Goal: Information Seeking & Learning: Check status

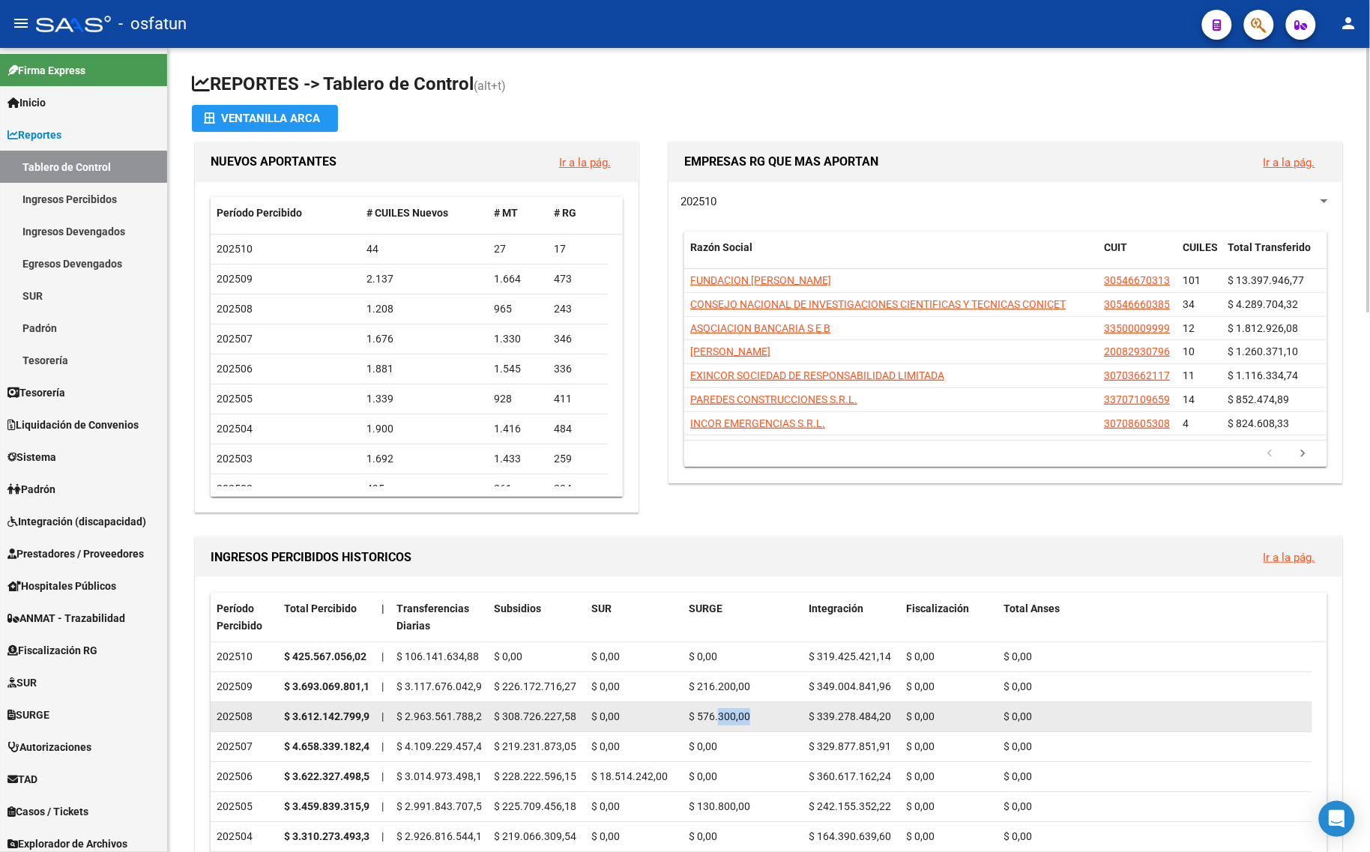
drag, startPoint x: 720, startPoint y: 722, endPoint x: 778, endPoint y: 714, distance: 58.2
click at [778, 714] on div "$ 576.300,00" at bounding box center [743, 716] width 108 height 17
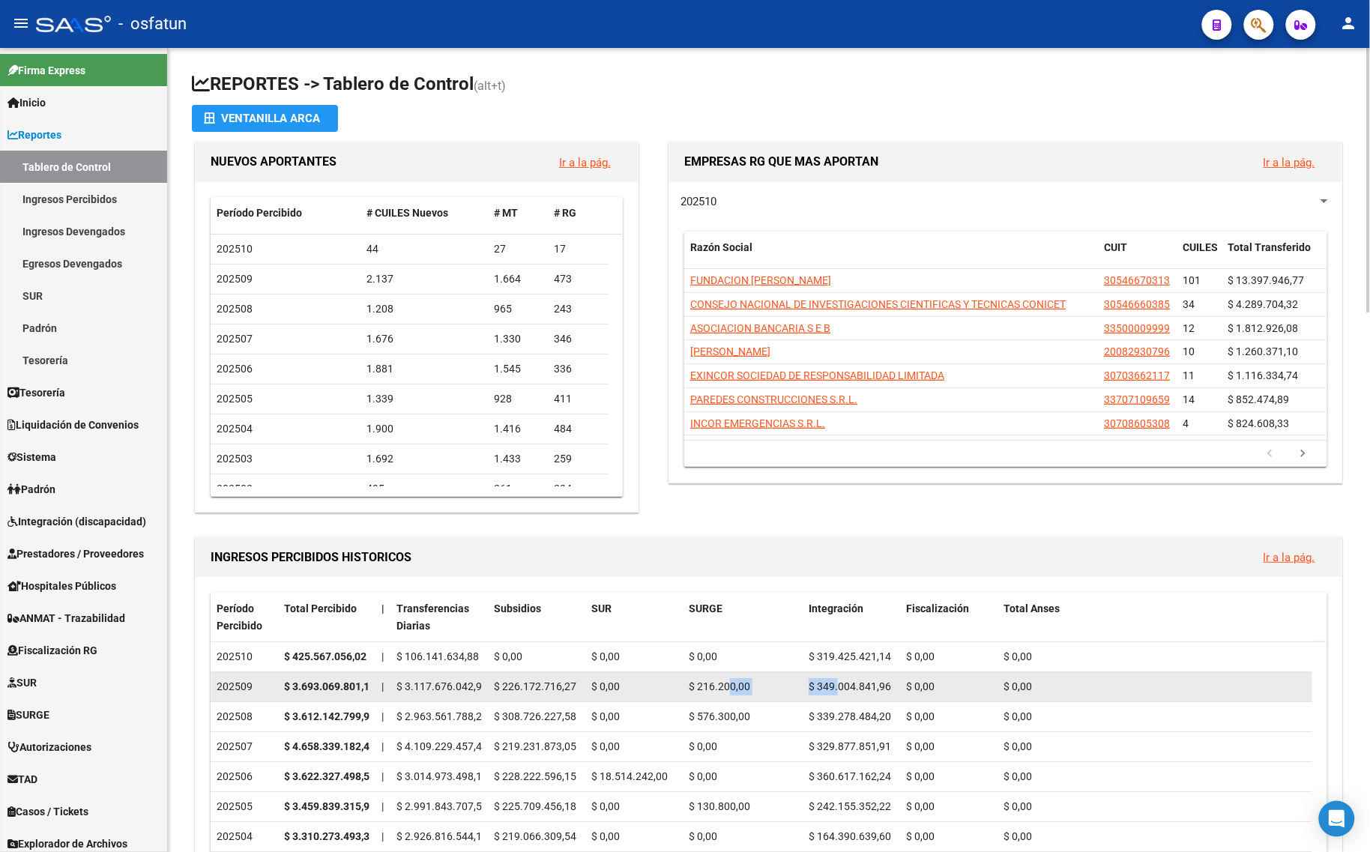
drag, startPoint x: 728, startPoint y: 674, endPoint x: 844, endPoint y: 691, distance: 116.6
click at [841, 691] on div "202509 $ 3.693.069.801,14 | $ 3.117.676.042,91 $ 226.172.716,27 $ 0,00 $ 216.20…" at bounding box center [761, 687] width 1101 height 30
click at [844, 691] on span "$ 349.004.841,96" at bounding box center [849, 686] width 82 height 12
click at [862, 693] on div "$ 349.004.841,96" at bounding box center [850, 686] width 85 height 17
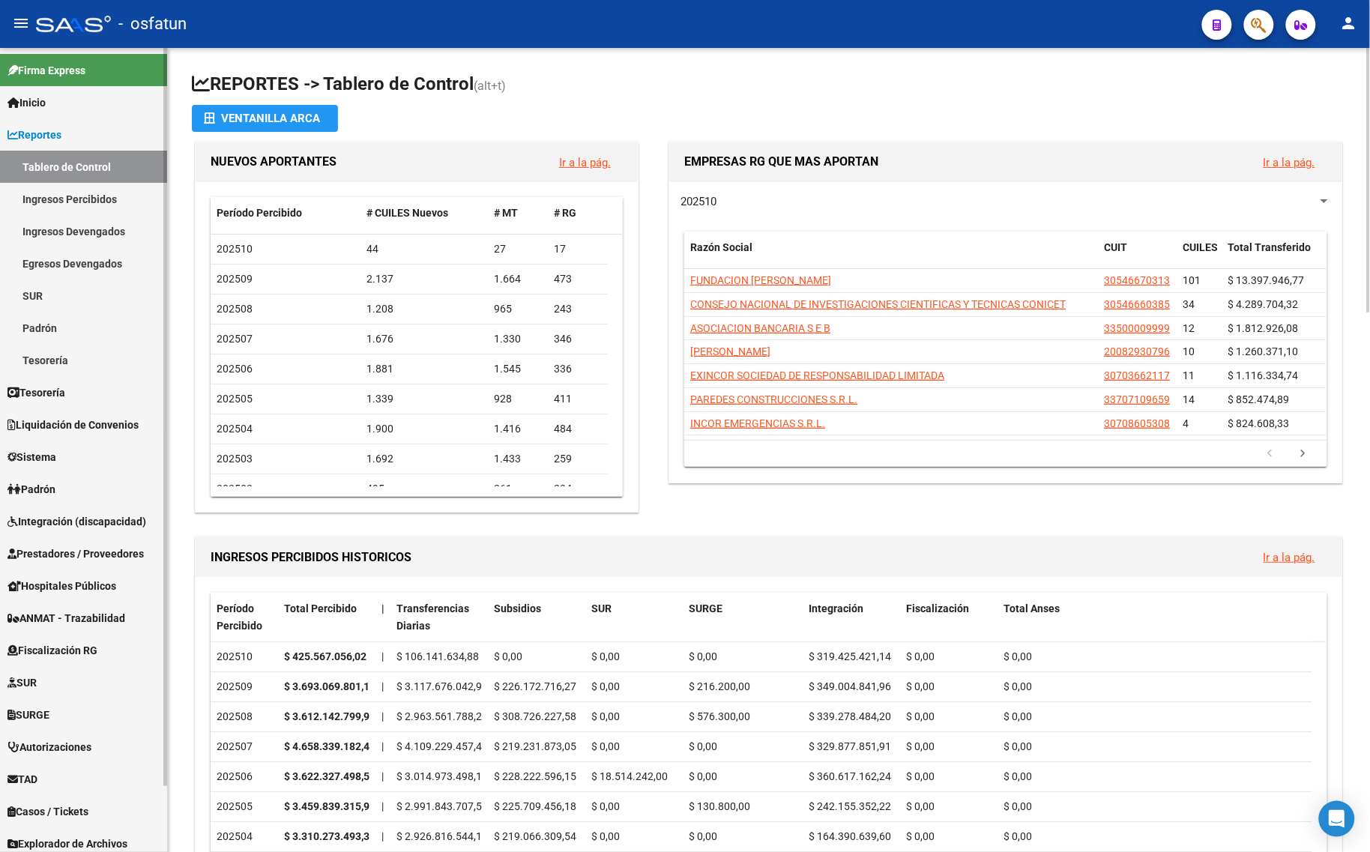
click at [116, 158] on link "Tablero de Control" at bounding box center [83, 167] width 167 height 32
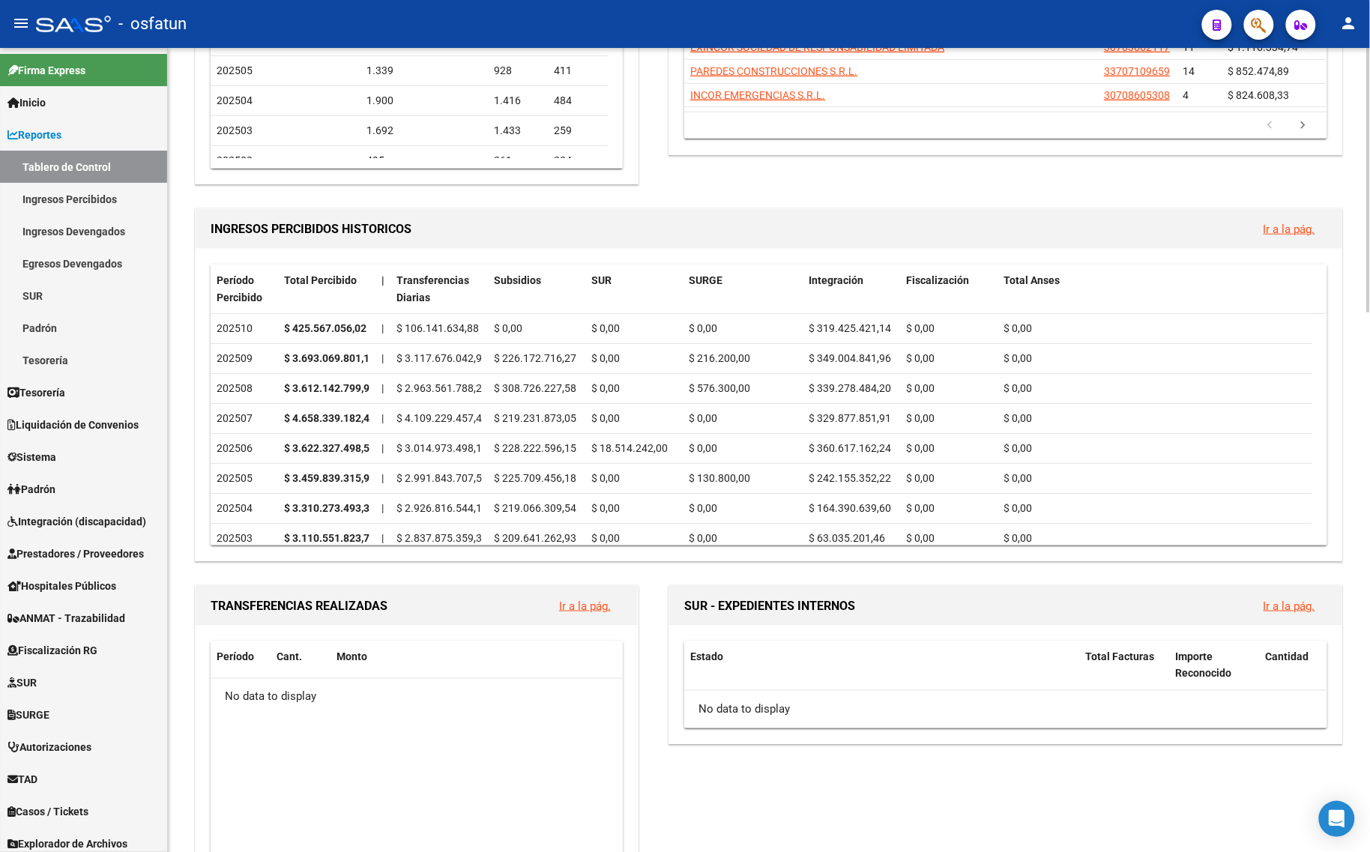
scroll to position [375, 0]
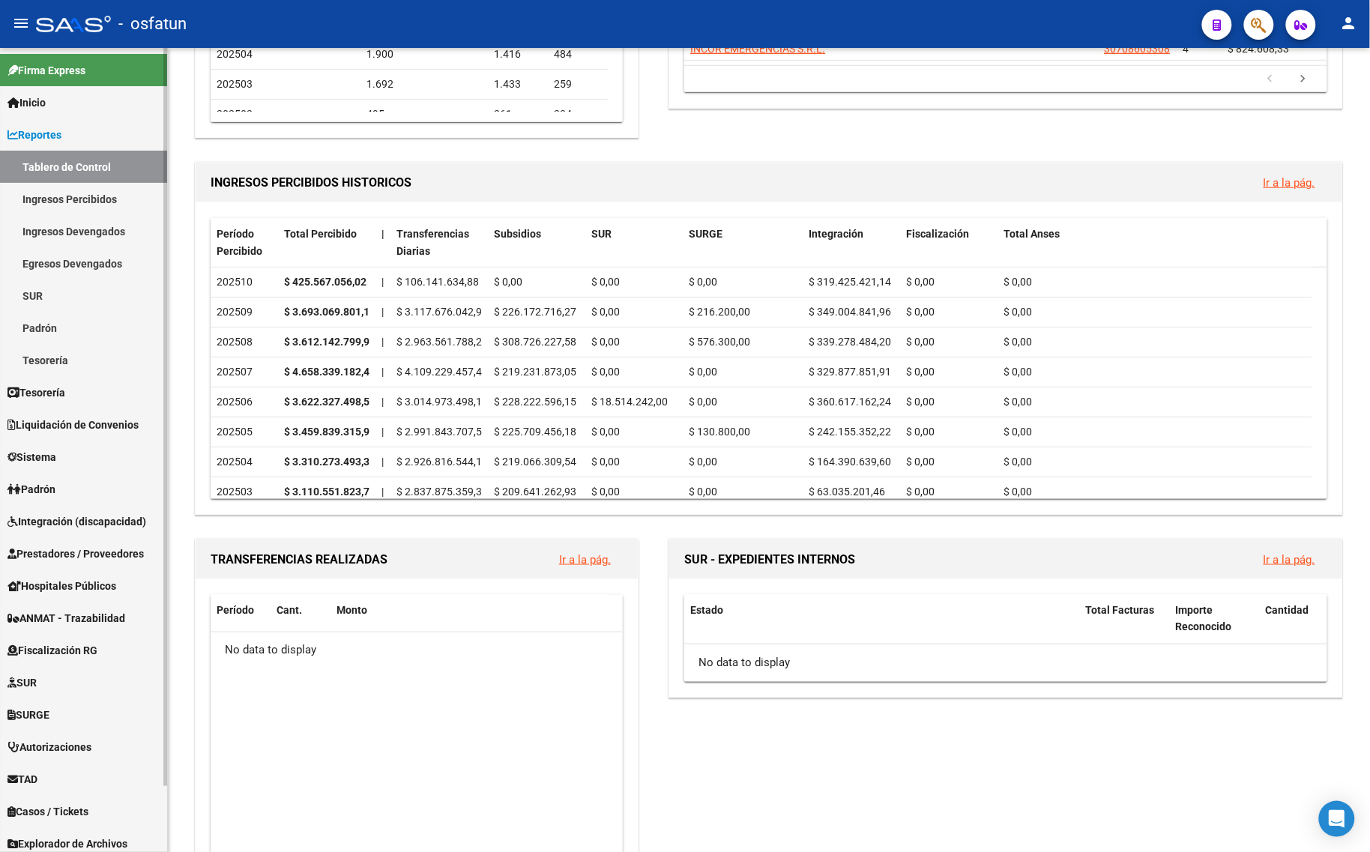
click at [20, 157] on link "Tablero de Control" at bounding box center [83, 167] width 167 height 32
click at [56, 91] on link "Inicio" at bounding box center [83, 102] width 167 height 32
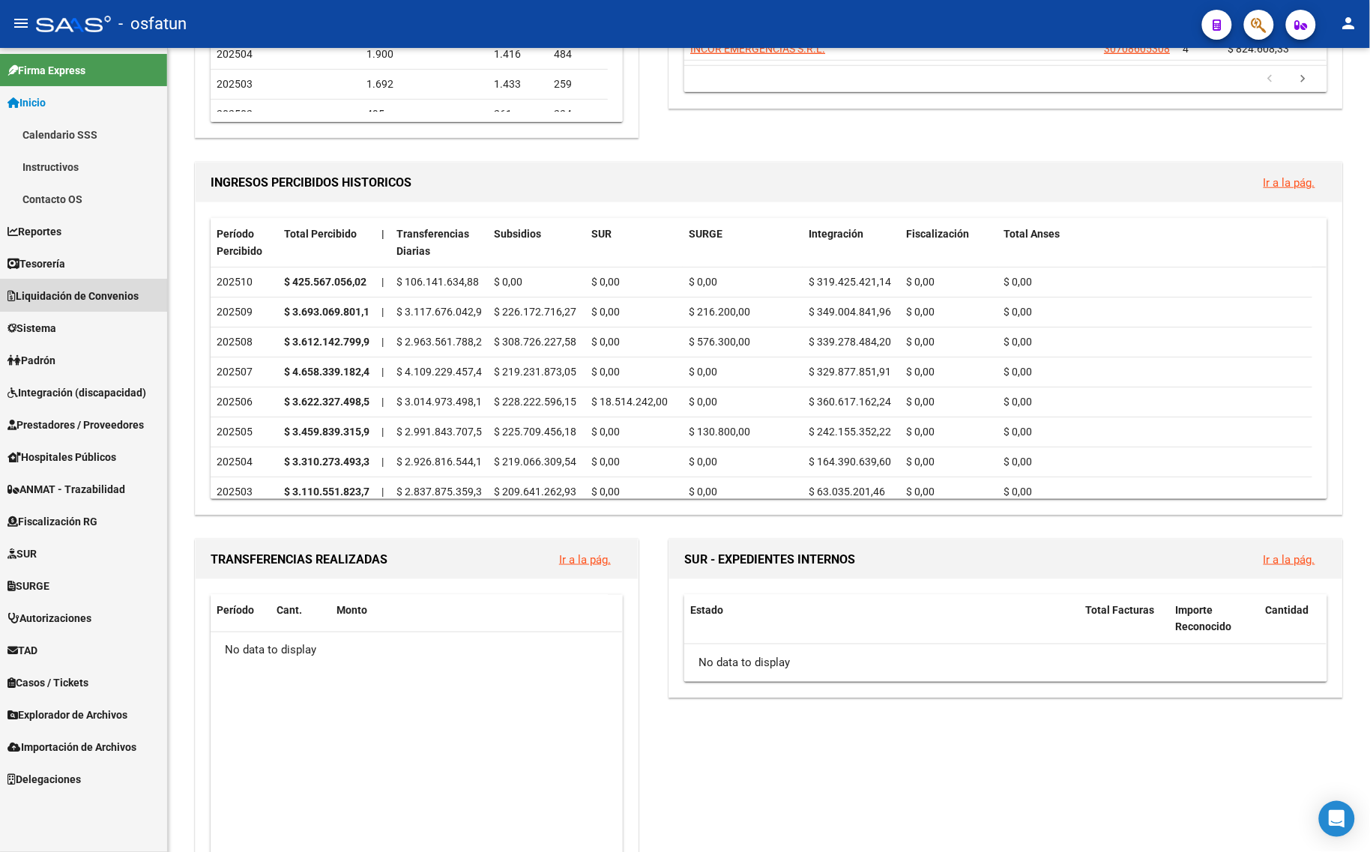
click at [68, 285] on link "Liquidación de Convenios" at bounding box center [83, 295] width 167 height 32
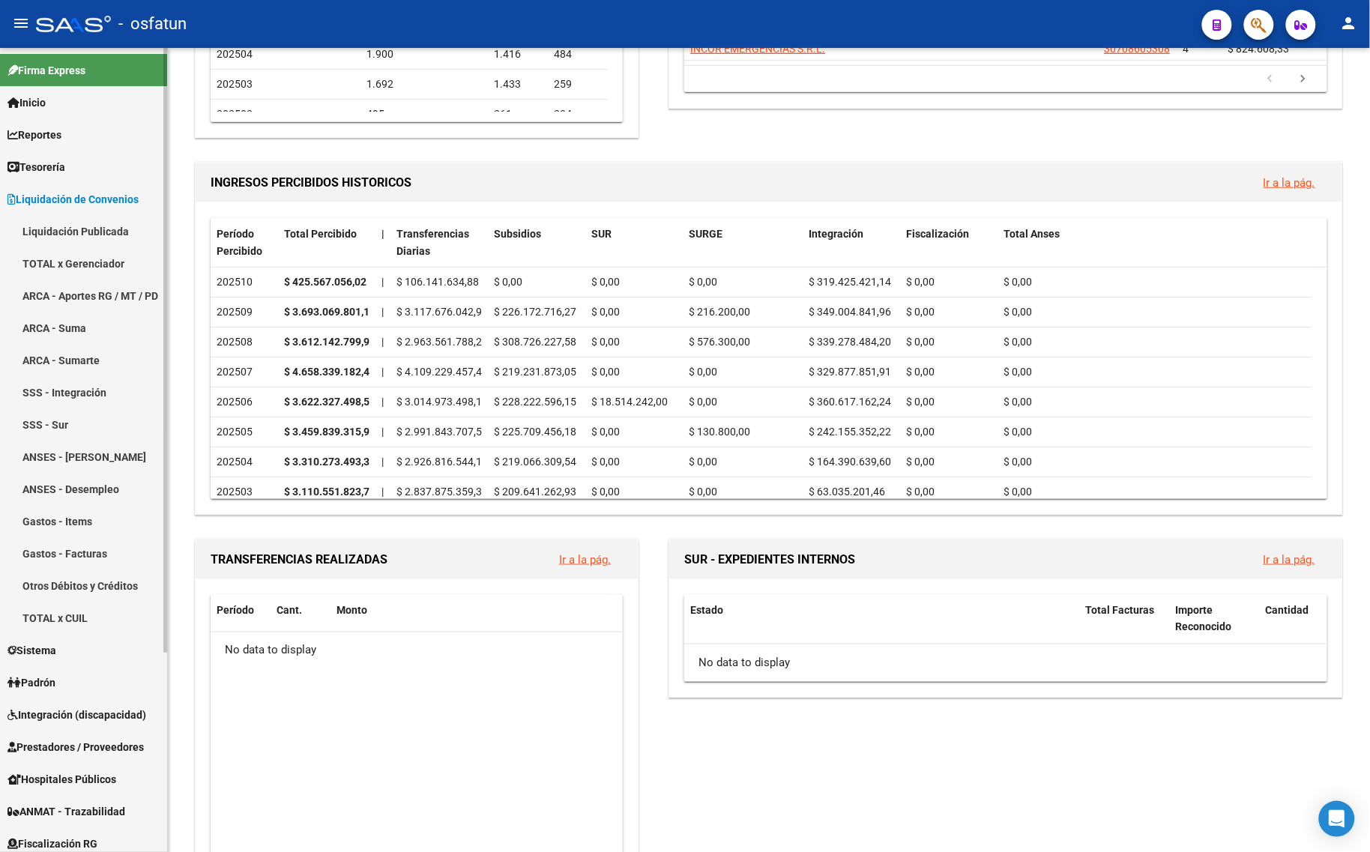
click at [49, 170] on span "Tesorería" at bounding box center [36, 167] width 58 height 16
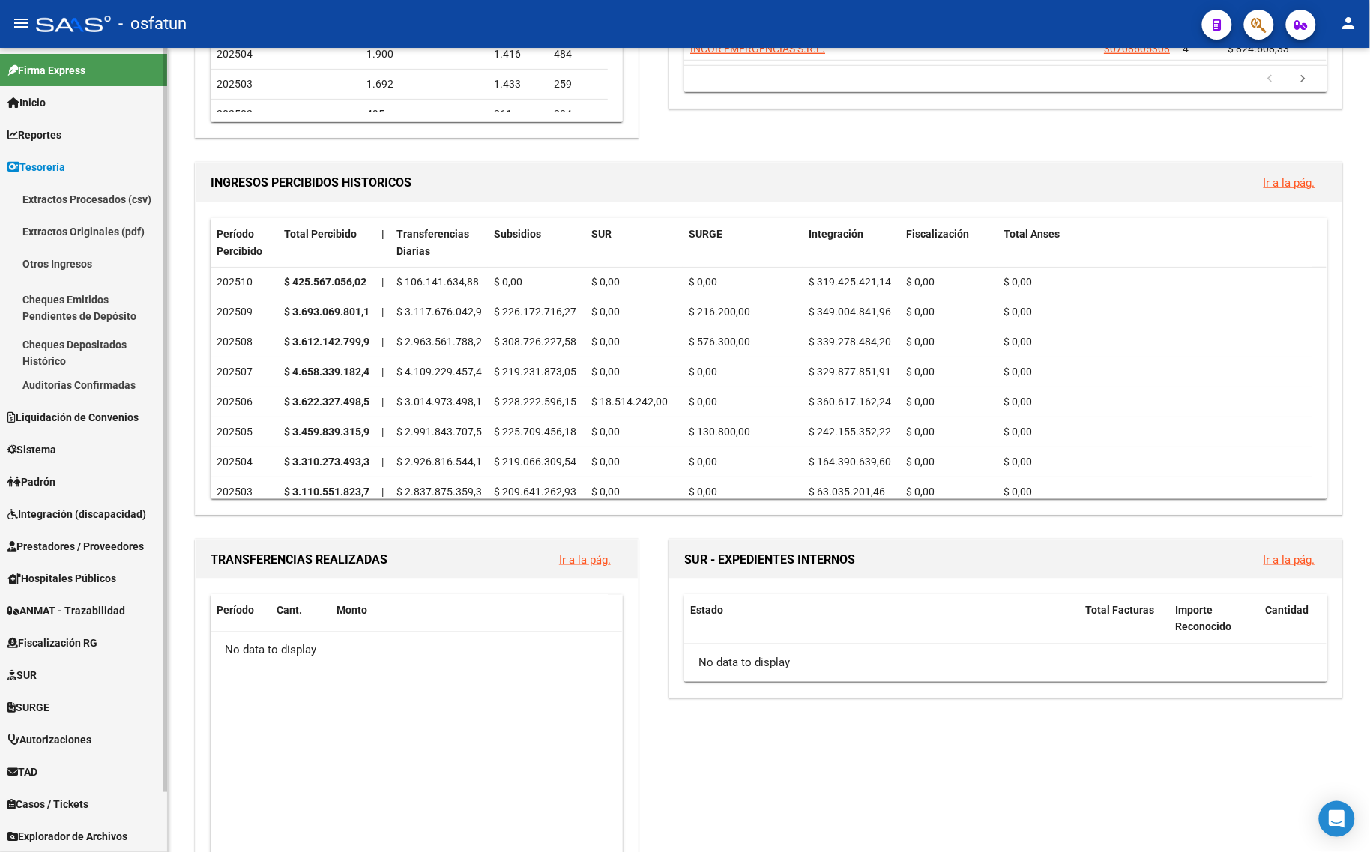
click at [54, 513] on span "Integración (discapacidad)" at bounding box center [76, 514] width 139 height 16
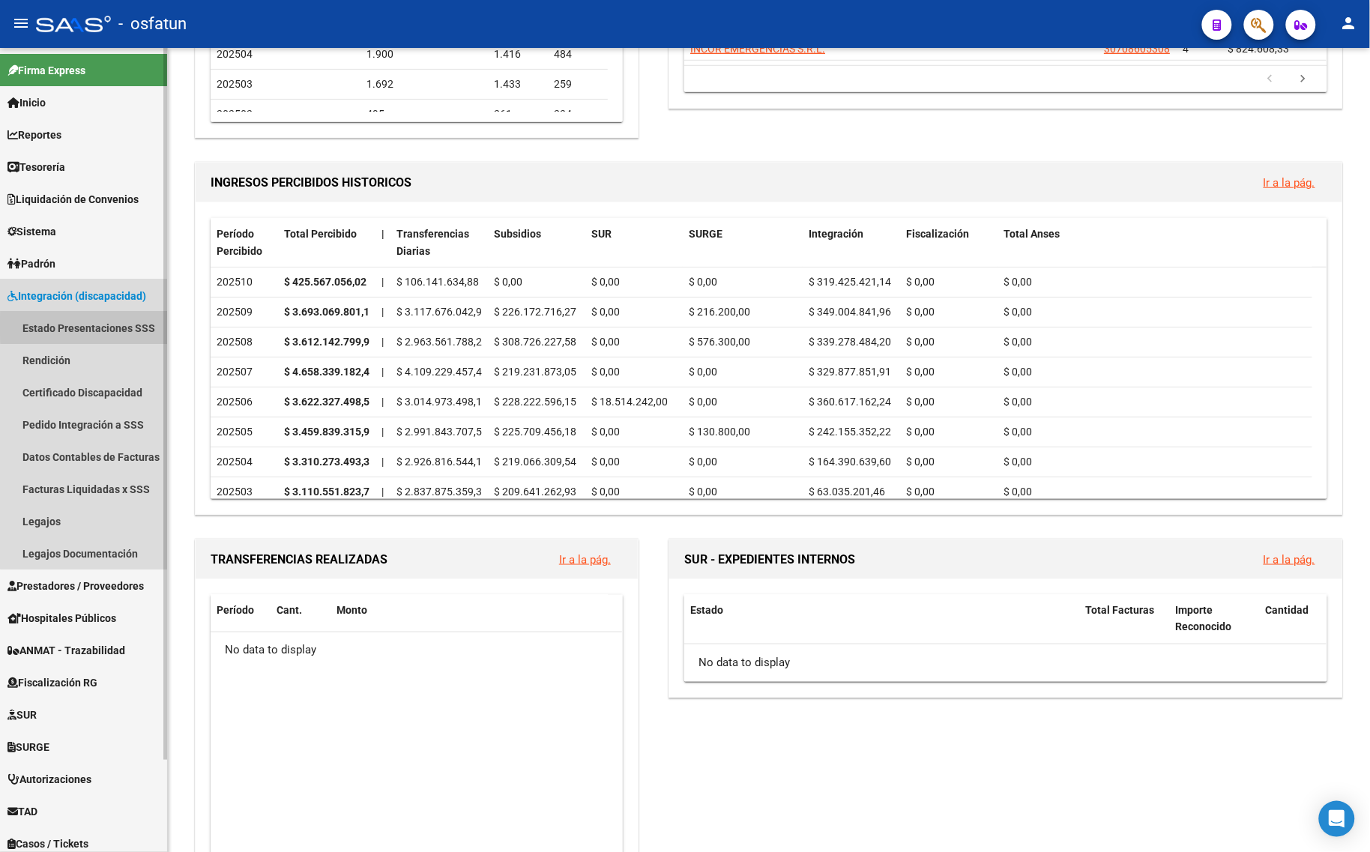
click at [85, 327] on link "Estado Presentaciones SSS" at bounding box center [83, 328] width 167 height 32
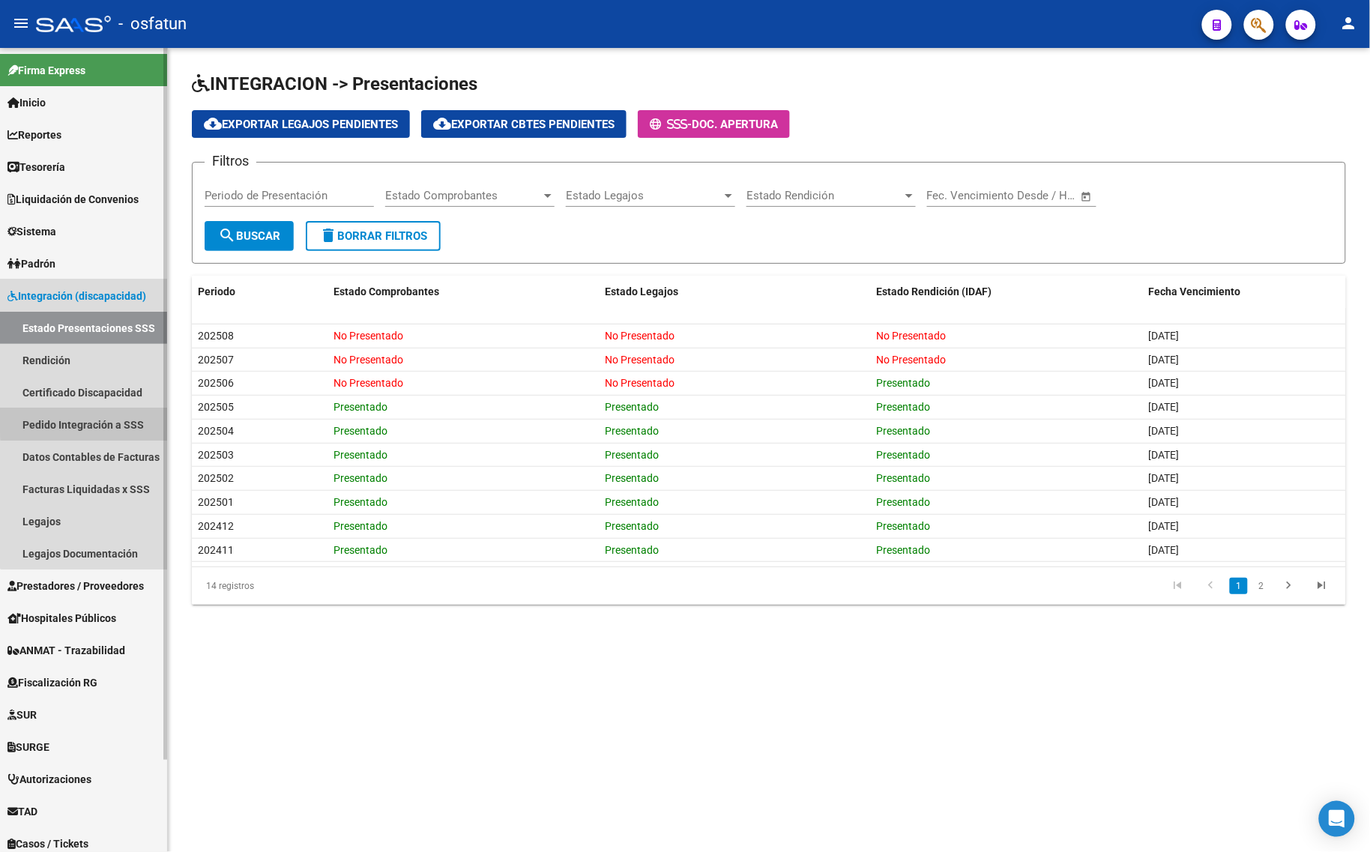
click at [116, 421] on link "Pedido Integración a SSS" at bounding box center [83, 424] width 167 height 32
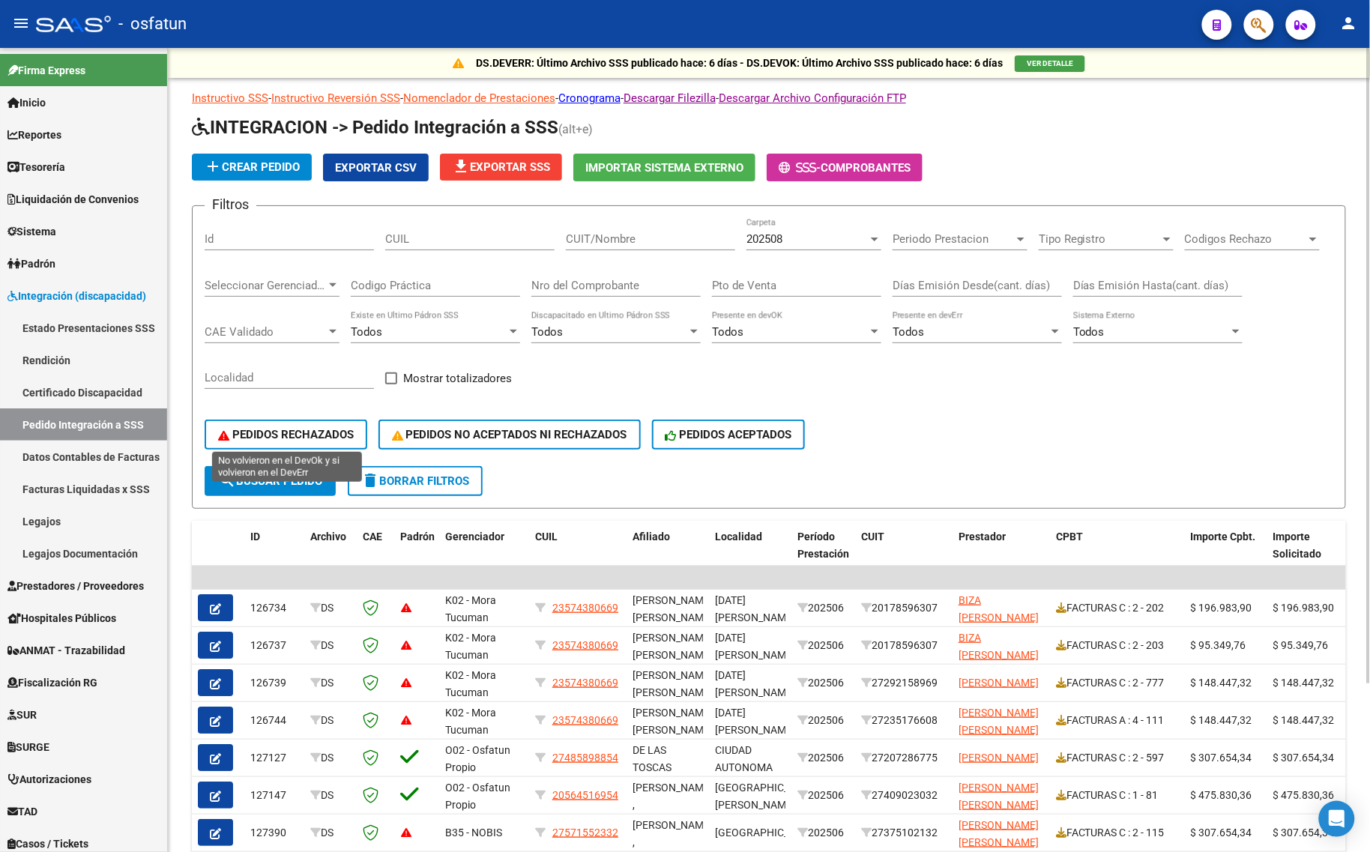
click at [282, 431] on span "PEDIDOS RECHAZADOS" at bounding box center [286, 434] width 136 height 13
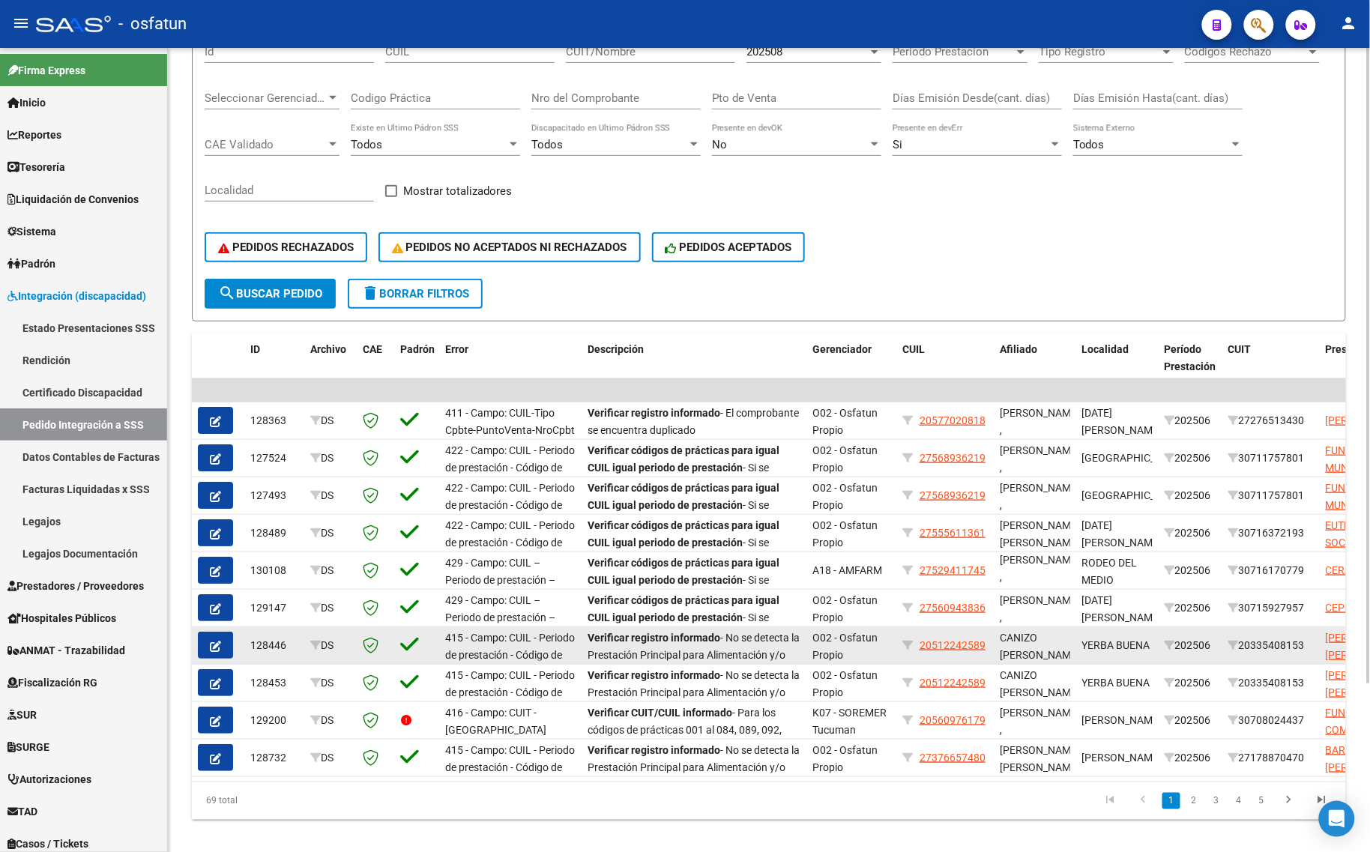
scroll to position [212, 0]
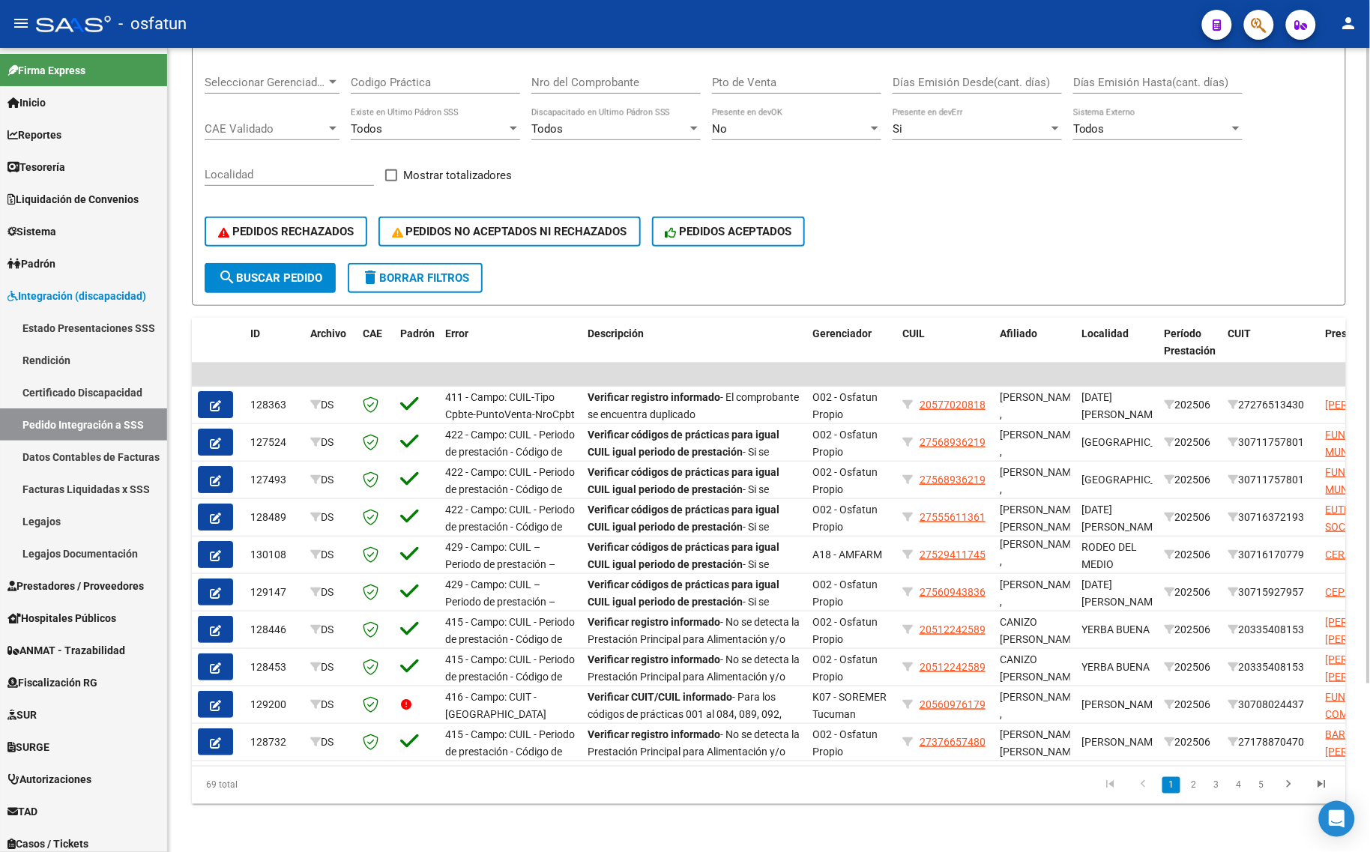
click at [1184, 787] on li "2" at bounding box center [1193, 785] width 22 height 25
drag, startPoint x: 1215, startPoint y: 777, endPoint x: 1215, endPoint y: 785, distance: 8.3
click at [1214, 777] on link "3" at bounding box center [1216, 785] width 18 height 16
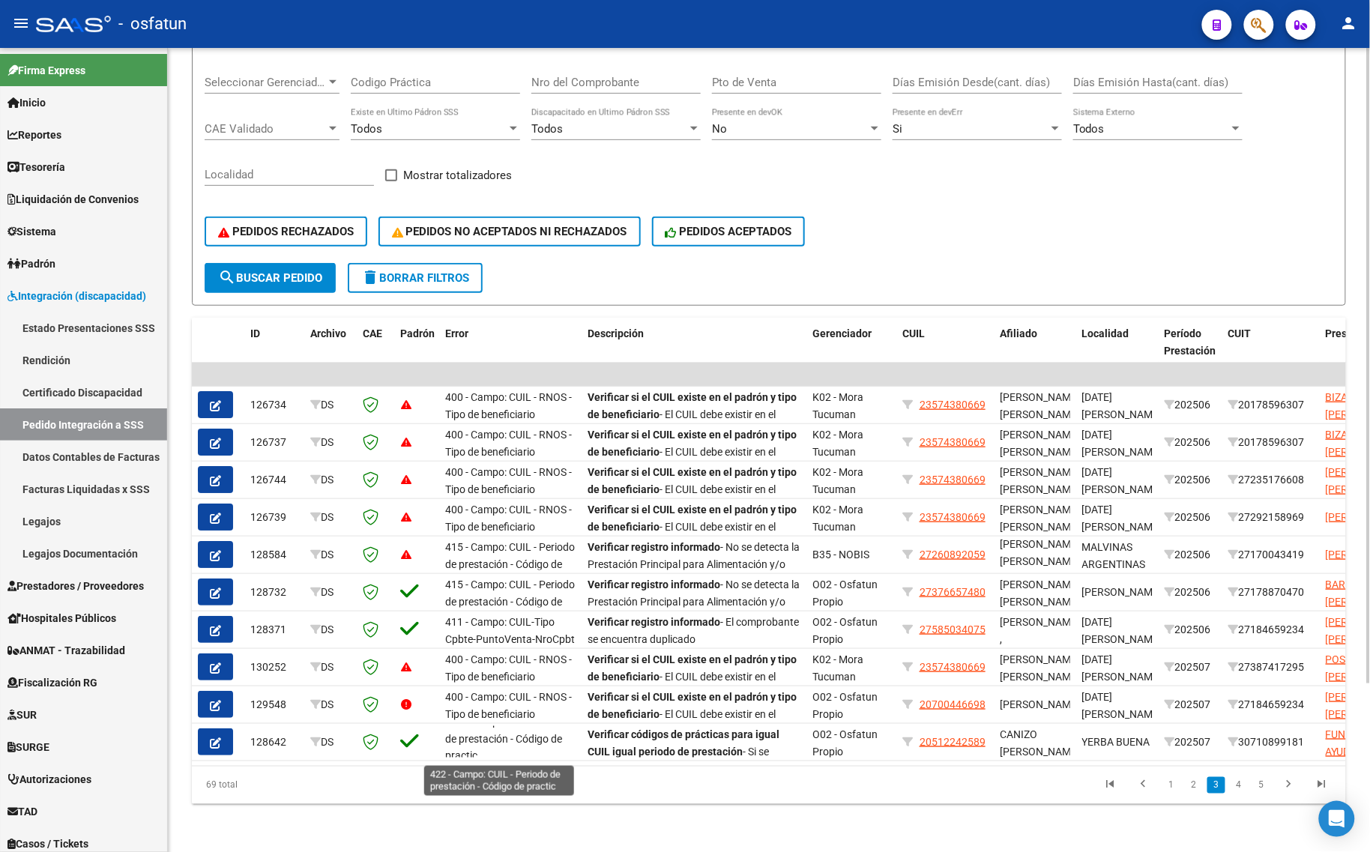
scroll to position [19, 0]
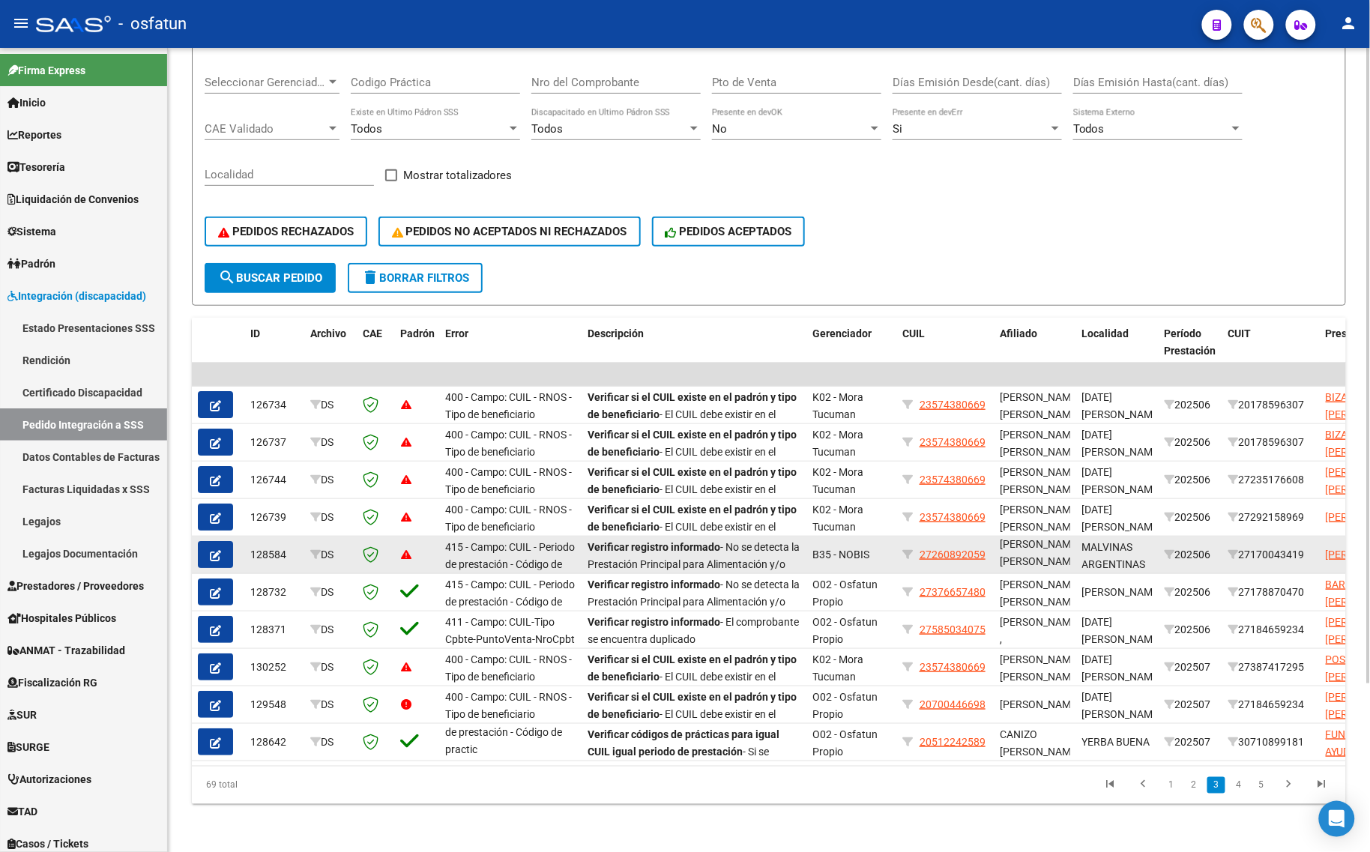
click at [219, 541] on button "button" at bounding box center [215, 554] width 35 height 27
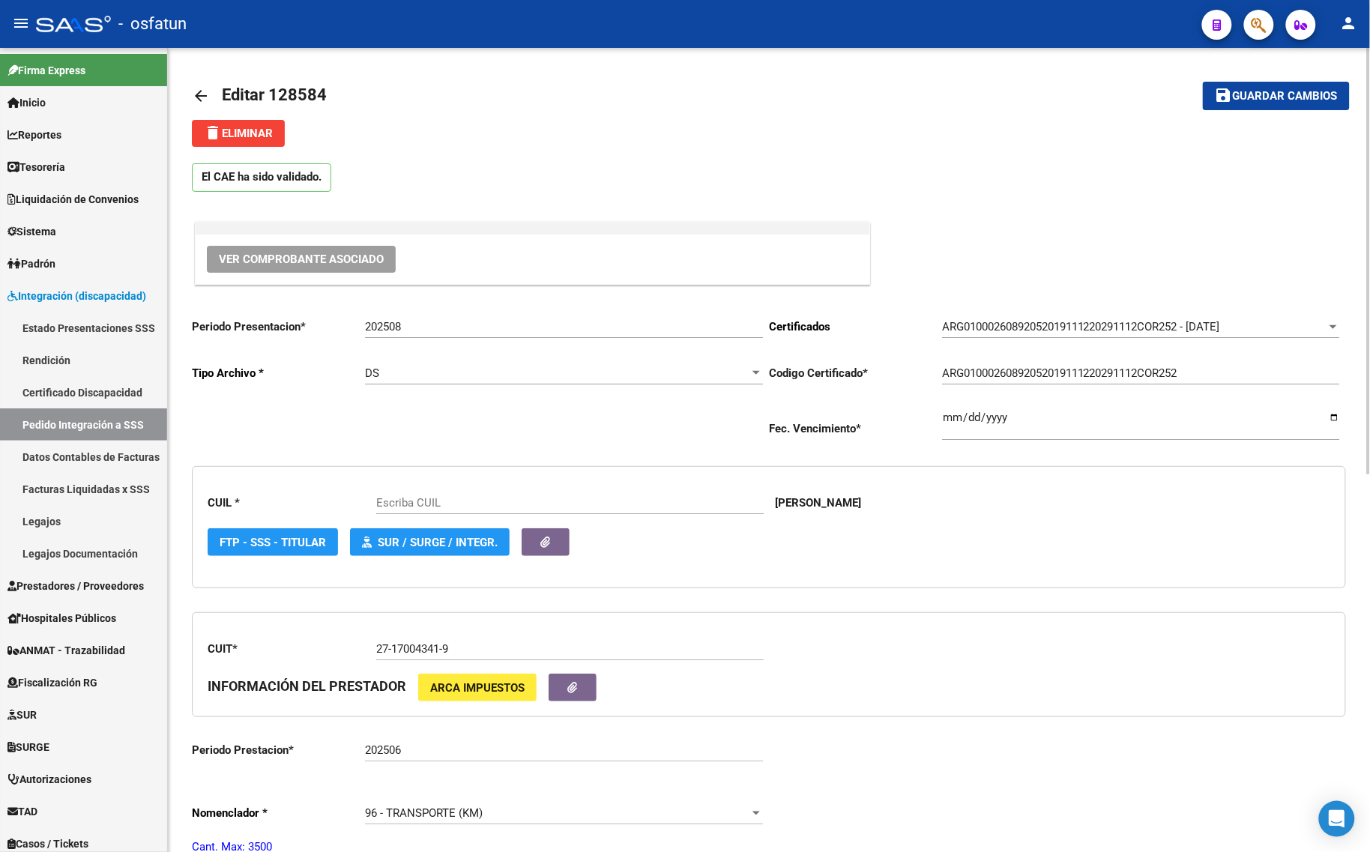
click at [192, 91] on mat-icon "arrow_back" at bounding box center [201, 96] width 18 height 18
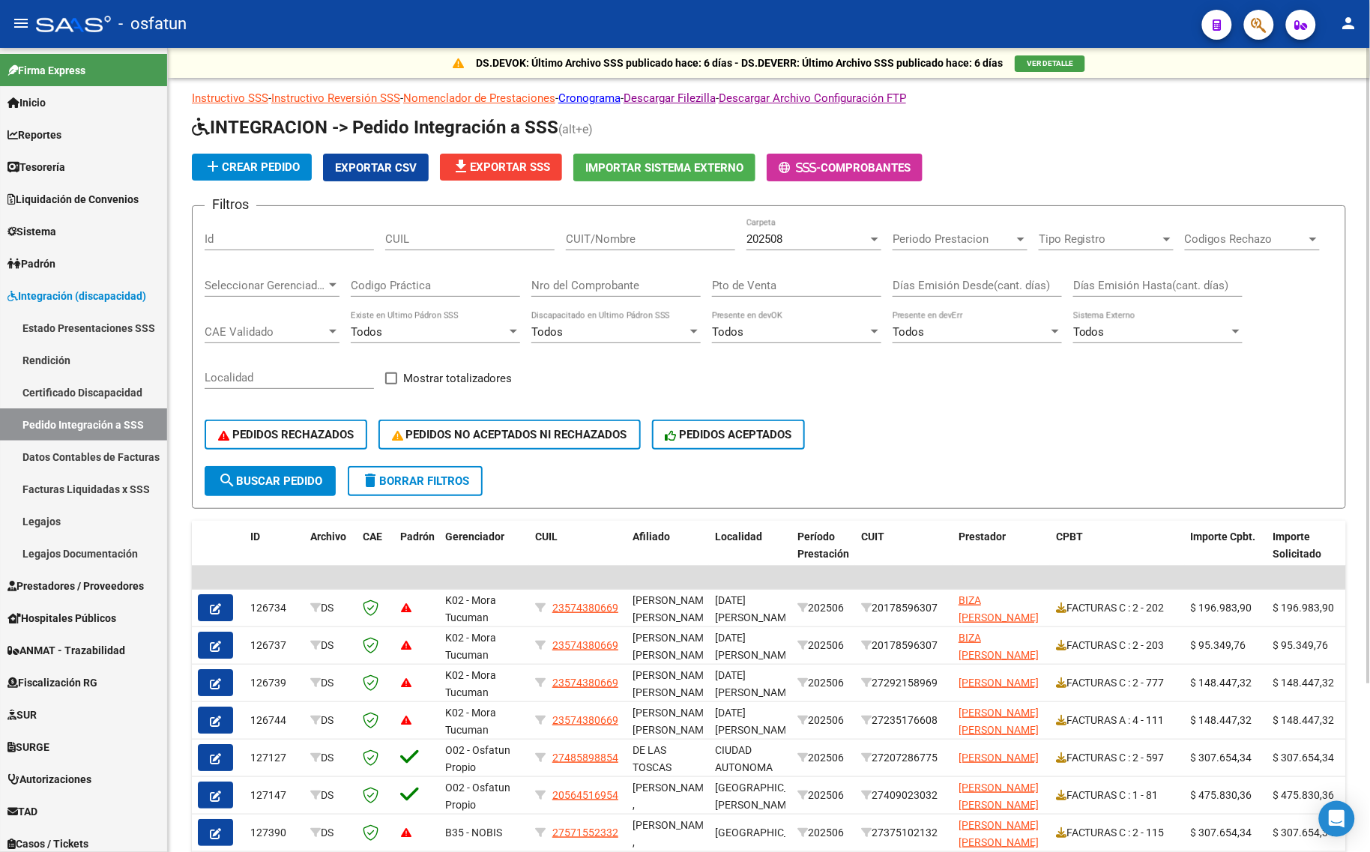
click at [913, 465] on form "Filtros Id CUIL CUIT/Nombre 202508 Carpeta Periodo Prestacion Periodo Prestacio…" at bounding box center [769, 356] width 1154 height 303
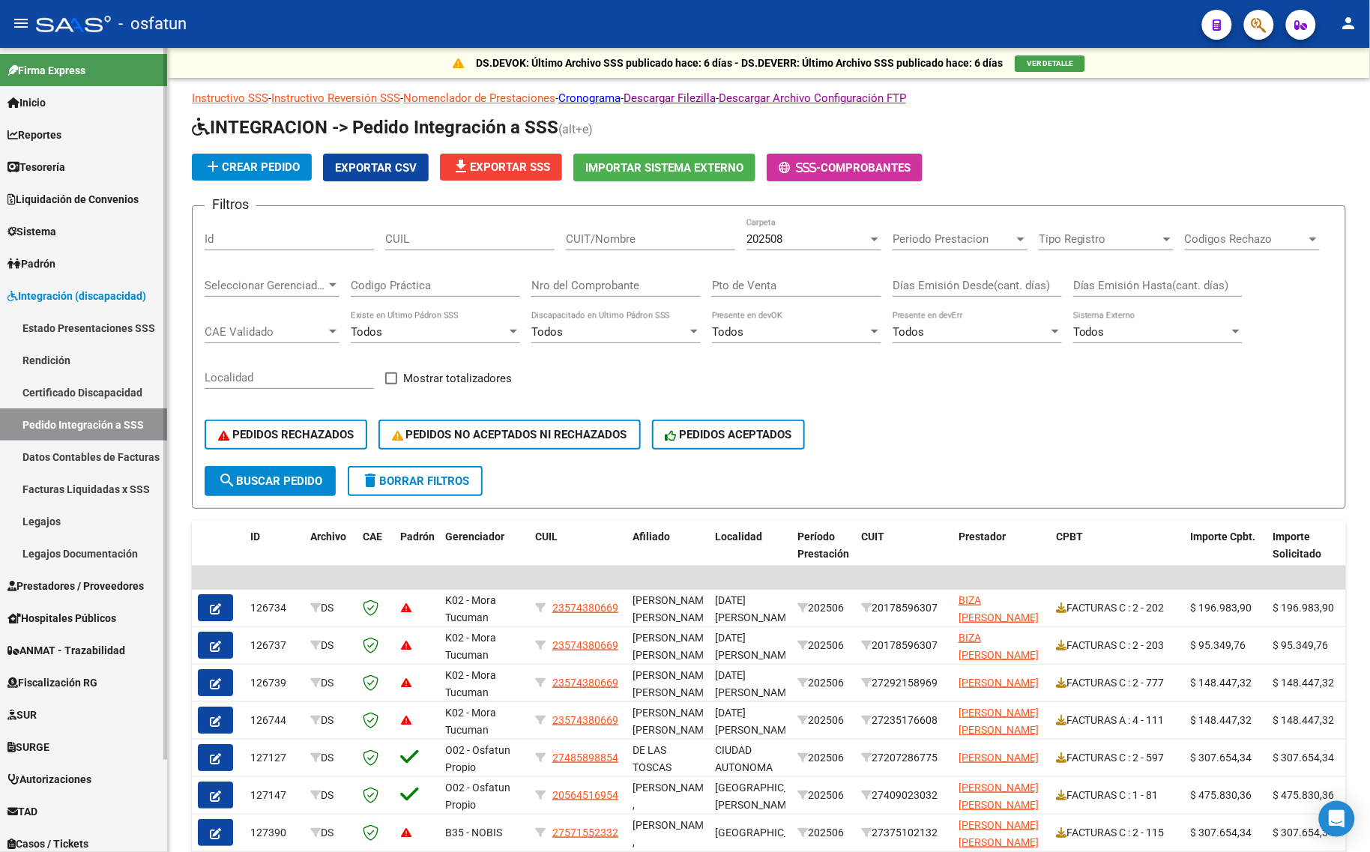
click at [64, 294] on span "Integración (discapacidad)" at bounding box center [76, 296] width 139 height 16
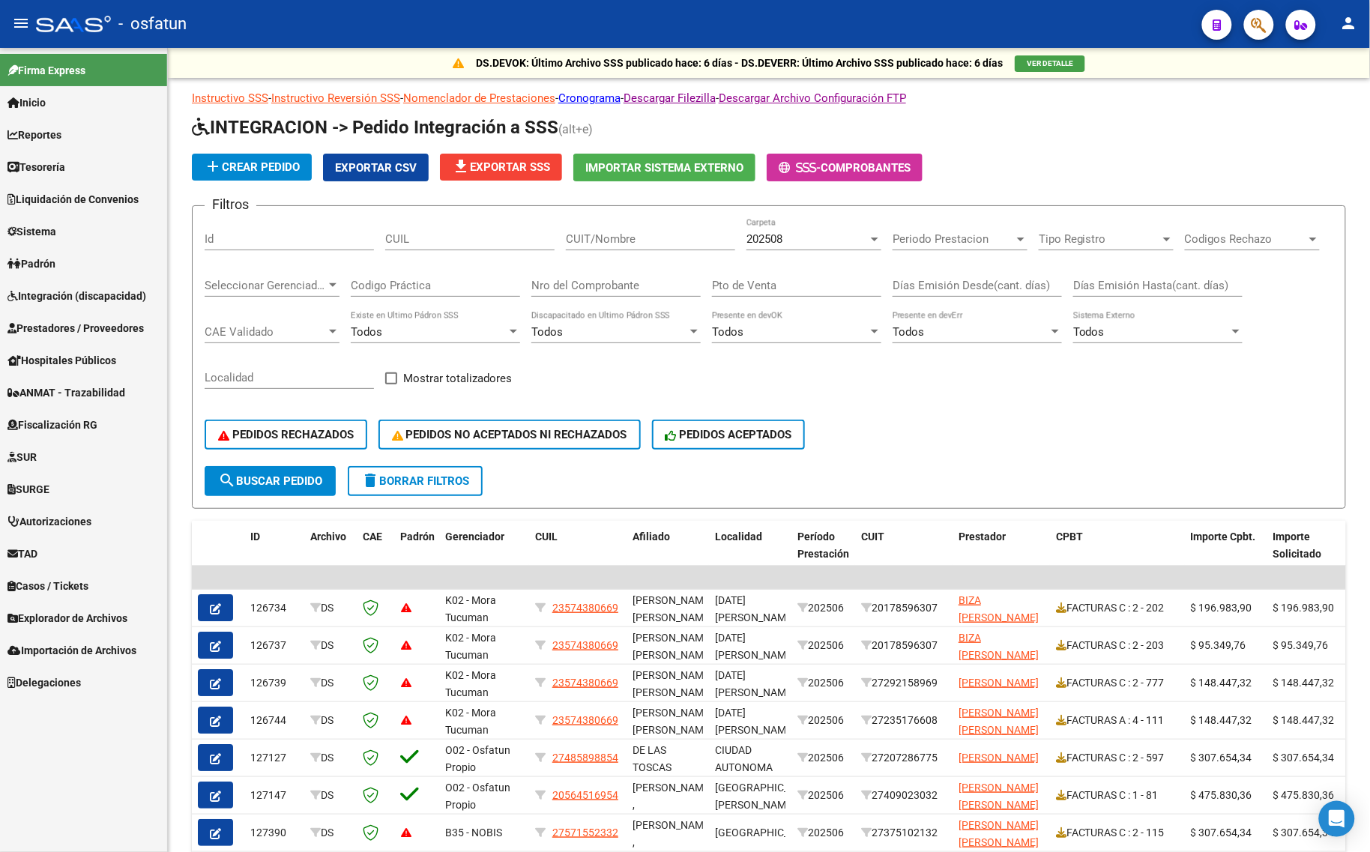
click at [62, 320] on span "Prestadores / Proveedores" at bounding box center [75, 328] width 136 height 16
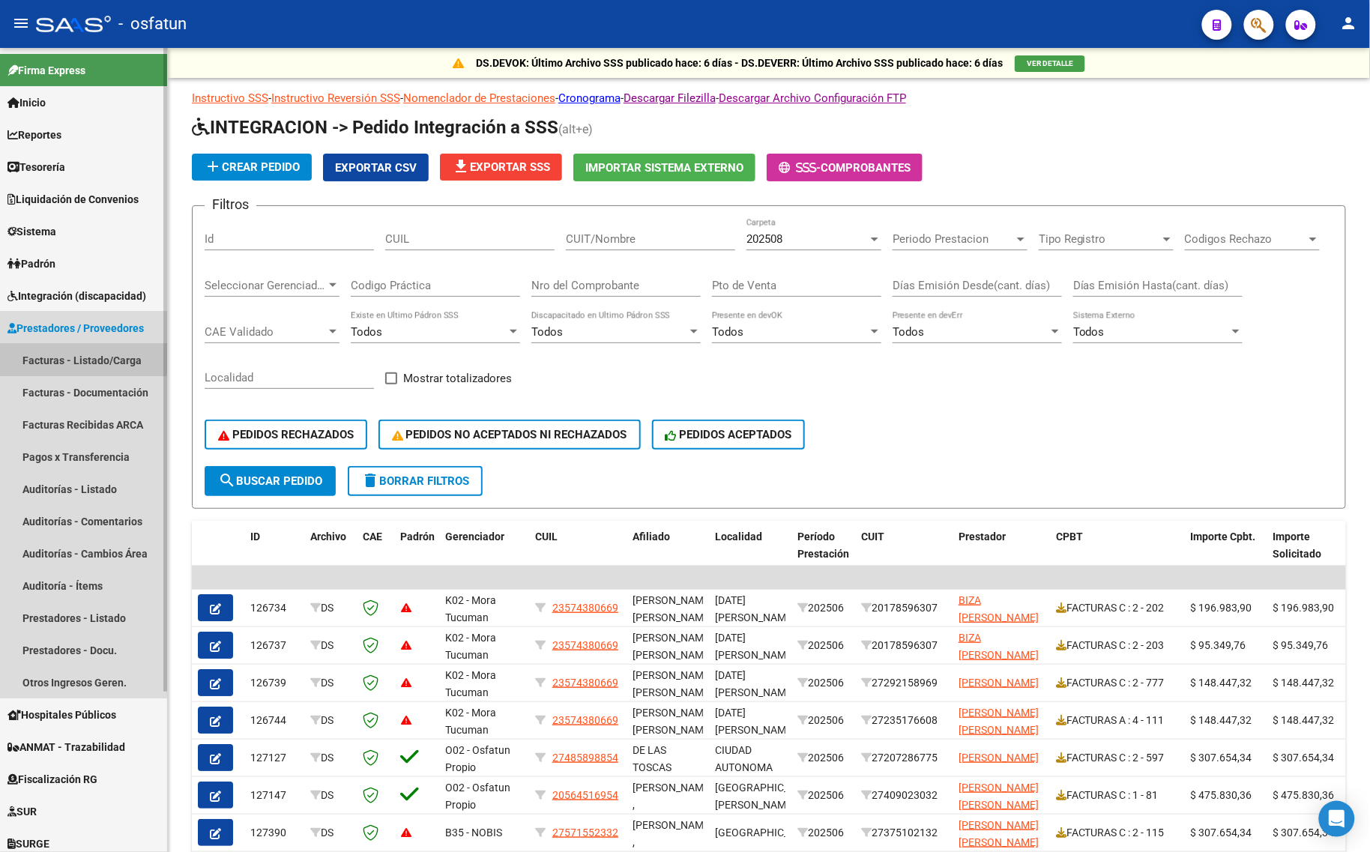
click at [71, 358] on link "Facturas - Listado/Carga" at bounding box center [83, 360] width 167 height 32
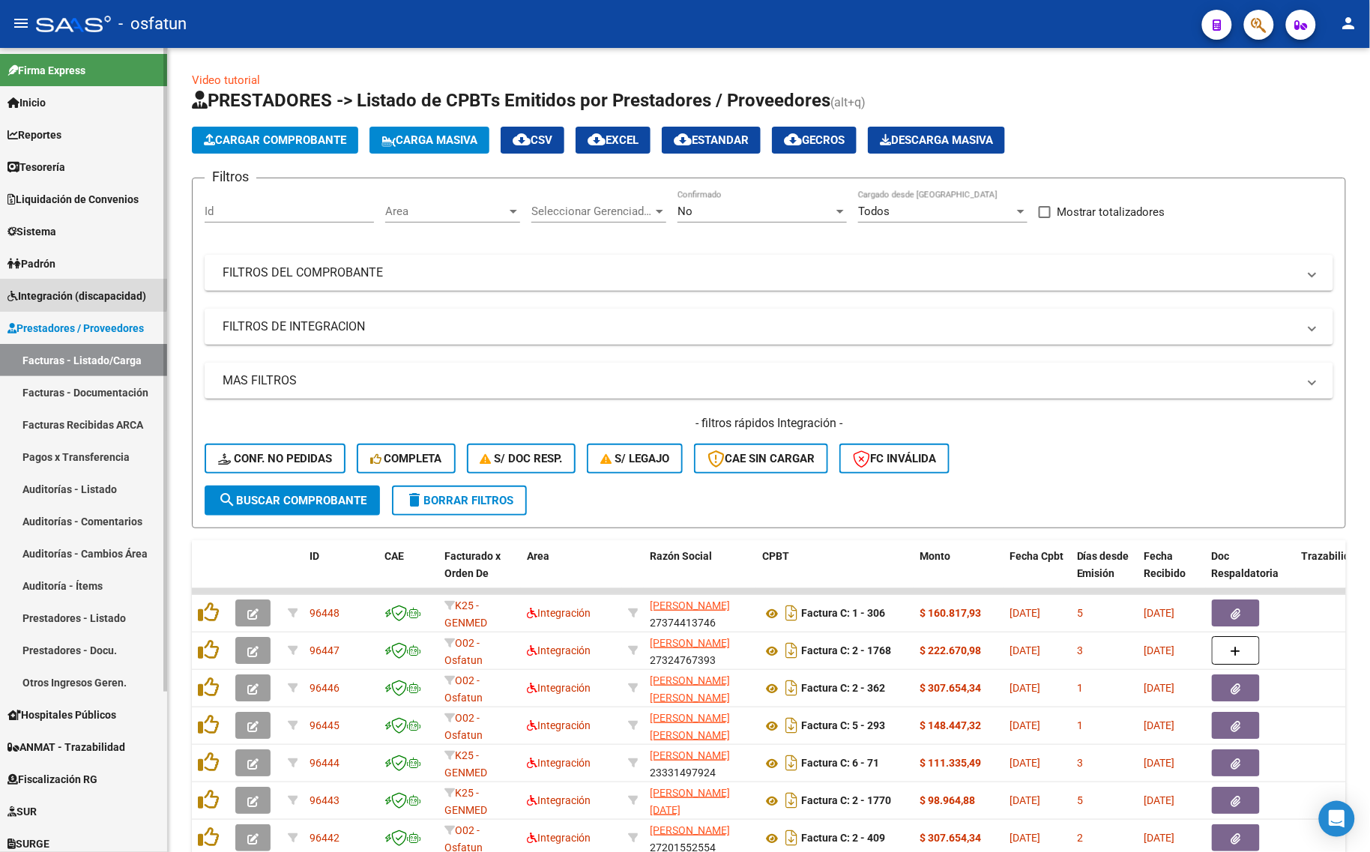
click at [76, 288] on span "Integración (discapacidad)" at bounding box center [76, 296] width 139 height 16
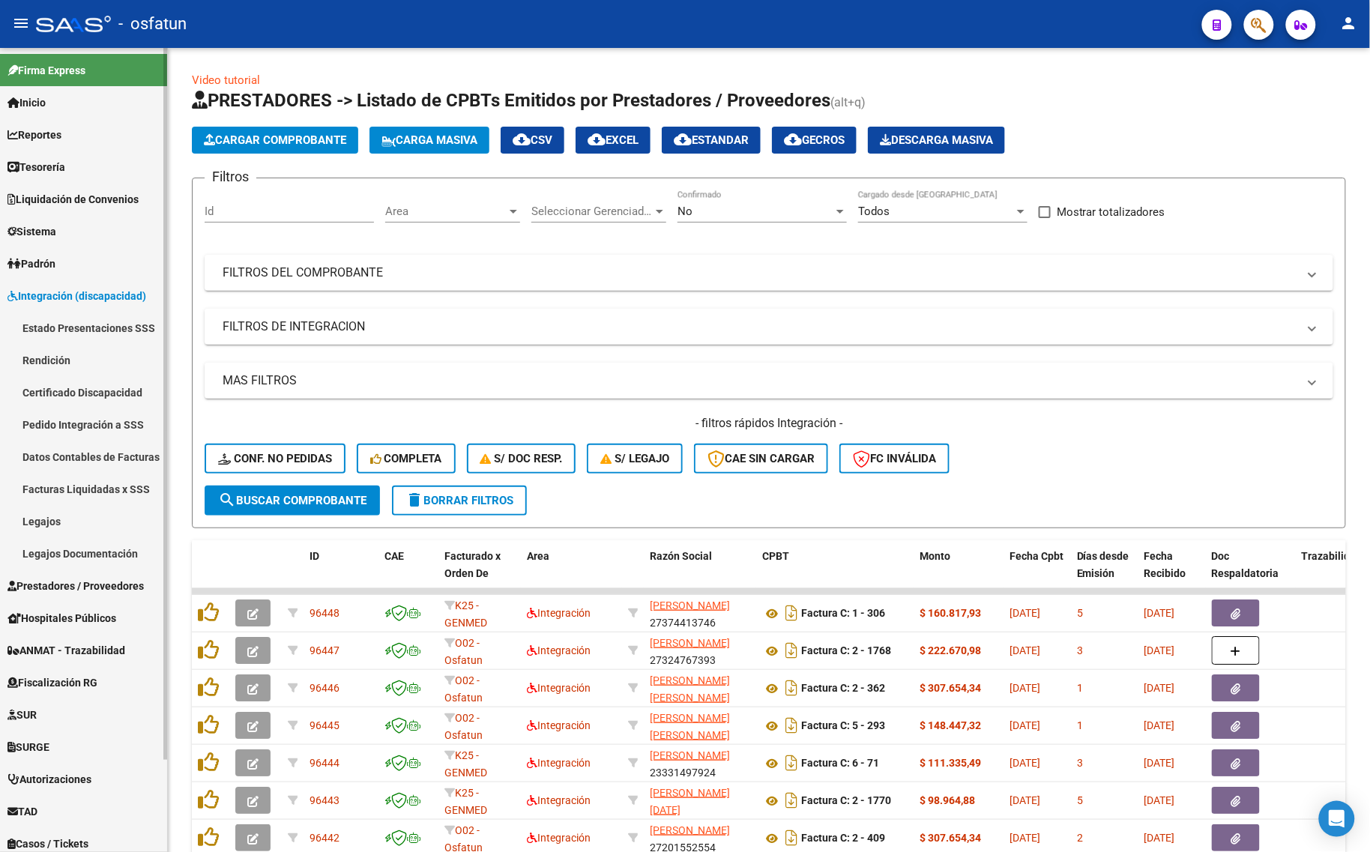
click at [73, 516] on link "Legajos" at bounding box center [83, 521] width 167 height 32
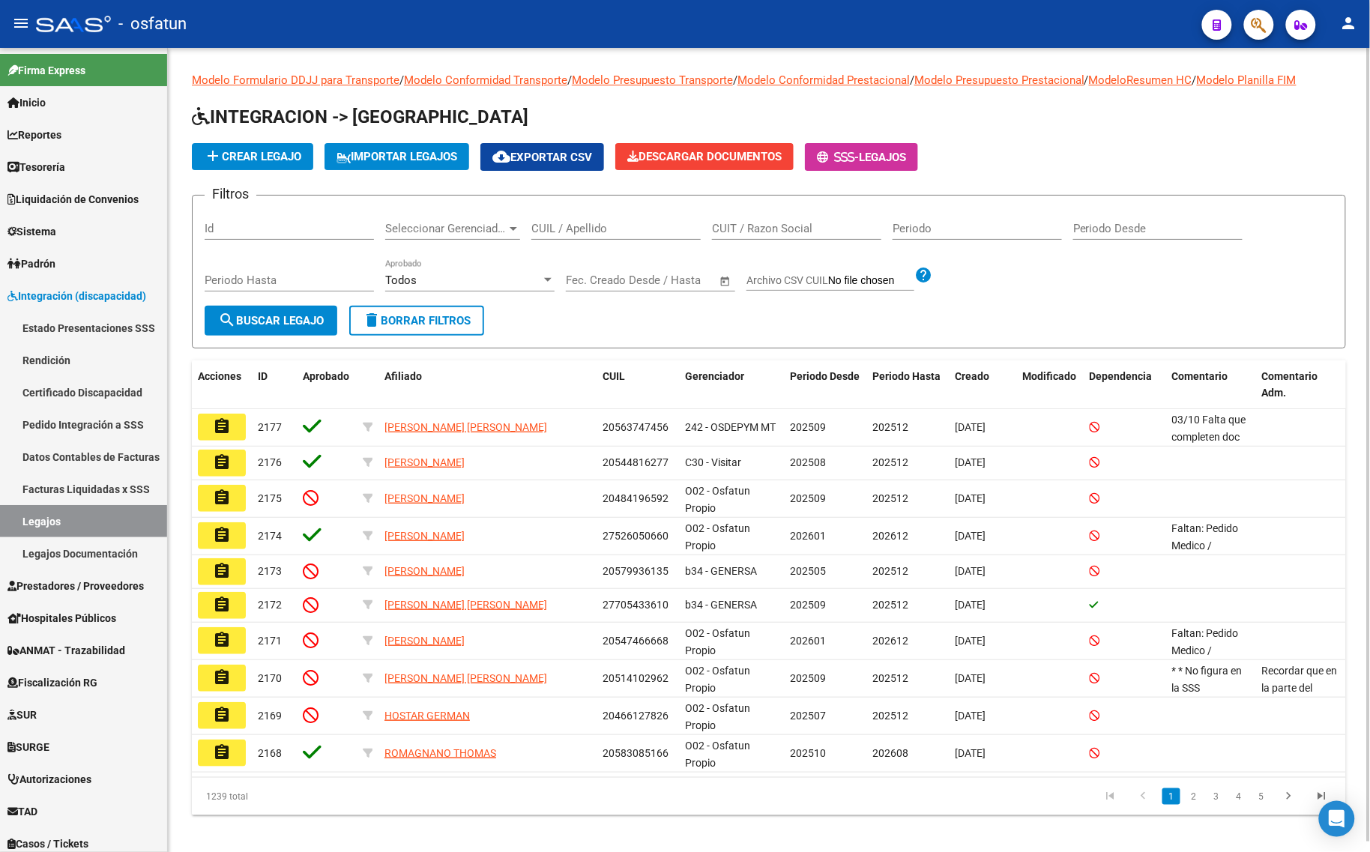
click at [596, 223] on input "CUIL / Apellido" at bounding box center [615, 228] width 169 height 13
type input "B"
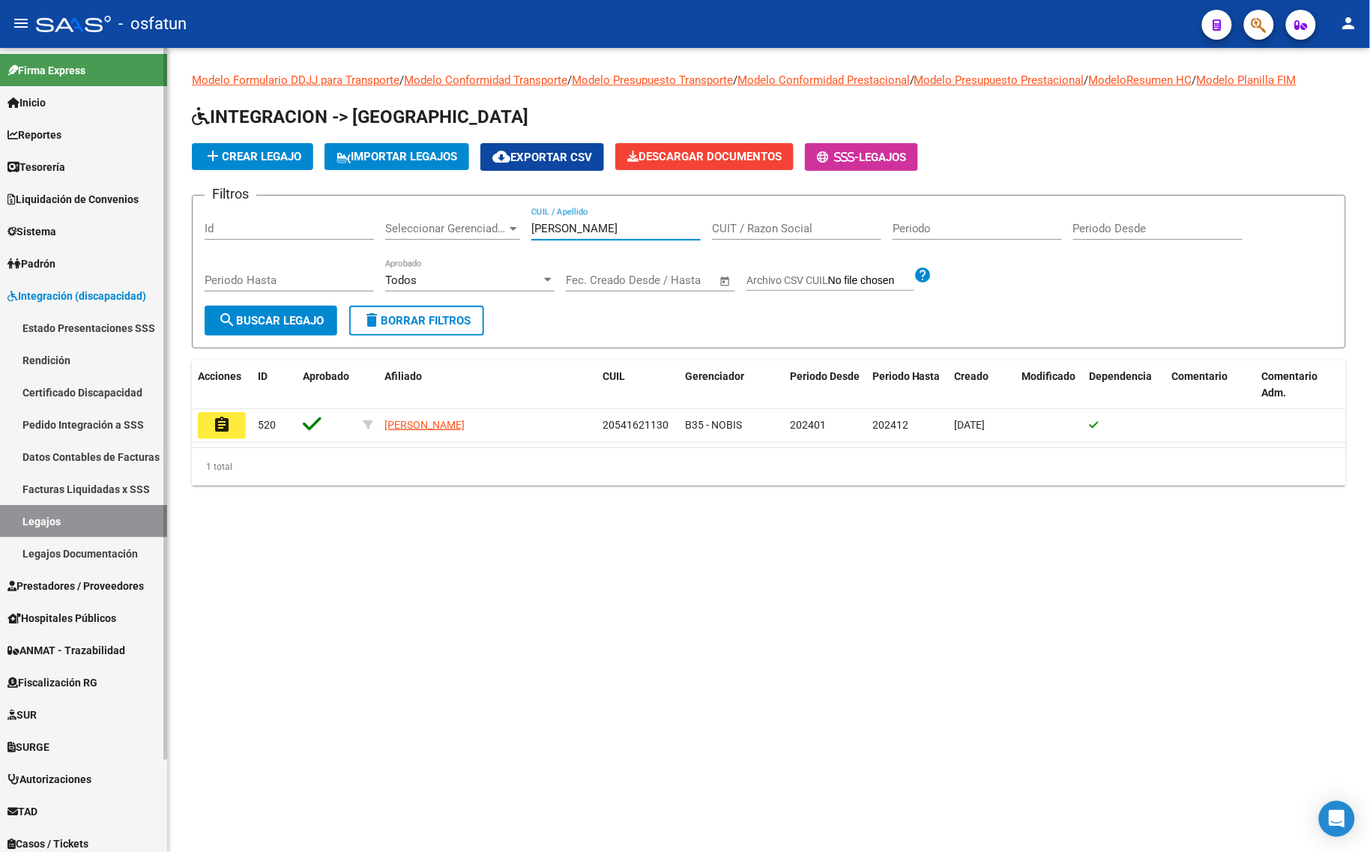
type input "[PERSON_NAME]"
click at [82, 279] on link "Integración (discapacidad)" at bounding box center [83, 295] width 167 height 32
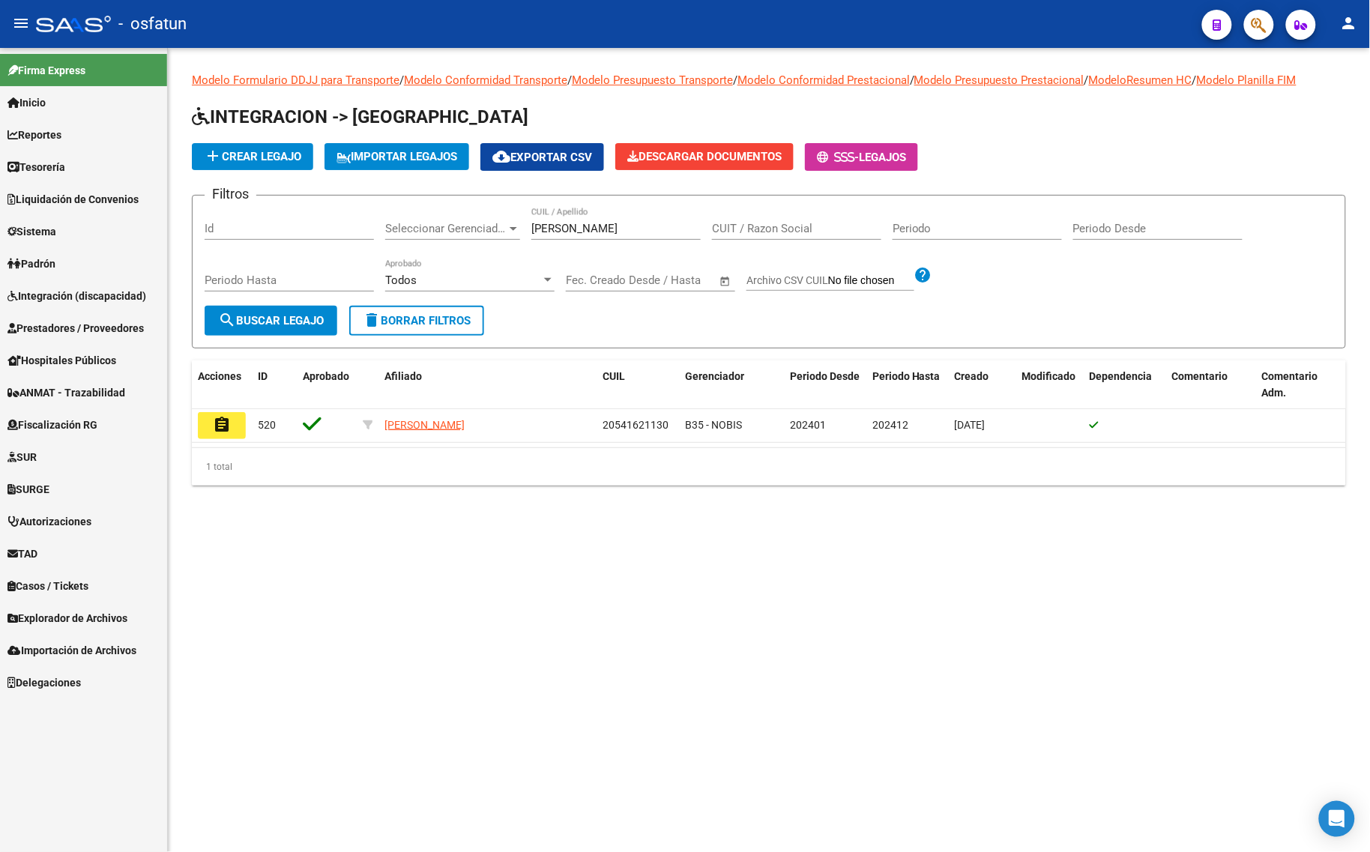
click at [87, 316] on link "Prestadores / Proveedores" at bounding box center [83, 328] width 167 height 32
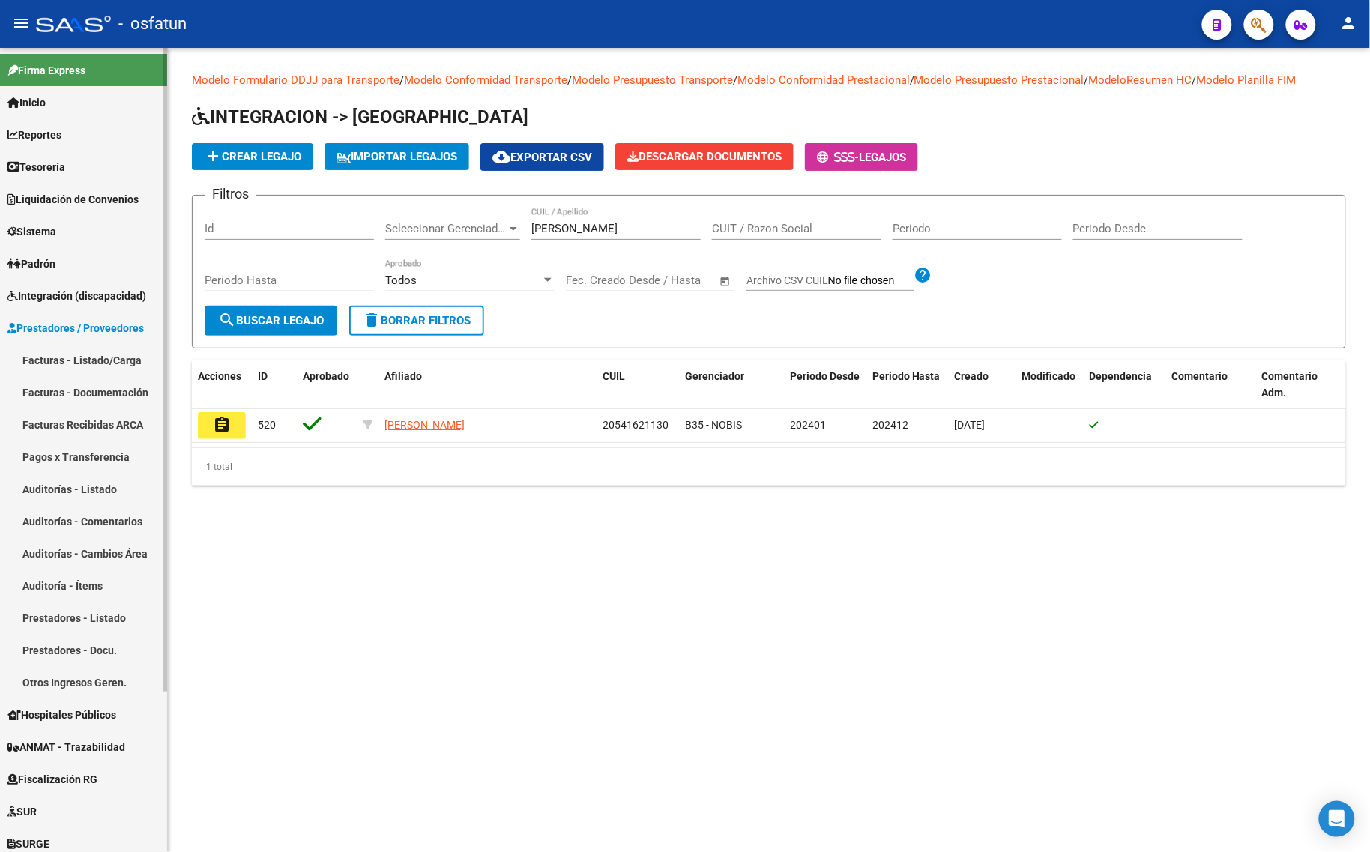
click at [98, 294] on span "Integración (discapacidad)" at bounding box center [76, 296] width 139 height 16
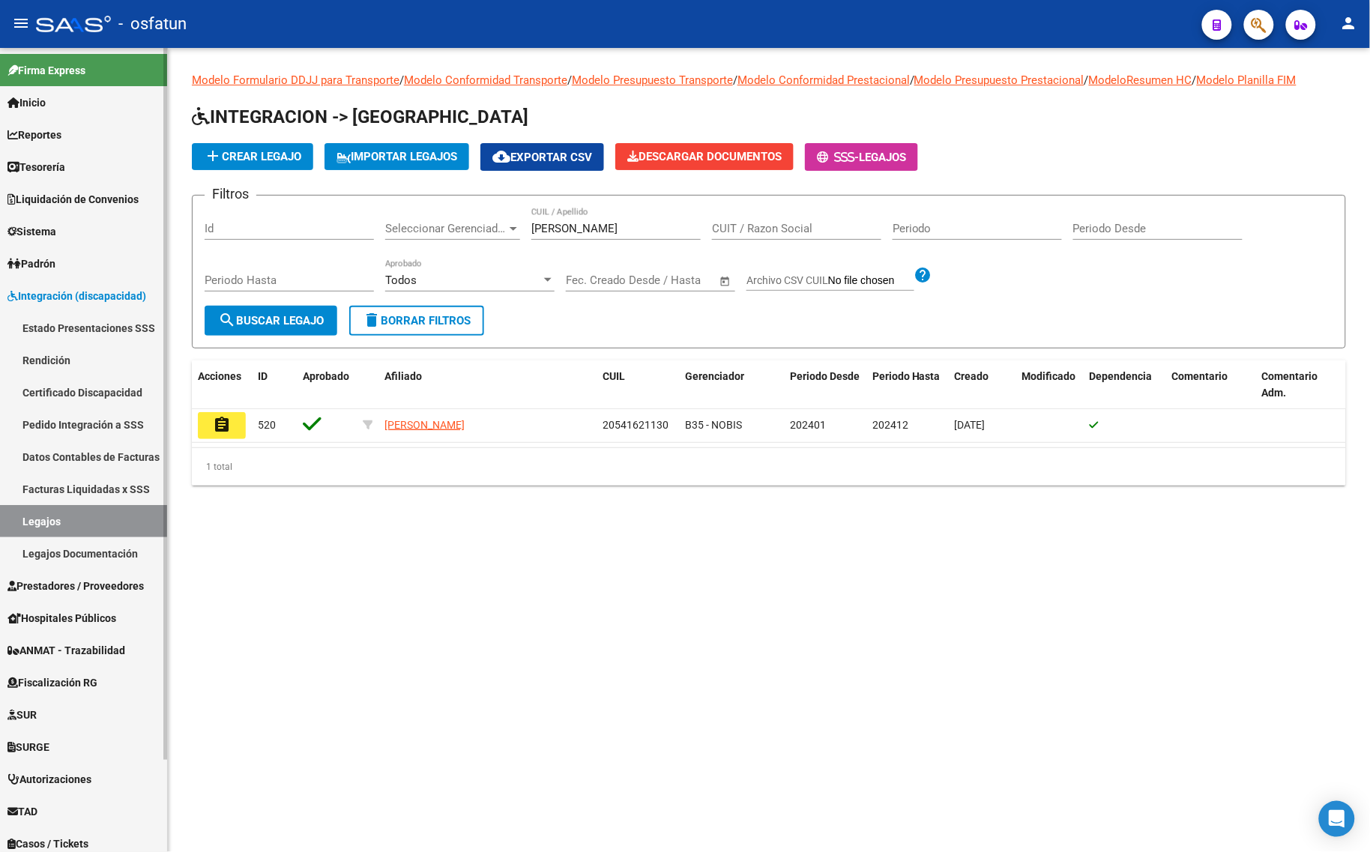
click at [69, 294] on span "Integración (discapacidad)" at bounding box center [76, 296] width 139 height 16
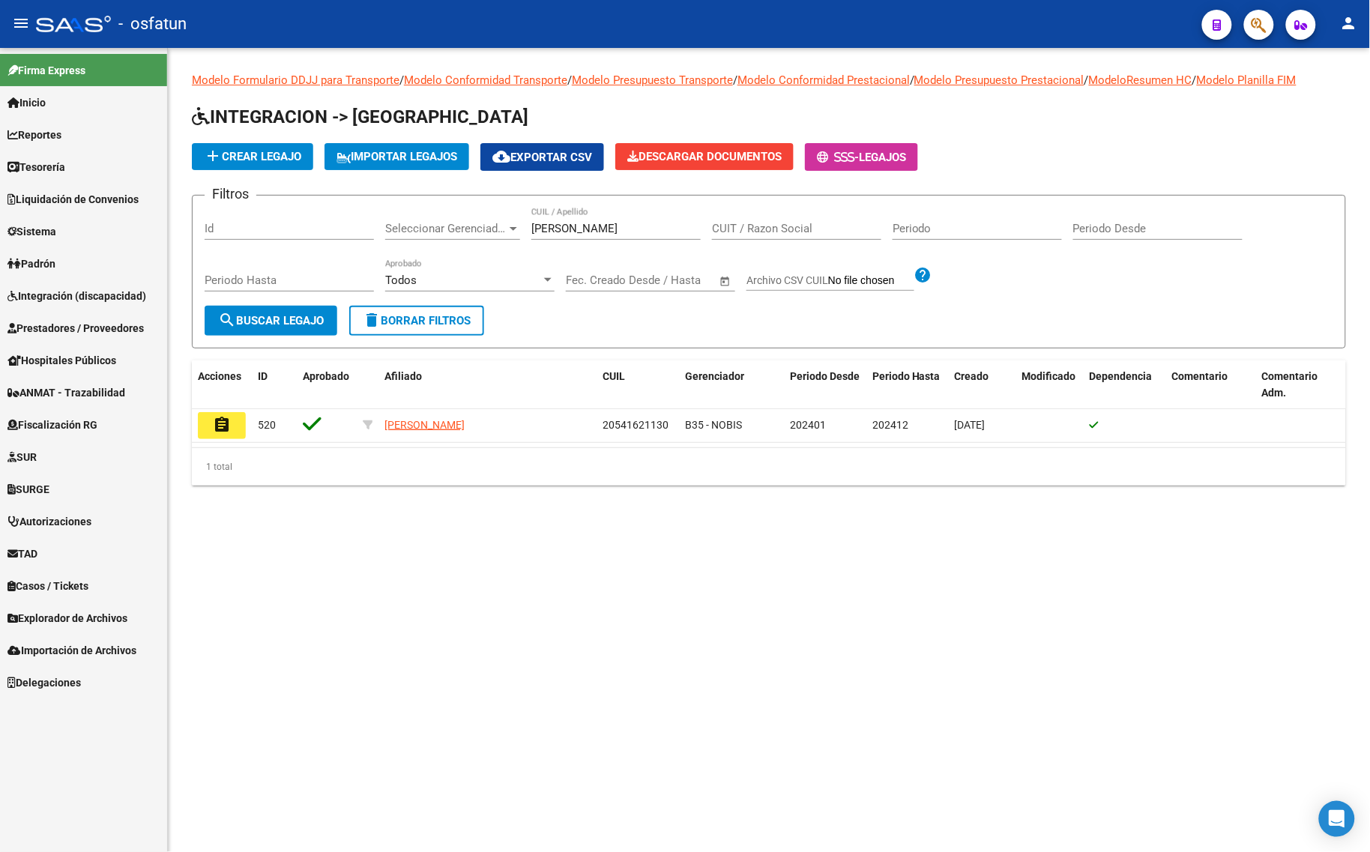
click at [42, 312] on link "Prestadores / Proveedores" at bounding box center [83, 328] width 167 height 32
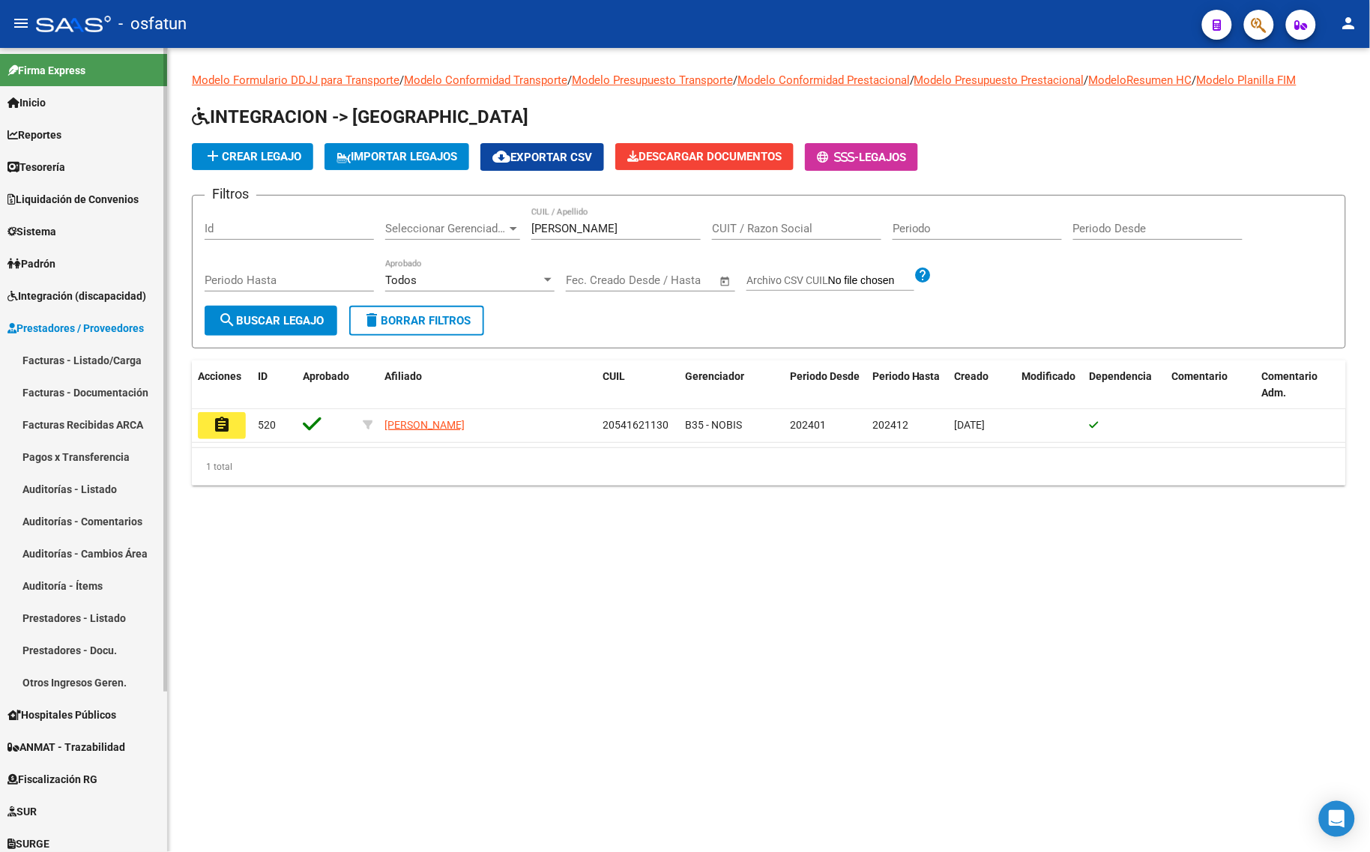
click at [58, 352] on link "Facturas - Listado/Carga" at bounding box center [83, 360] width 167 height 32
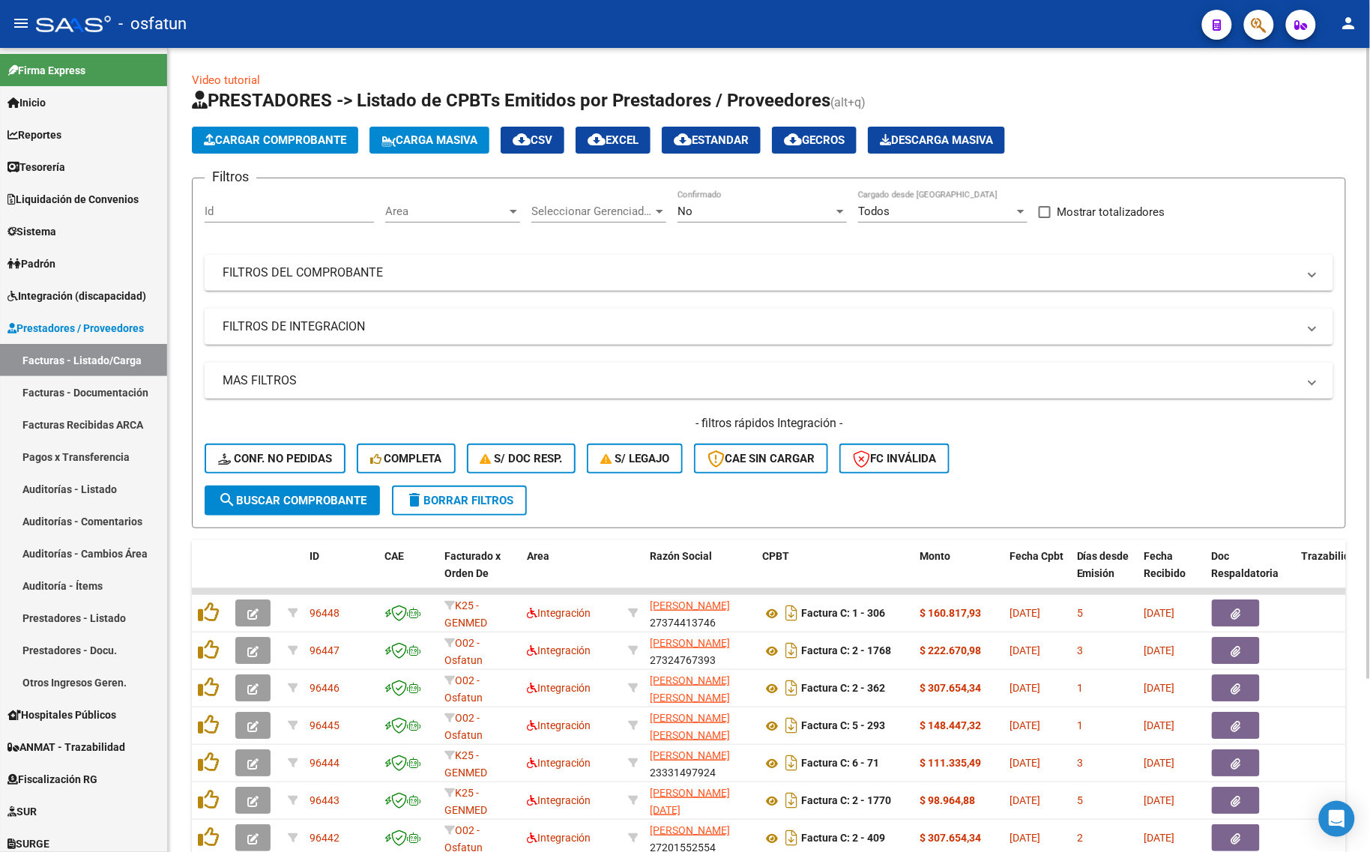
click at [718, 216] on div "No" at bounding box center [755, 211] width 156 height 13
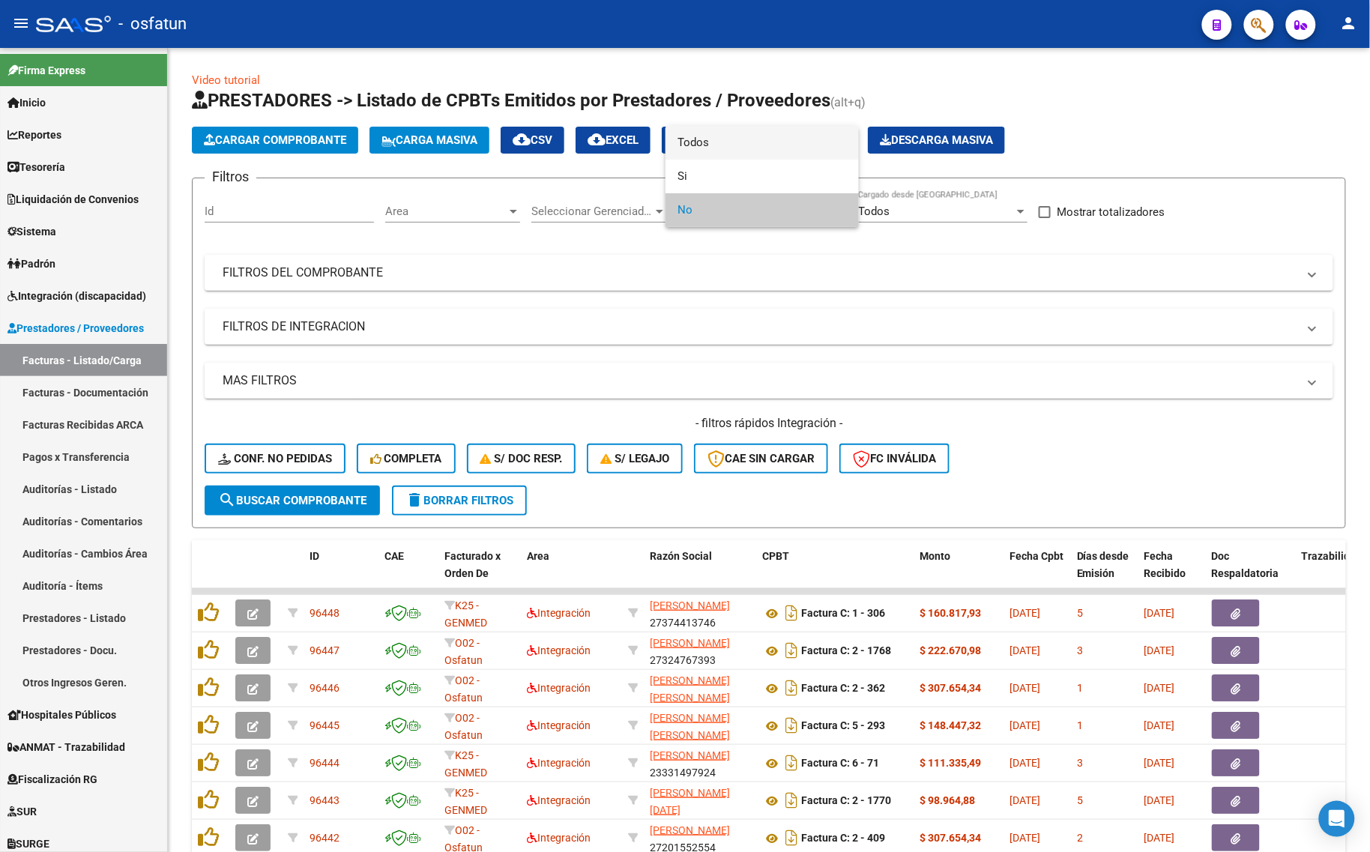
click at [702, 145] on span "Todos" at bounding box center [761, 143] width 169 height 34
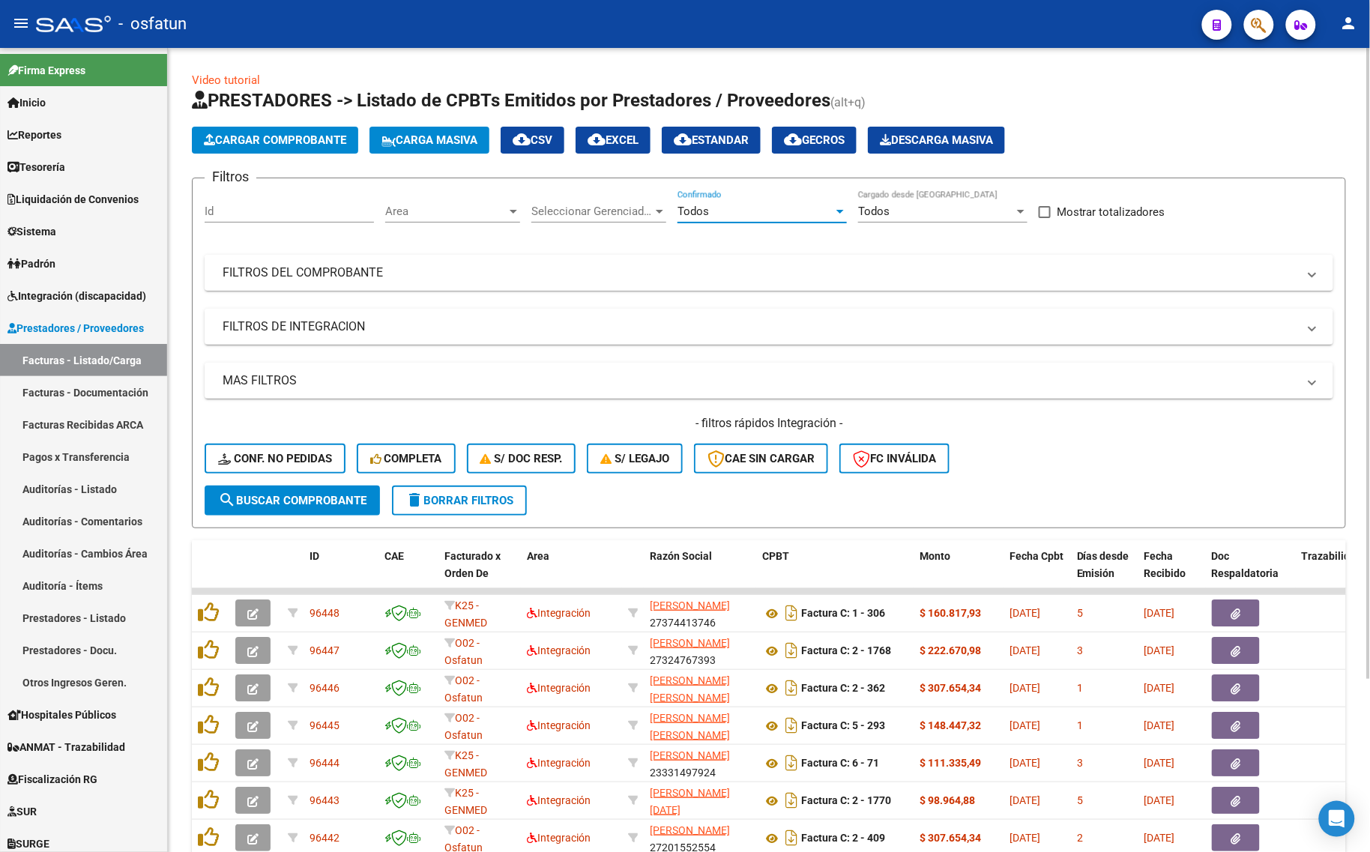
click at [874, 264] on mat-panel-title "FILTROS DEL COMPROBANTE" at bounding box center [760, 272] width 1074 height 16
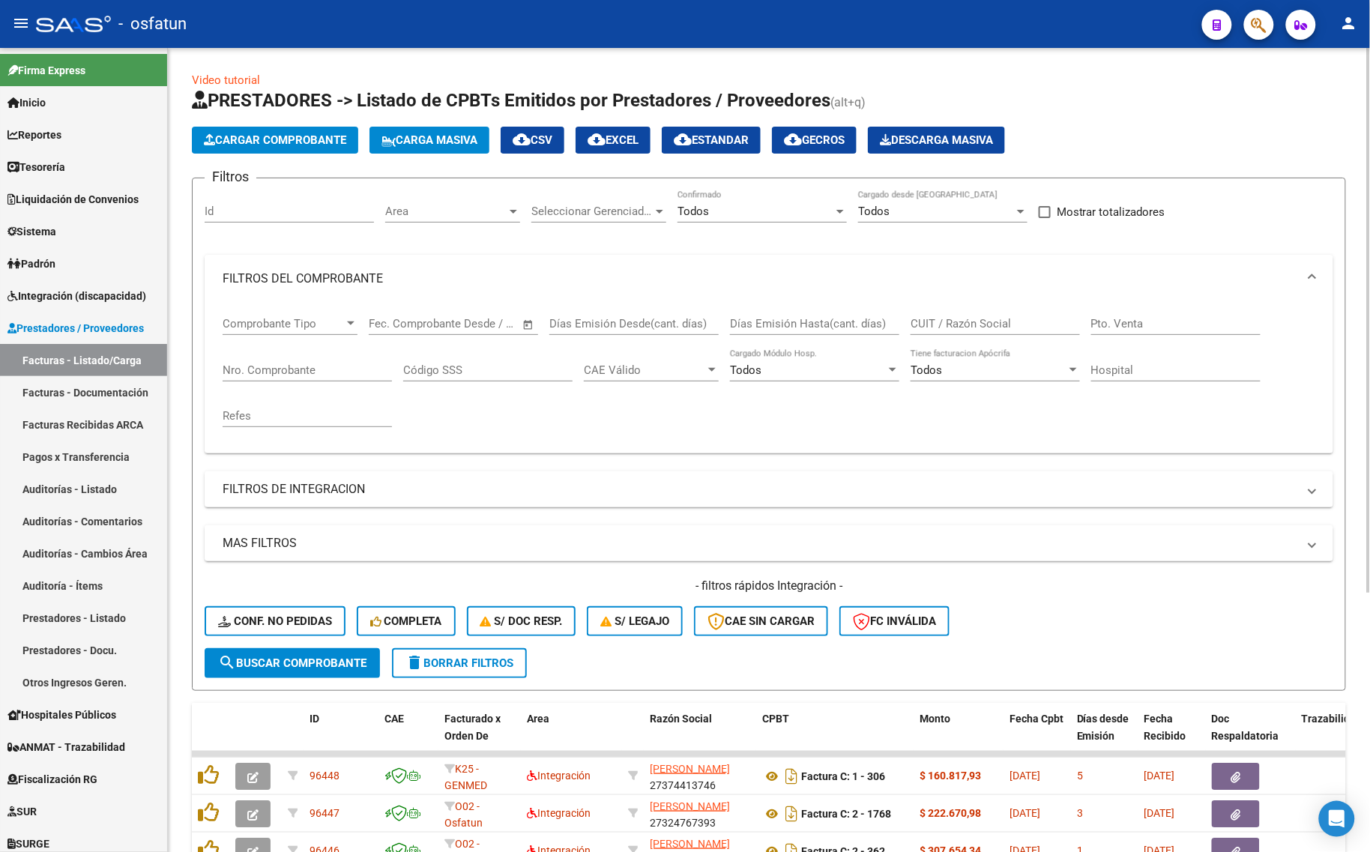
click at [960, 317] on input "CUIT / Razón Social" at bounding box center [994, 323] width 169 height 13
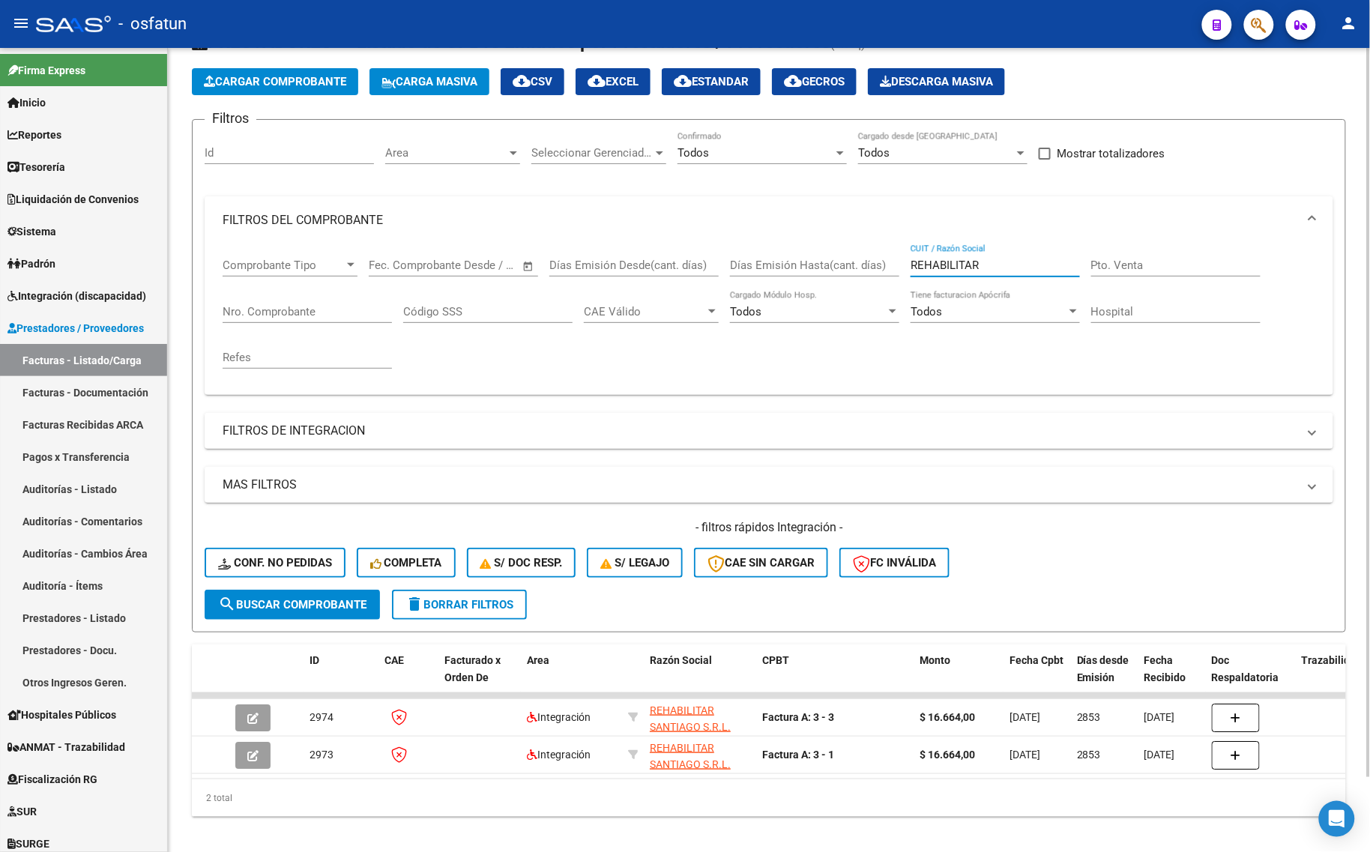
scroll to position [81, 0]
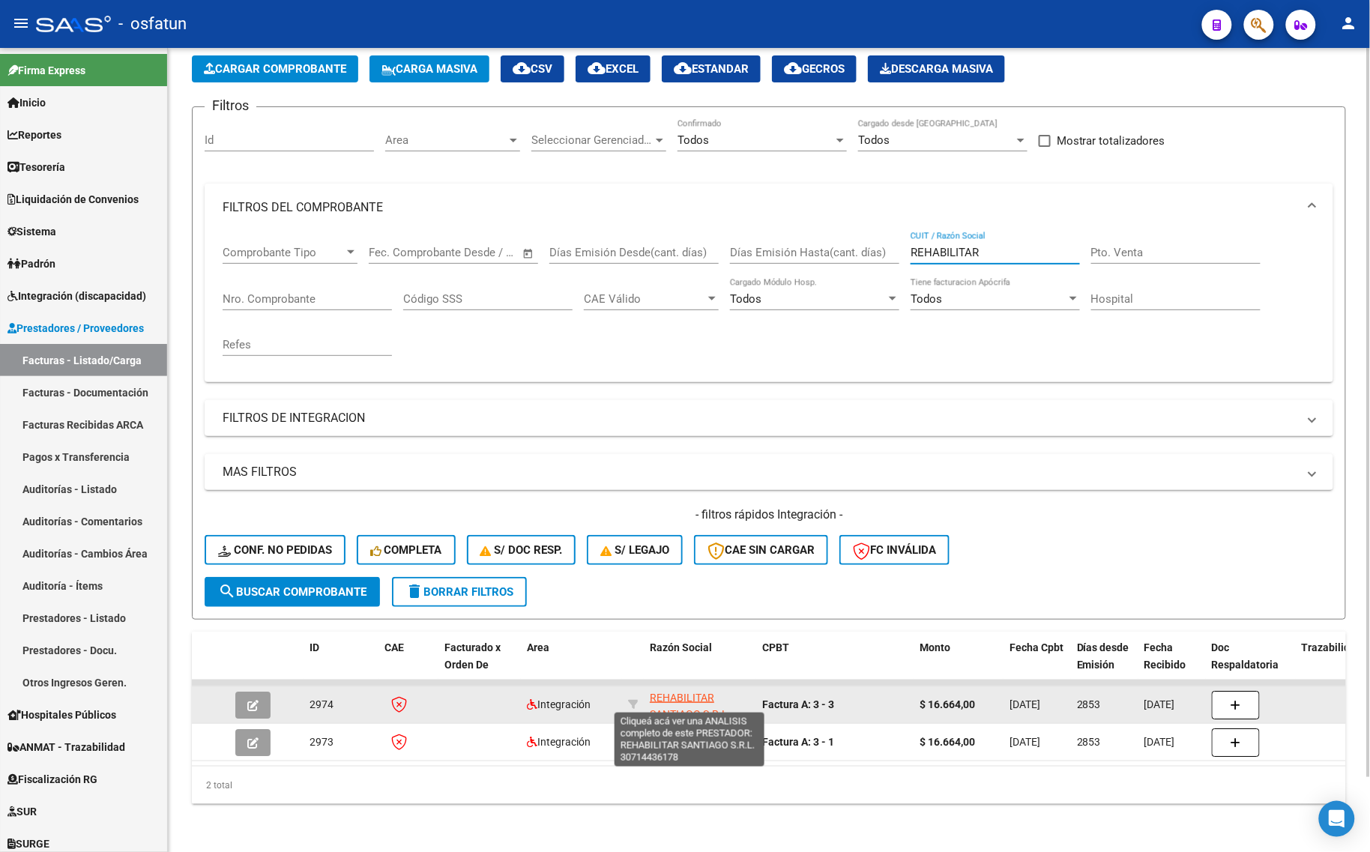
click at [660, 704] on span "REHABILITAR SANTIAGO S.R.L." at bounding box center [690, 706] width 81 height 29
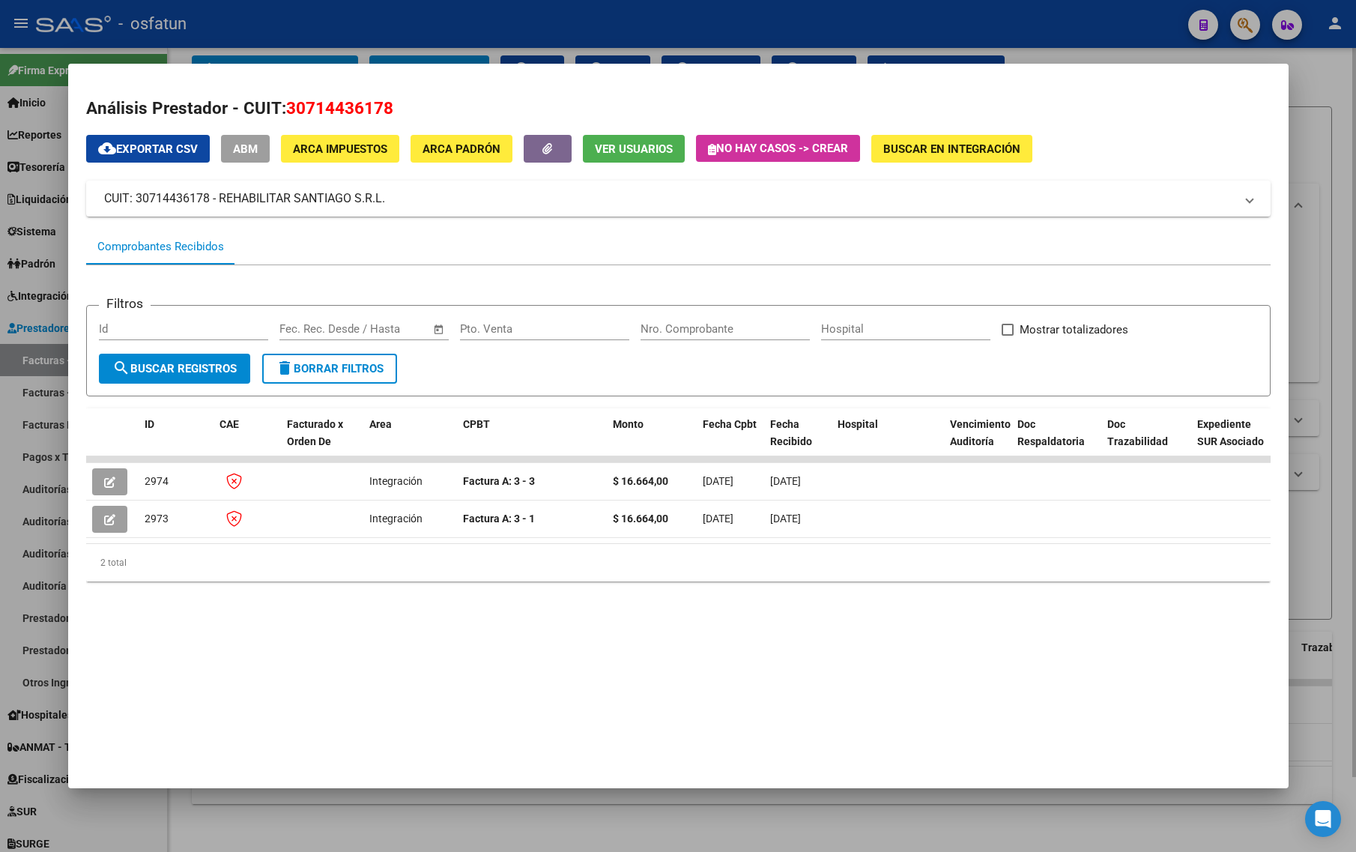
click at [1342, 264] on div at bounding box center [678, 426] width 1356 height 852
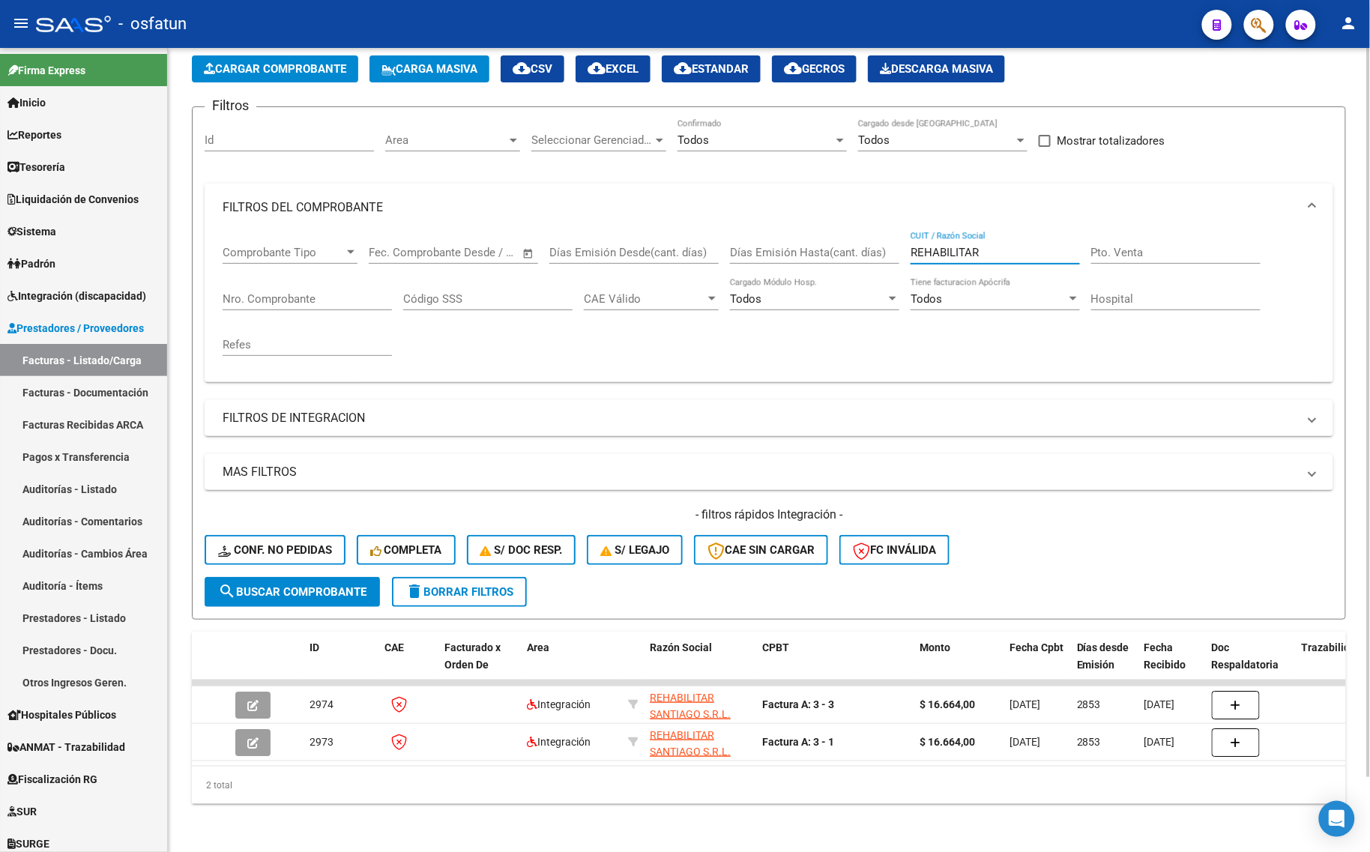
click at [987, 247] on input "REHABILITAR" at bounding box center [994, 252] width 169 height 13
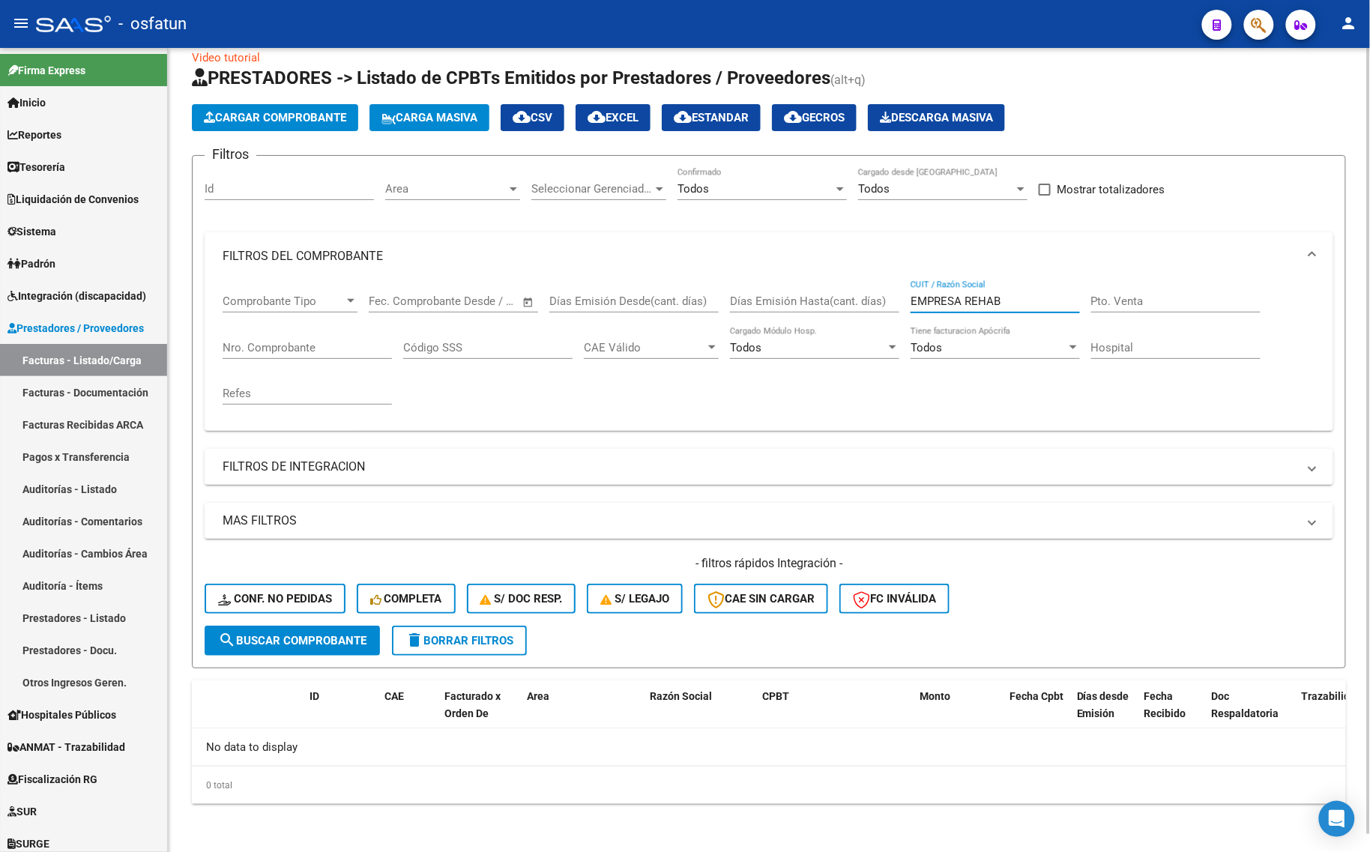
scroll to position [17, 0]
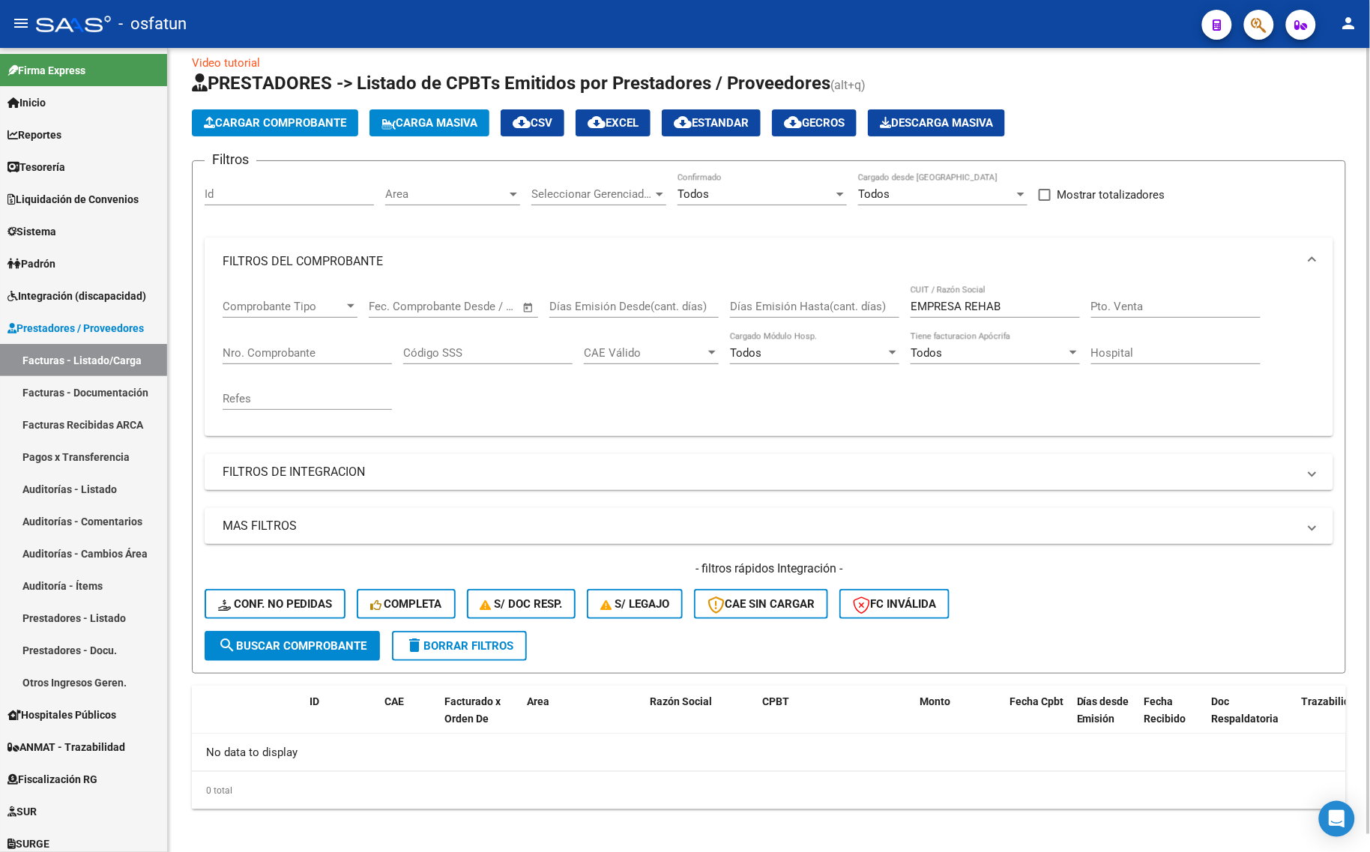
click at [1016, 296] on div "EMPRESA REHAB CUIT / Razón Social" at bounding box center [994, 301] width 169 height 32
click at [1016, 294] on div "EMPRESA REHAB CUIT / Razón Social" at bounding box center [994, 301] width 169 height 32
click at [1016, 296] on div "EMPRESA REHAB CUIT / Razón Social" at bounding box center [994, 301] width 169 height 32
click at [1016, 300] on input "EMPRESA REHAB" at bounding box center [994, 306] width 169 height 13
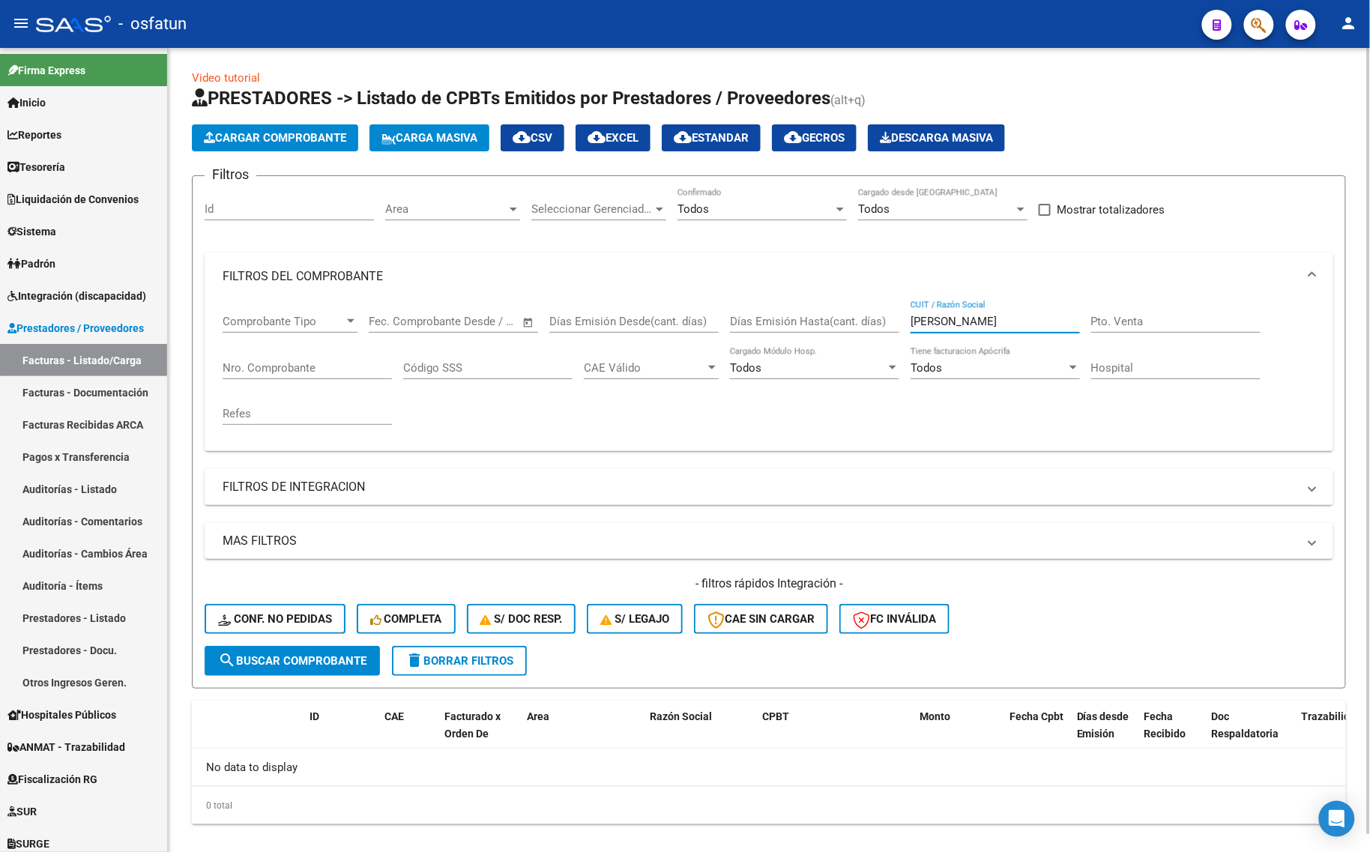
scroll to position [0, 0]
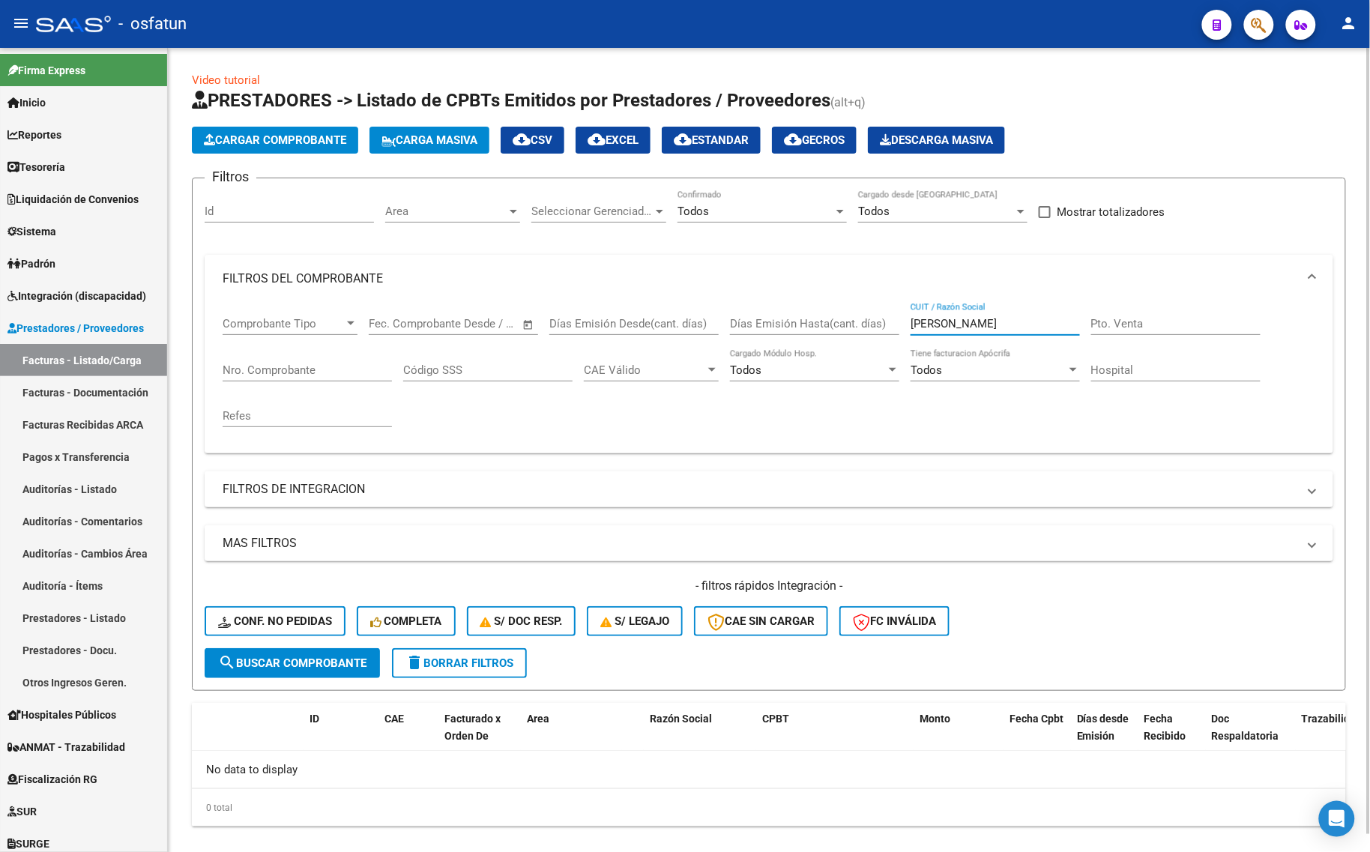
drag, startPoint x: 967, startPoint y: 316, endPoint x: 1077, endPoint y: 312, distance: 111.0
click at [1077, 312] on div "[PERSON_NAME] / Razón Social" at bounding box center [994, 319] width 169 height 32
click at [961, 321] on input "PALACIOSTRANS" at bounding box center [994, 323] width 169 height 13
click at [1027, 324] on input "[PERSON_NAME] TRANS" at bounding box center [994, 323] width 169 height 13
drag, startPoint x: 1021, startPoint y: 320, endPoint x: 961, endPoint y: 320, distance: 59.9
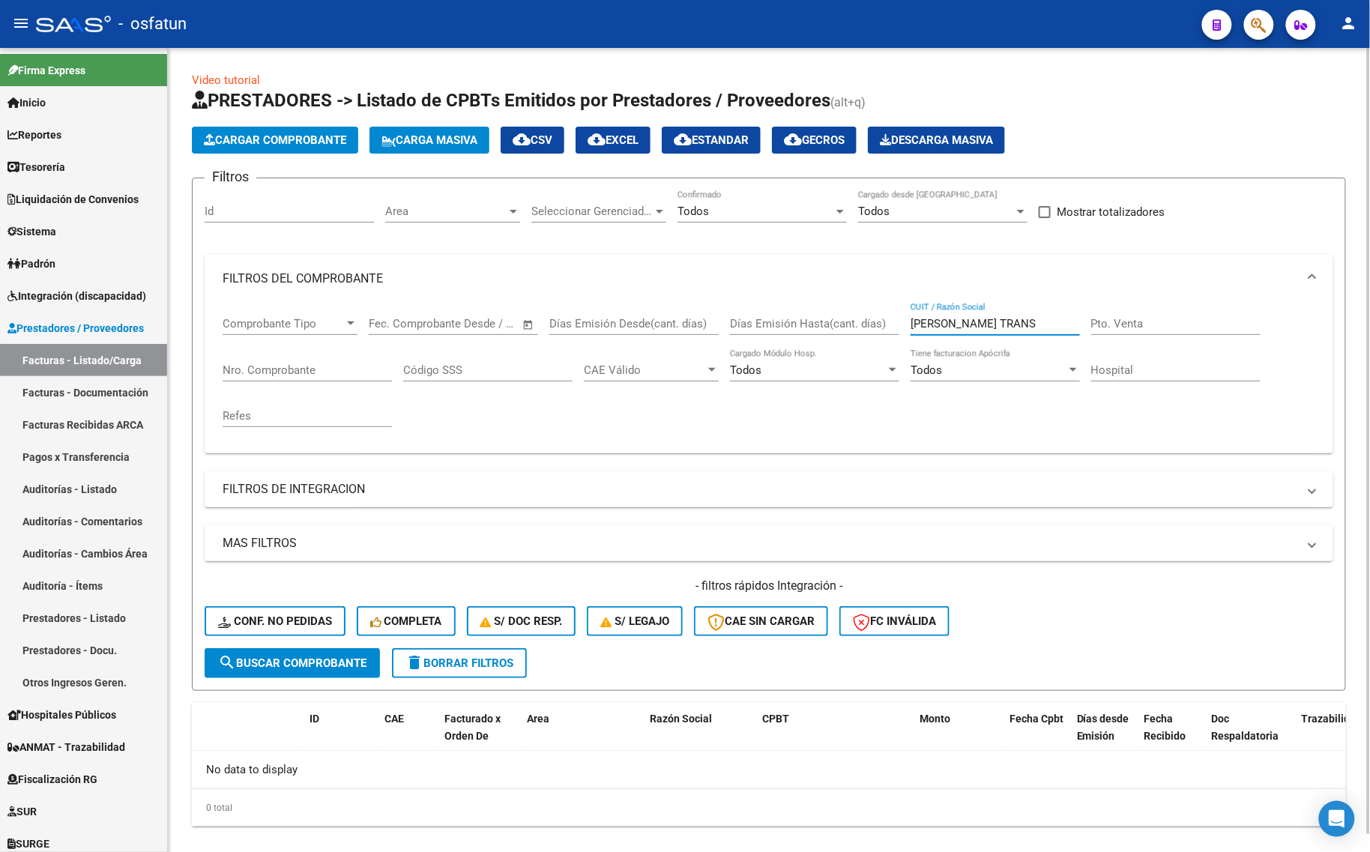
click at [961, 320] on input "[PERSON_NAME] TRANS" at bounding box center [994, 323] width 169 height 13
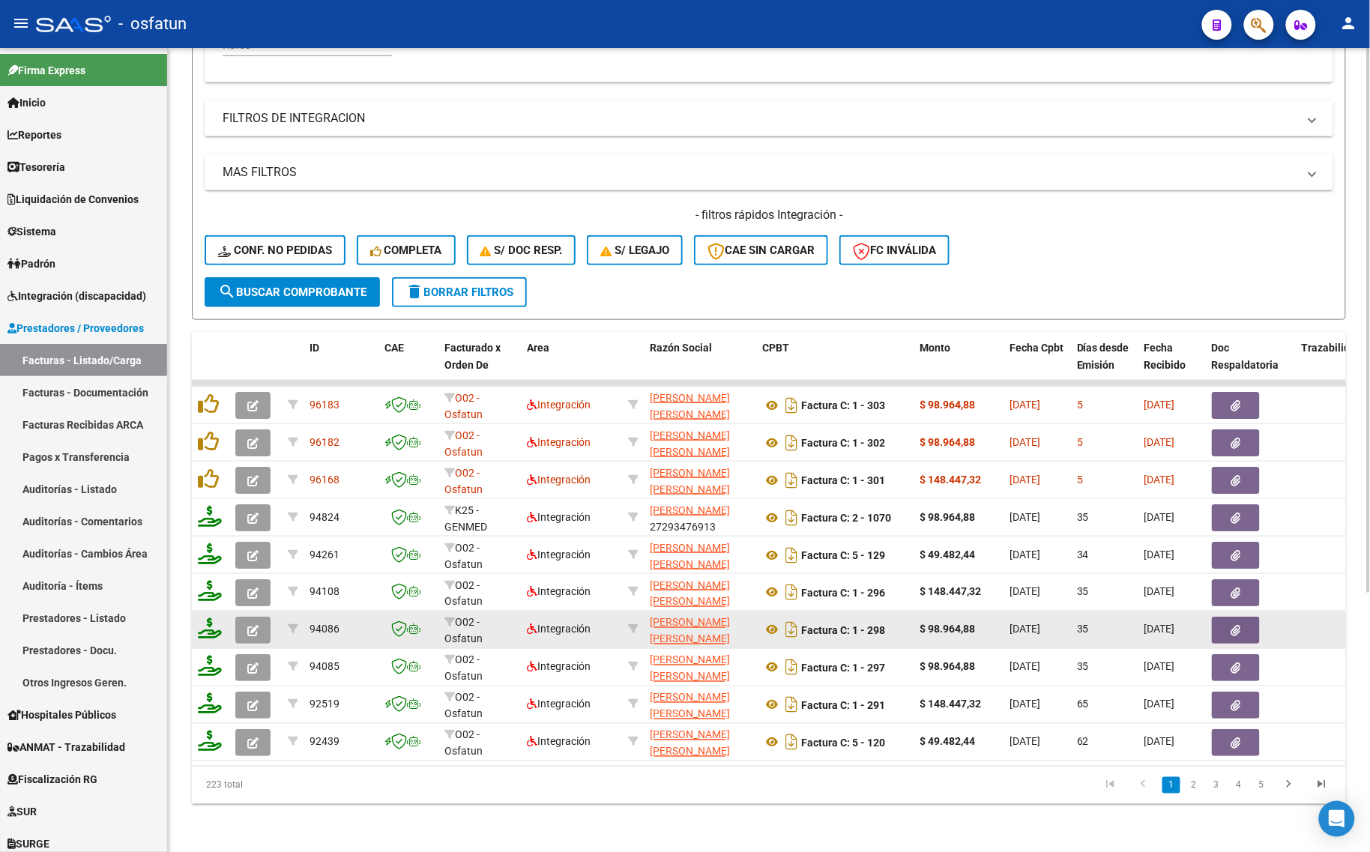
scroll to position [381, 0]
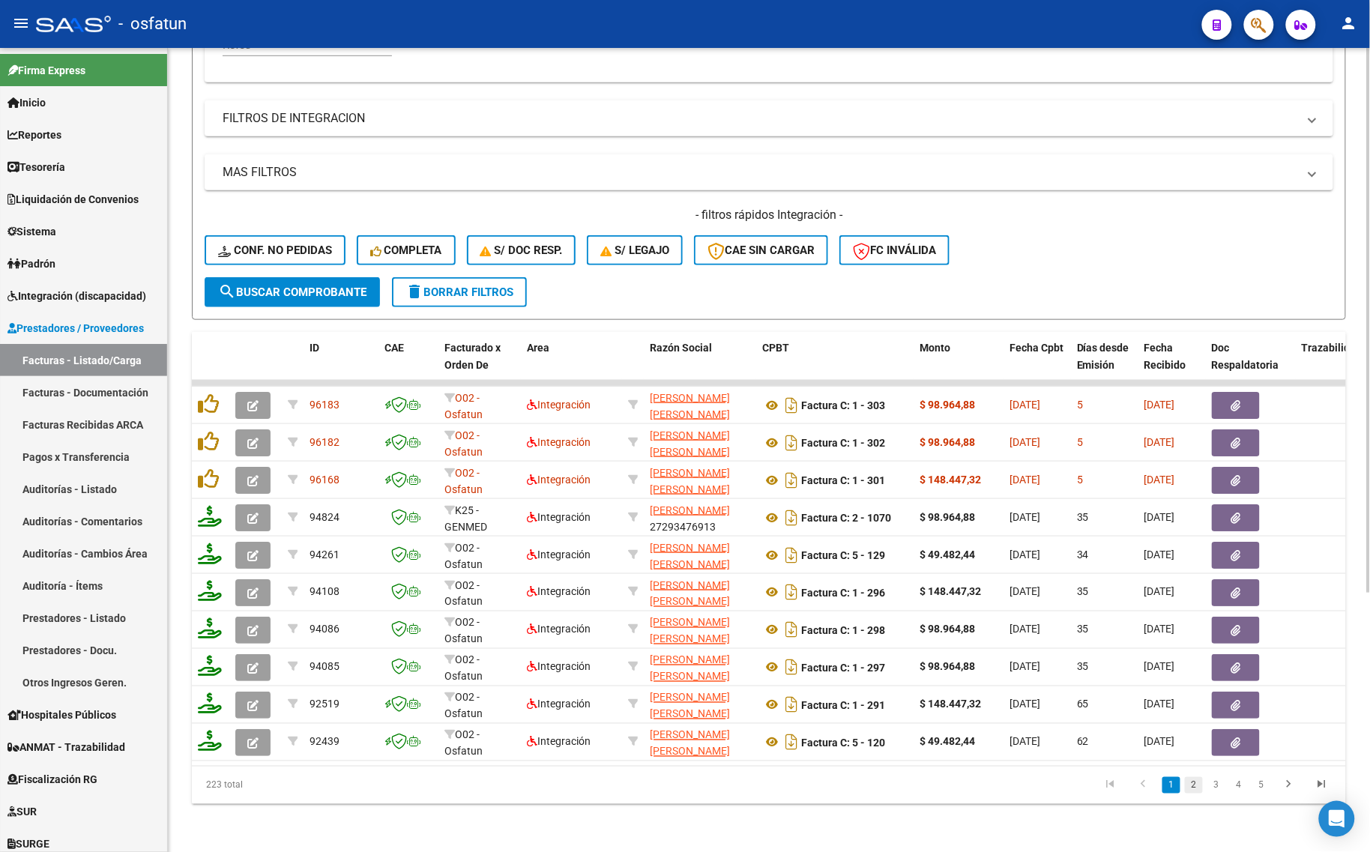
type input "[PERSON_NAME]"
click at [1195, 793] on link "2" at bounding box center [1194, 785] width 18 height 16
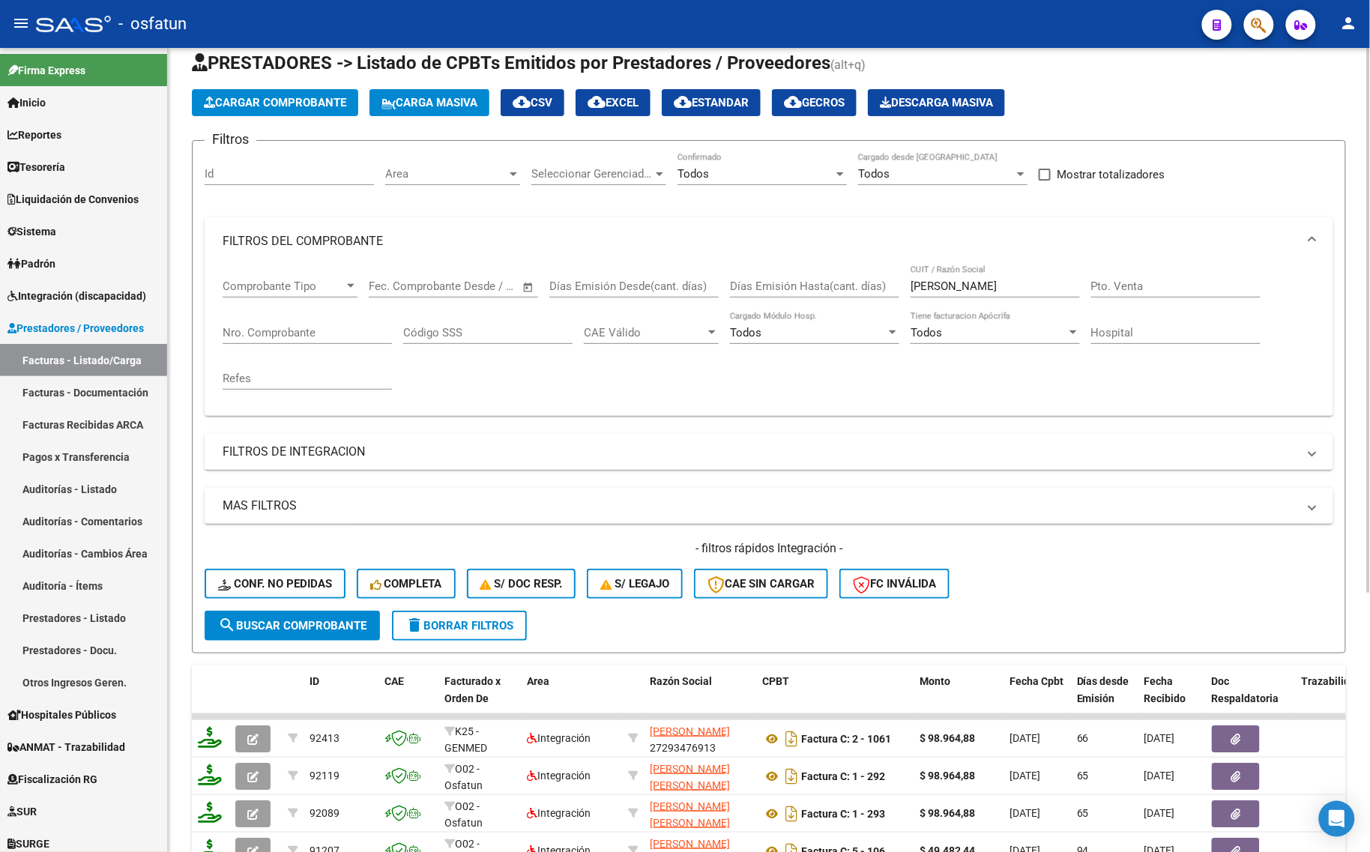
scroll to position [6, 0]
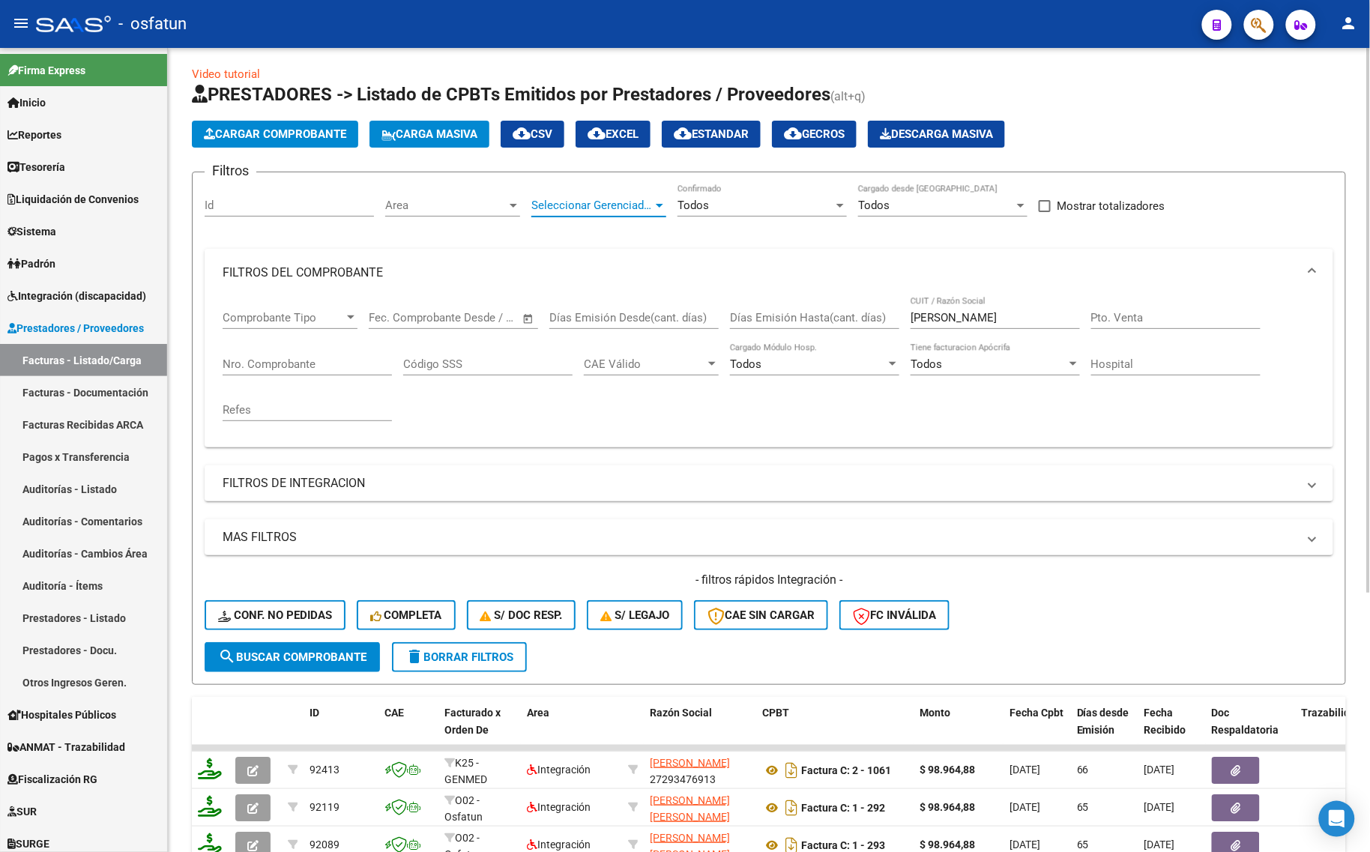
click at [619, 207] on span "Seleccionar Gerenciador" at bounding box center [591, 205] width 121 height 13
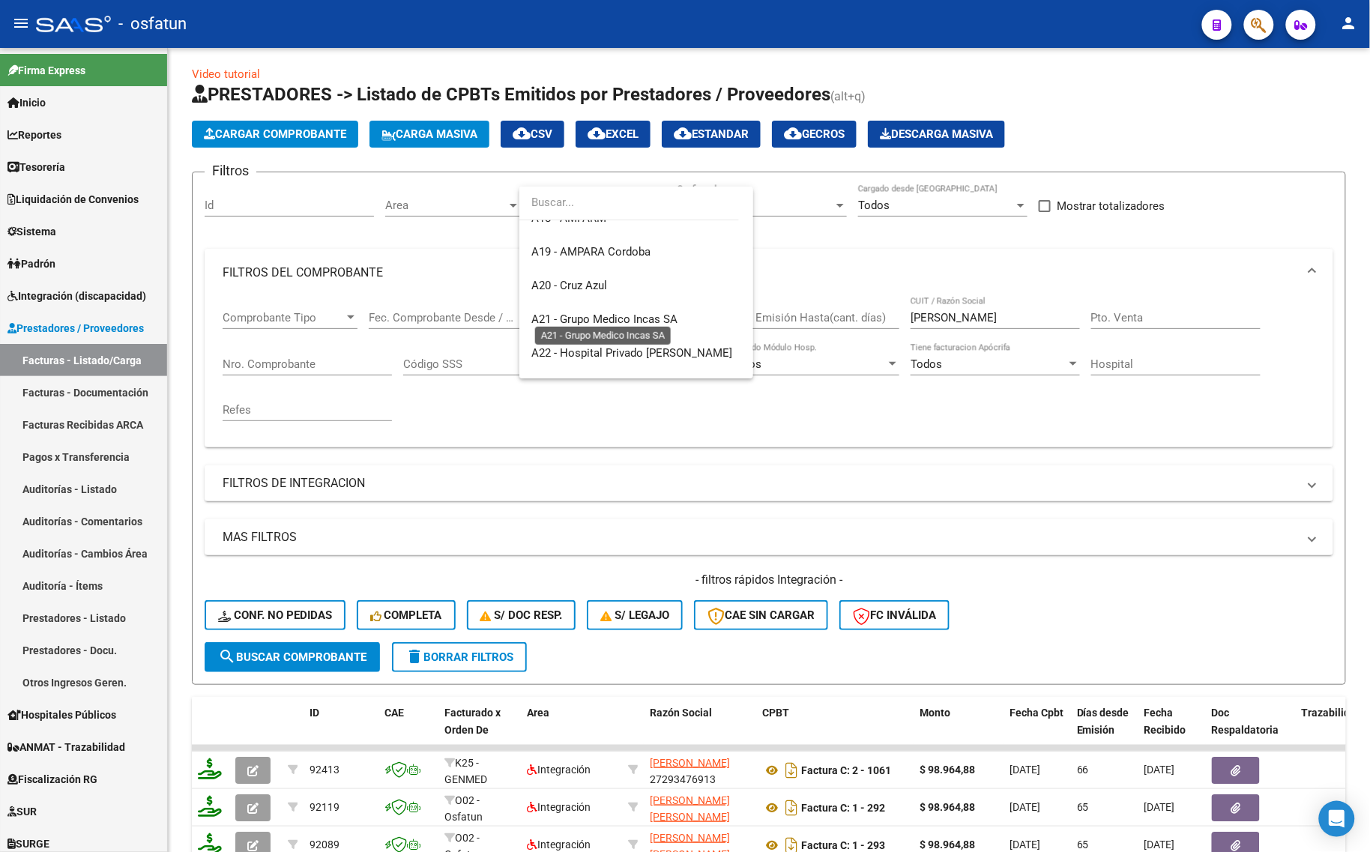
scroll to position [375, 0]
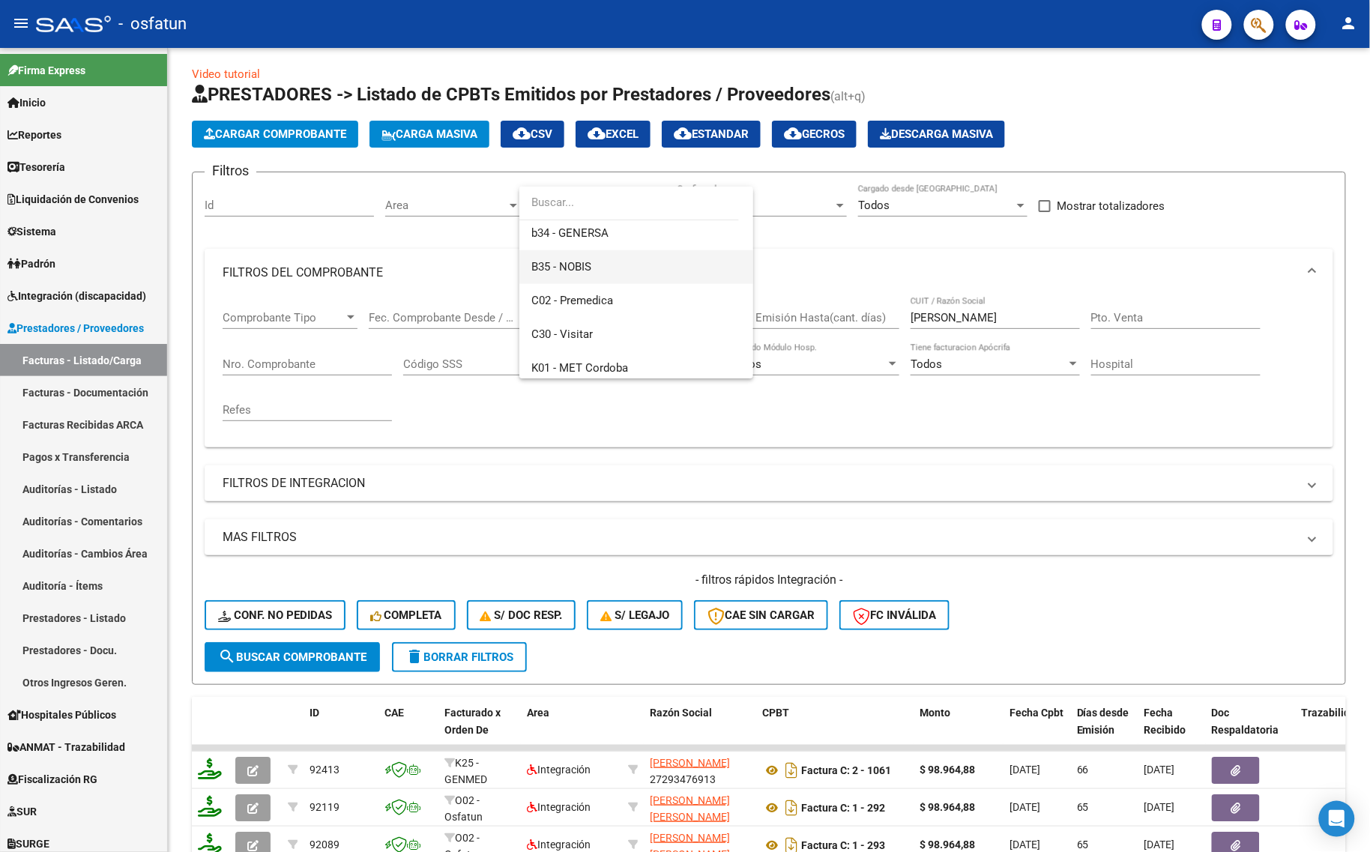
click at [592, 277] on span "B35 - NOBIS" at bounding box center [636, 267] width 210 height 34
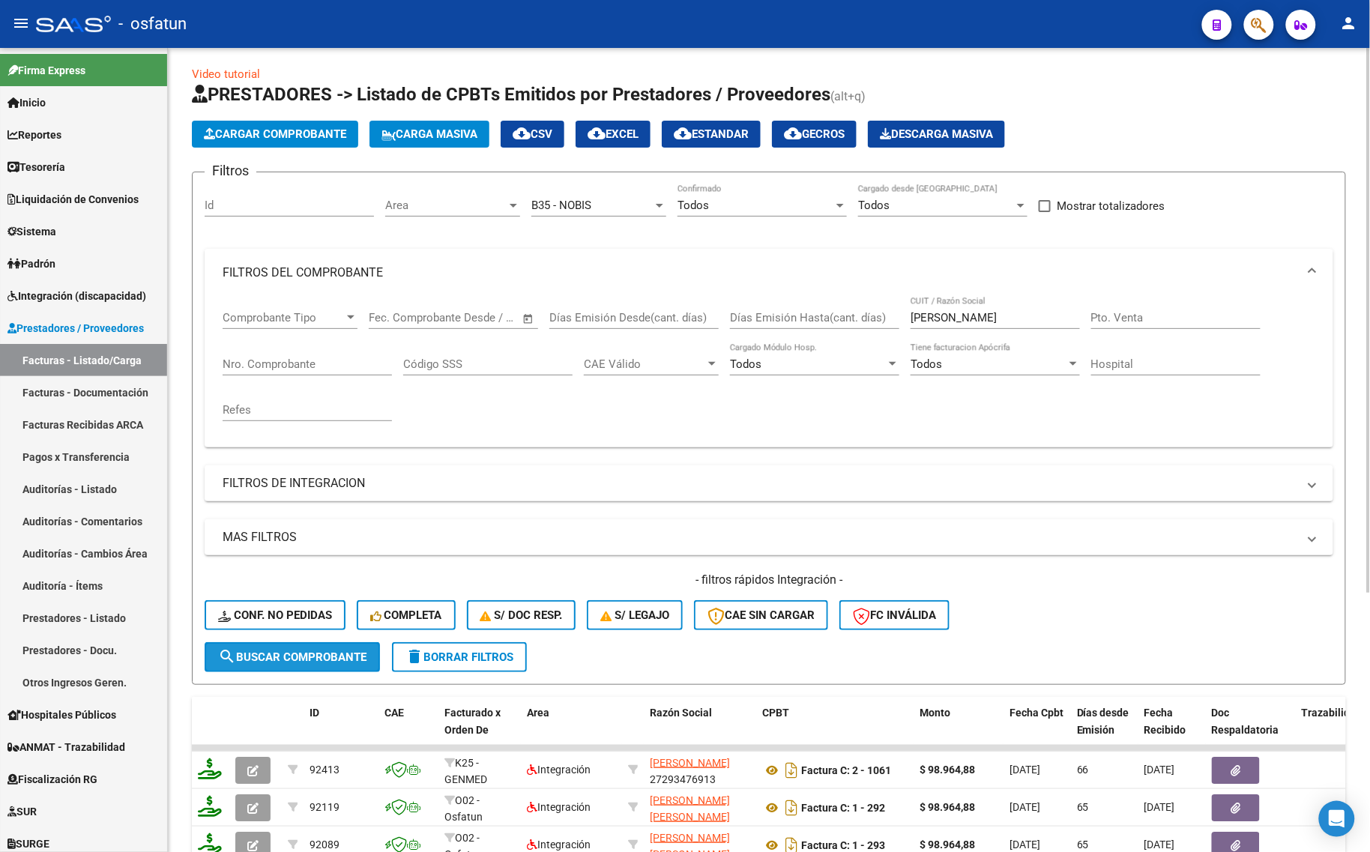
click at [293, 662] on button "search Buscar Comprobante" at bounding box center [292, 657] width 175 height 30
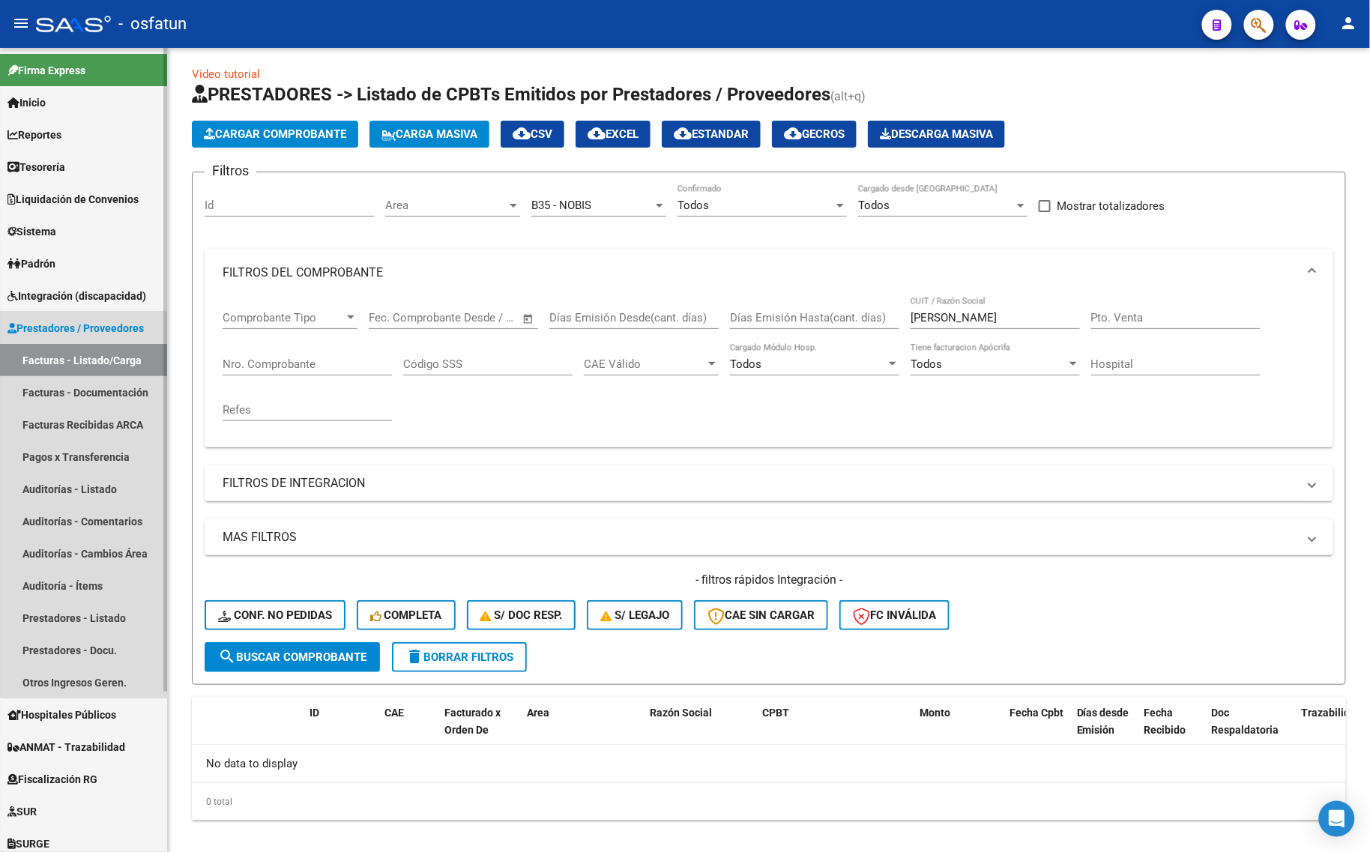
click at [87, 328] on span "Prestadores / Proveedores" at bounding box center [75, 328] width 136 height 16
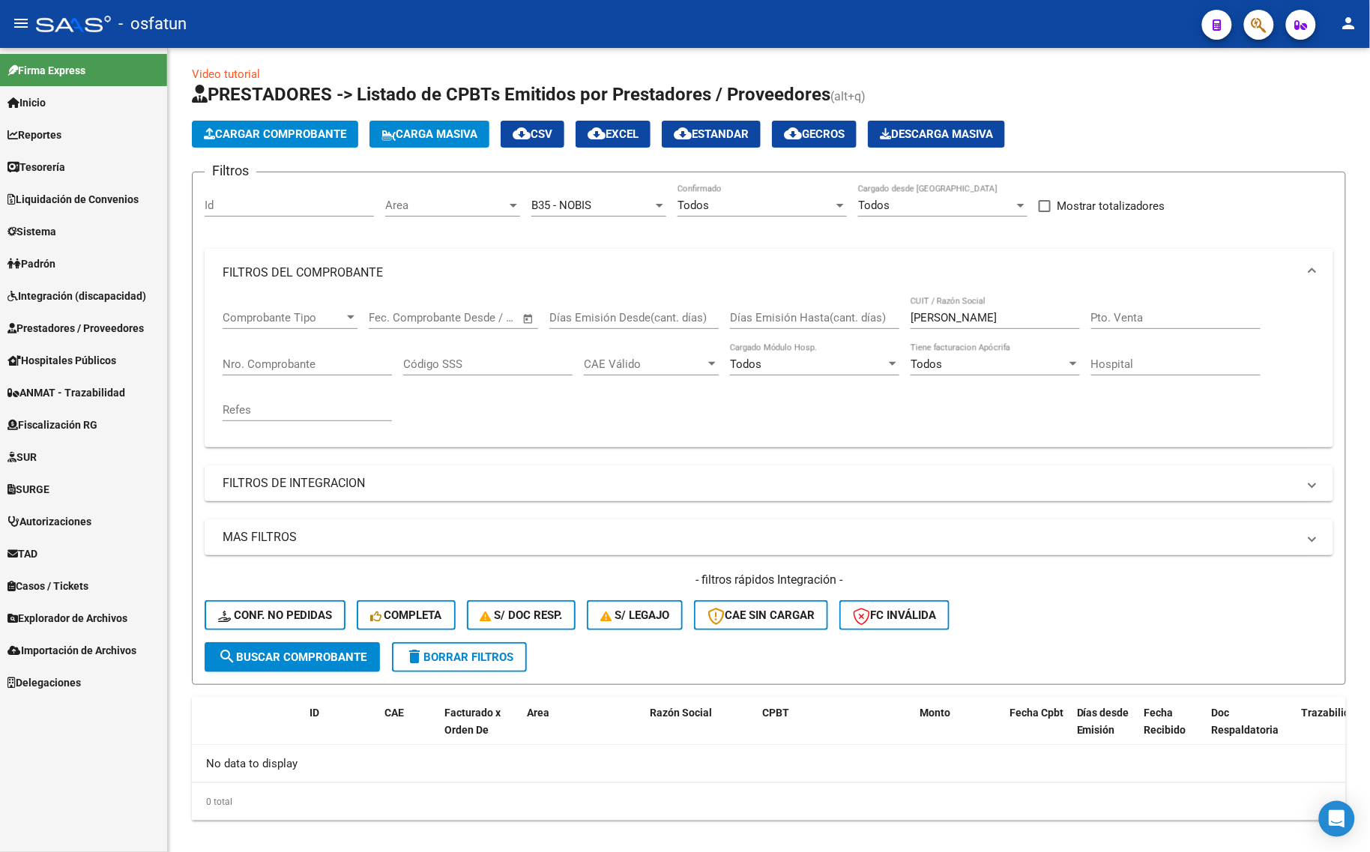
click at [65, 324] on span "Prestadores / Proveedores" at bounding box center [75, 328] width 136 height 16
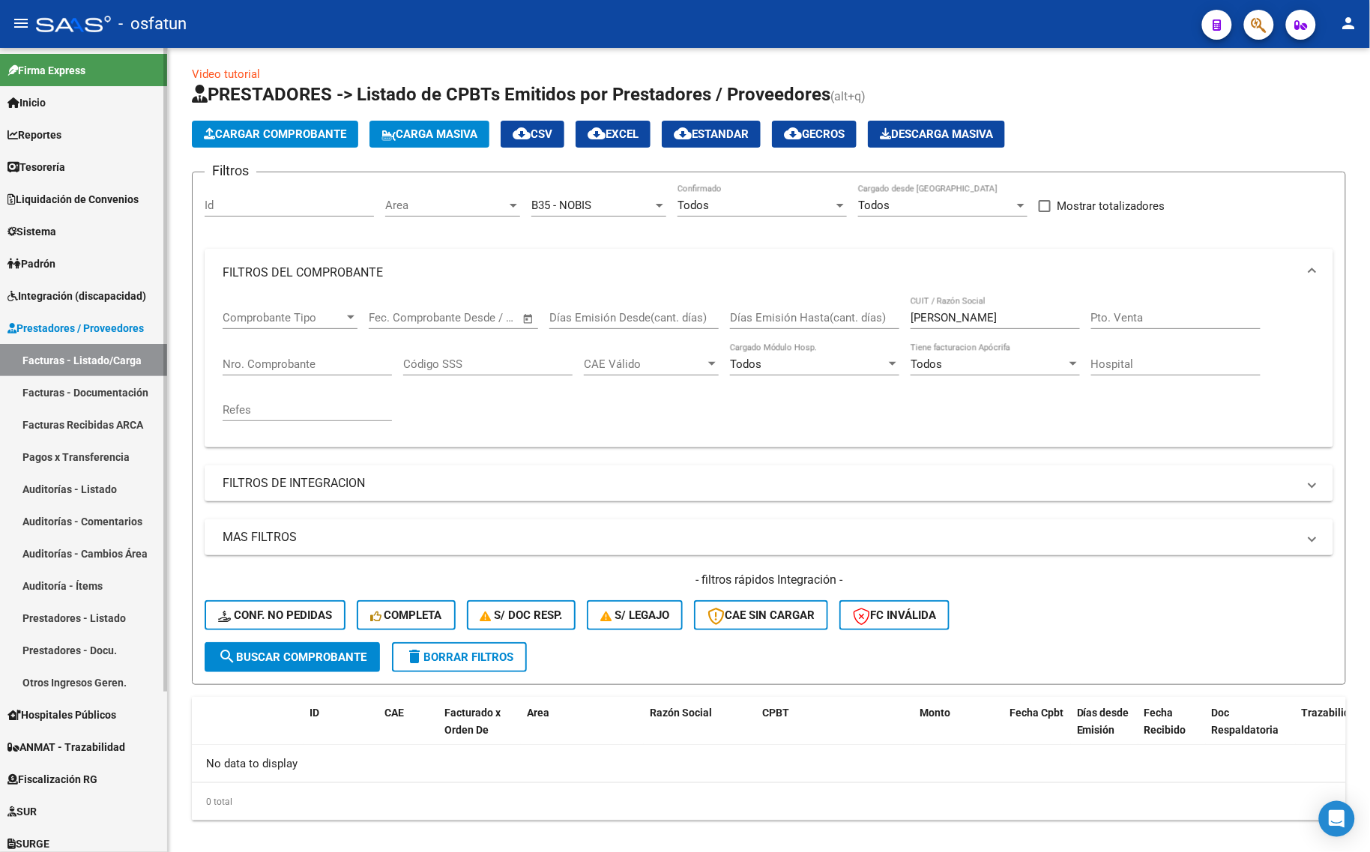
click at [73, 288] on span "Integración (discapacidad)" at bounding box center [76, 296] width 139 height 16
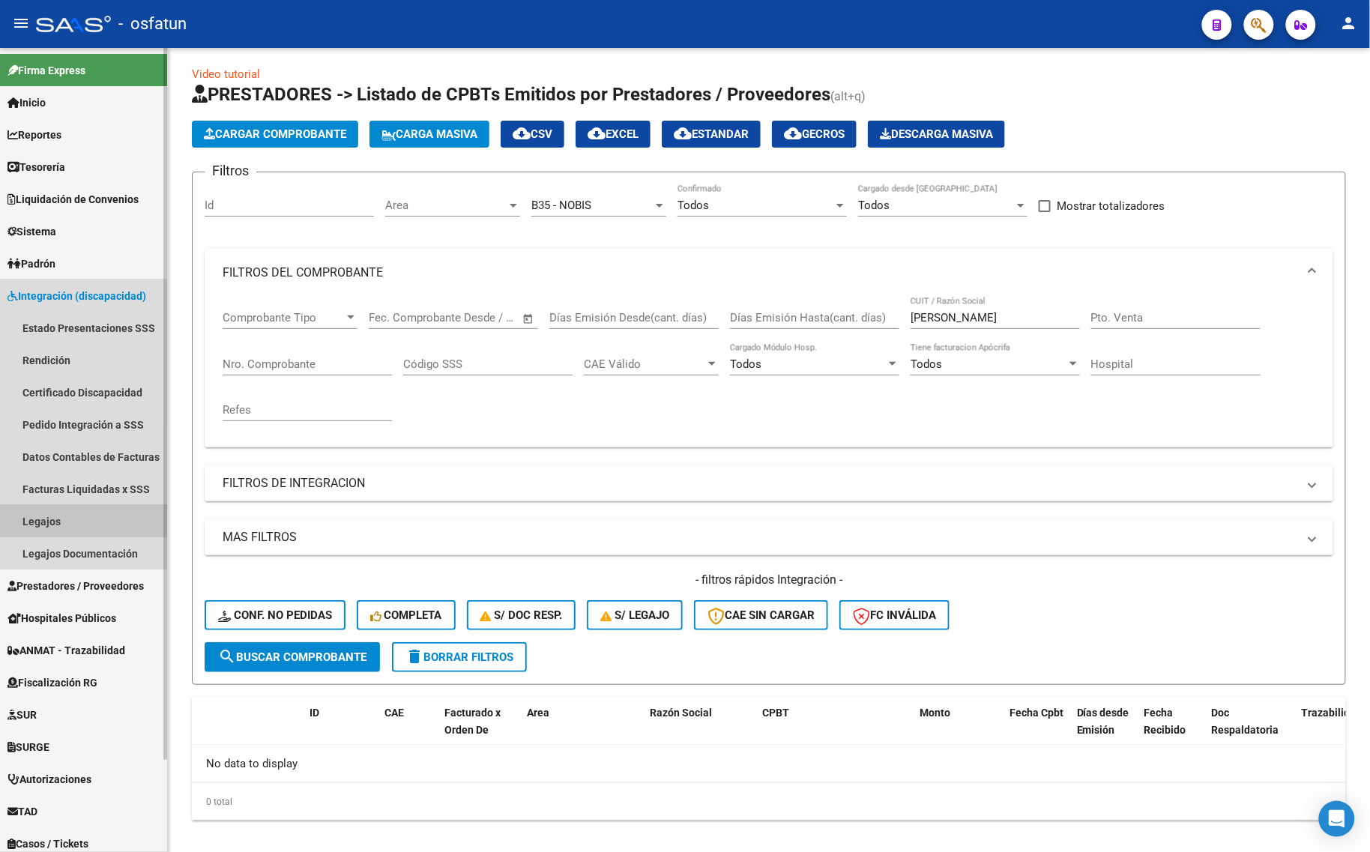
click at [51, 516] on link "Legajos" at bounding box center [83, 521] width 167 height 32
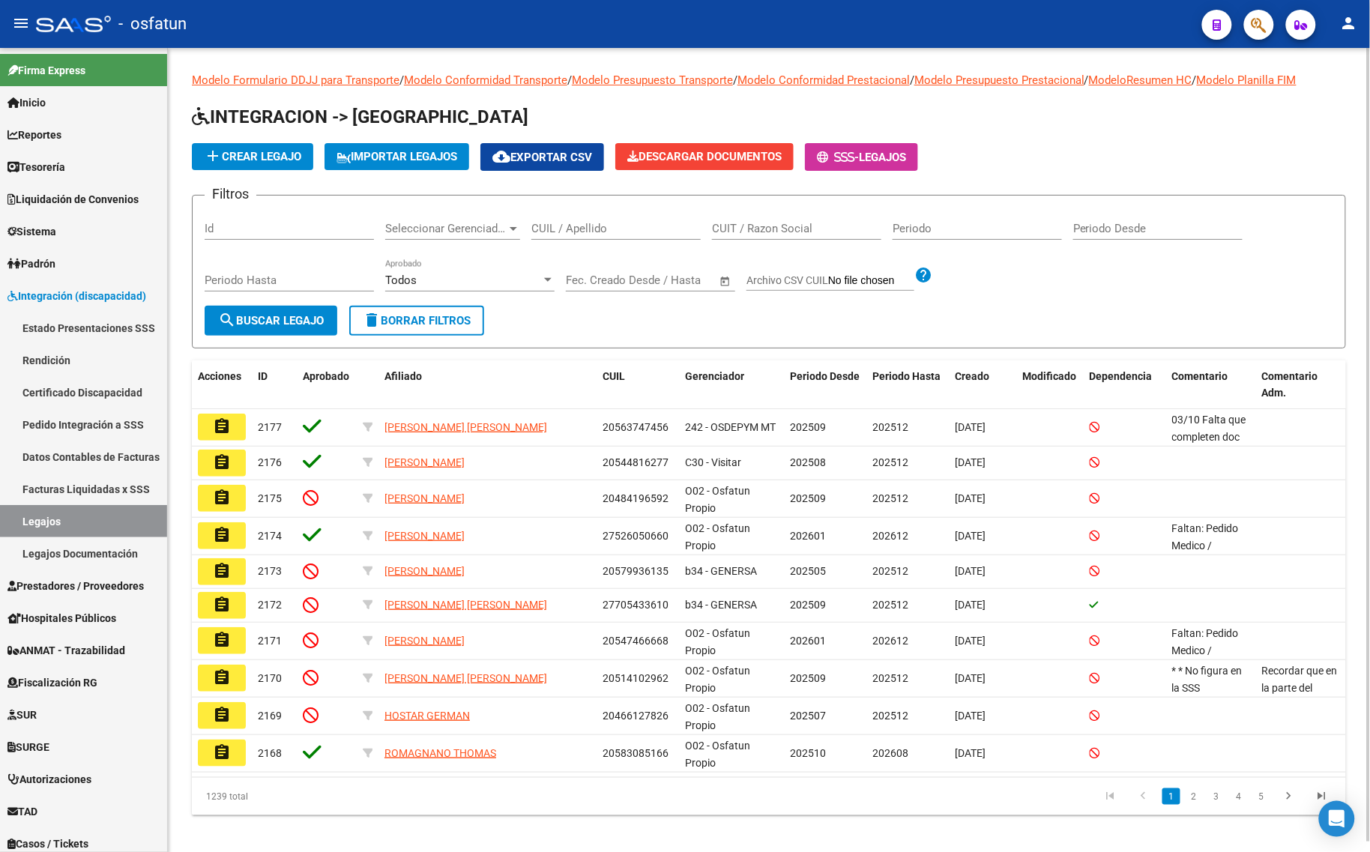
click at [484, 229] on span "Seleccionar Gerenciador" at bounding box center [445, 228] width 121 height 13
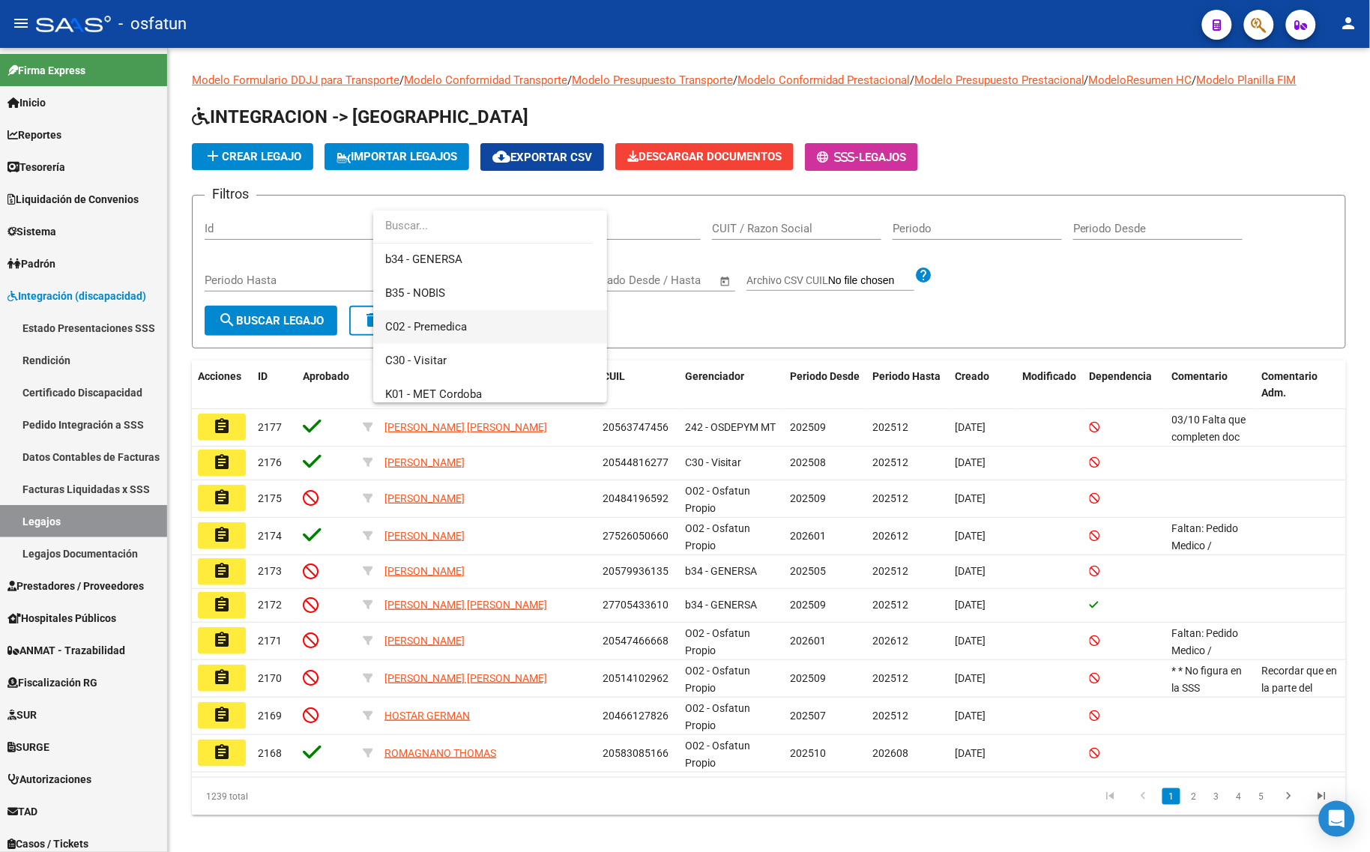
scroll to position [375, 0]
click at [436, 294] on span "B35 - NOBIS" at bounding box center [415, 290] width 60 height 13
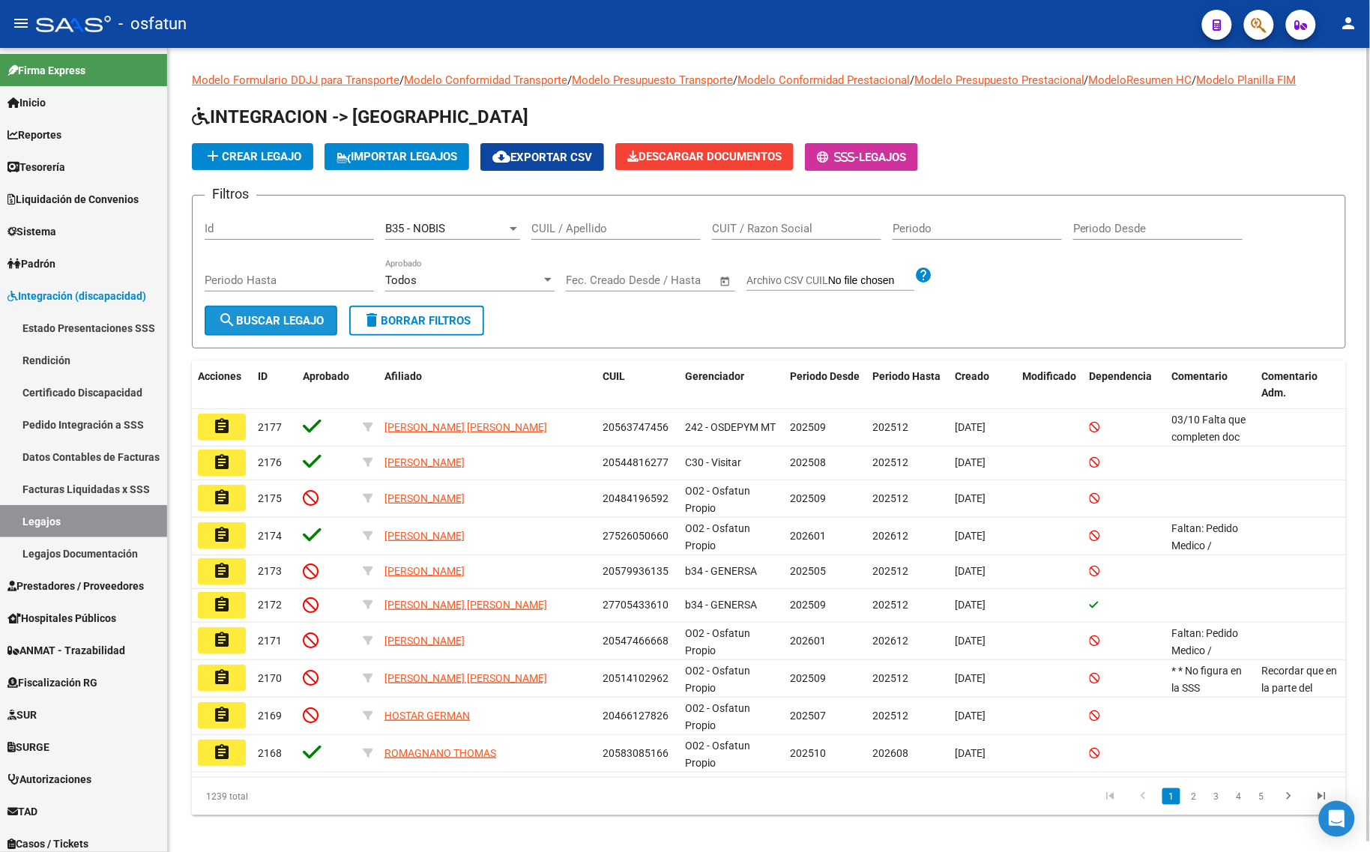
click at [274, 324] on button "search Buscar Legajo" at bounding box center [271, 321] width 133 height 30
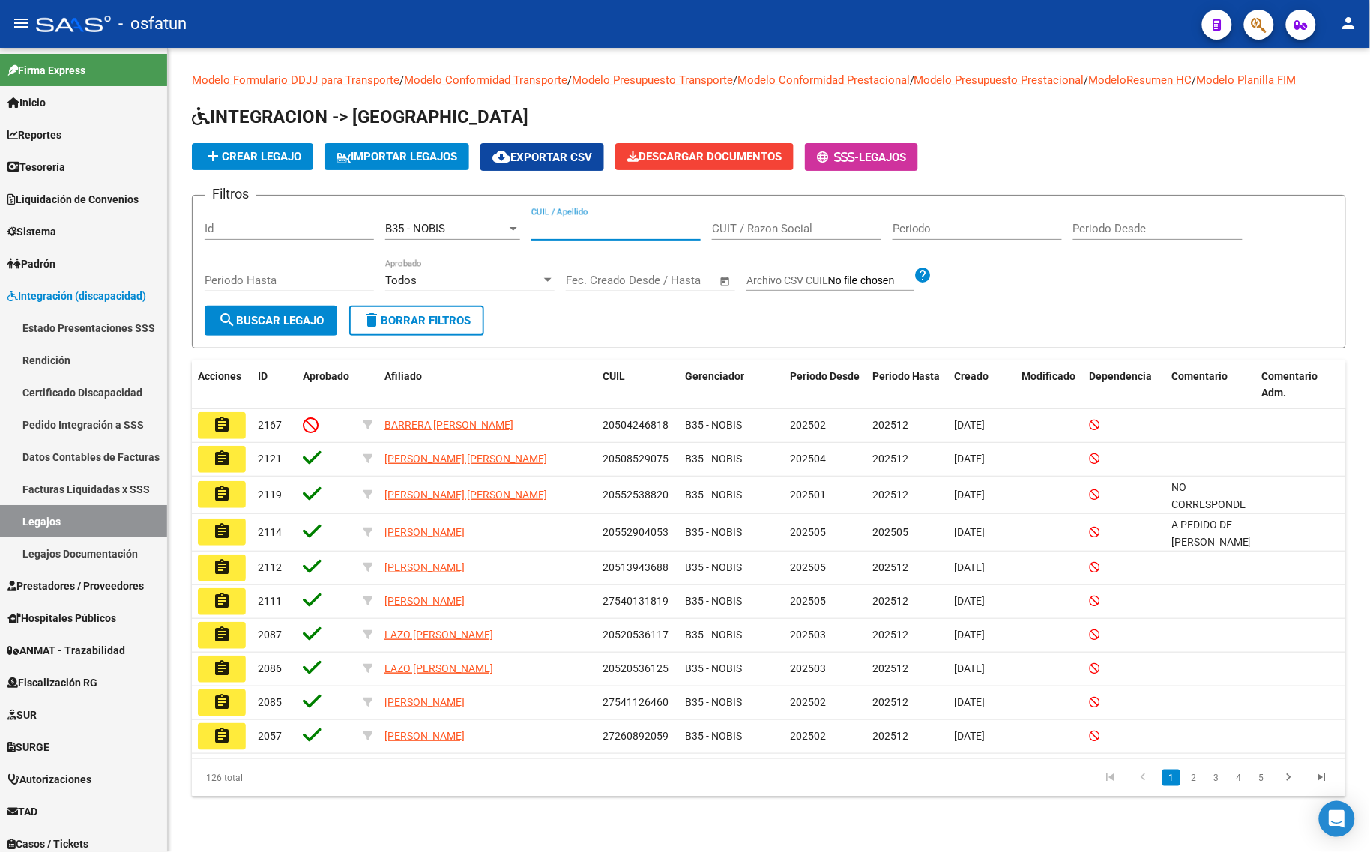
click at [627, 227] on input "CUIL / Apellido" at bounding box center [615, 228] width 169 height 13
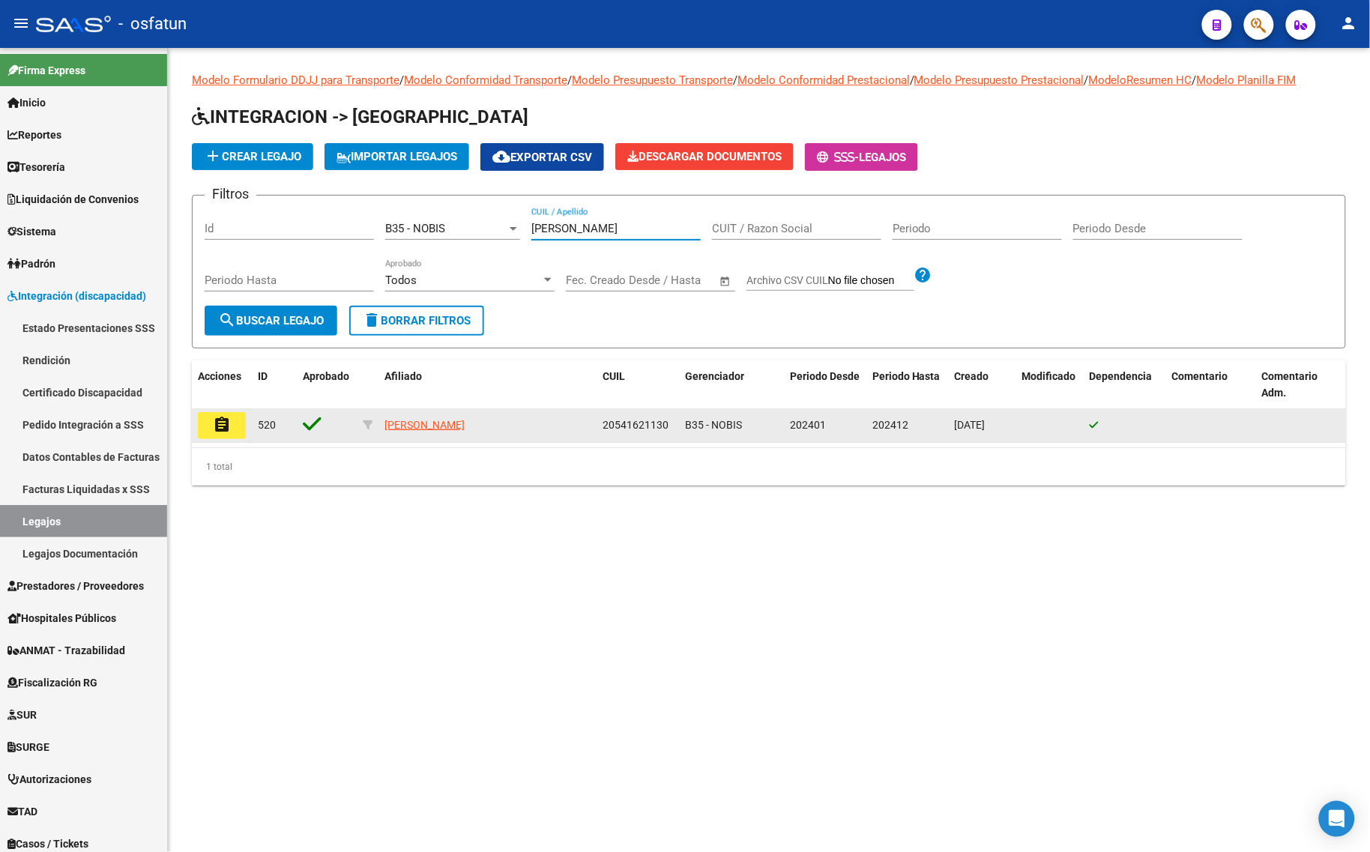
type input "[PERSON_NAME]"
click at [220, 428] on mat-icon "assignment" at bounding box center [222, 425] width 18 height 18
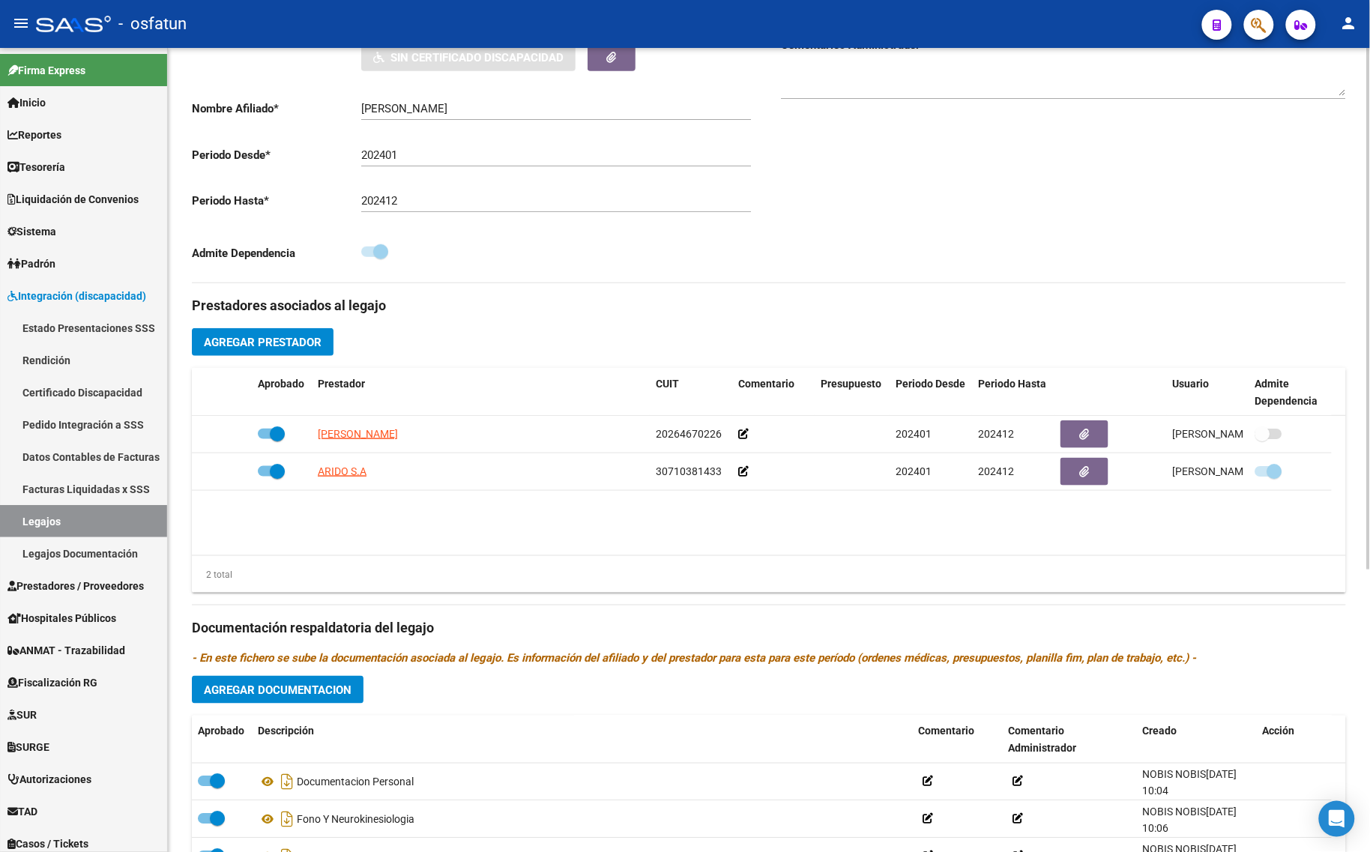
scroll to position [375, 0]
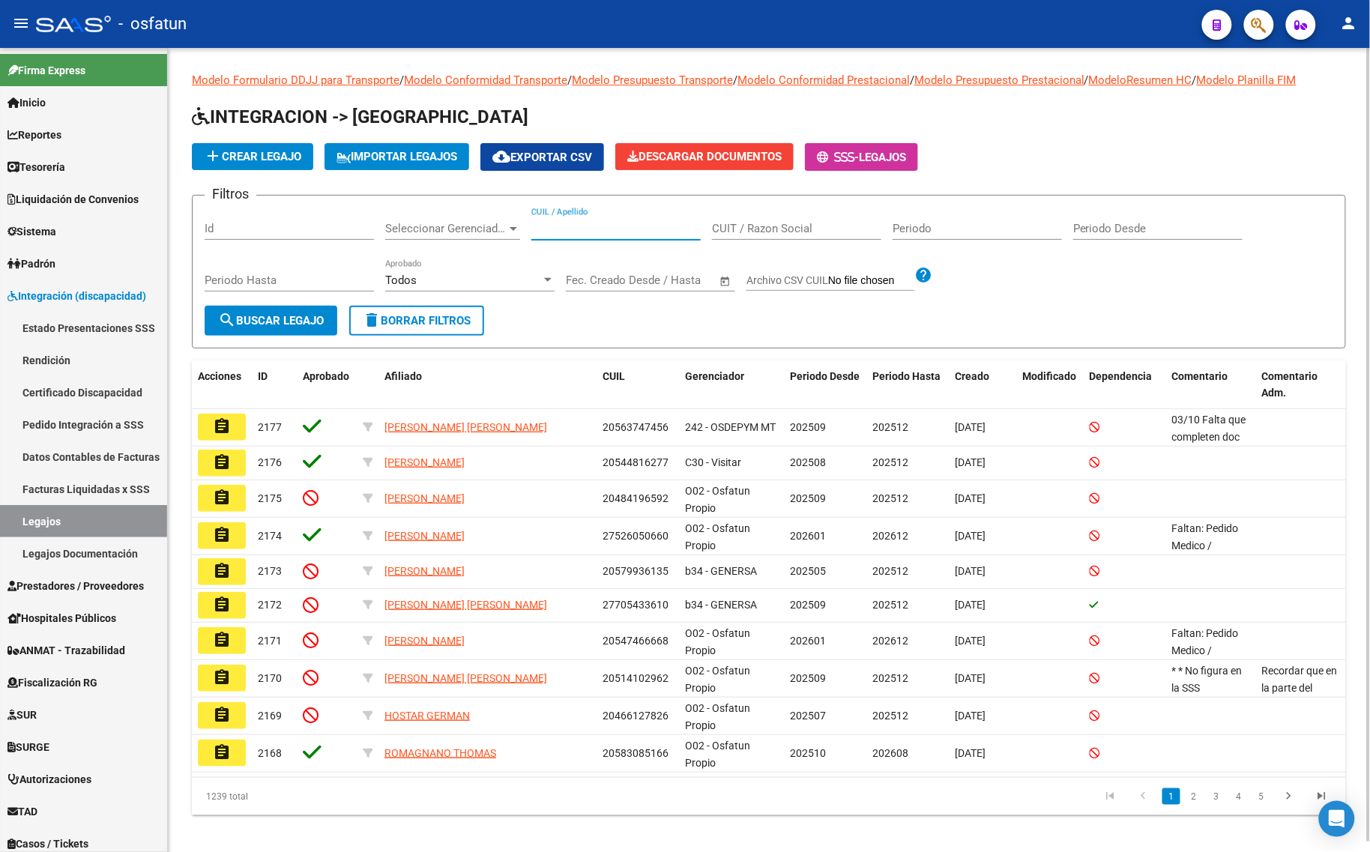
click at [590, 222] on input "CUIL / Apellido" at bounding box center [615, 228] width 169 height 13
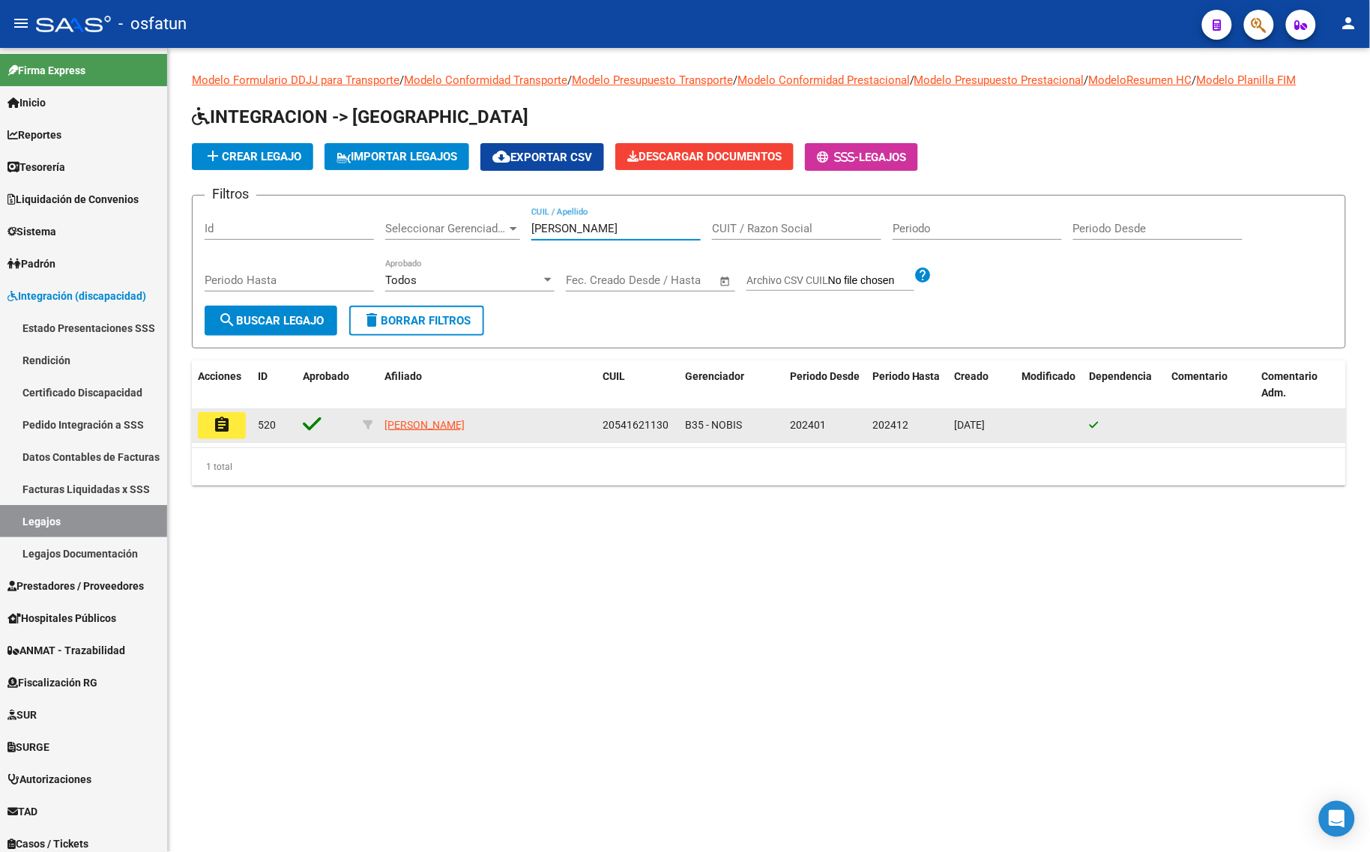
type input "[PERSON_NAME]"
click at [225, 429] on mat-icon "assignment" at bounding box center [222, 425] width 18 height 18
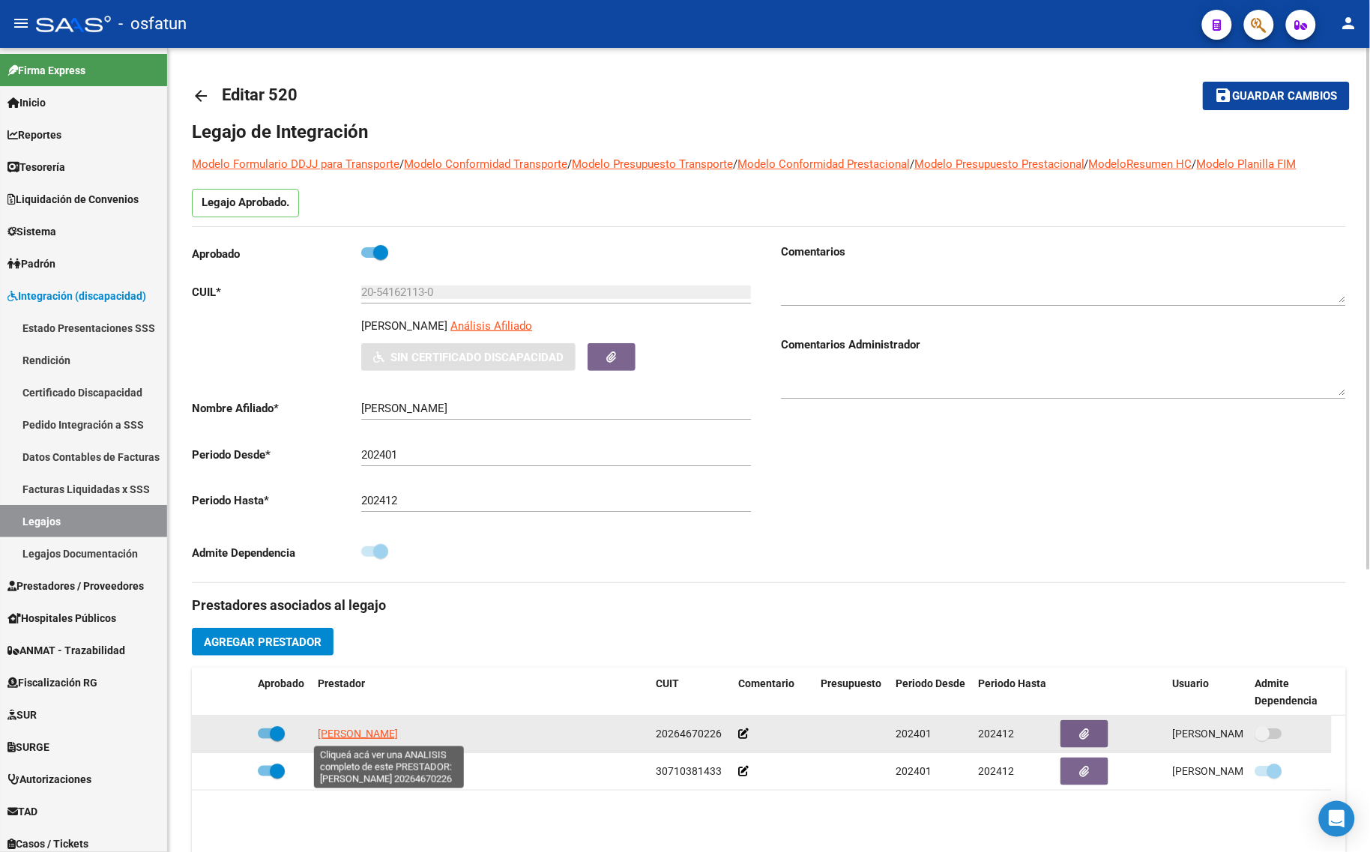
click at [390, 729] on span "[PERSON_NAME]" at bounding box center [358, 734] width 80 height 12
type textarea "20264670226"
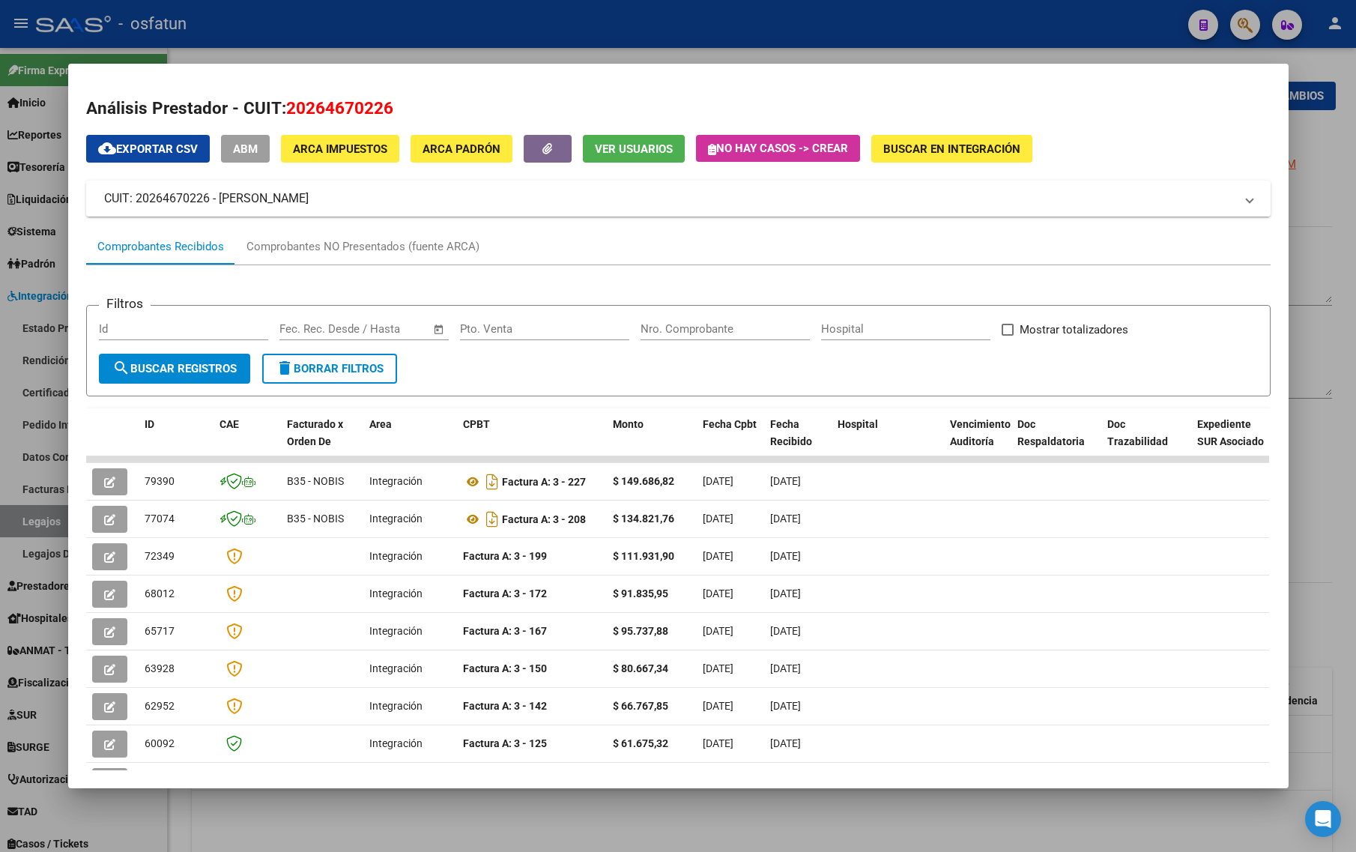
drag, startPoint x: 215, startPoint y: 196, endPoint x: 414, endPoint y: 208, distance: 199.0
click at [414, 208] on mat-expansion-panel-header "CUIT: 20264670226 - [PERSON_NAME]" at bounding box center [678, 199] width 1185 height 36
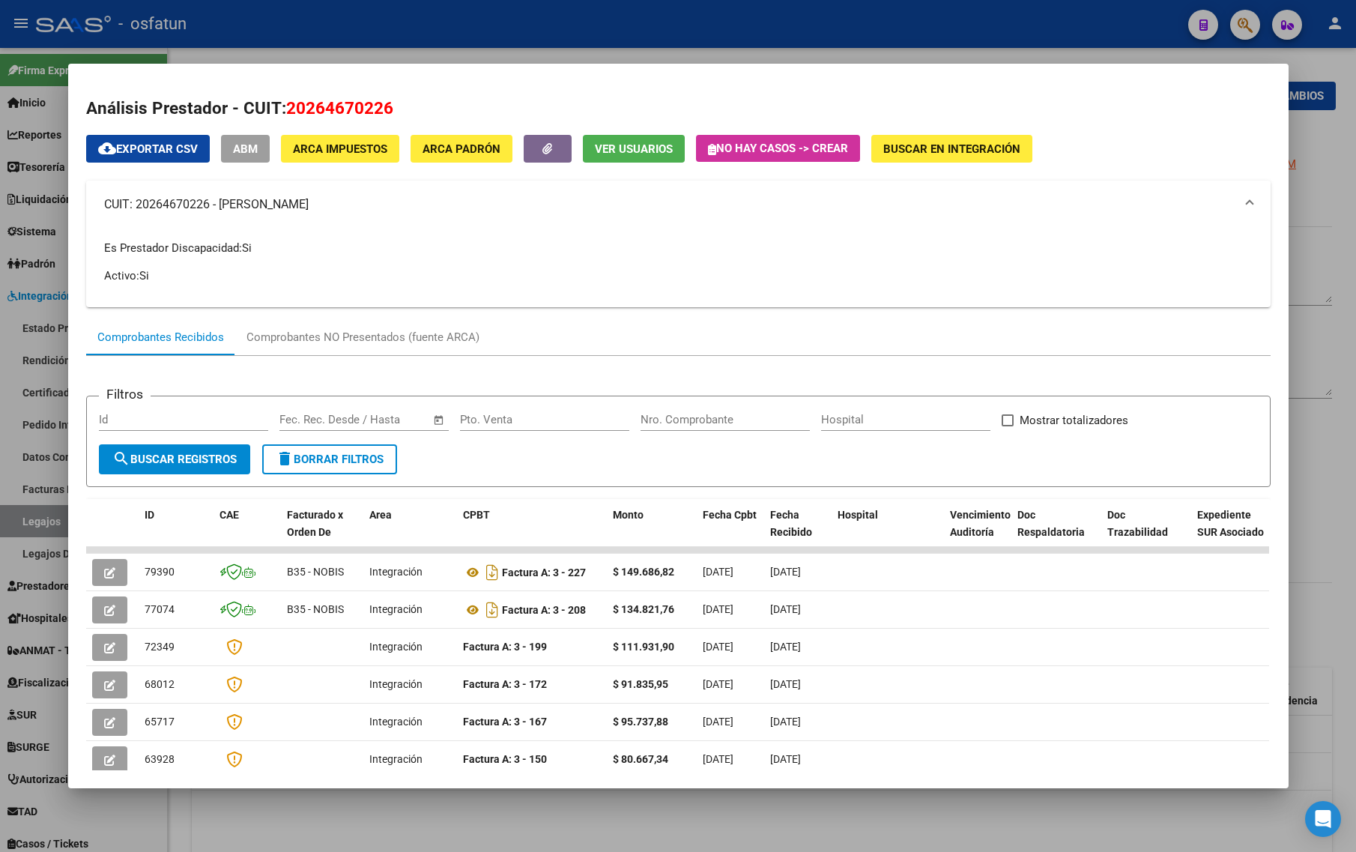
copy mat-panel-title "[PERSON_NAME]"
click at [1315, 139] on div at bounding box center [678, 426] width 1356 height 852
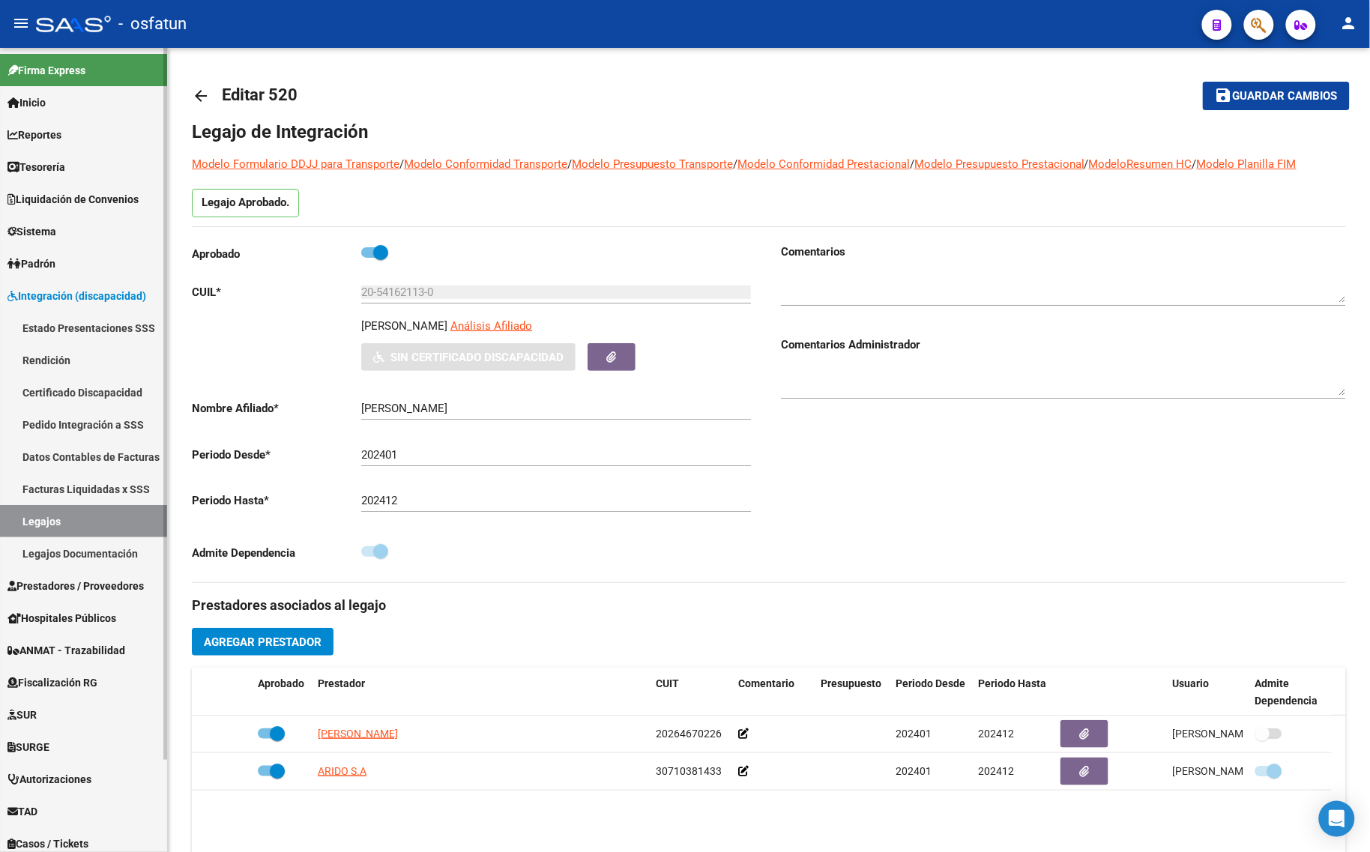
click at [58, 294] on span "Integración (discapacidad)" at bounding box center [76, 296] width 139 height 16
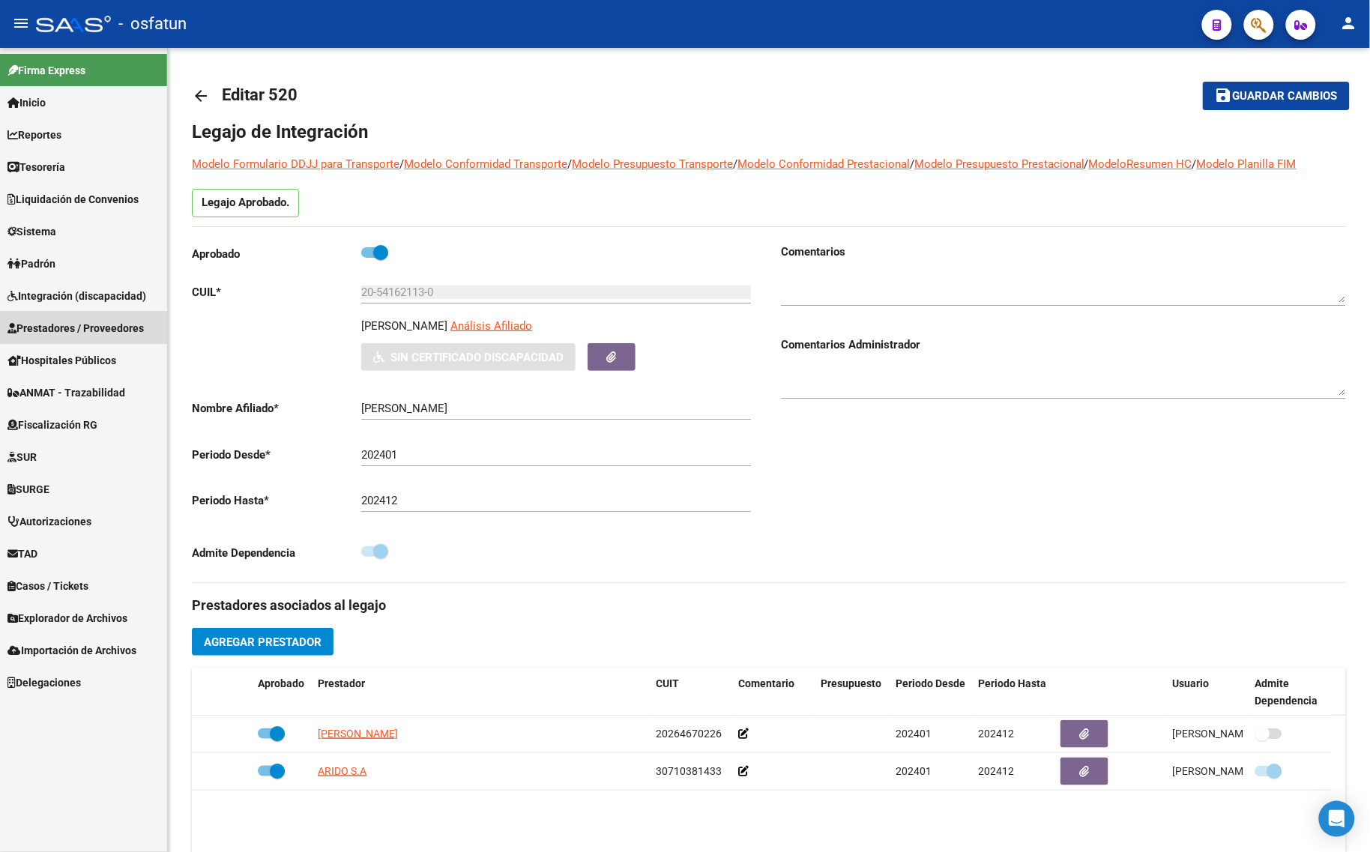
click at [80, 331] on span "Prestadores / Proveedores" at bounding box center [75, 328] width 136 height 16
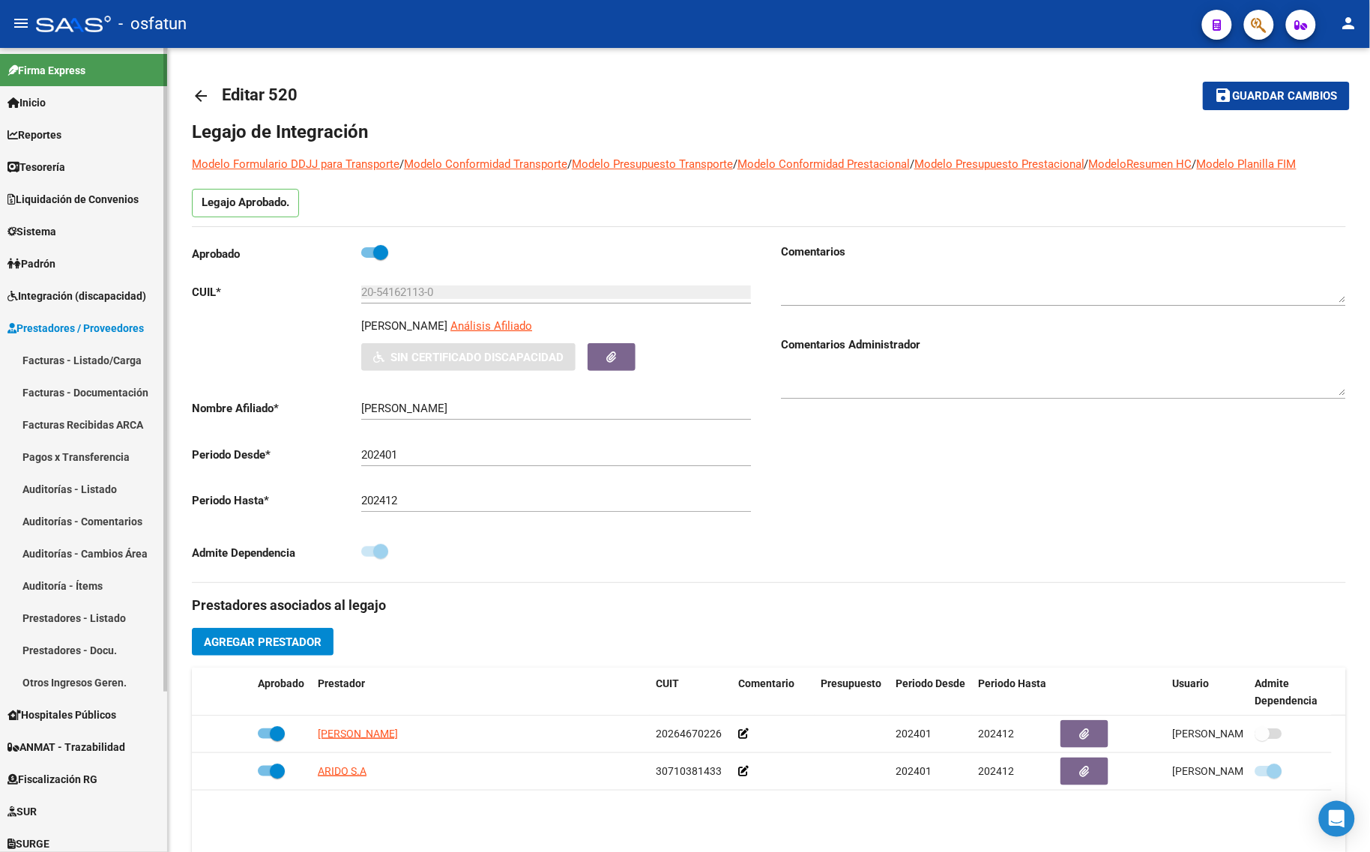
click at [87, 360] on link "Facturas - Listado/Carga" at bounding box center [83, 360] width 167 height 32
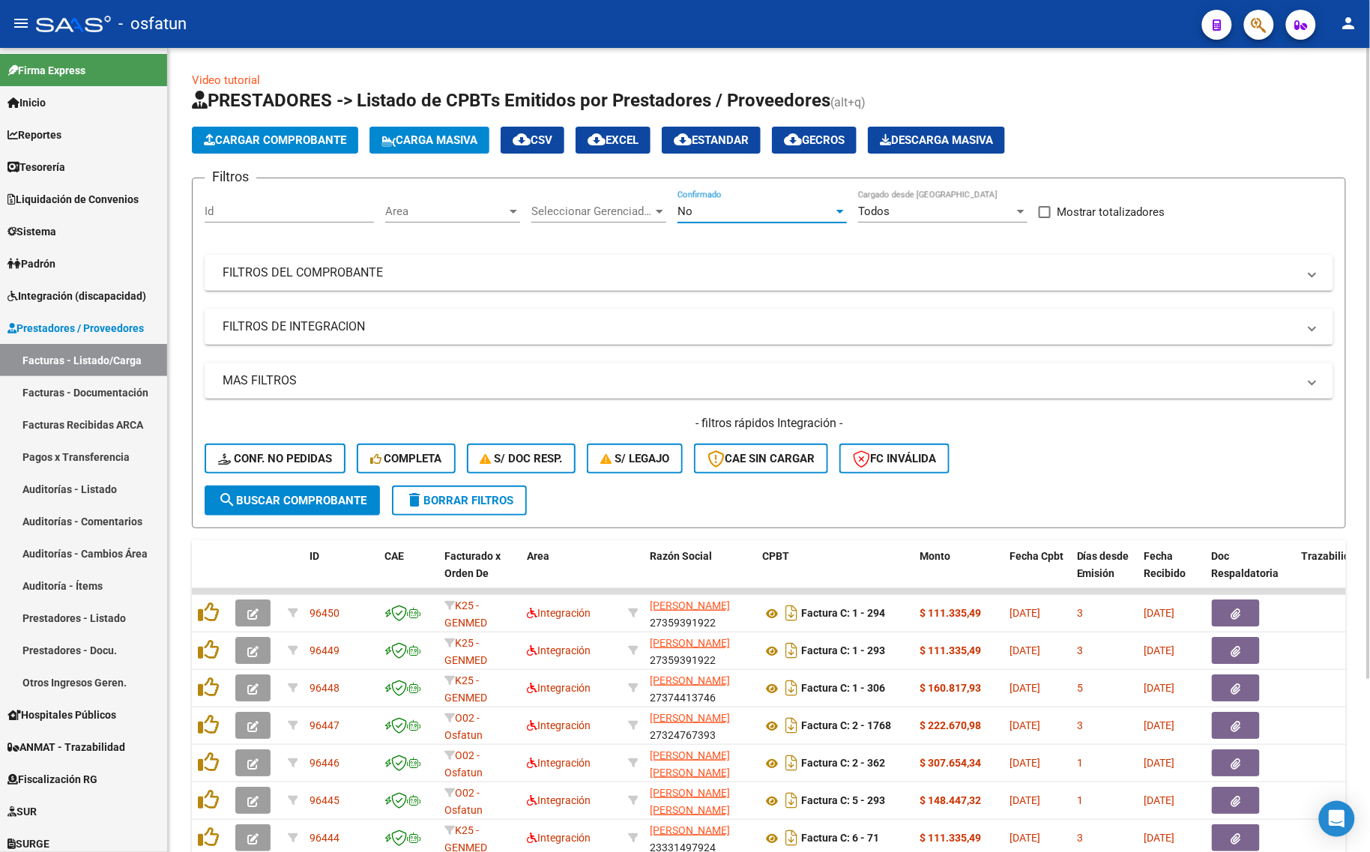
click at [701, 205] on div "No" at bounding box center [755, 211] width 156 height 13
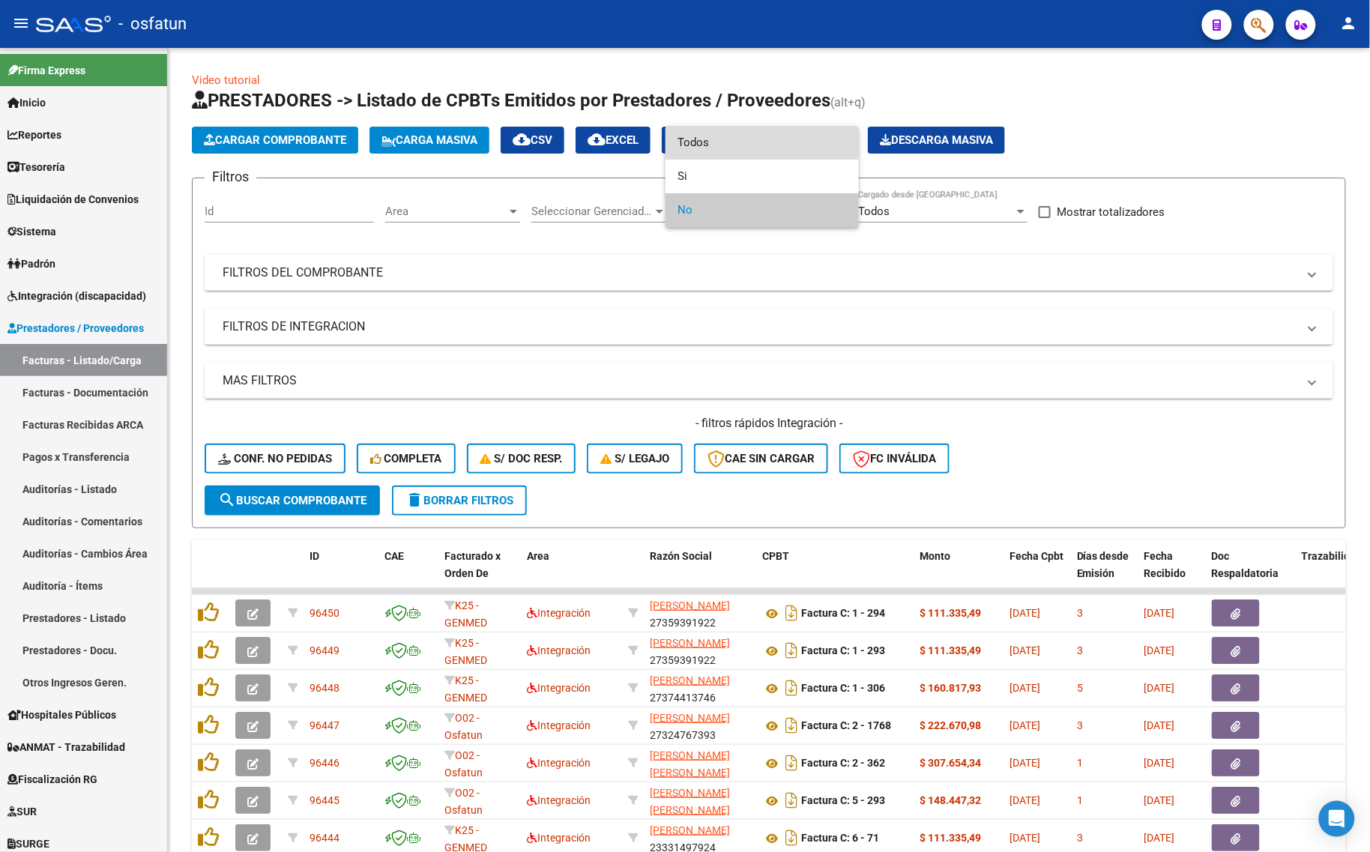
click at [701, 152] on span "Todos" at bounding box center [761, 143] width 169 height 34
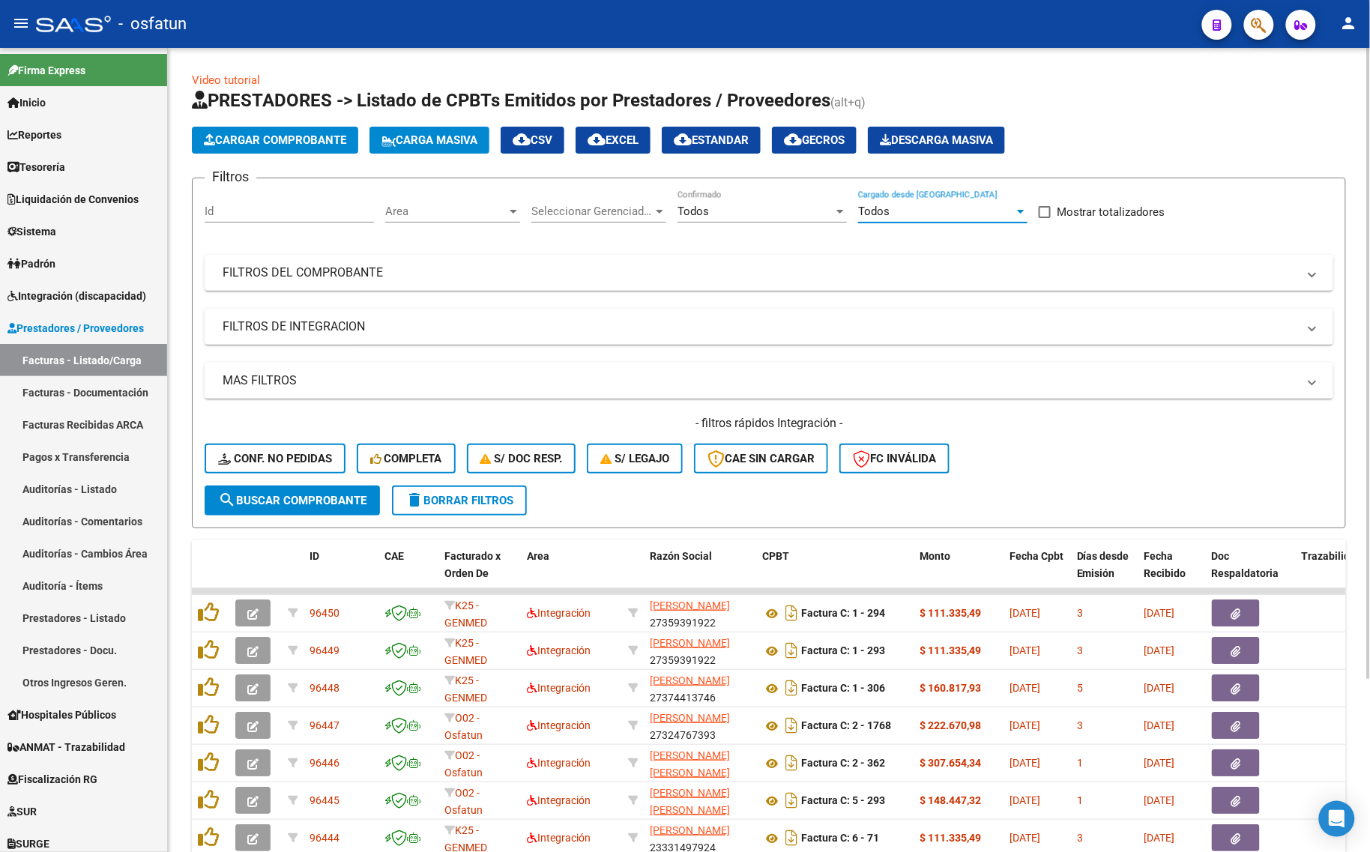
click at [877, 210] on span "Todos" at bounding box center [873, 211] width 31 height 13
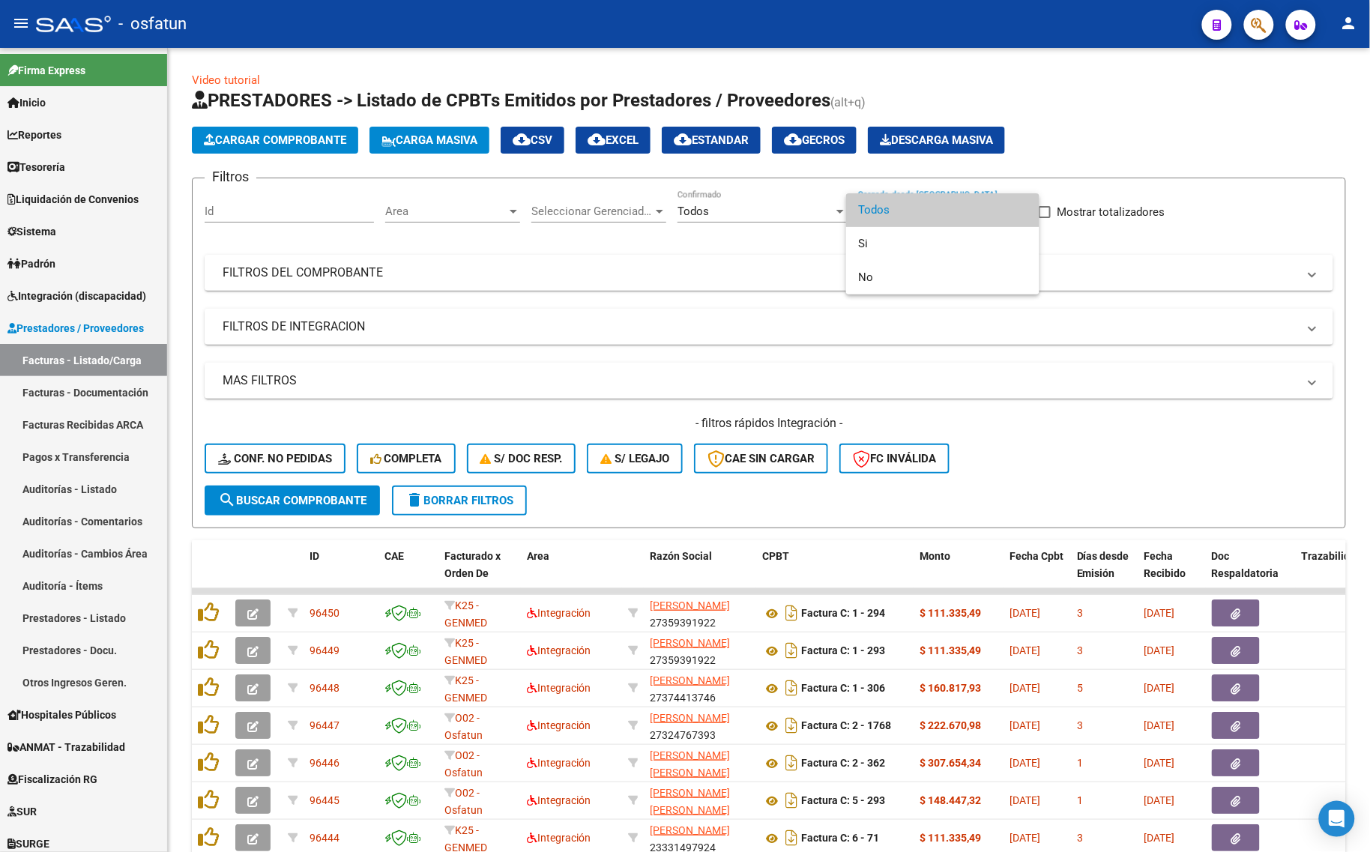
drag, startPoint x: 747, startPoint y: 262, endPoint x: 769, endPoint y: 270, distance: 23.0
click at [748, 262] on div at bounding box center [685, 426] width 1370 height 852
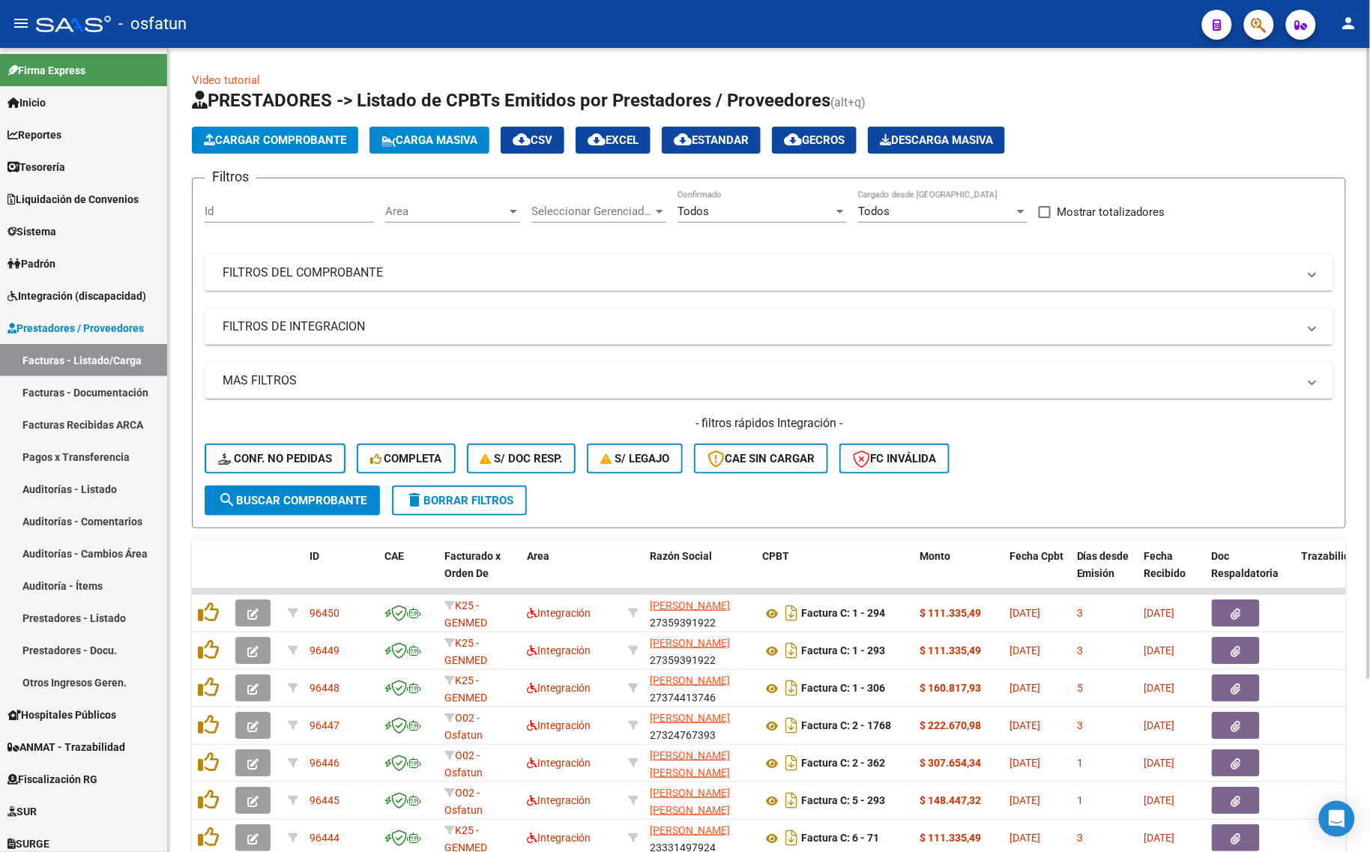
click at [914, 278] on mat-panel-title "FILTROS DEL COMPROBANTE" at bounding box center [760, 272] width 1074 height 16
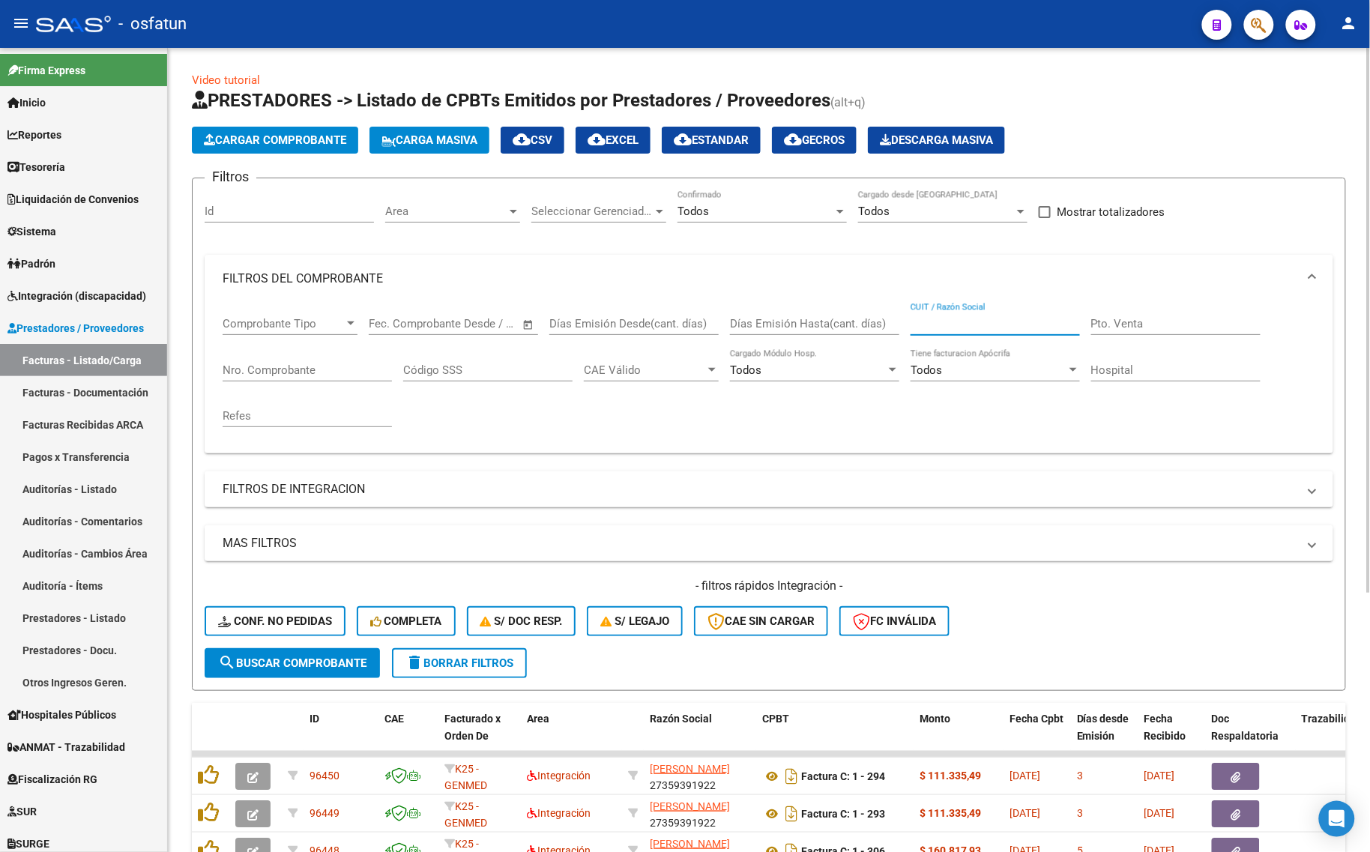
click at [959, 323] on input "CUIT / Razón Social" at bounding box center [994, 323] width 169 height 13
paste input "[PERSON_NAME]"
type input "[PERSON_NAME]"
click at [330, 656] on span "search Buscar Comprobante" at bounding box center [292, 662] width 148 height 13
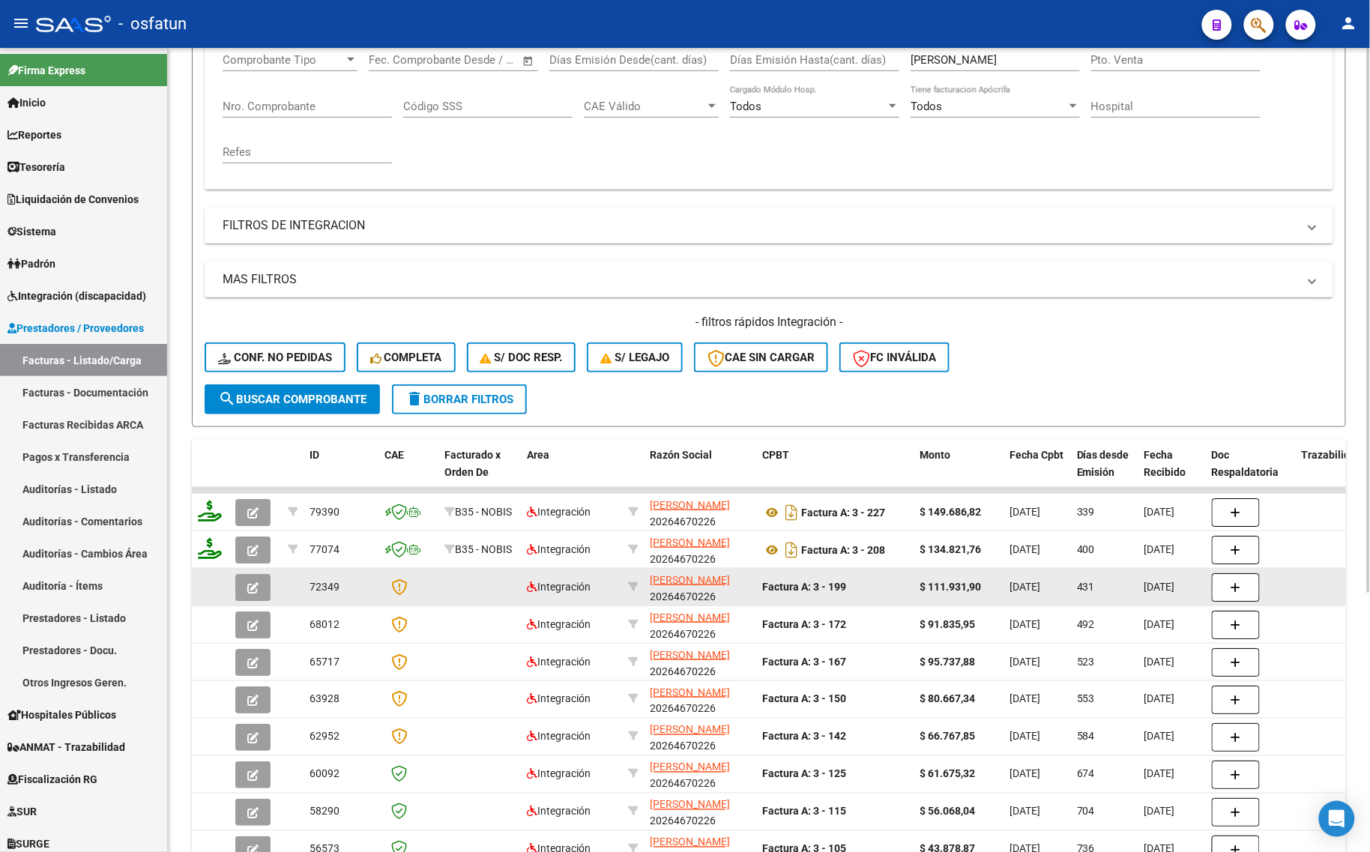
scroll to position [381, 0]
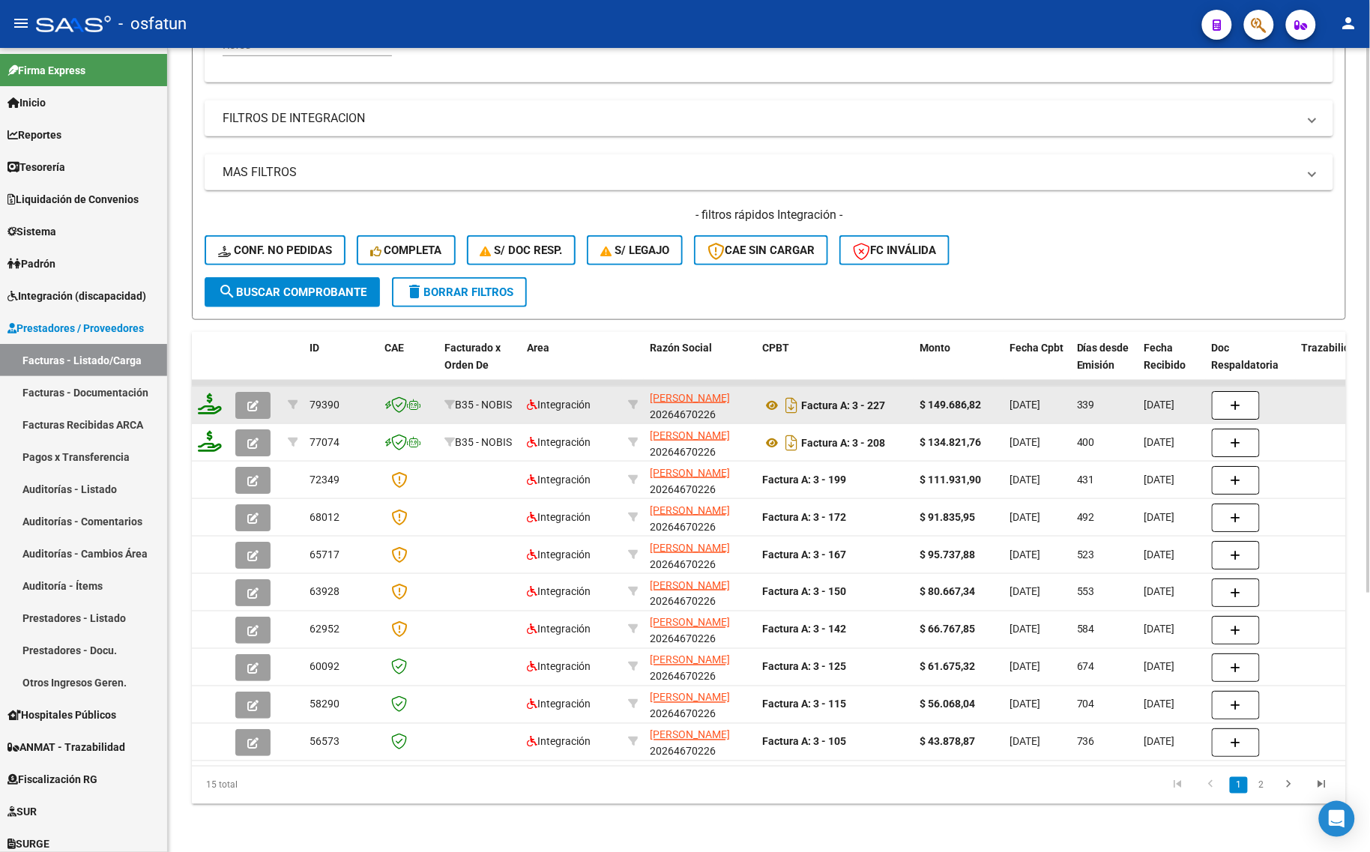
click at [247, 400] on icon "button" at bounding box center [252, 405] width 11 height 11
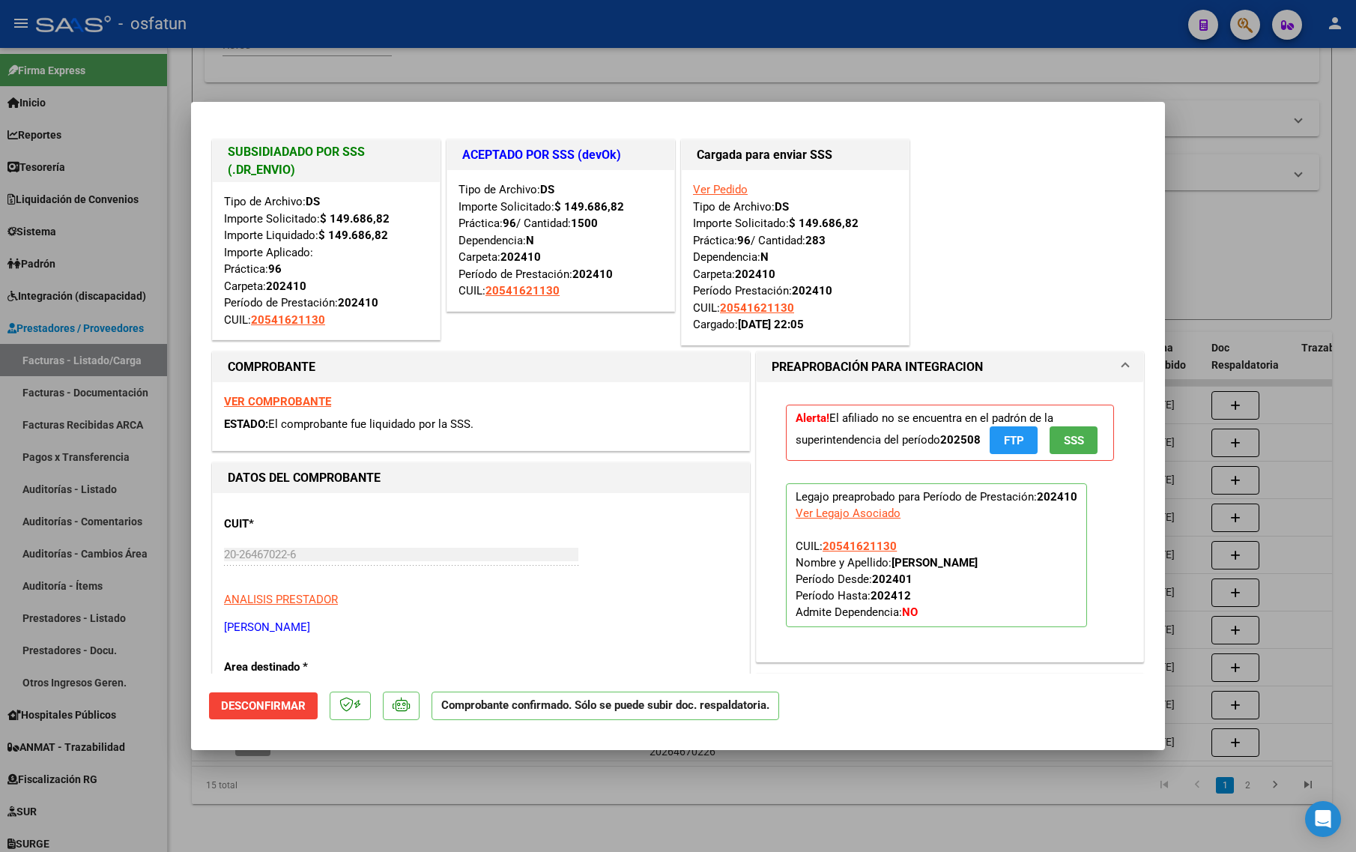
click at [1285, 244] on div at bounding box center [678, 426] width 1356 height 852
type input "$ 0,00"
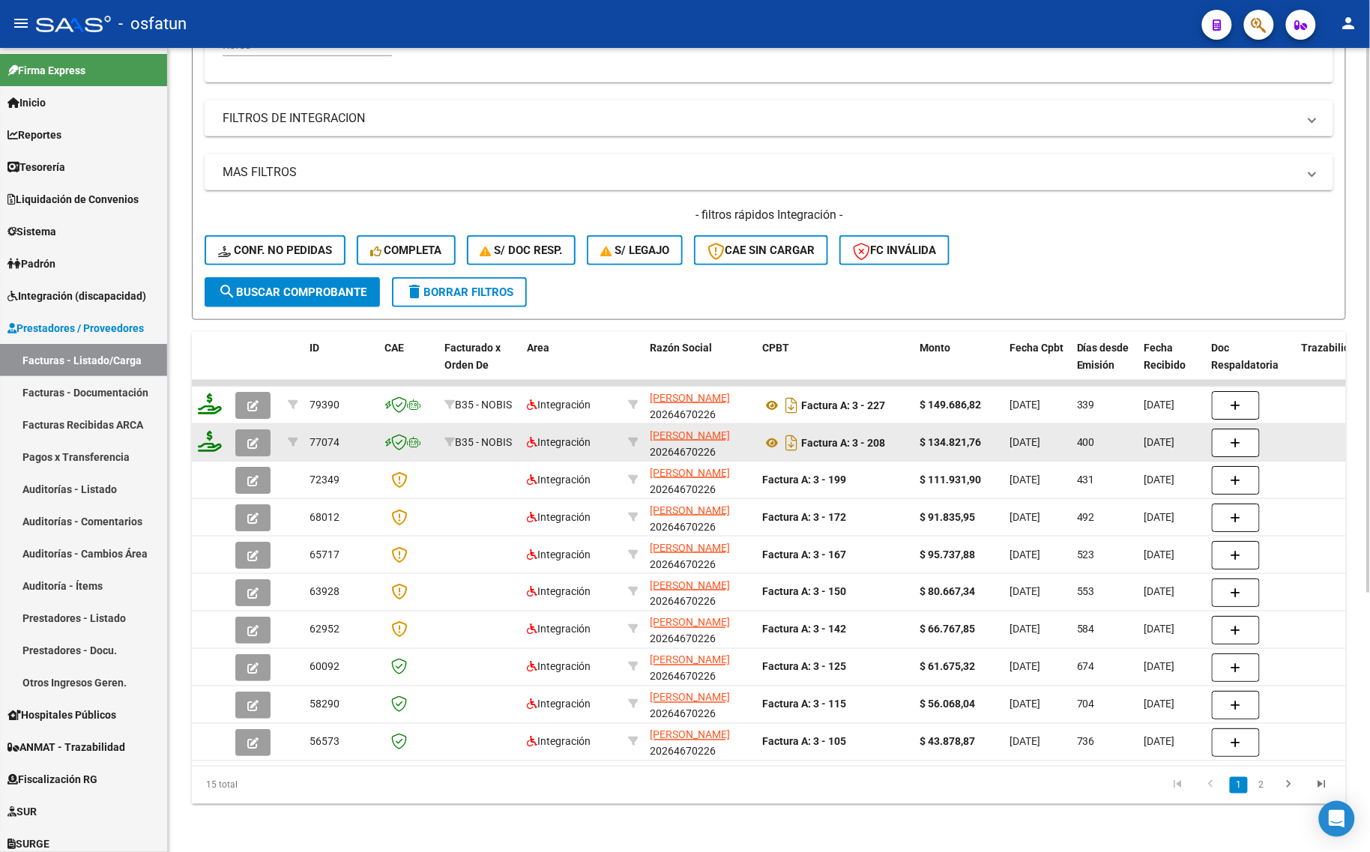
click at [252, 438] on icon "button" at bounding box center [252, 443] width 11 height 11
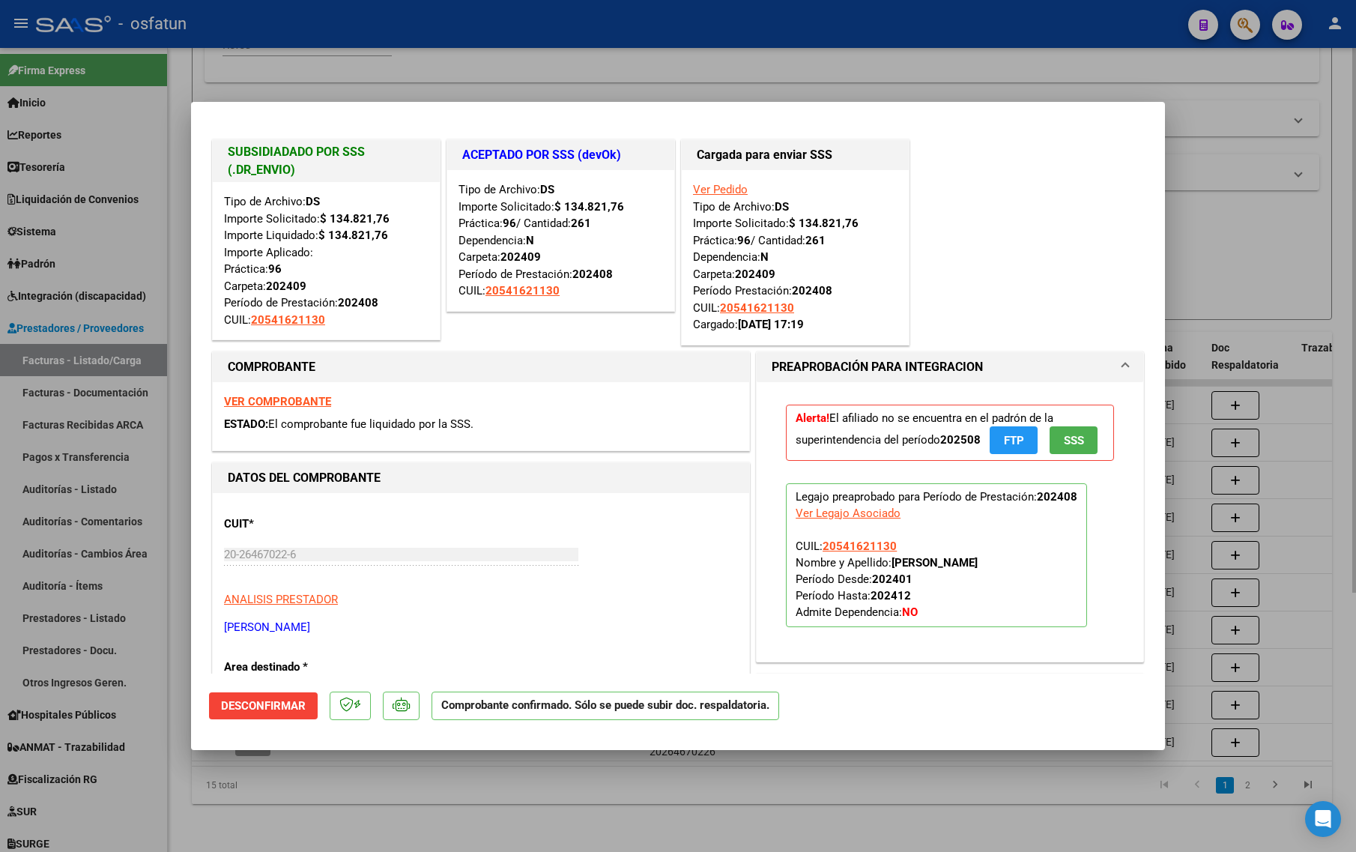
drag, startPoint x: 1211, startPoint y: 267, endPoint x: 1189, endPoint y: 277, distance: 23.8
click at [1210, 267] on div at bounding box center [678, 426] width 1356 height 852
type input "$ 0,00"
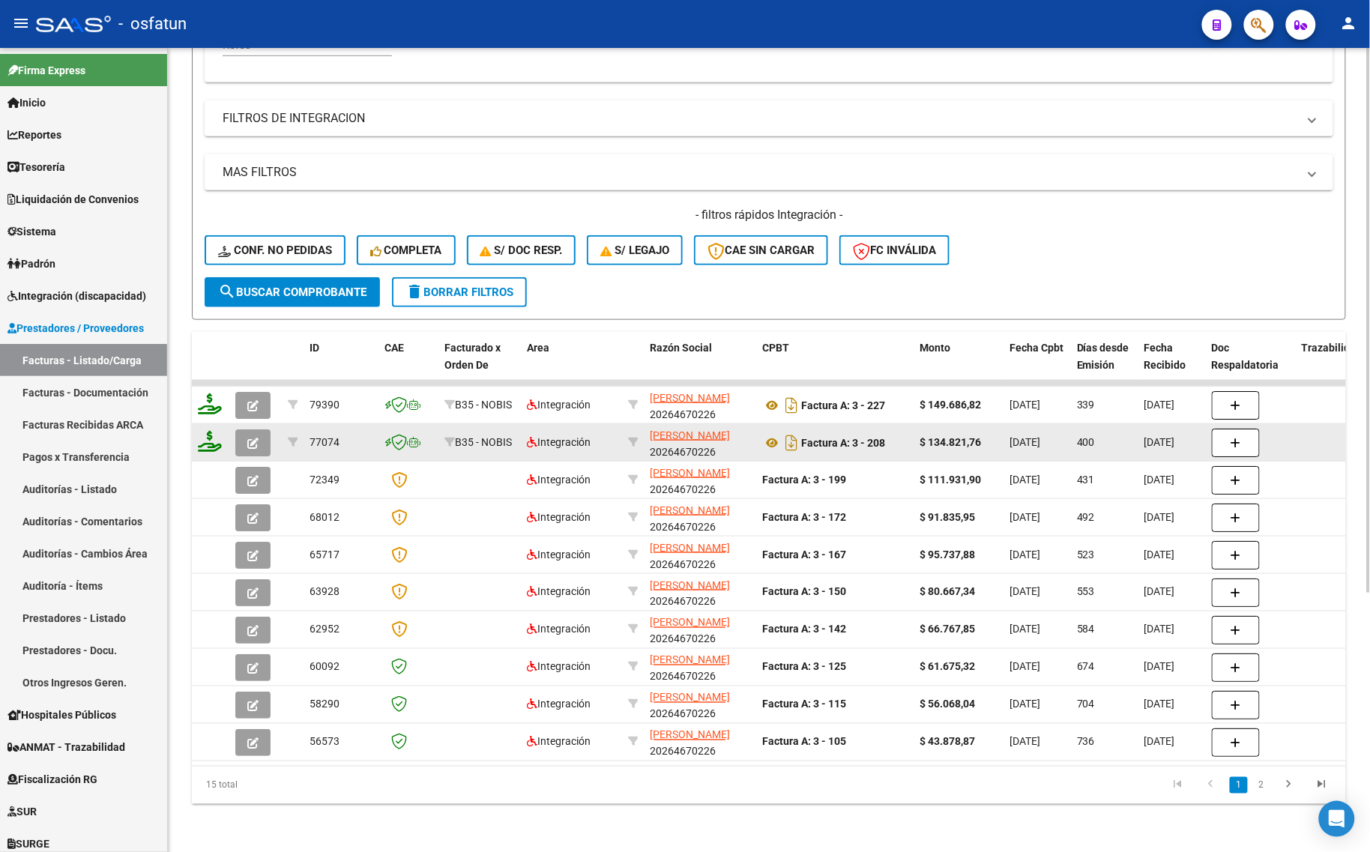
click at [252, 438] on icon "button" at bounding box center [252, 443] width 11 height 11
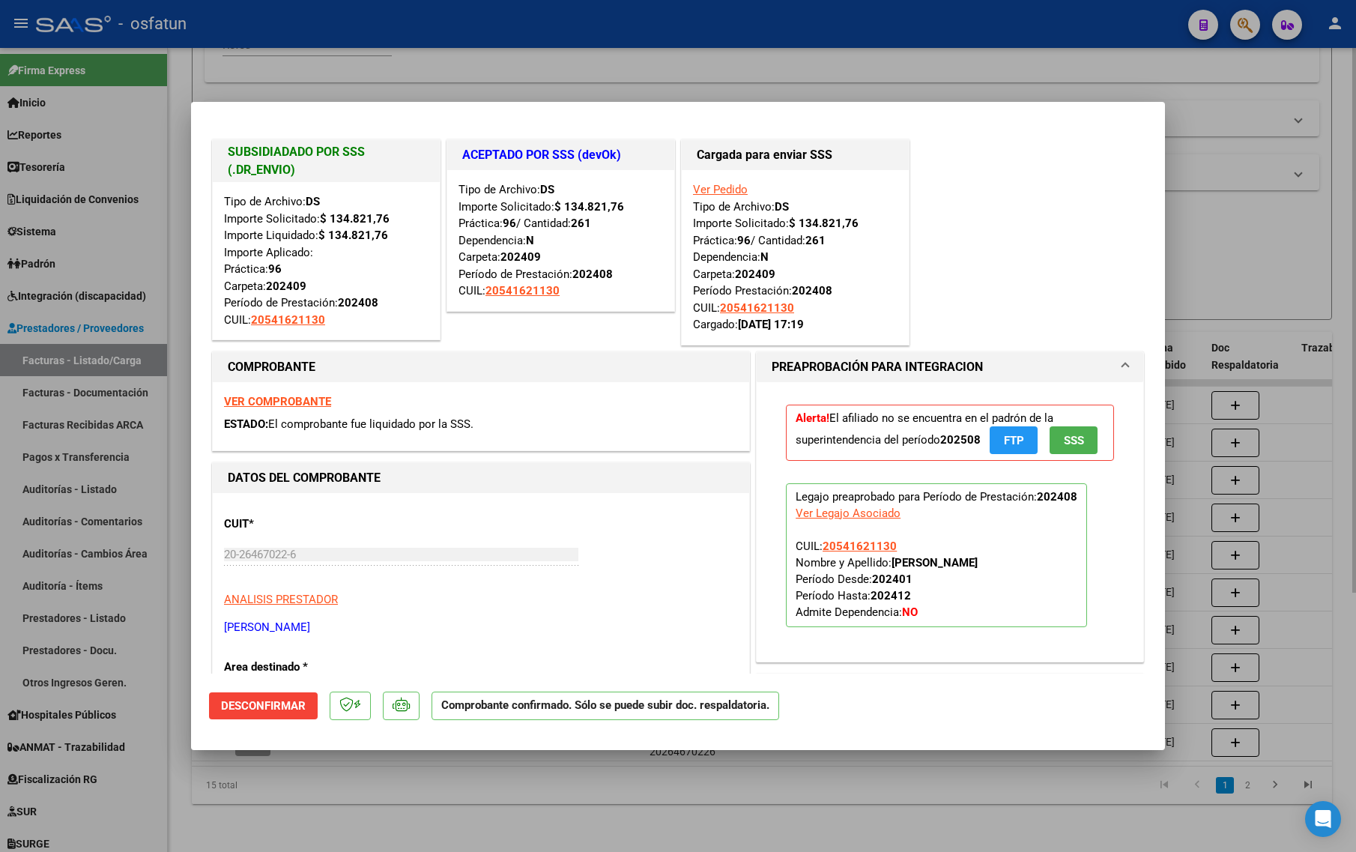
drag, startPoint x: 1330, startPoint y: 260, endPoint x: 1233, endPoint y: 274, distance: 97.7
click at [1327, 266] on div at bounding box center [678, 426] width 1356 height 852
type input "$ 0,00"
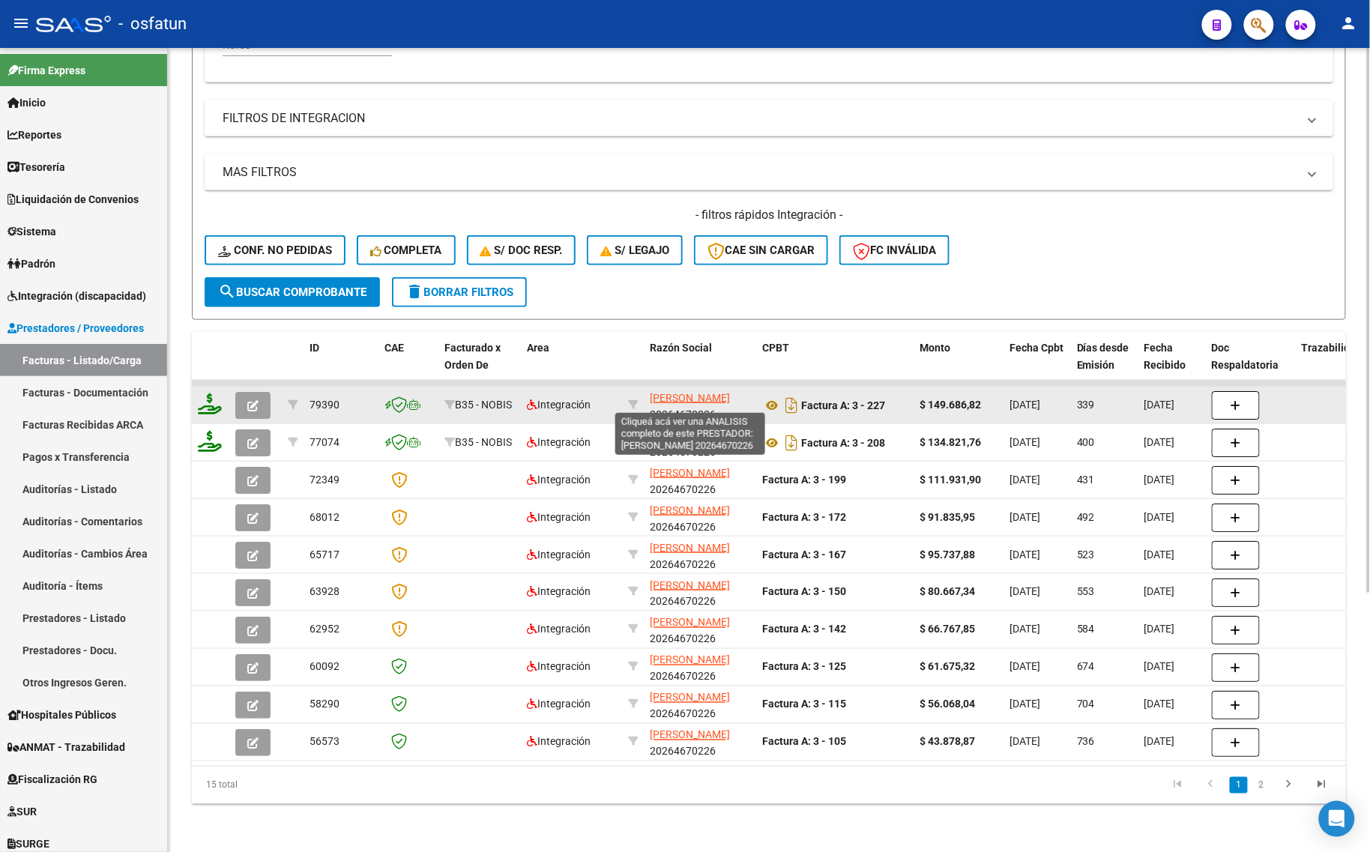
click at [695, 392] on span "[PERSON_NAME]" at bounding box center [690, 398] width 80 height 12
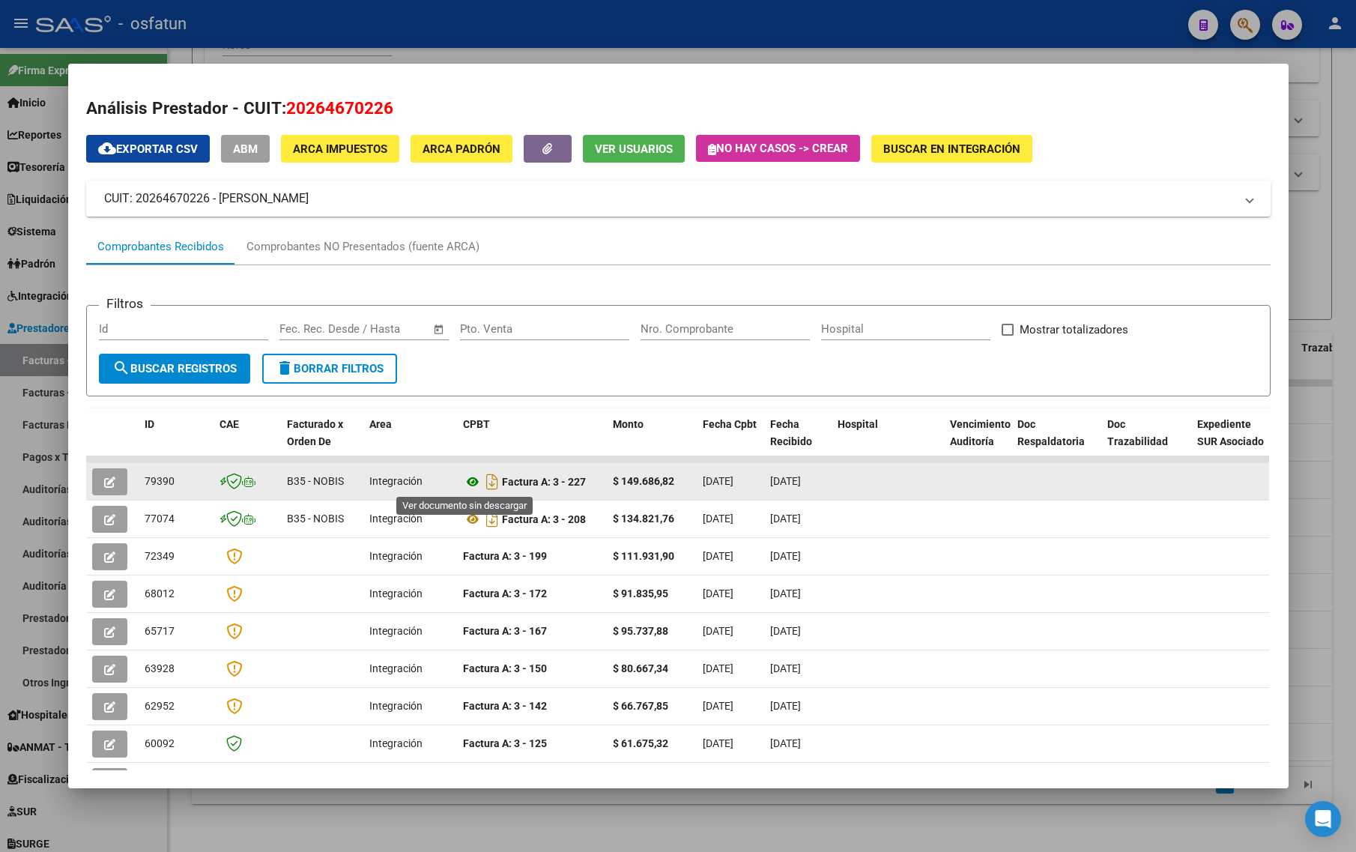
click at [463, 485] on icon at bounding box center [472, 482] width 19 height 18
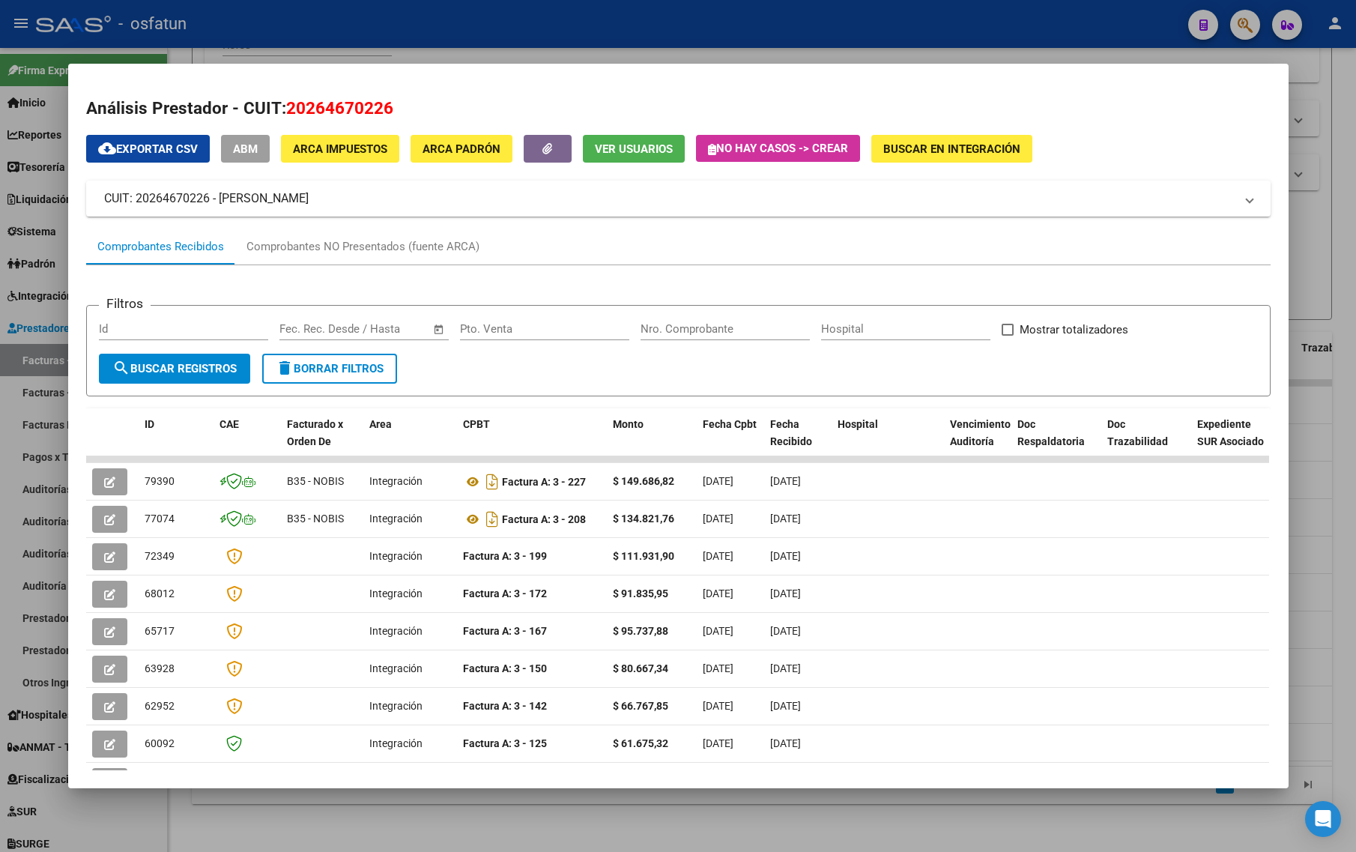
click at [1320, 199] on div at bounding box center [678, 426] width 1356 height 852
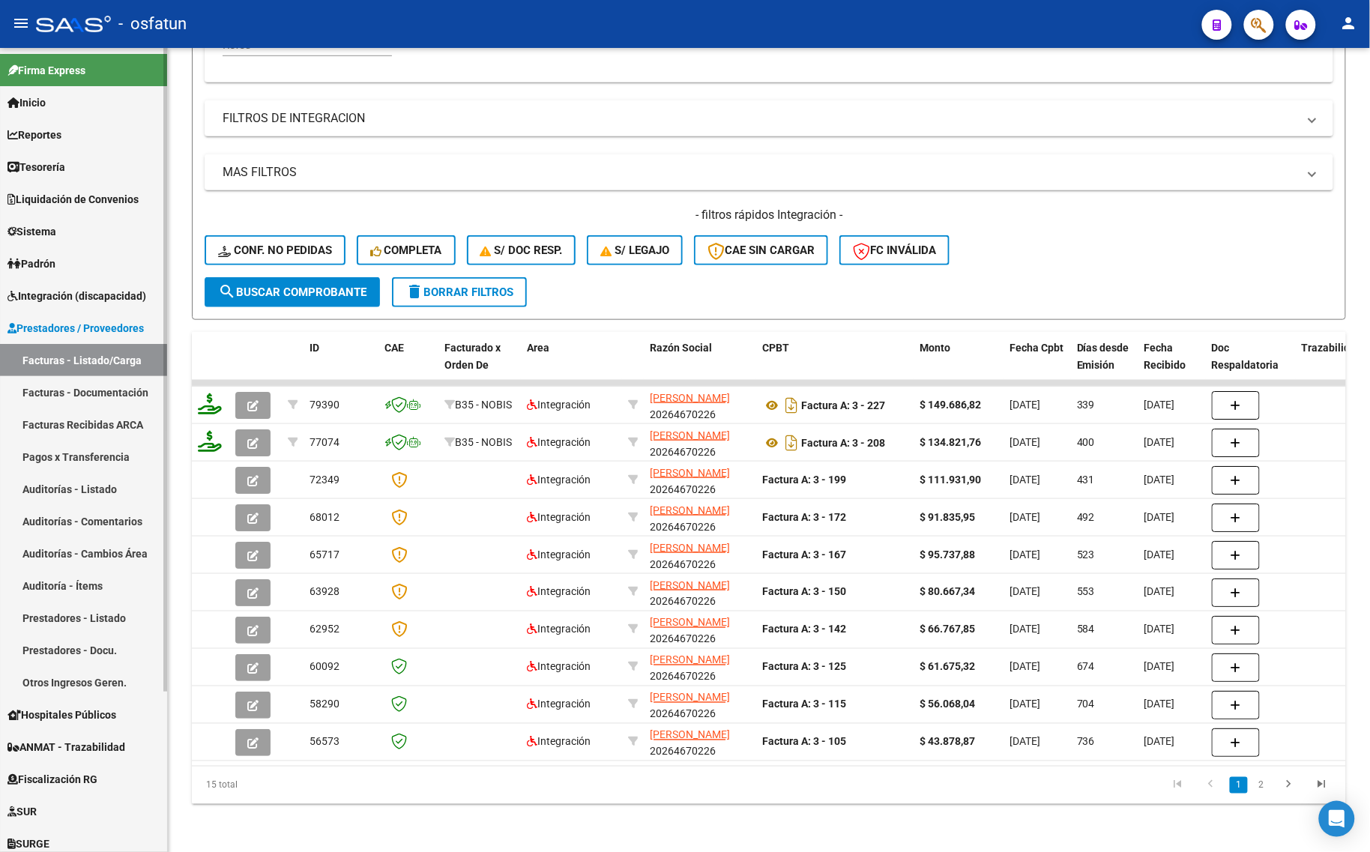
drag, startPoint x: 52, startPoint y: 364, endPoint x: 68, endPoint y: 398, distance: 37.2
click at [52, 364] on link "Facturas - Listado/Carga" at bounding box center [83, 360] width 167 height 32
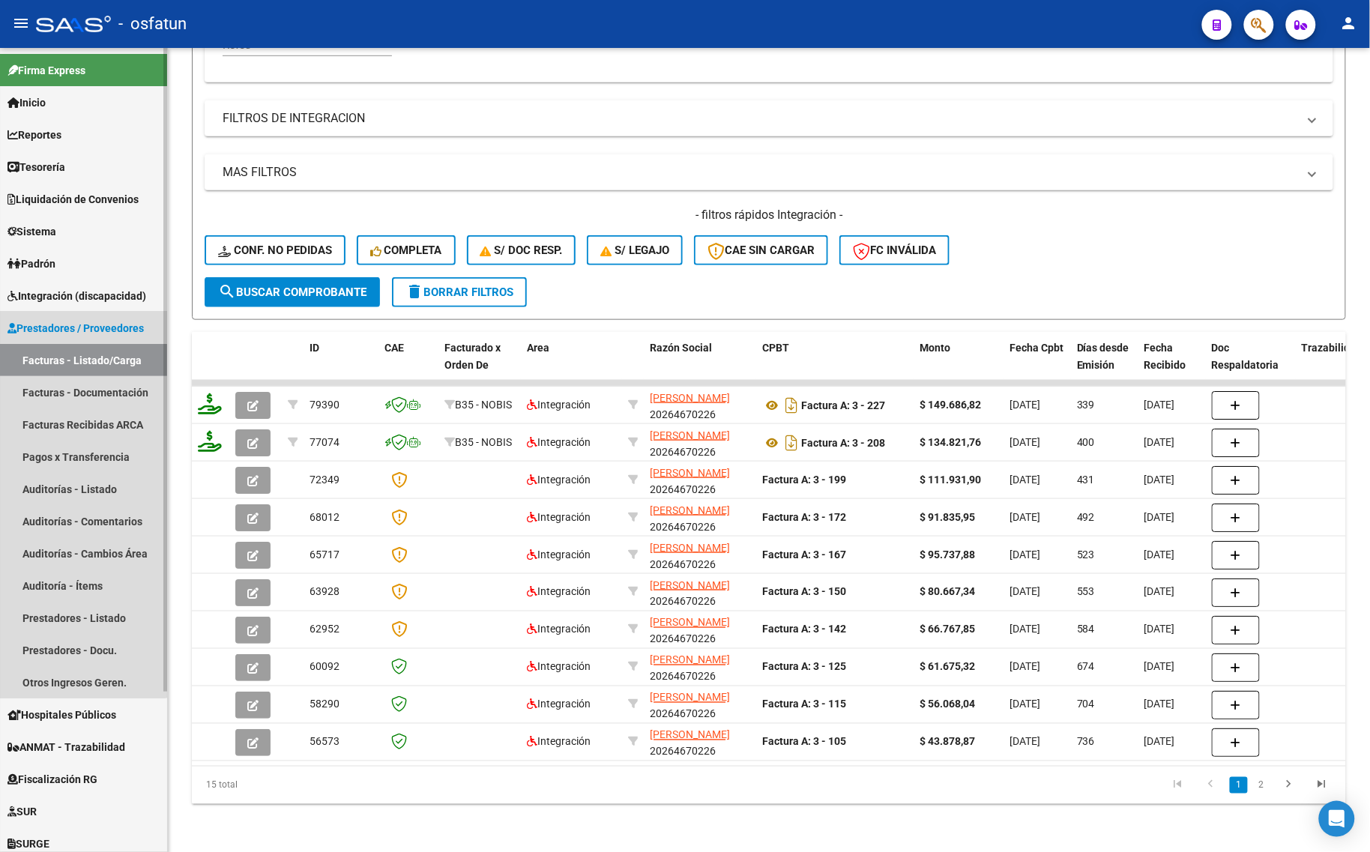
click at [73, 339] on link "Prestadores / Proveedores" at bounding box center [83, 328] width 167 height 32
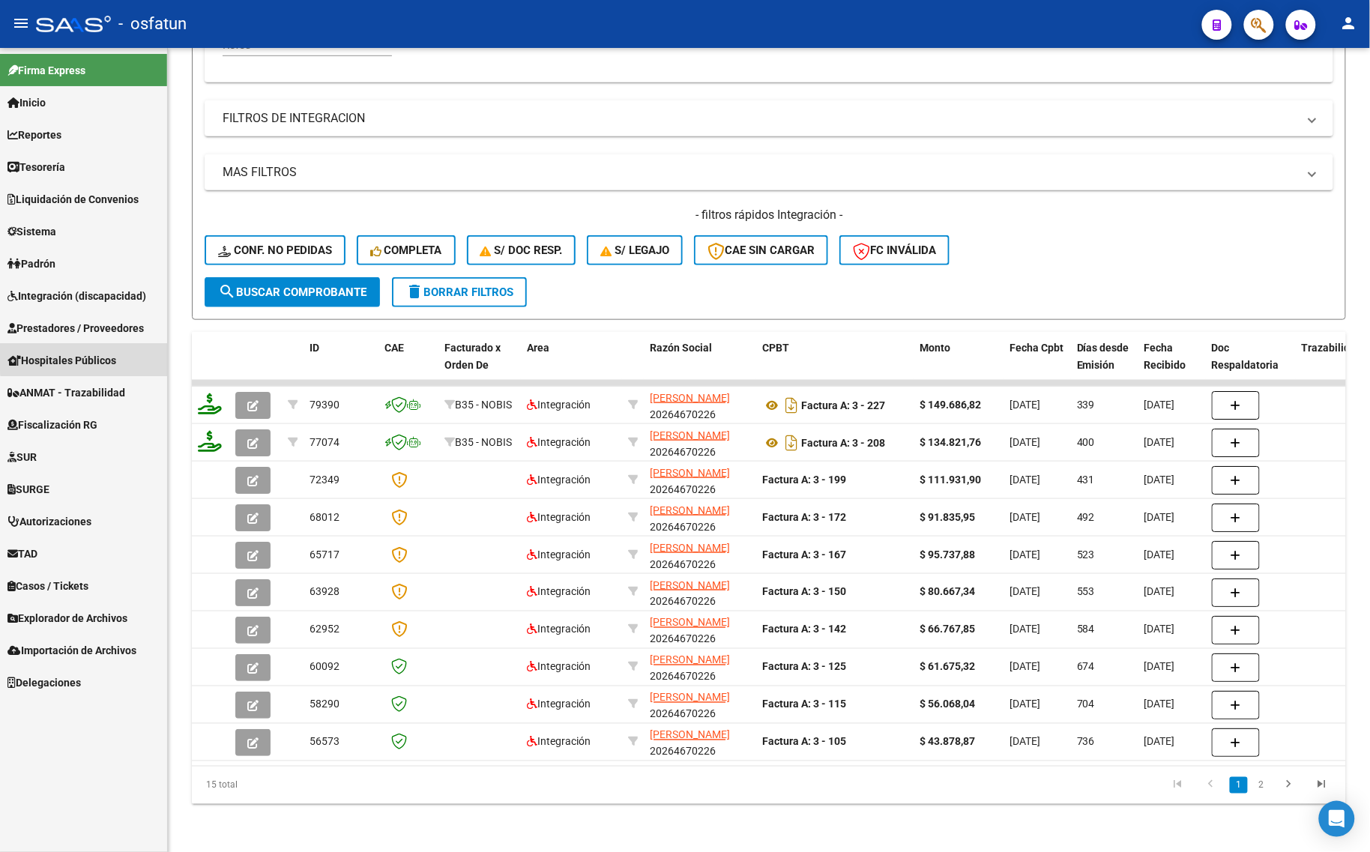
click at [88, 352] on span "Hospitales Públicos" at bounding box center [61, 360] width 109 height 16
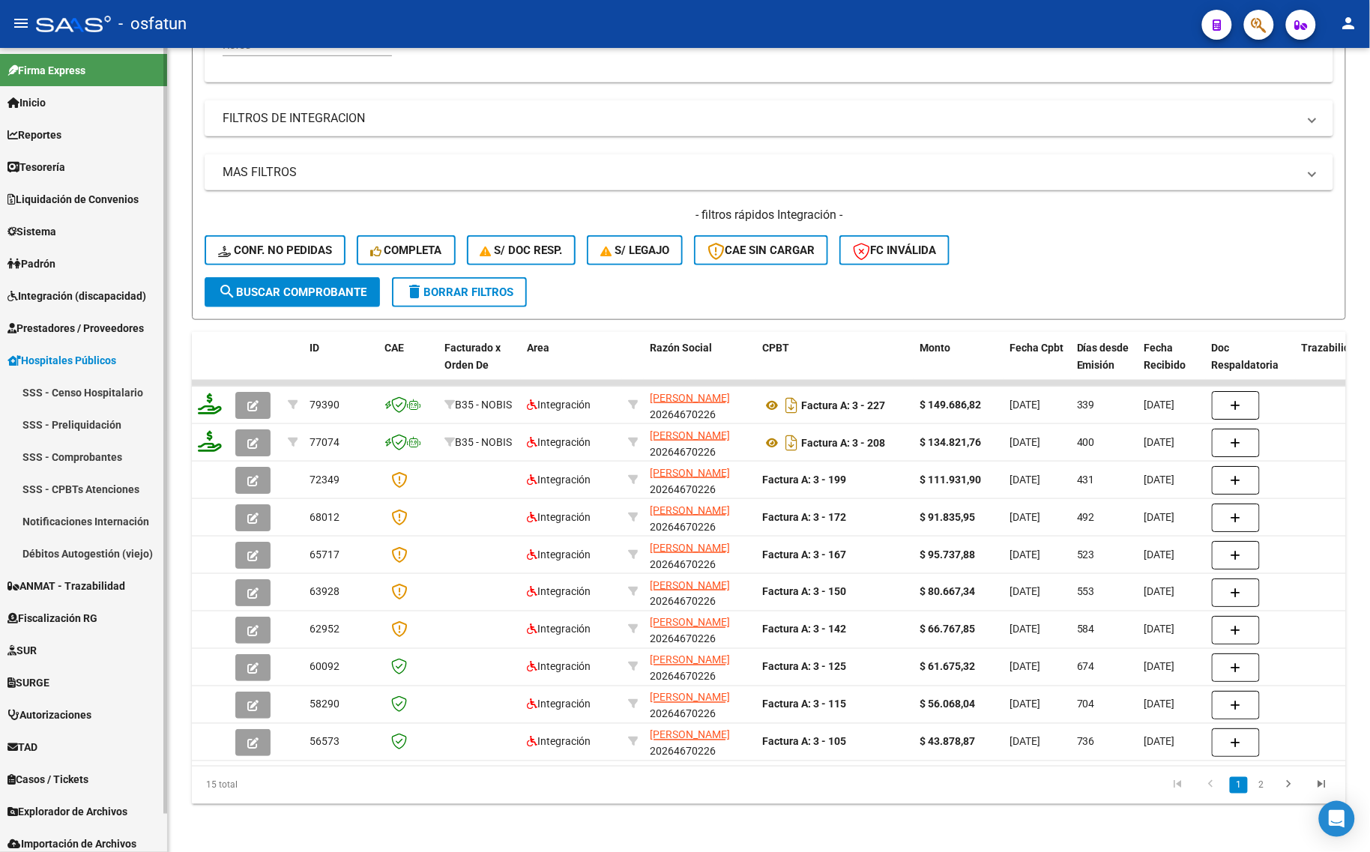
click at [82, 322] on span "Prestadores / Proveedores" at bounding box center [75, 328] width 136 height 16
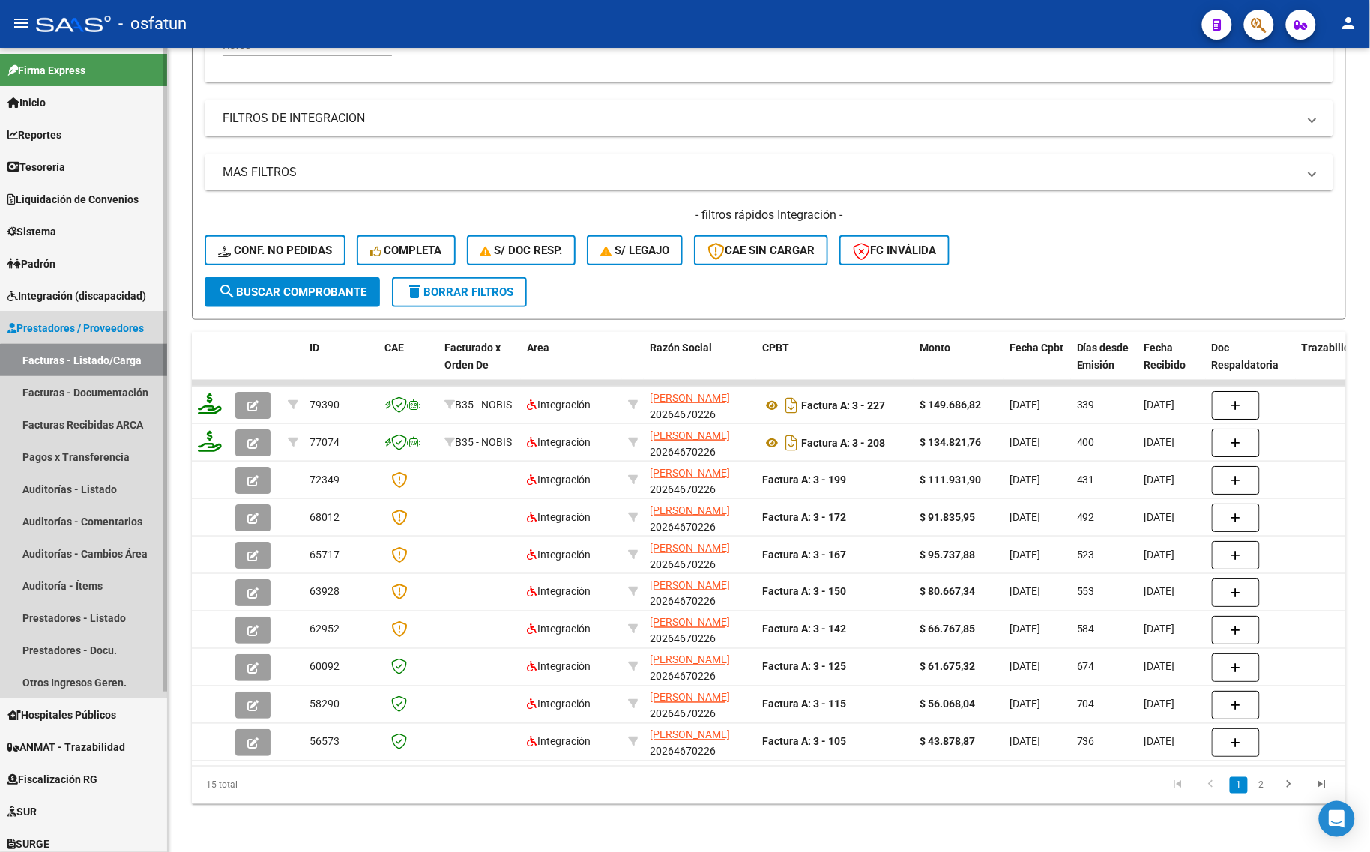
click at [85, 361] on link "Facturas - Listado/Carga" at bounding box center [83, 360] width 167 height 32
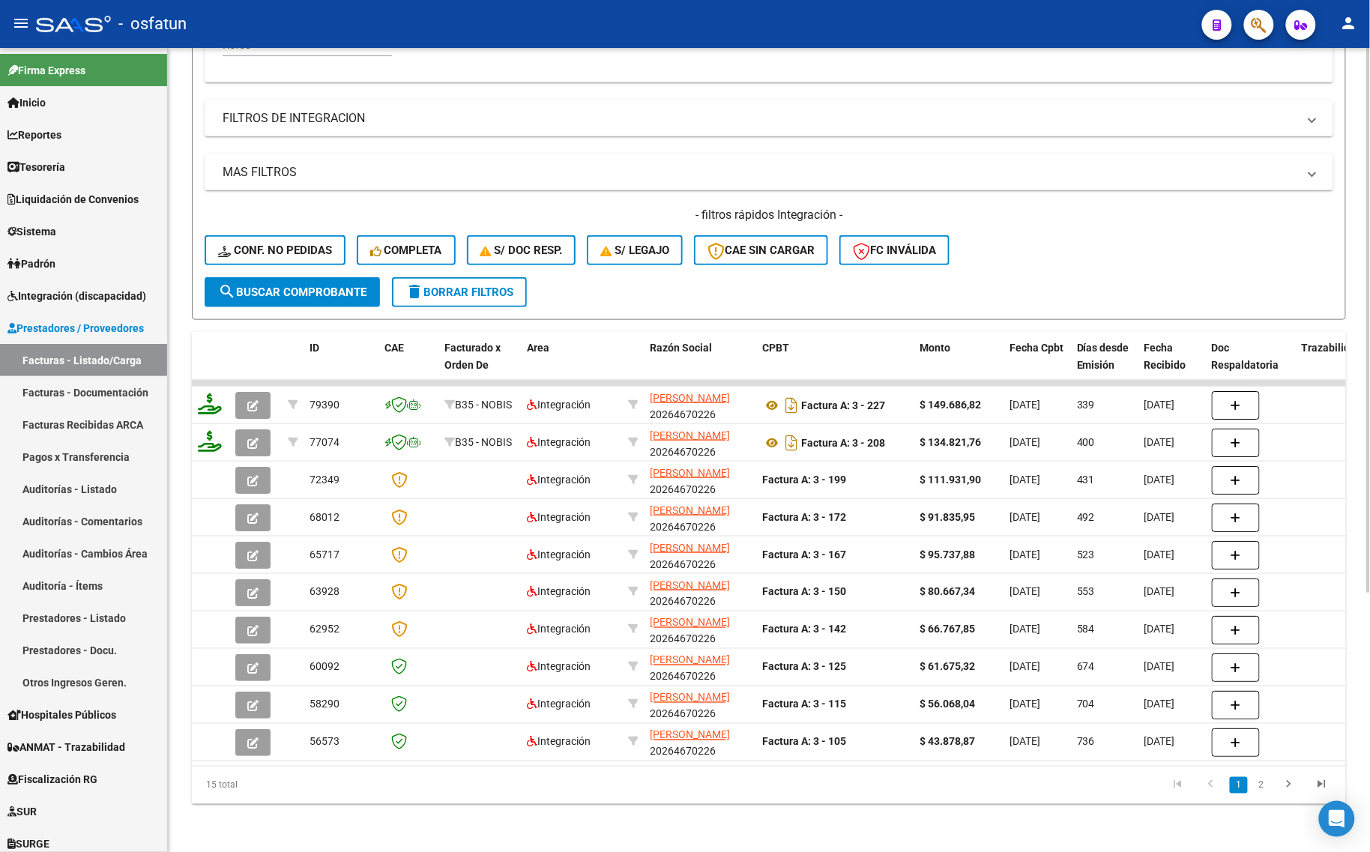
click at [1135, 259] on div "- filtros rápidos Integración - Conf. no pedidas Completa S/ Doc Resp. S/ legaj…" at bounding box center [769, 242] width 1128 height 70
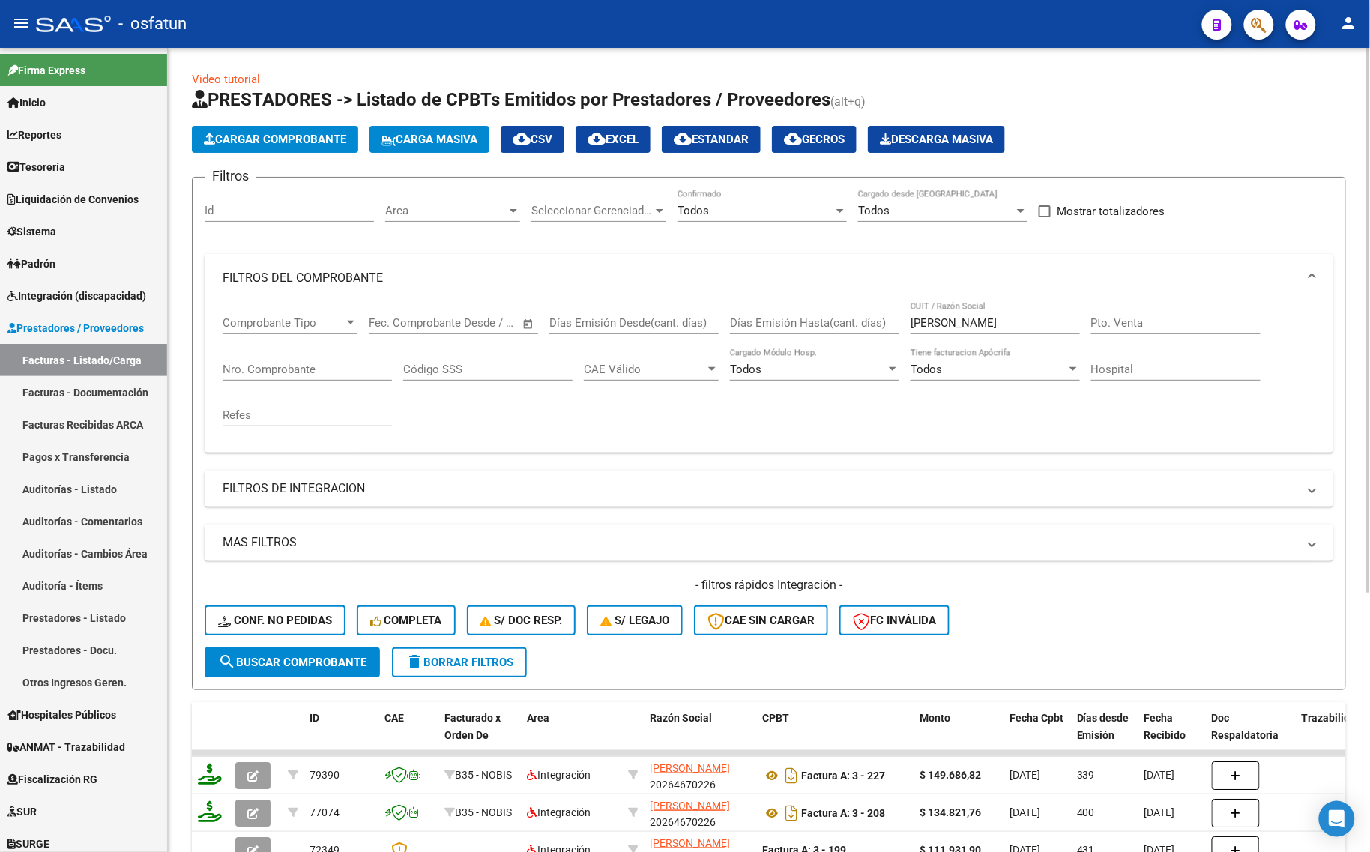
scroll to position [0, 0]
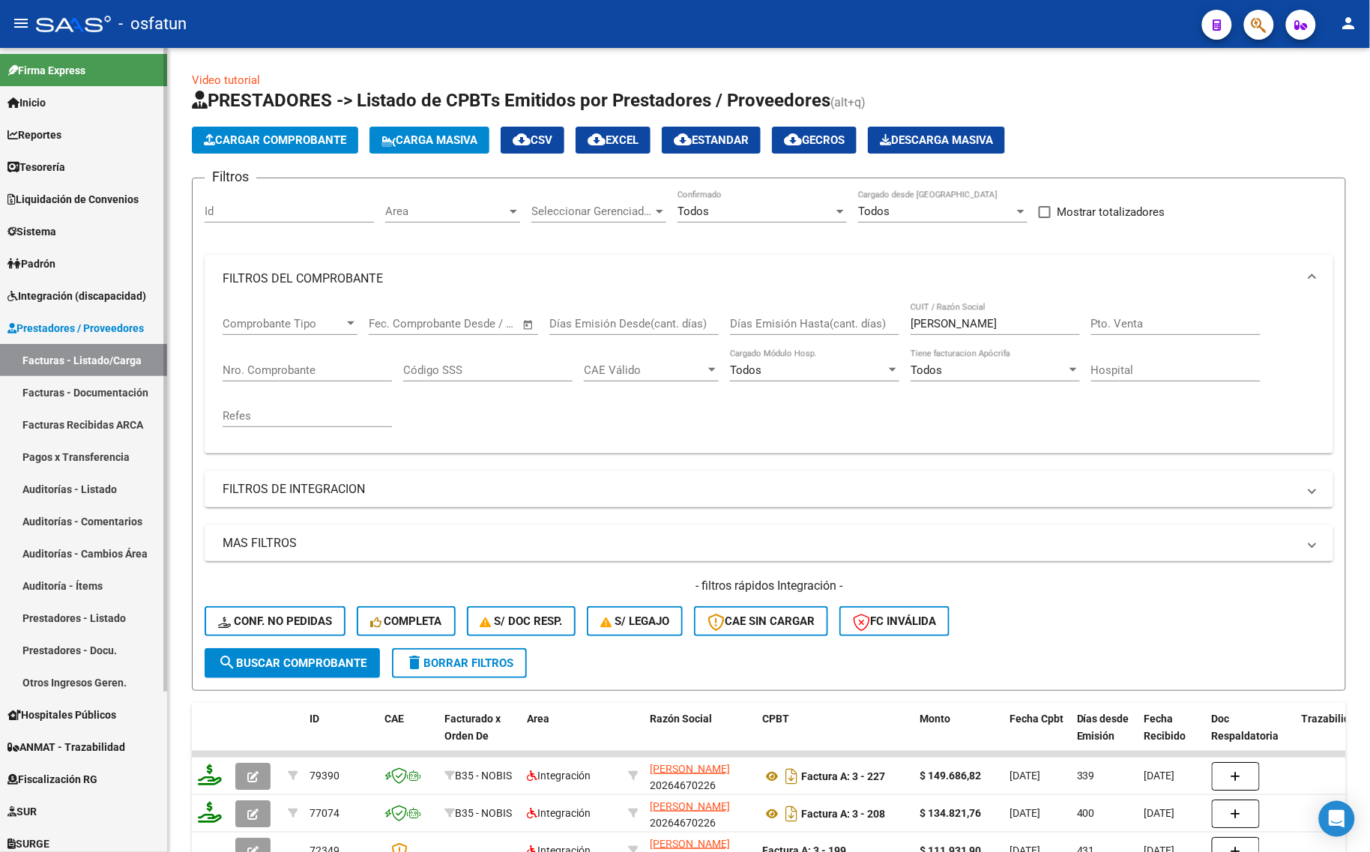
click at [127, 352] on link "Facturas - Listado/Carga" at bounding box center [83, 360] width 167 height 32
click at [139, 296] on span "Integración (discapacidad)" at bounding box center [76, 296] width 139 height 16
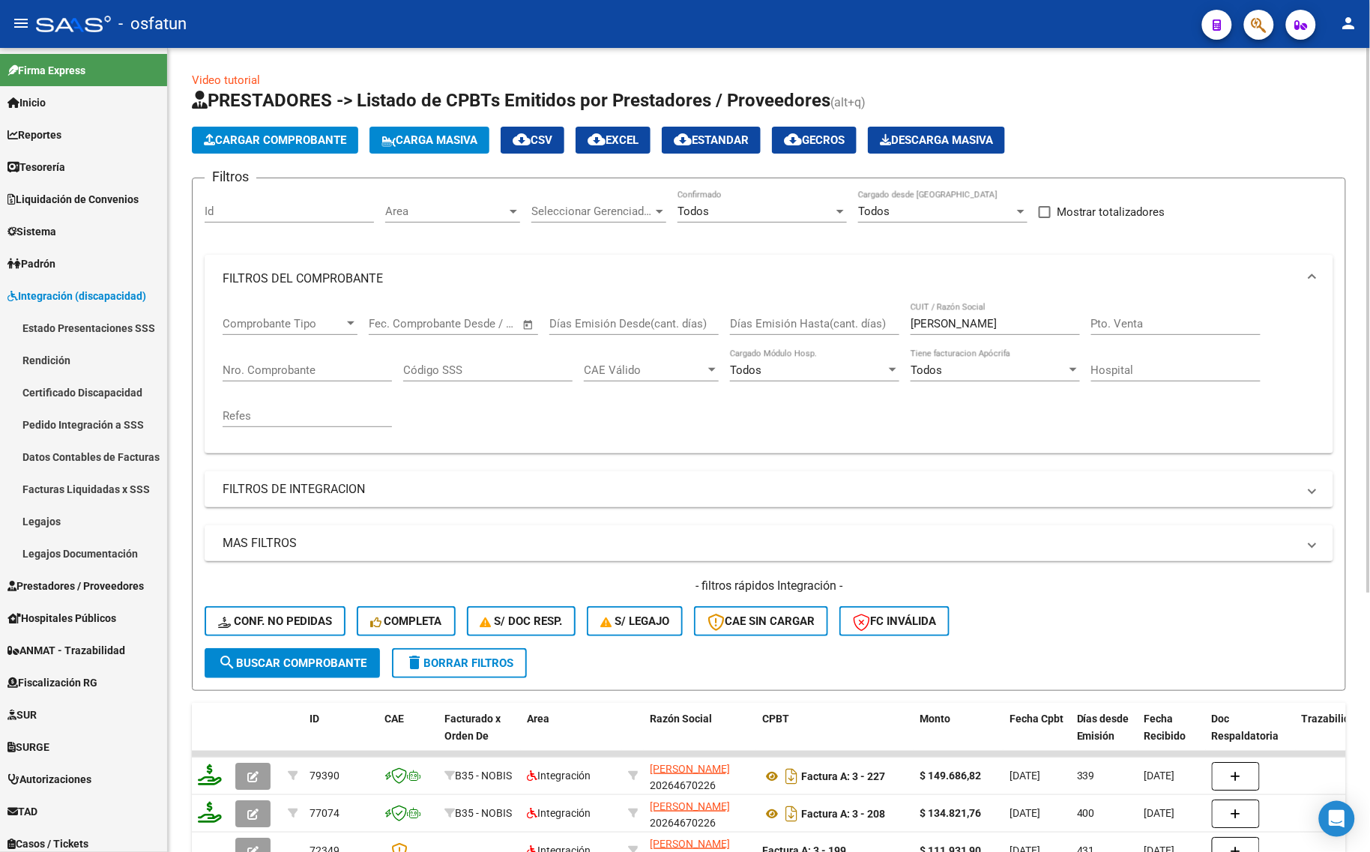
click at [809, 202] on div "Todos Confirmado" at bounding box center [761, 206] width 169 height 32
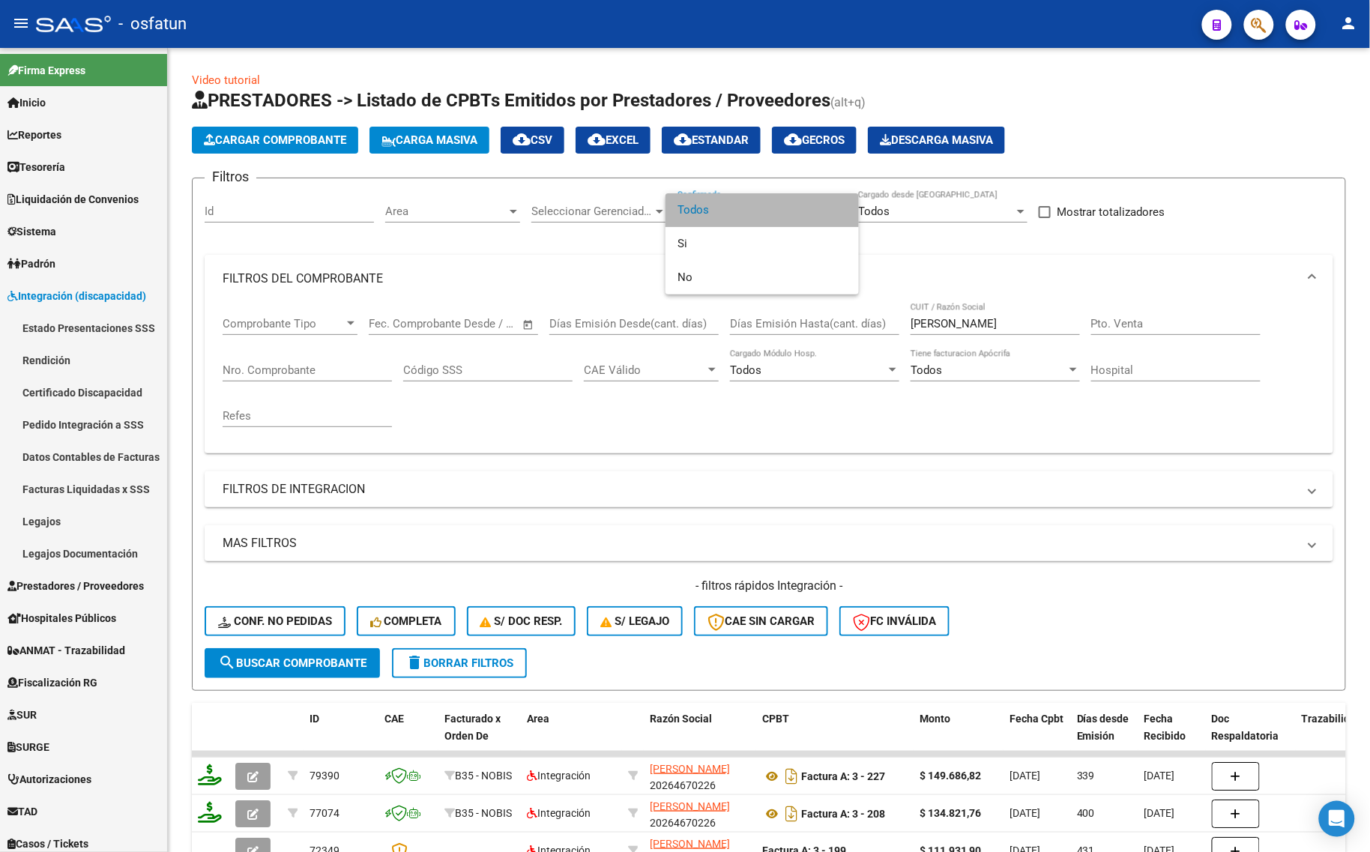
click at [731, 211] on span "Todos" at bounding box center [761, 210] width 169 height 34
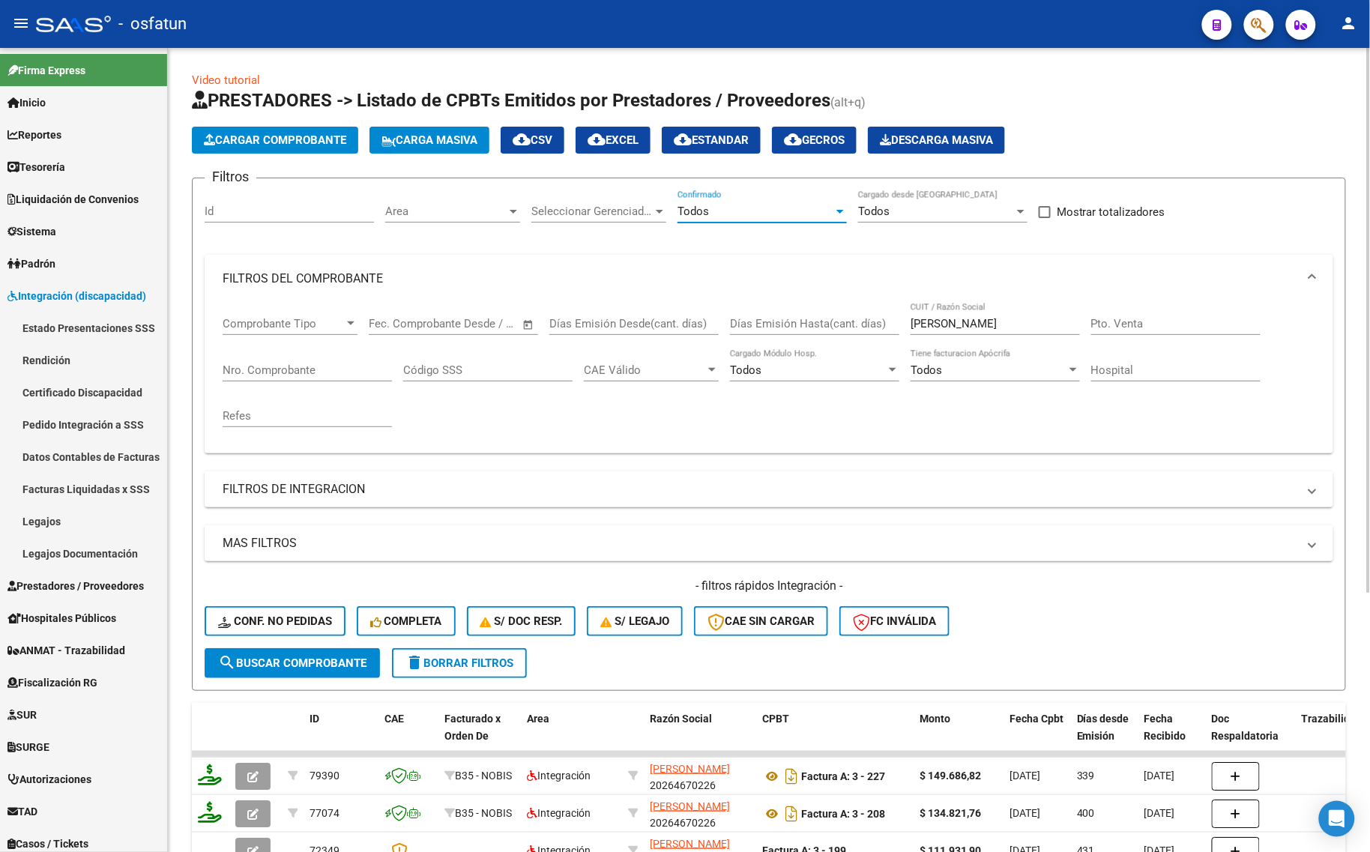
click at [1070, 317] on input "[PERSON_NAME]" at bounding box center [994, 323] width 169 height 13
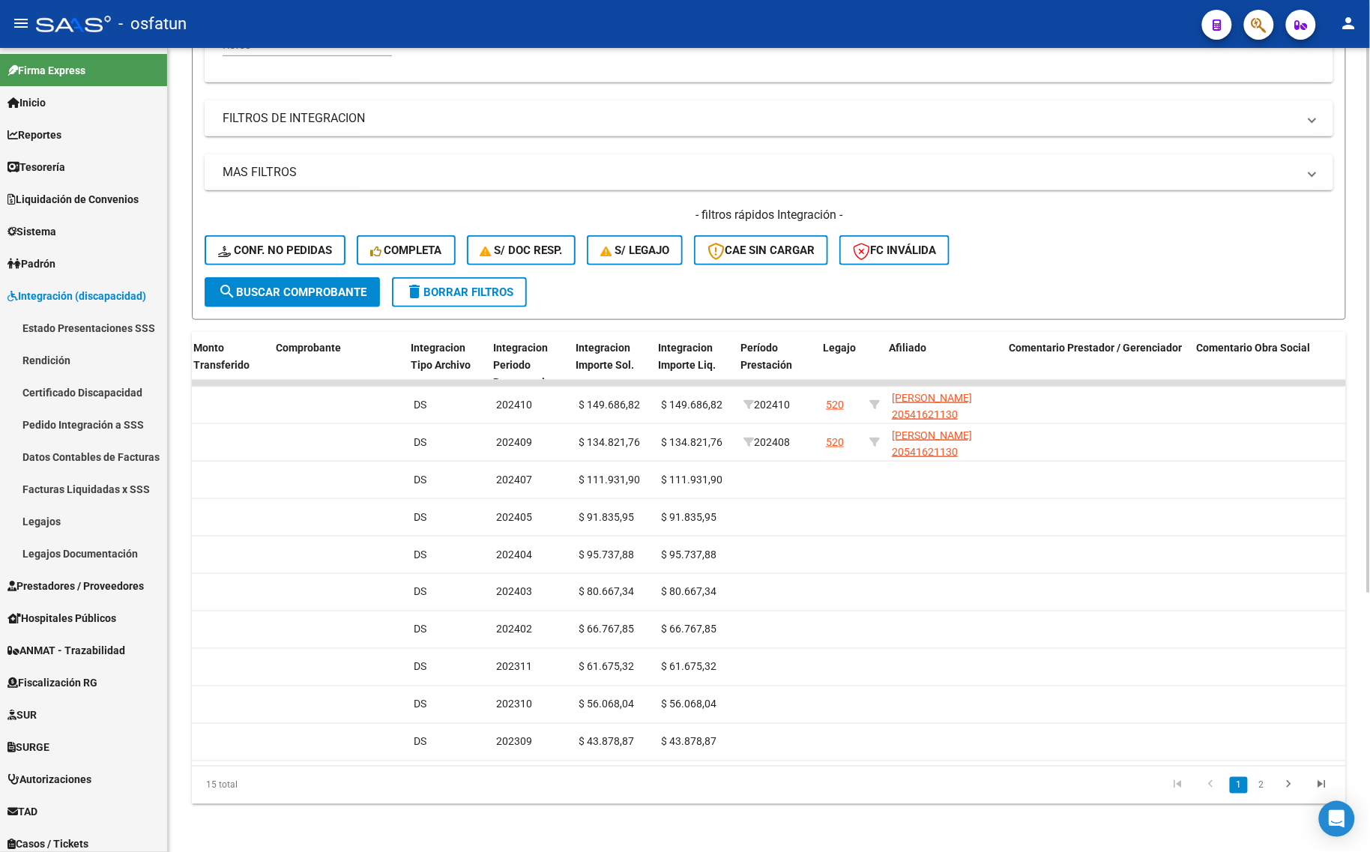
scroll to position [0, 1613]
drag, startPoint x: 874, startPoint y: 828, endPoint x: 795, endPoint y: 828, distance: 79.4
click at [796, 829] on div "Video tutorial PRESTADORES -> Listado de CPBTs Emitidos por Prestadores / Prove…" at bounding box center [769, 264] width 1202 height 1175
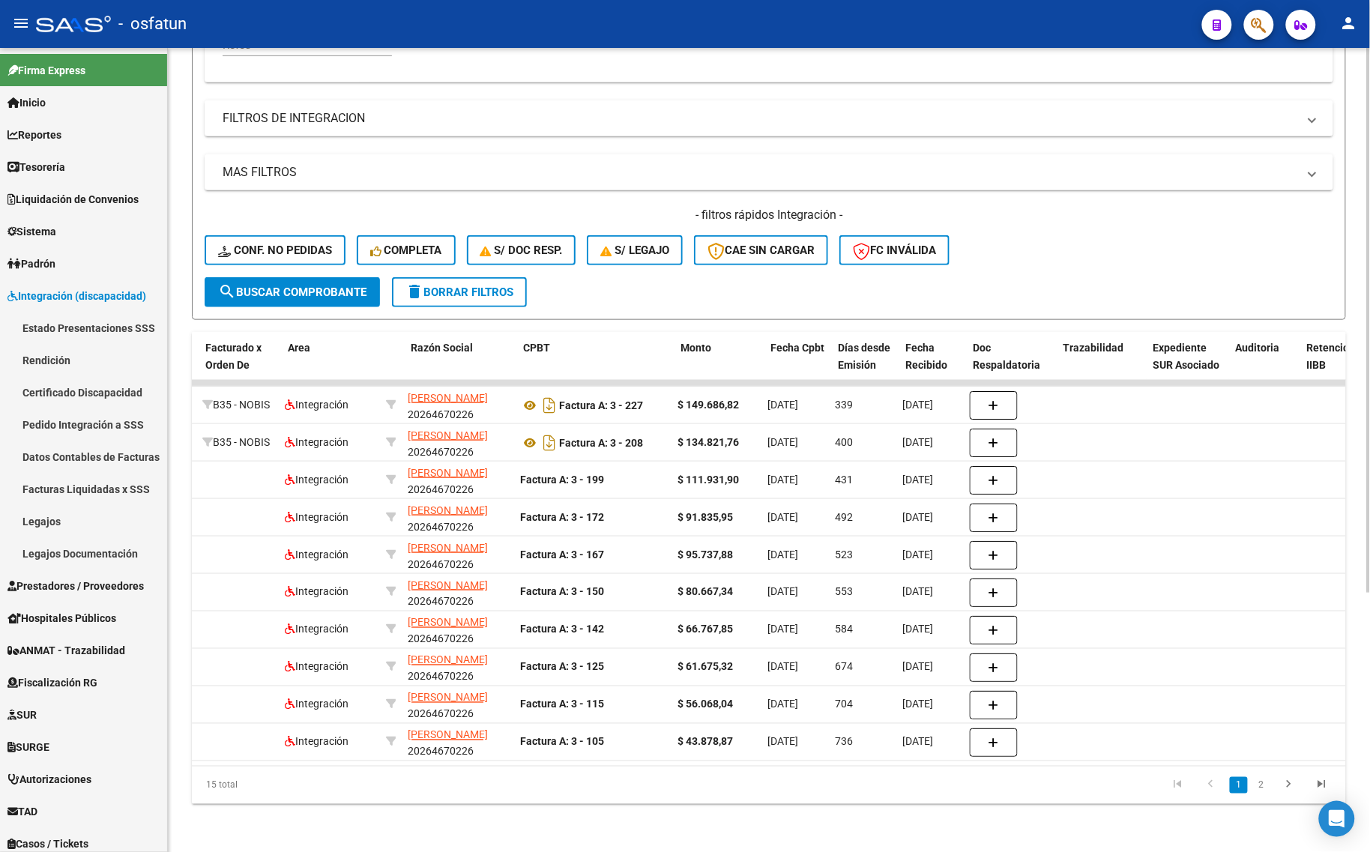
scroll to position [0, 238]
click at [1263, 788] on link "2" at bounding box center [1261, 785] width 18 height 16
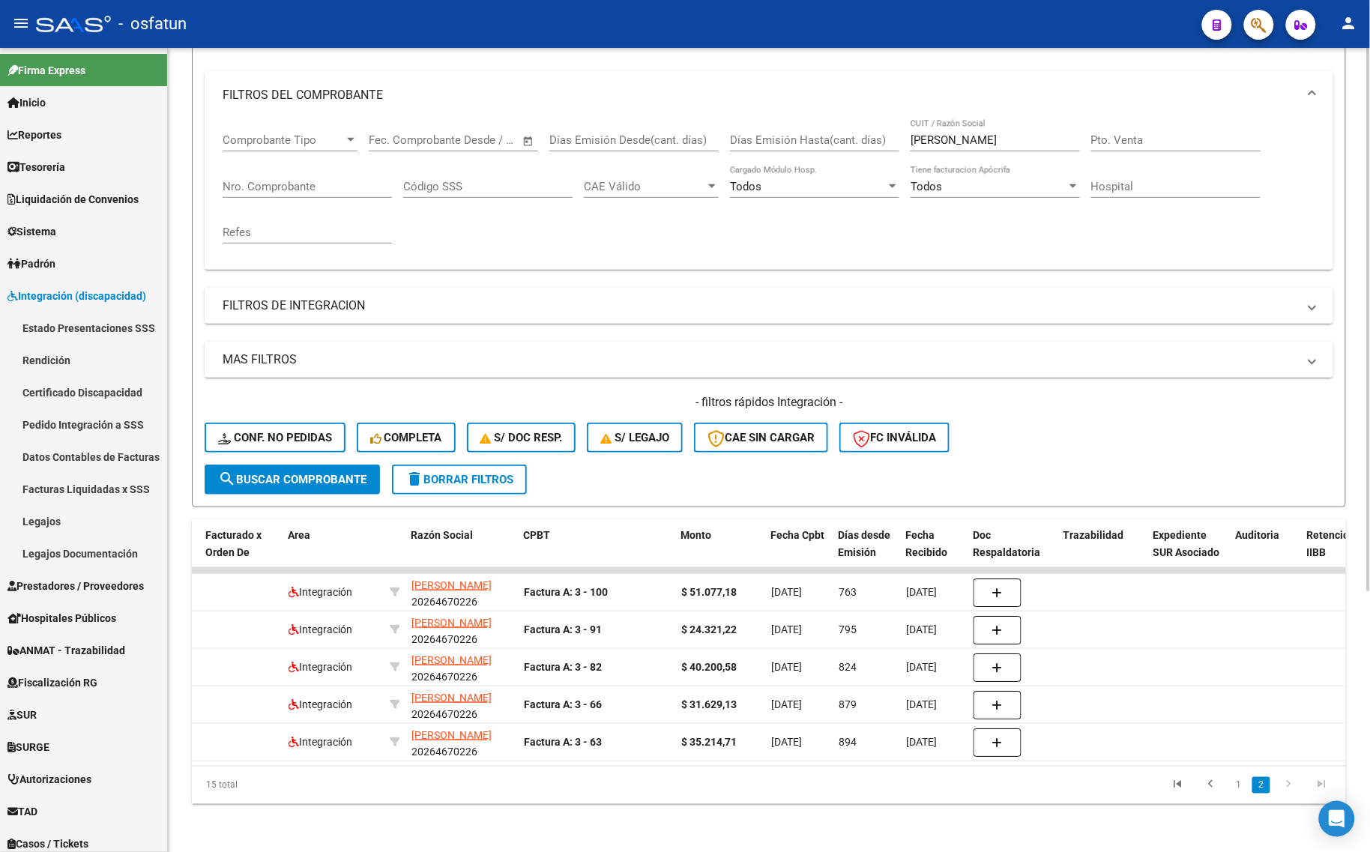
scroll to position [193, 0]
click at [1238, 784] on link "1" at bounding box center [1239, 785] width 18 height 16
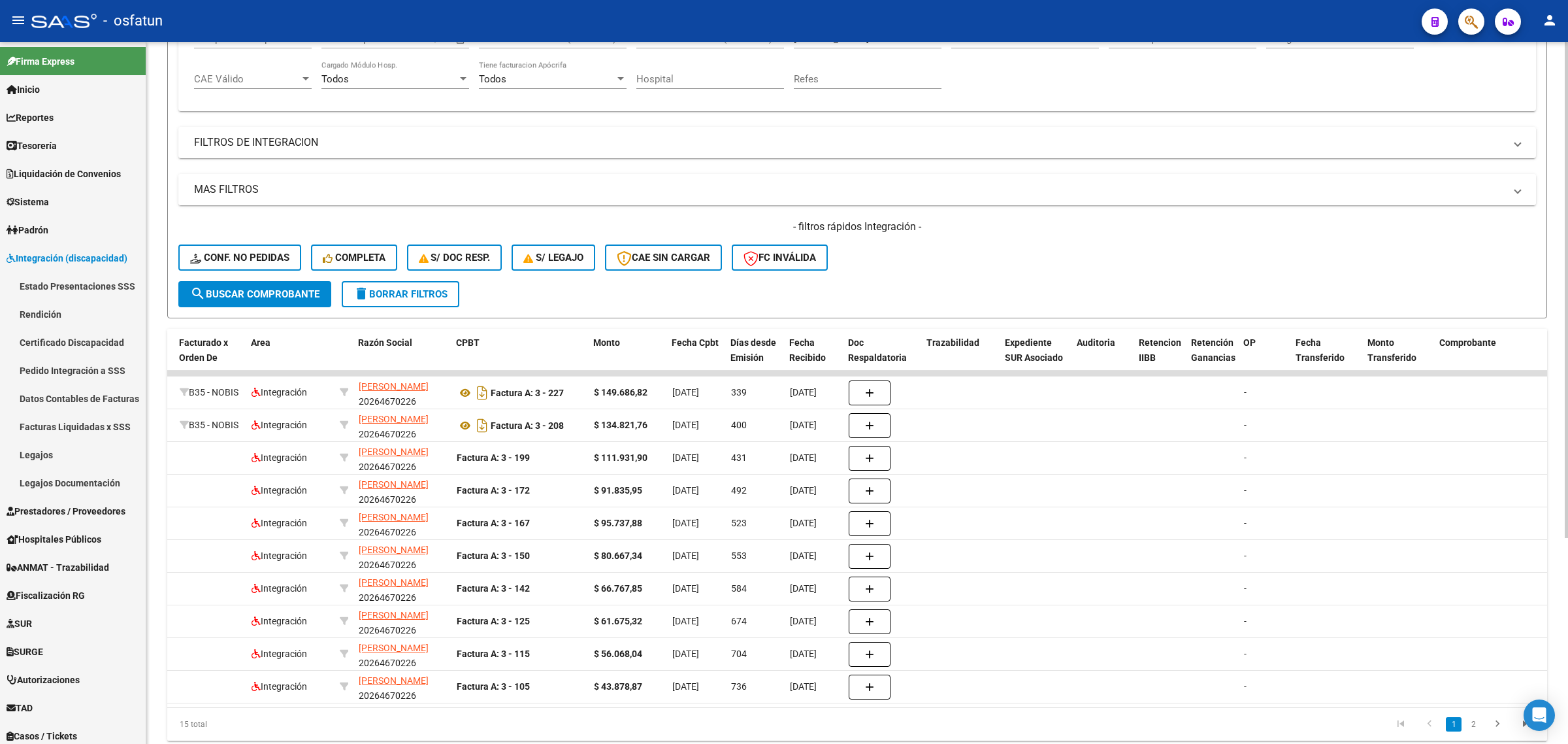
scroll to position [210, 0]
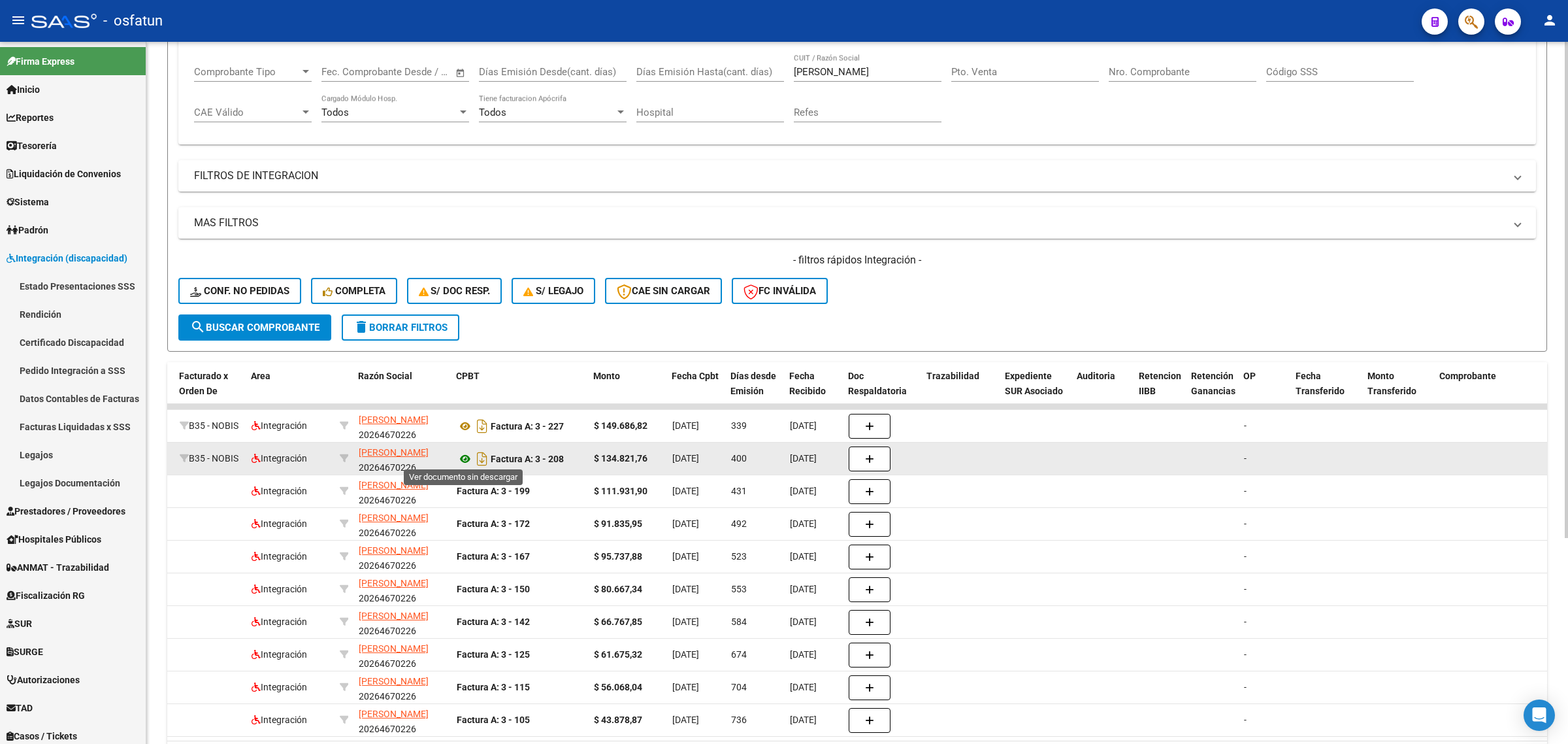
click at [462, 457] on icon at bounding box center [465, 459] width 17 height 16
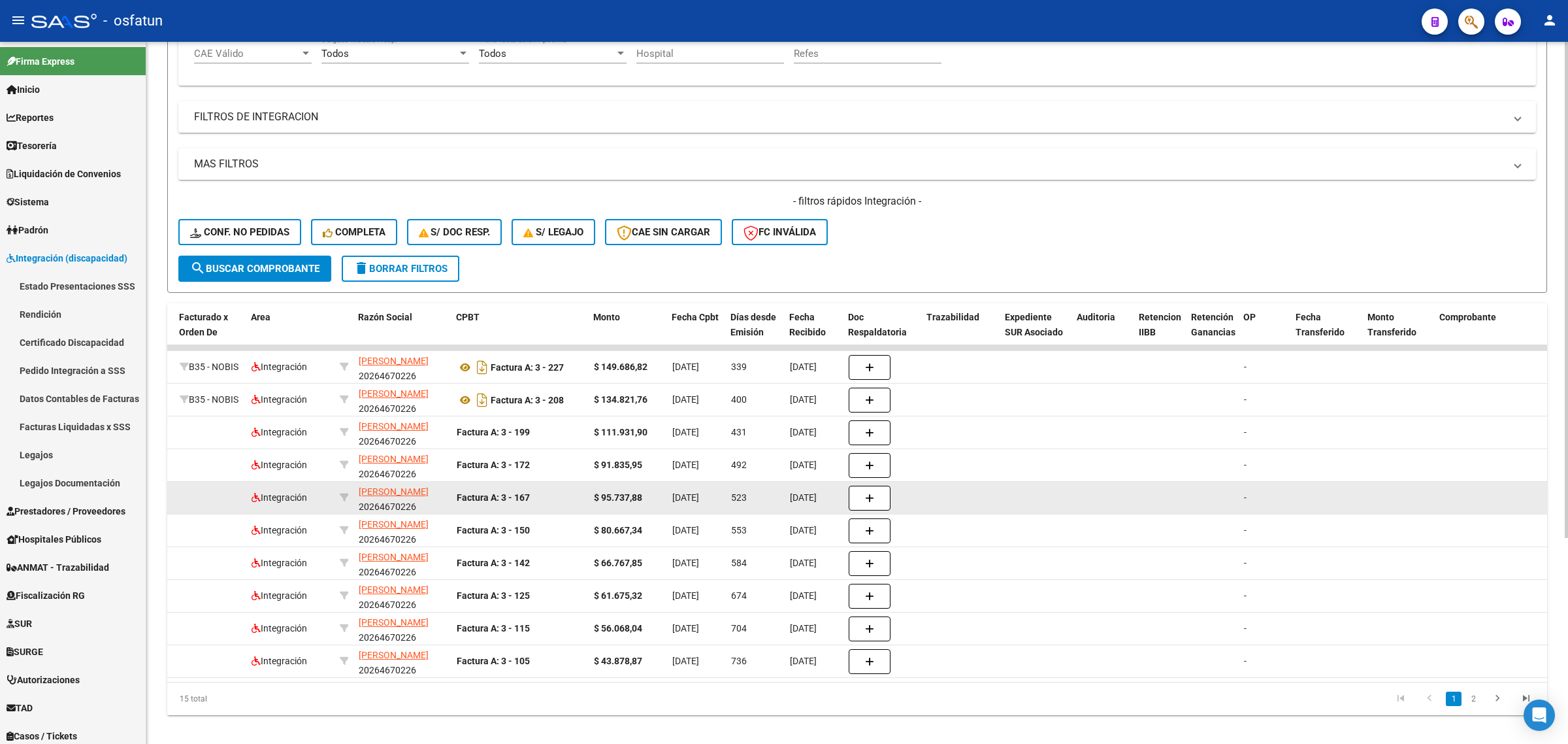
scroll to position [291, 0]
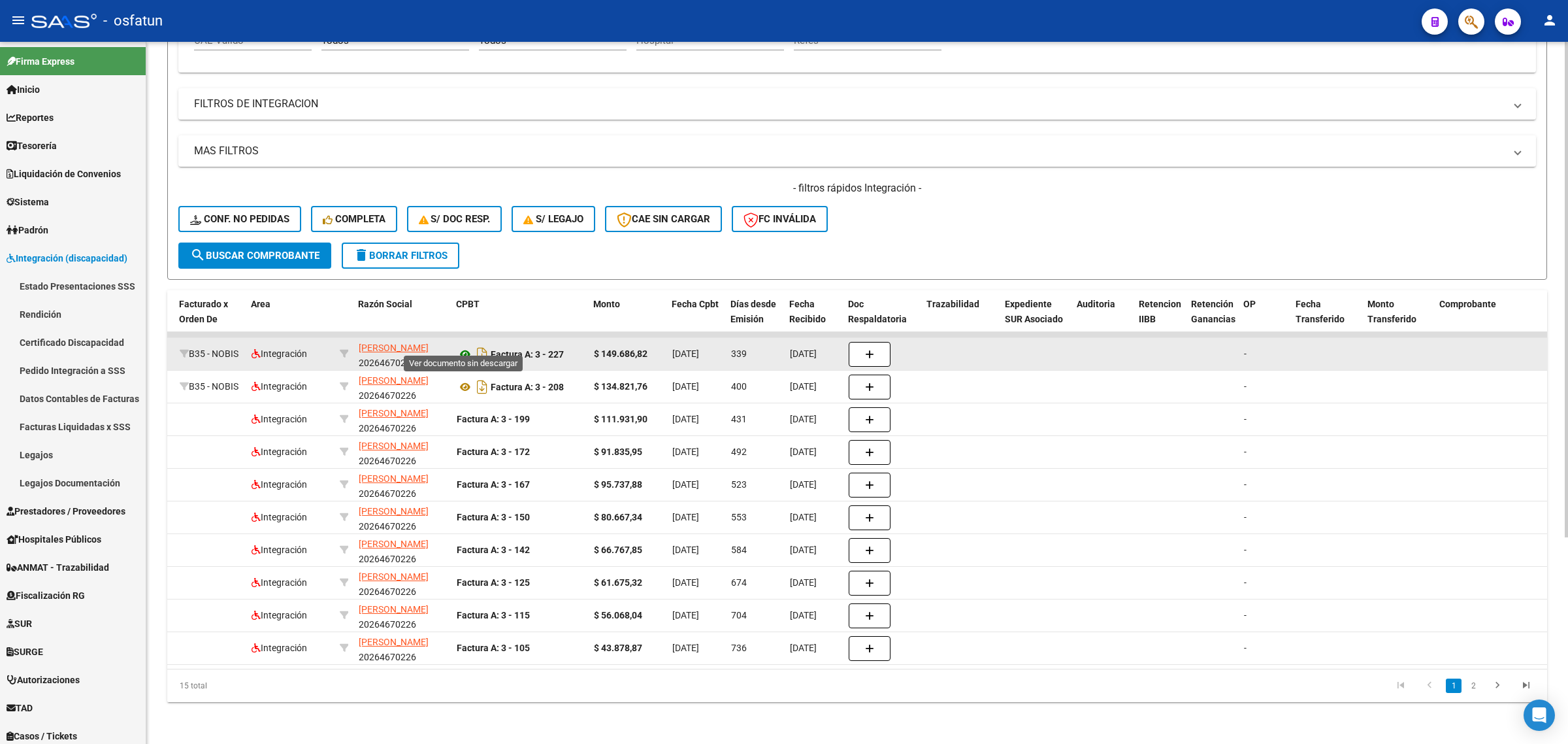
click at [461, 346] on icon at bounding box center [465, 354] width 17 height 16
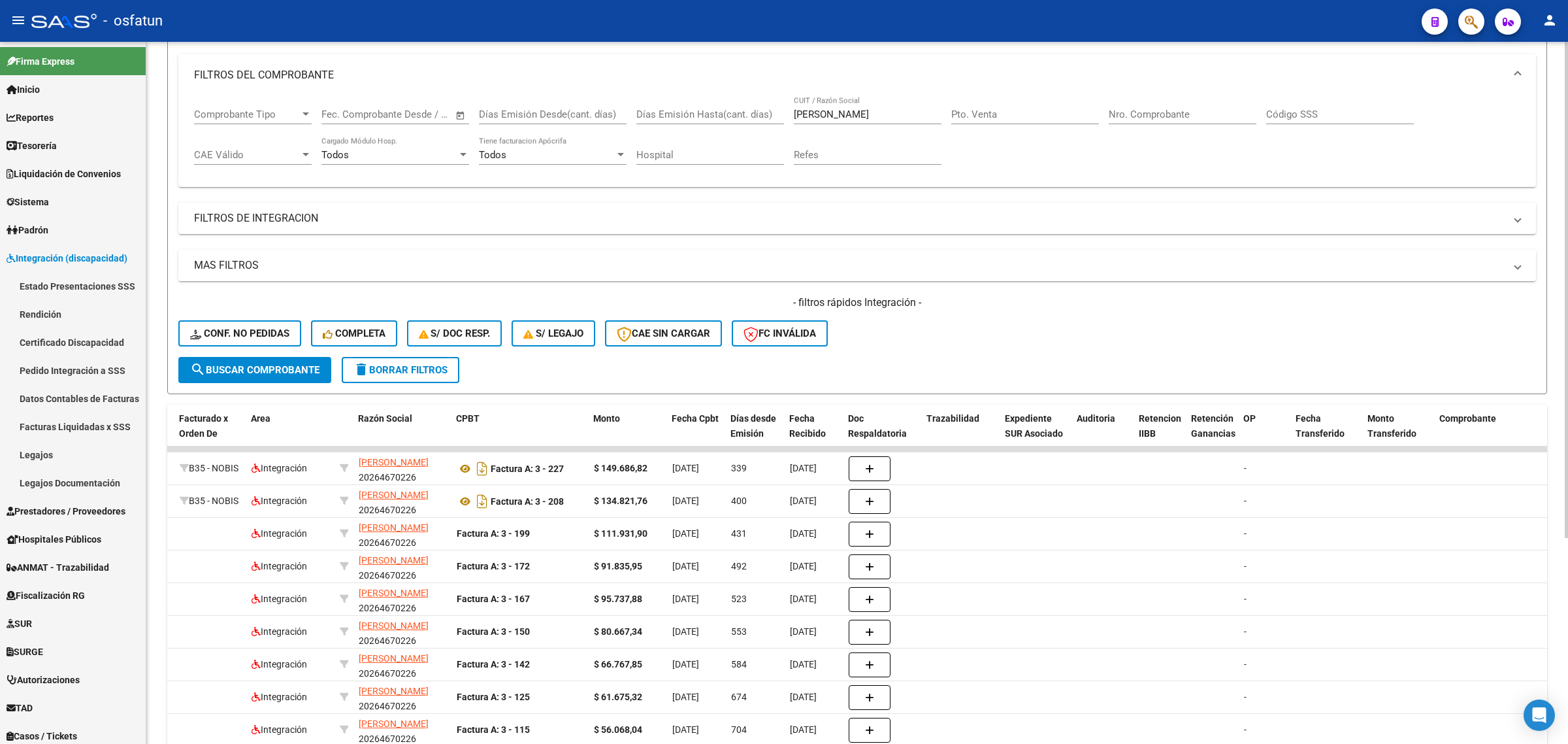
scroll to position [0, 0]
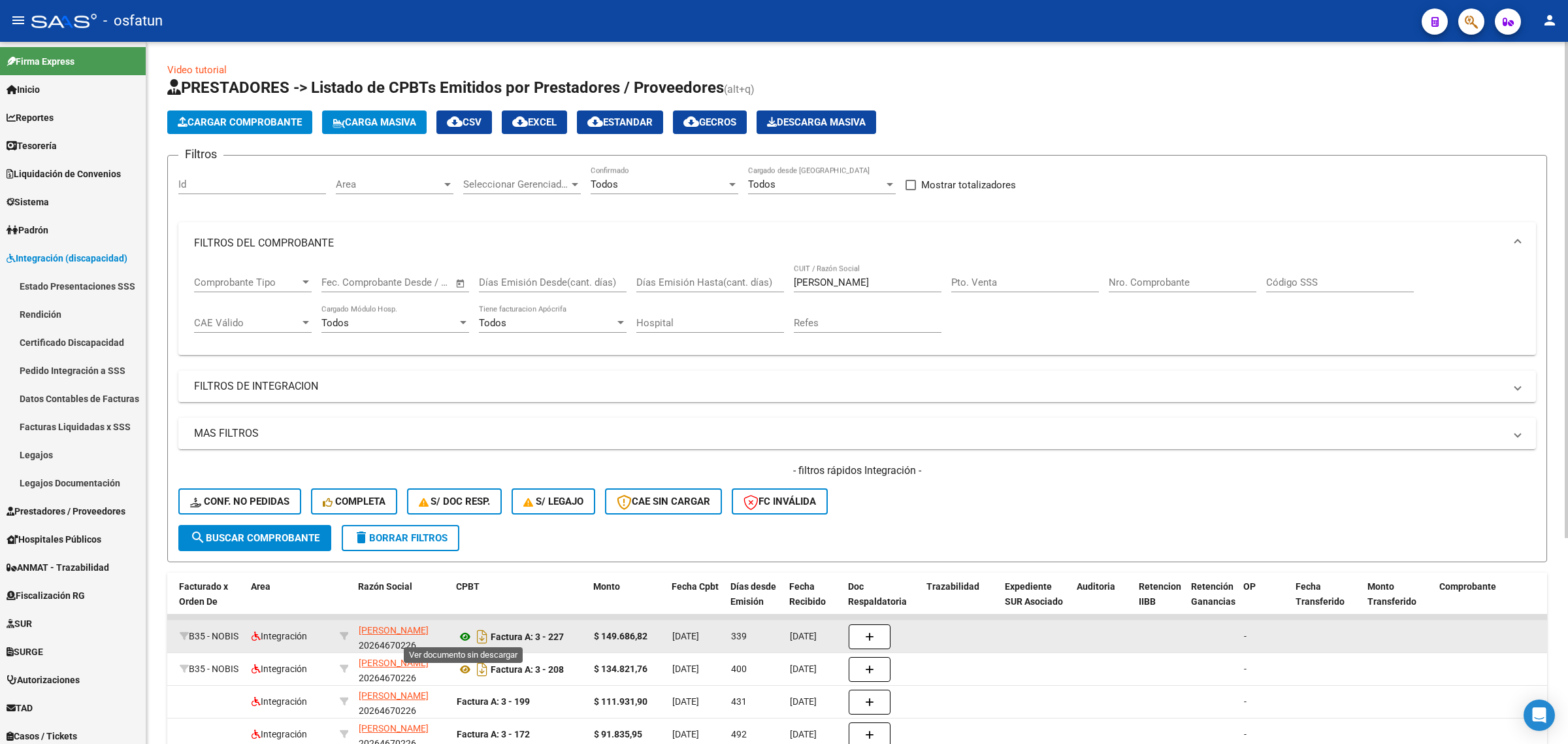
click at [460, 629] on icon at bounding box center [465, 637] width 17 height 16
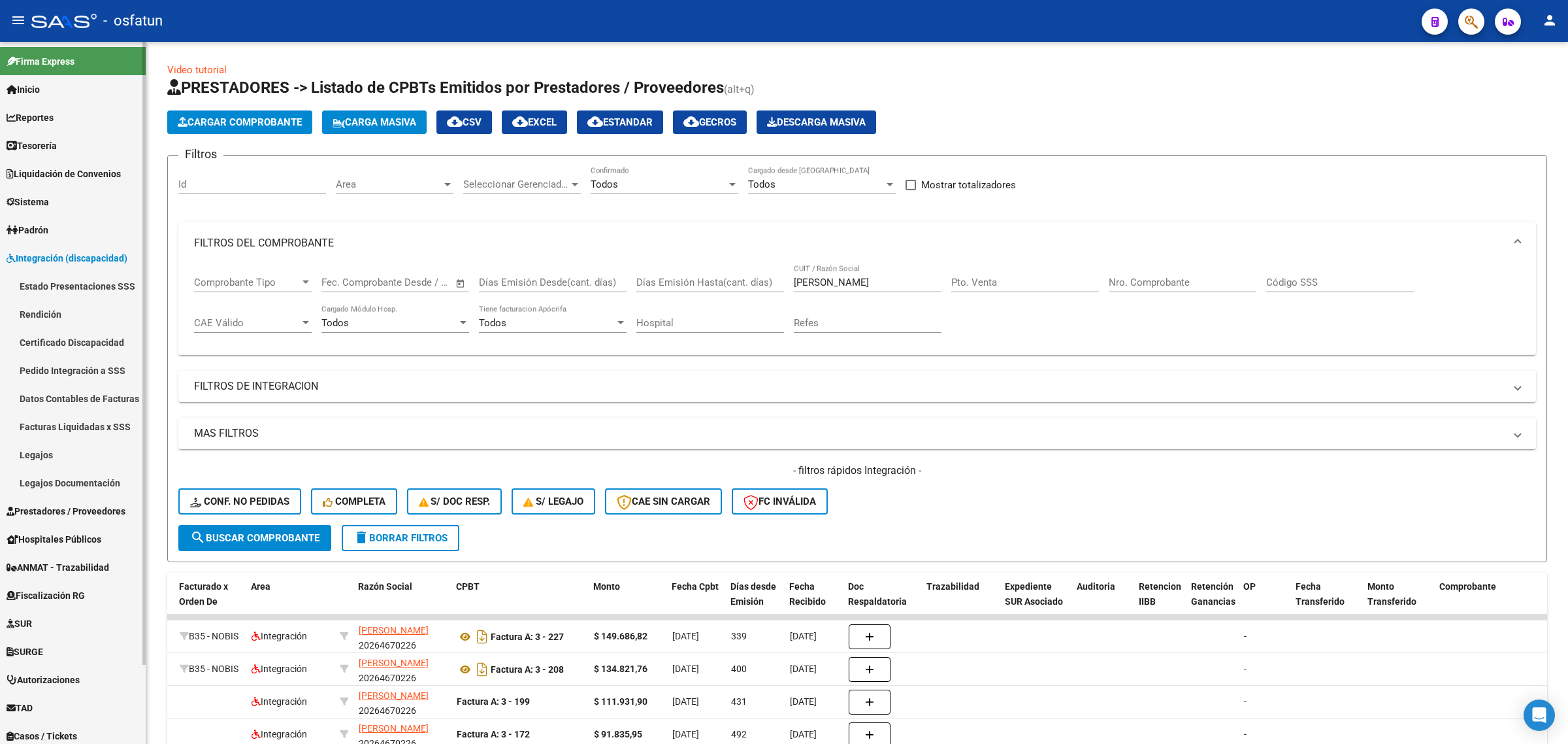
click at [69, 252] on span "Integración (discapacidad)" at bounding box center [66, 258] width 121 height 14
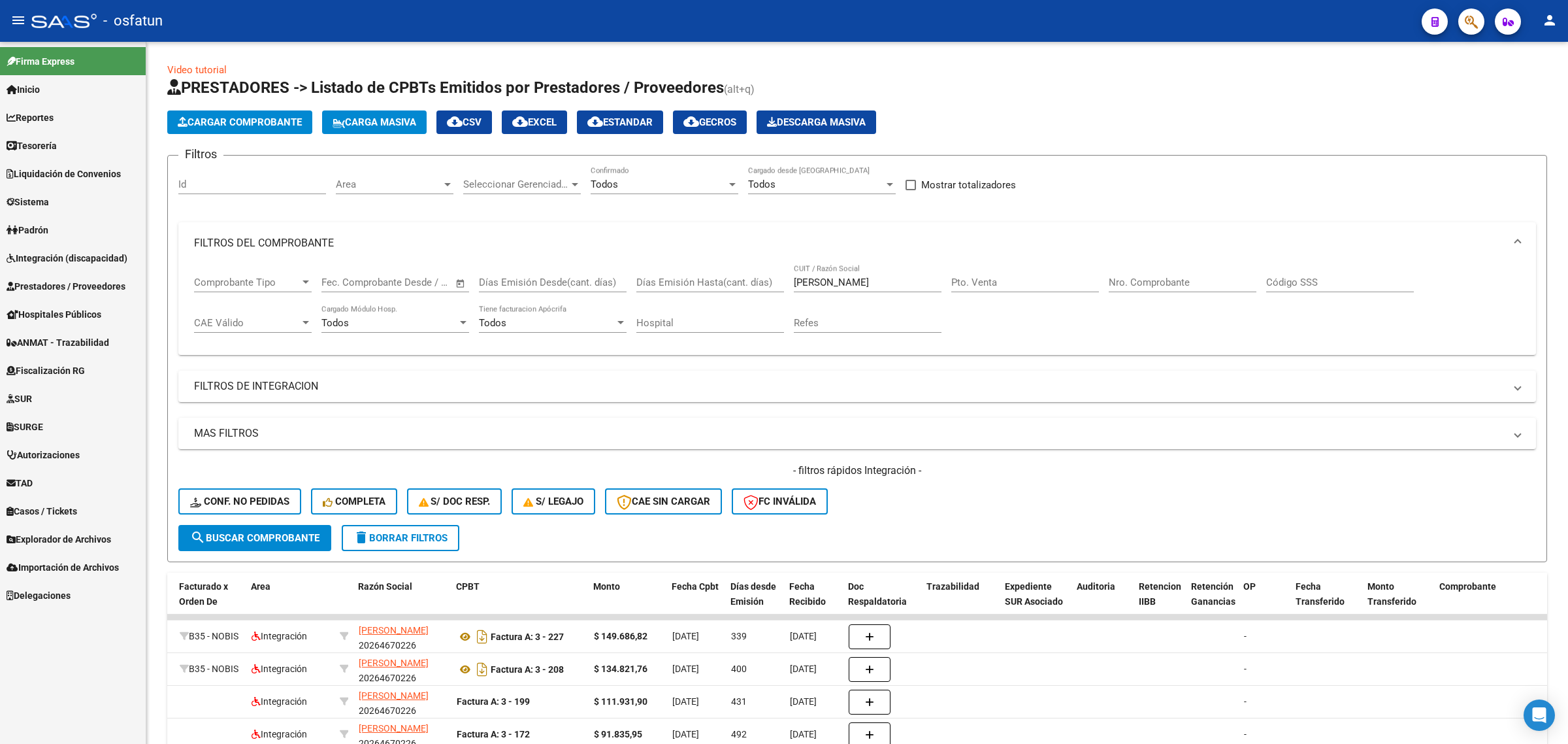
click at [79, 279] on span "Prestadores / Proveedores" at bounding box center [65, 286] width 119 height 14
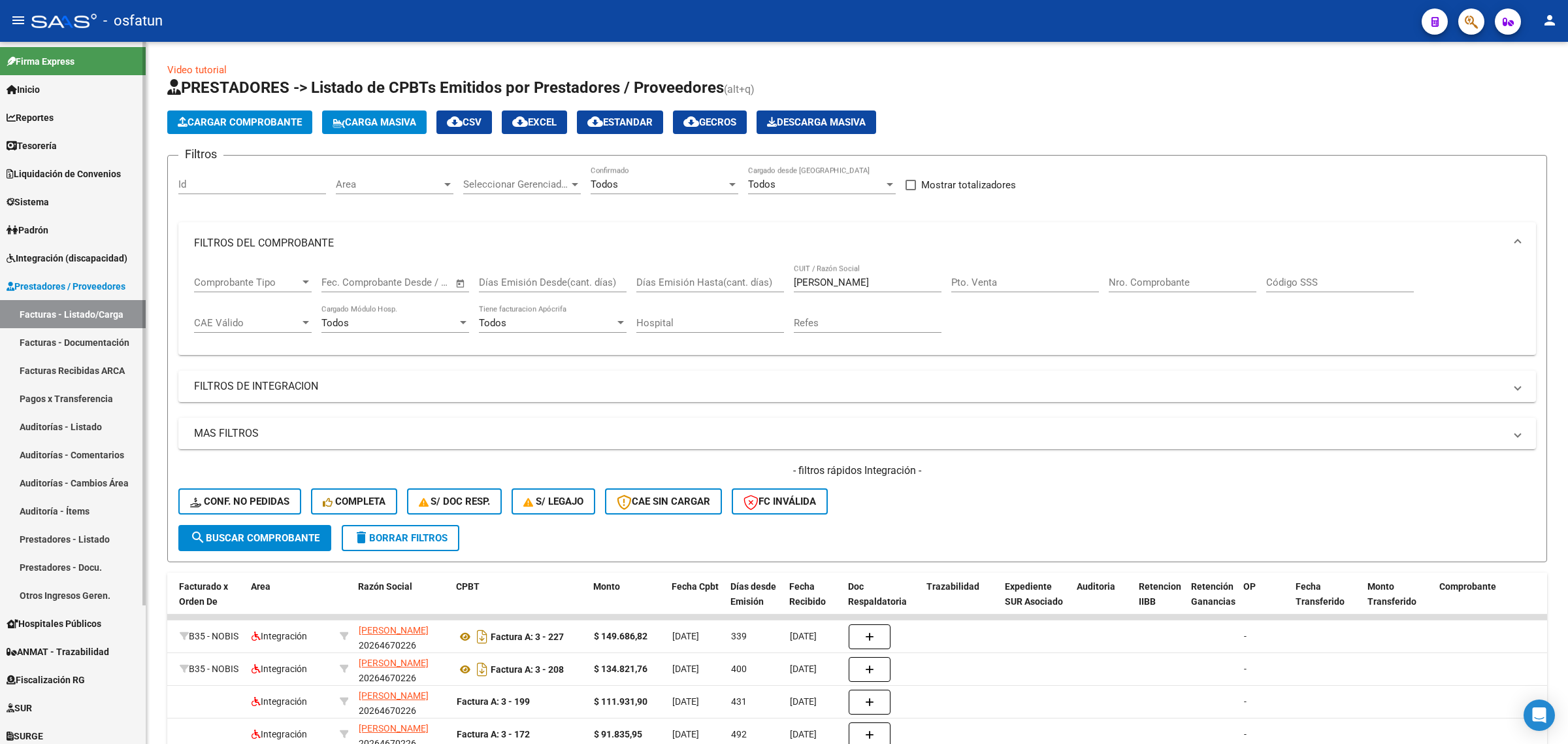
click at [63, 230] on link "Padrón" at bounding box center [72, 229] width 146 height 28
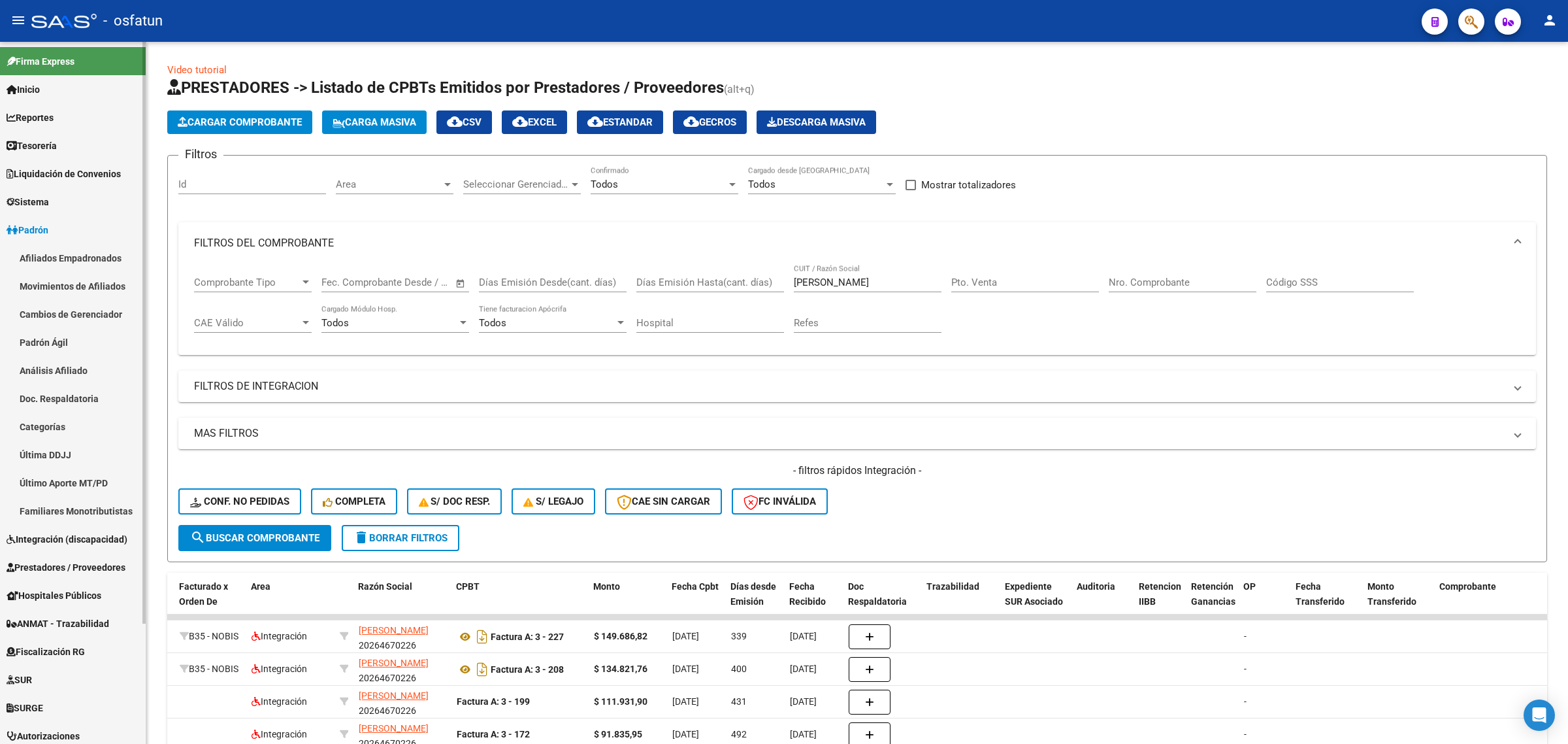
click at [48, 229] on span "Padrón" at bounding box center [27, 230] width 42 height 14
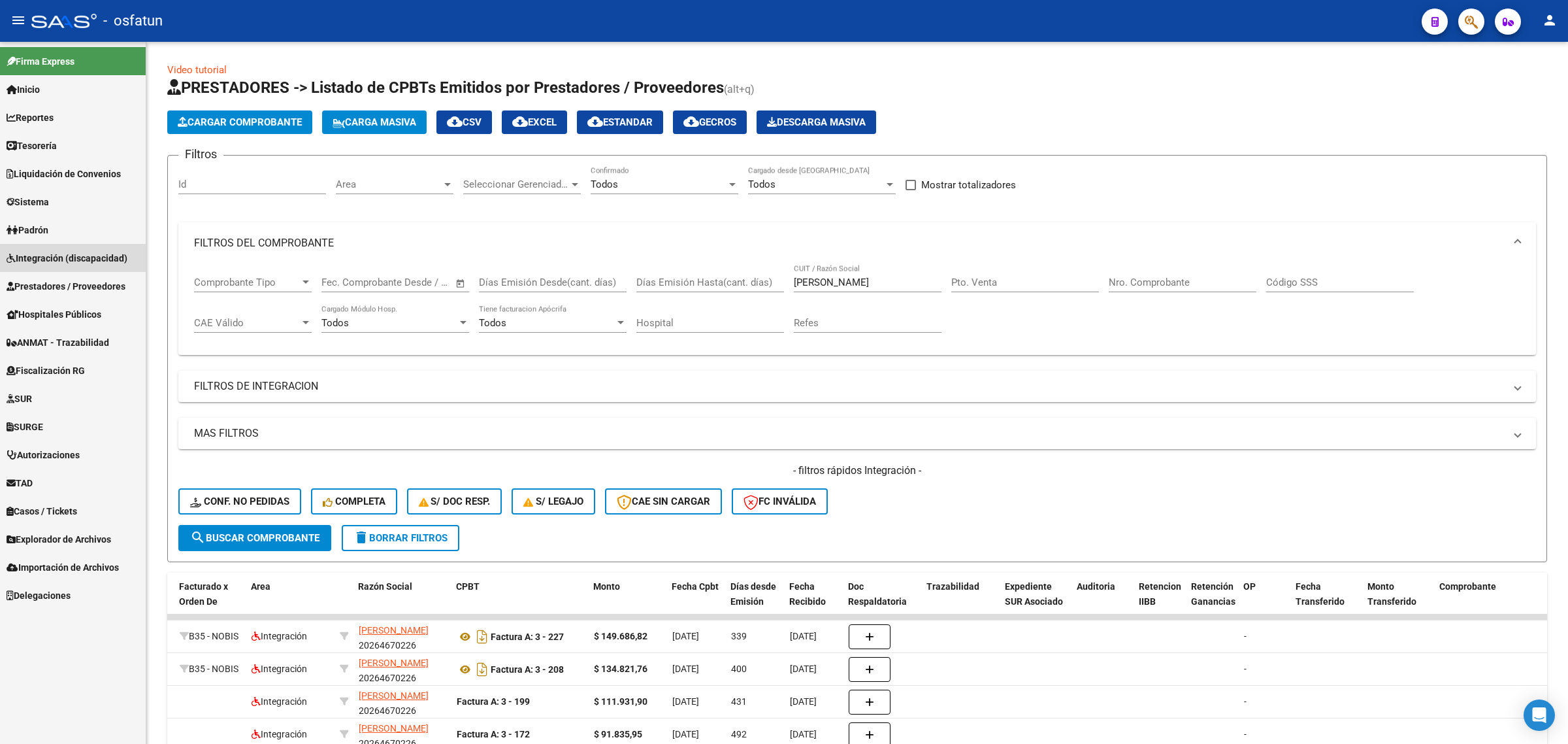
click at [52, 252] on span "Integración (discapacidad)" at bounding box center [66, 258] width 121 height 14
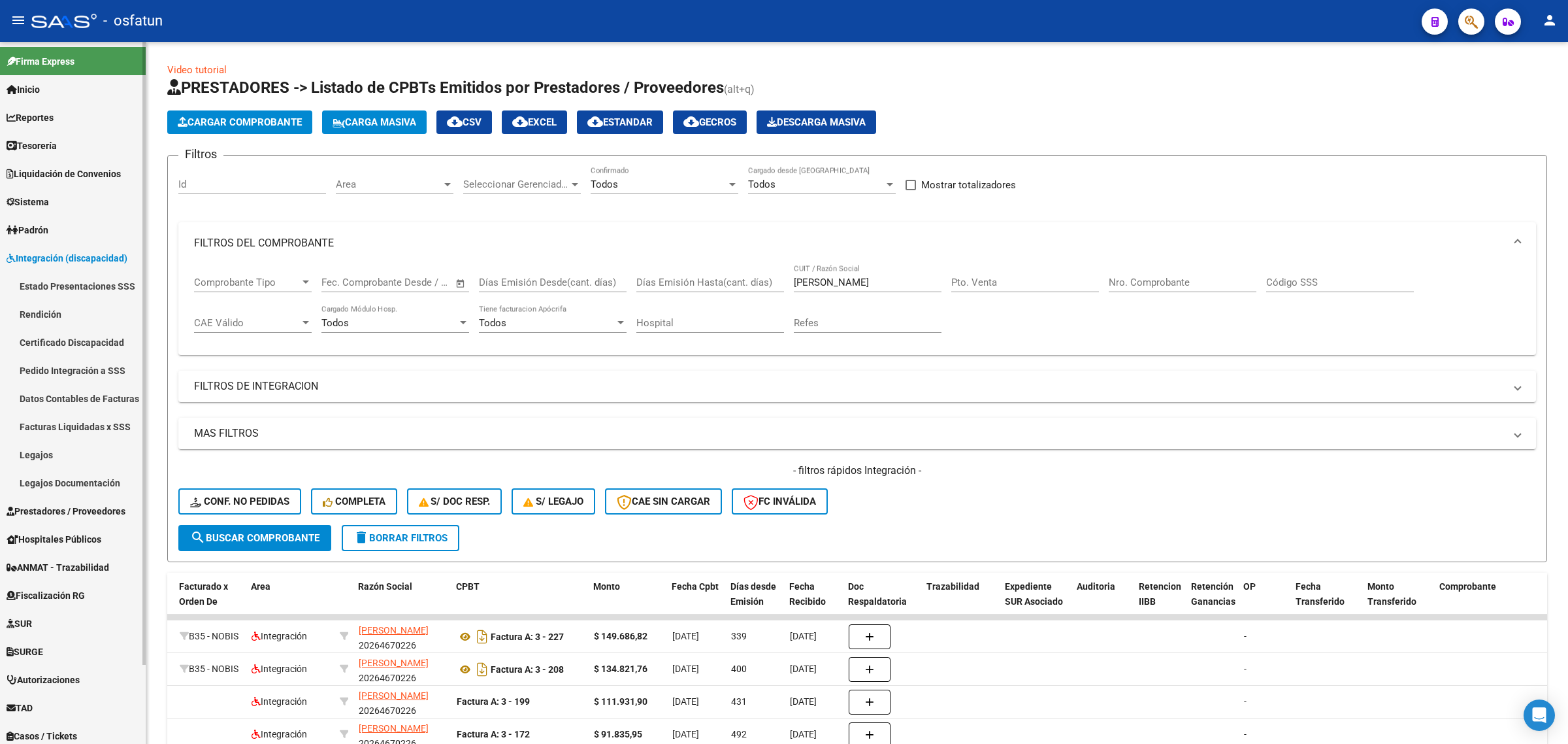
click at [39, 455] on link "Legajos" at bounding box center [72, 454] width 146 height 28
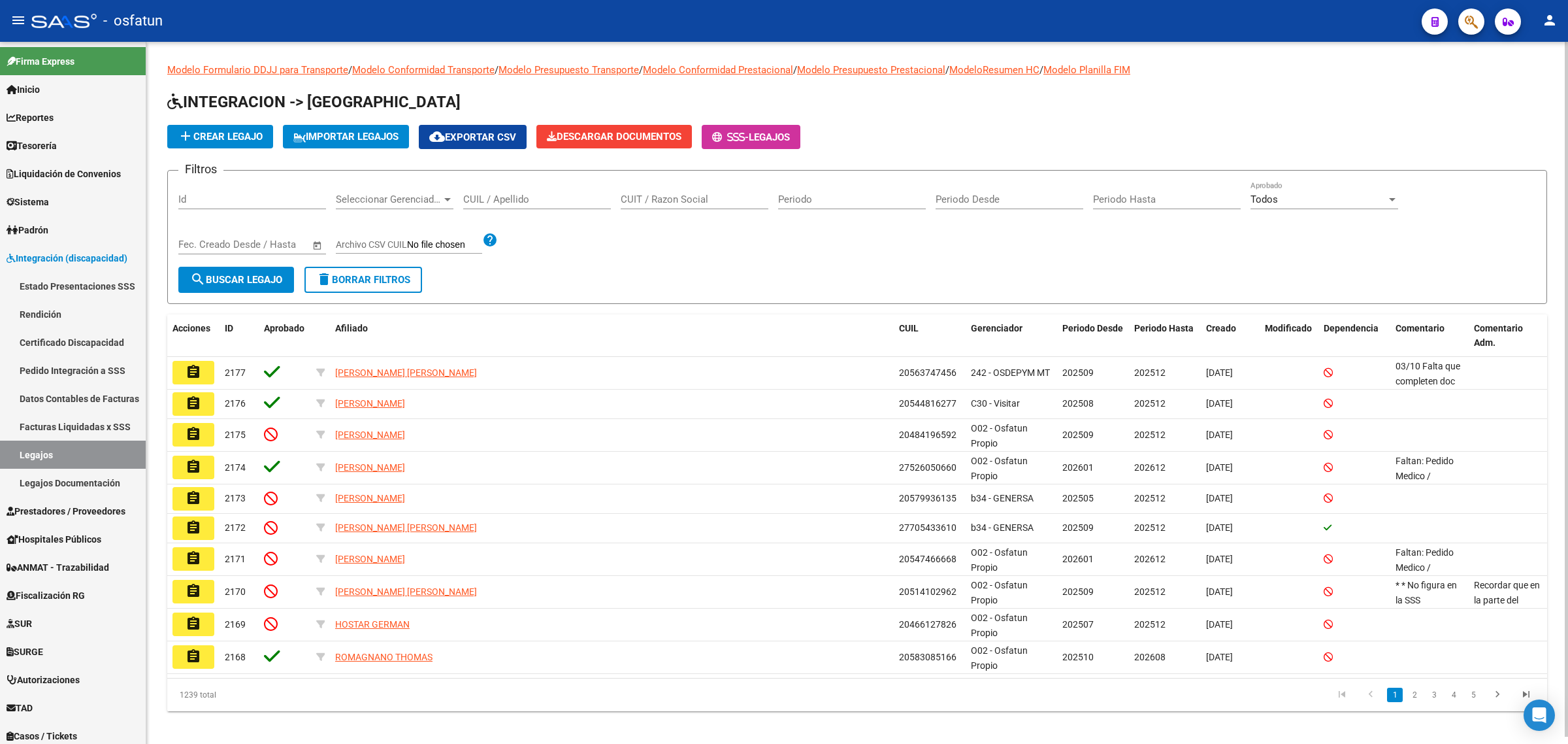
click at [396, 194] on span "Seleccionar Gerenciador" at bounding box center [388, 199] width 106 height 11
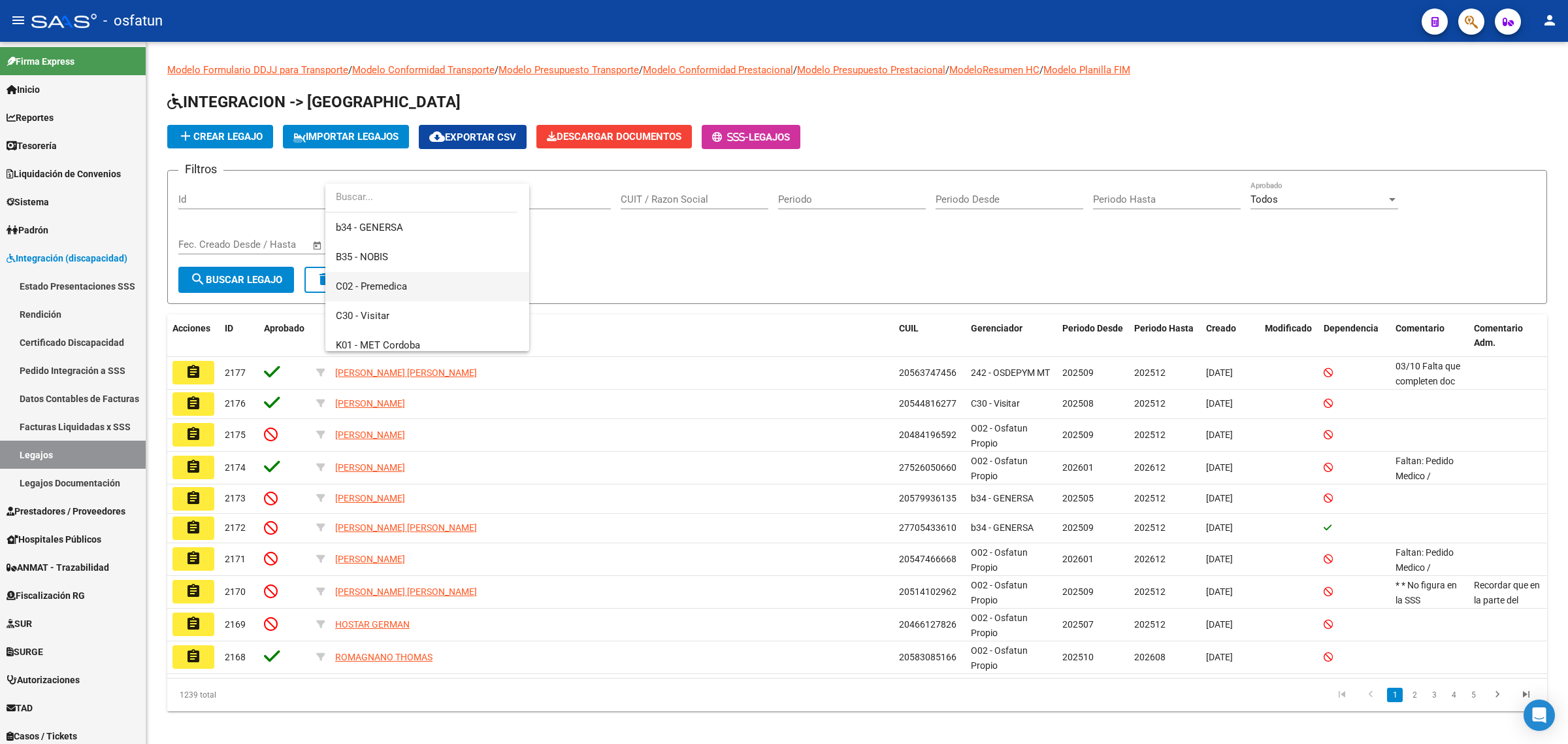
scroll to position [327, 0]
click at [396, 252] on span "B35 - NOBIS" at bounding box center [427, 254] width 183 height 30
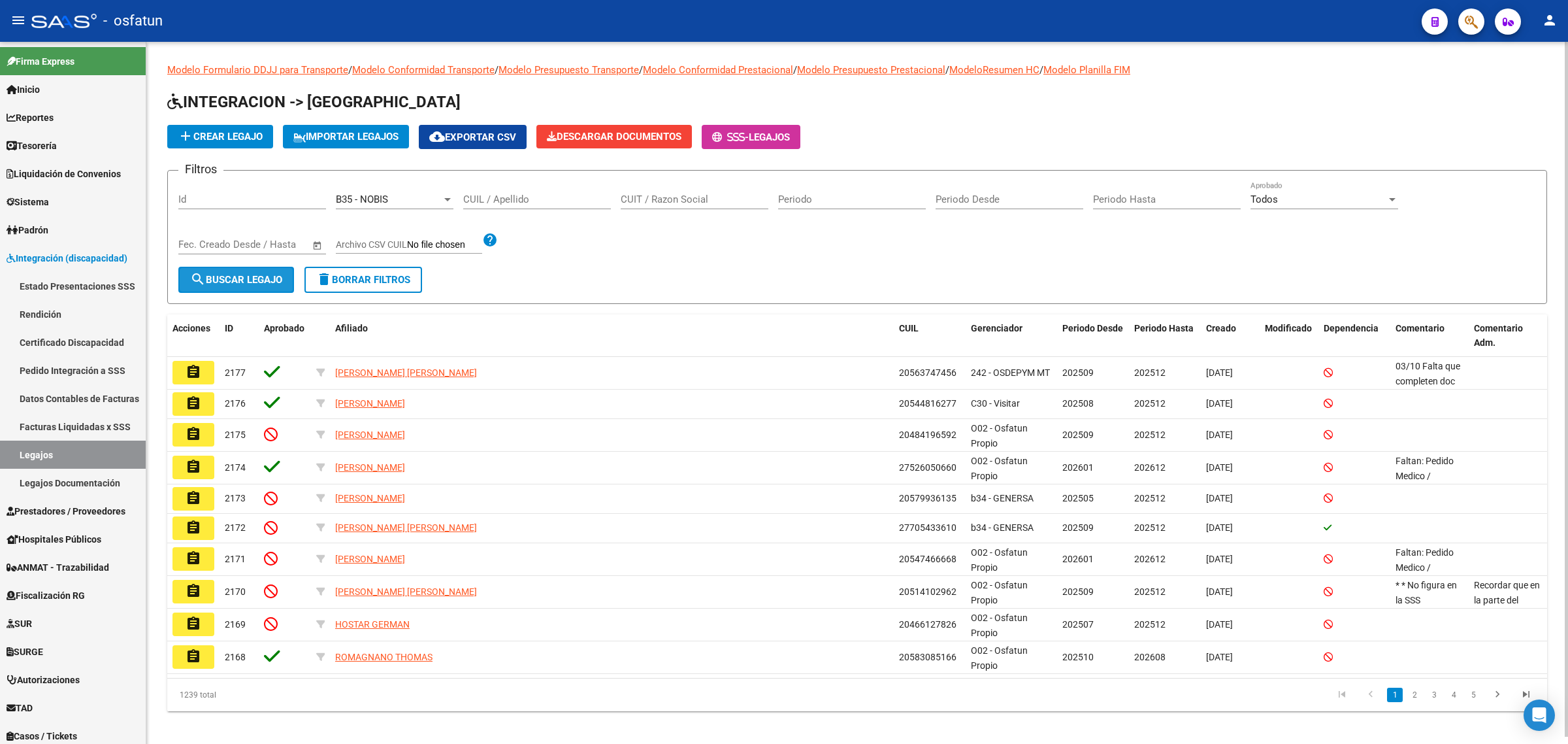
click at [207, 276] on span "search Buscar Legajo" at bounding box center [236, 279] width 92 height 11
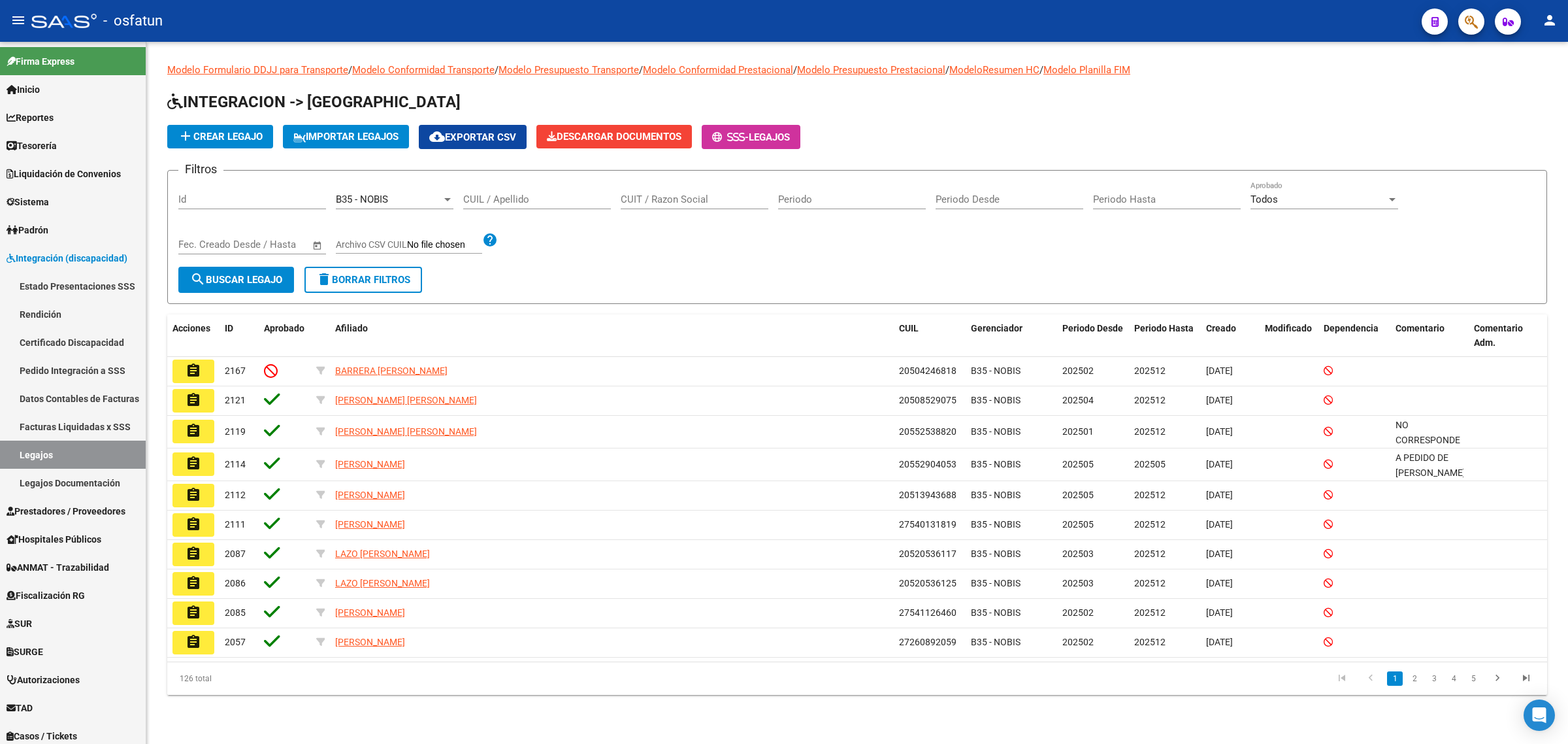
click at [518, 197] on input "CUIL / Apellido" at bounding box center [536, 199] width 147 height 11
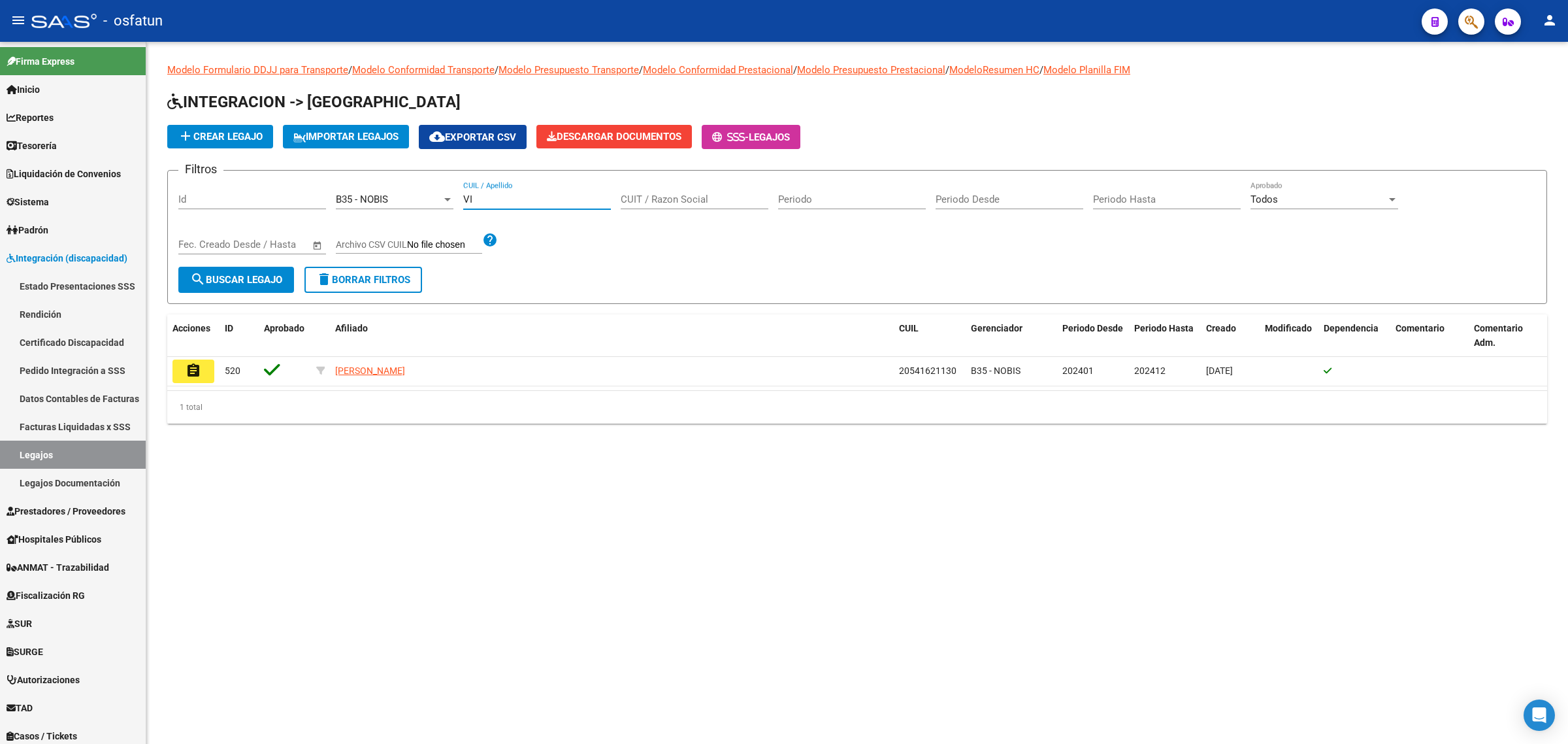
type input "V"
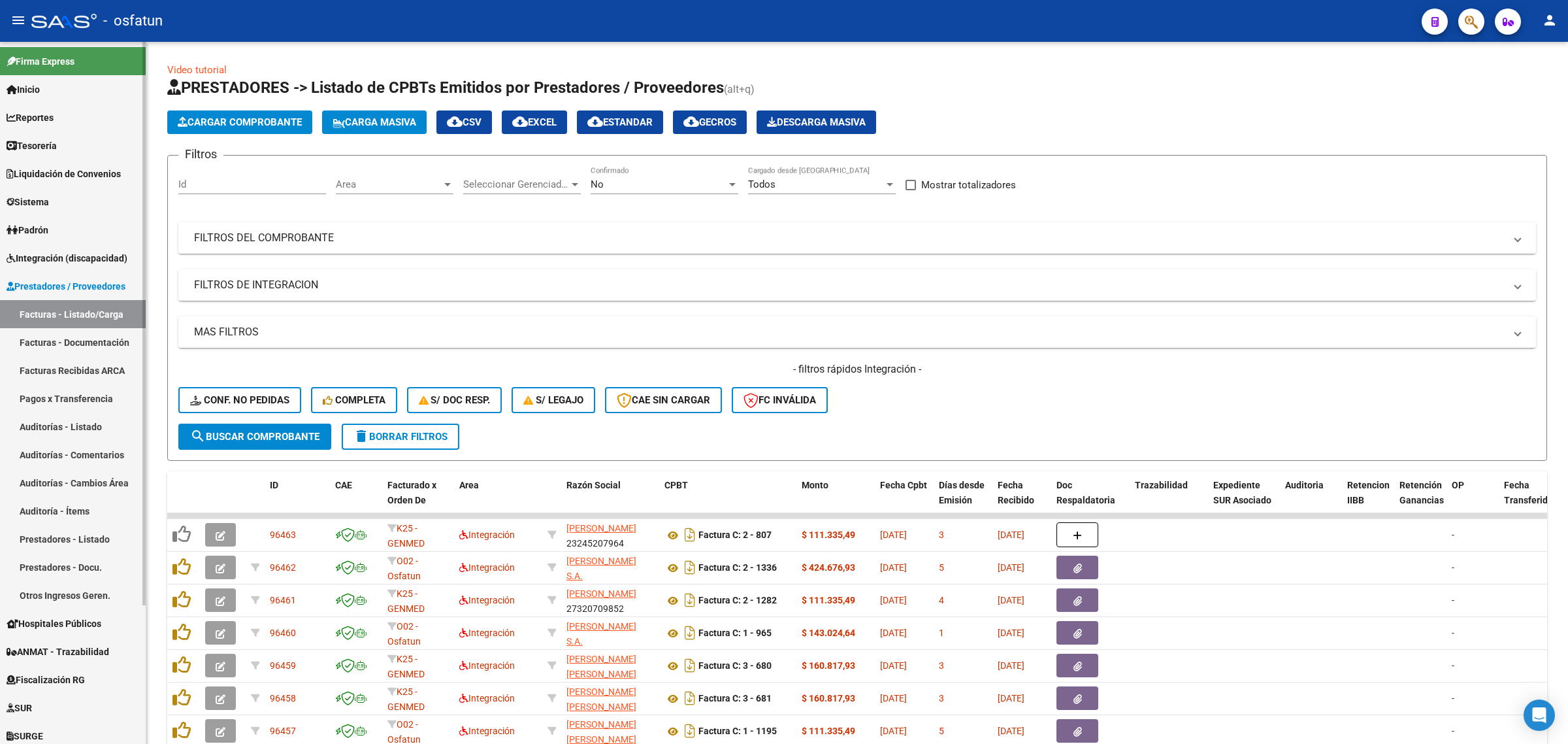
click at [67, 256] on span "Integración (discapacidad)" at bounding box center [66, 258] width 121 height 14
click at [64, 263] on span "Integración (discapacidad)" at bounding box center [66, 258] width 121 height 14
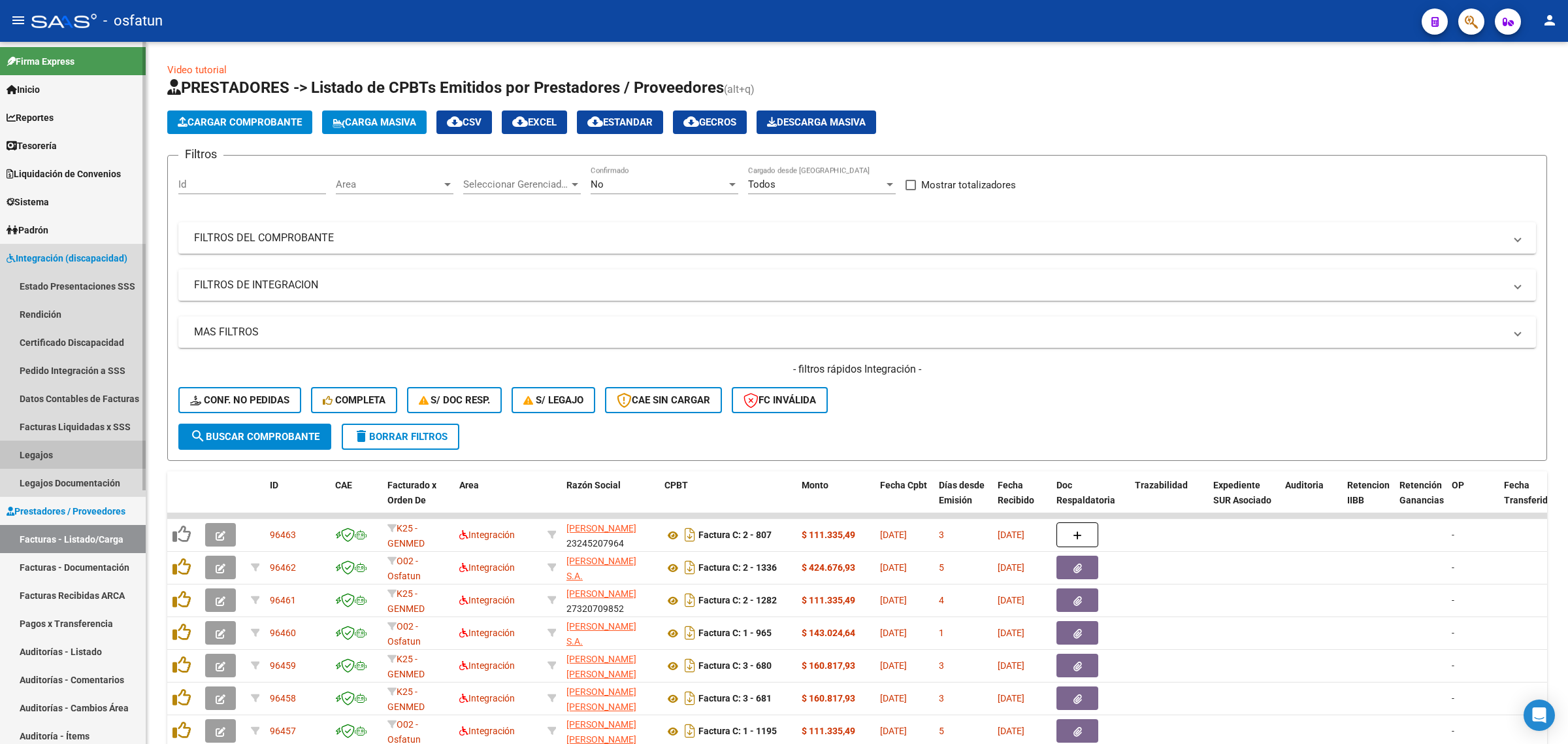
click at [66, 448] on link "Legajos" at bounding box center [72, 454] width 146 height 28
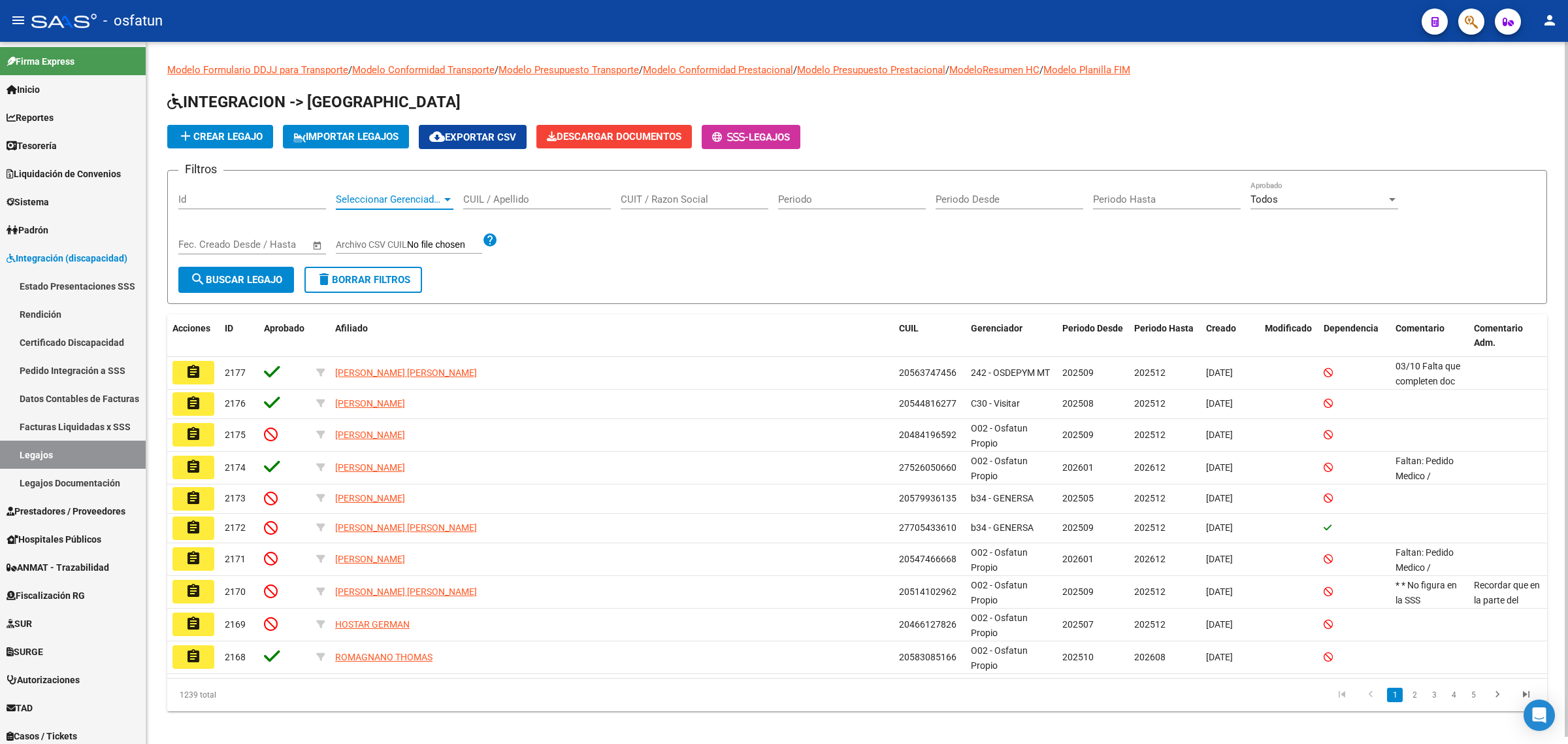
click at [389, 197] on span "Seleccionar Gerenciador" at bounding box center [388, 199] width 106 height 11
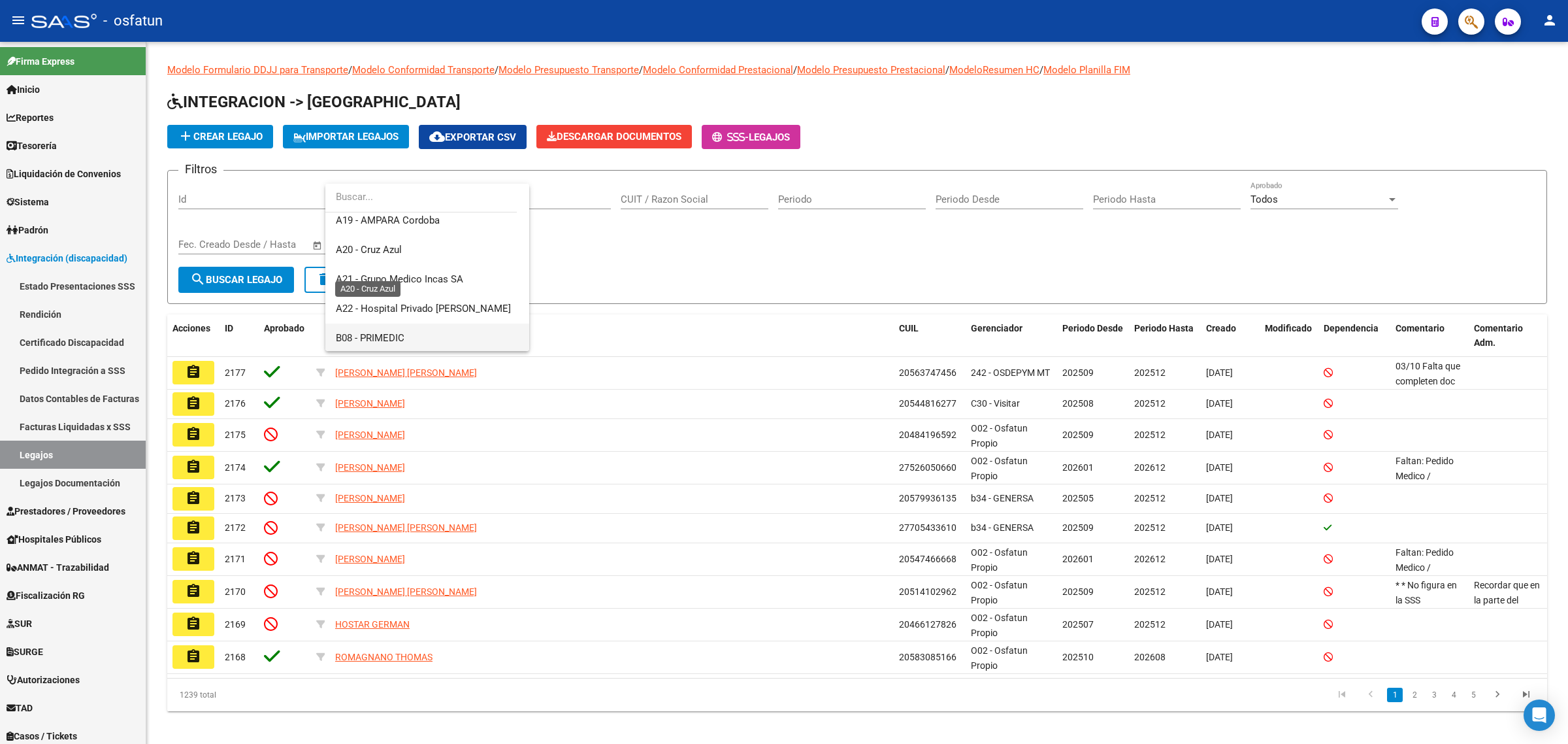
scroll to position [245, 0]
click at [380, 332] on span "B35 - NOBIS" at bounding box center [362, 335] width 52 height 11
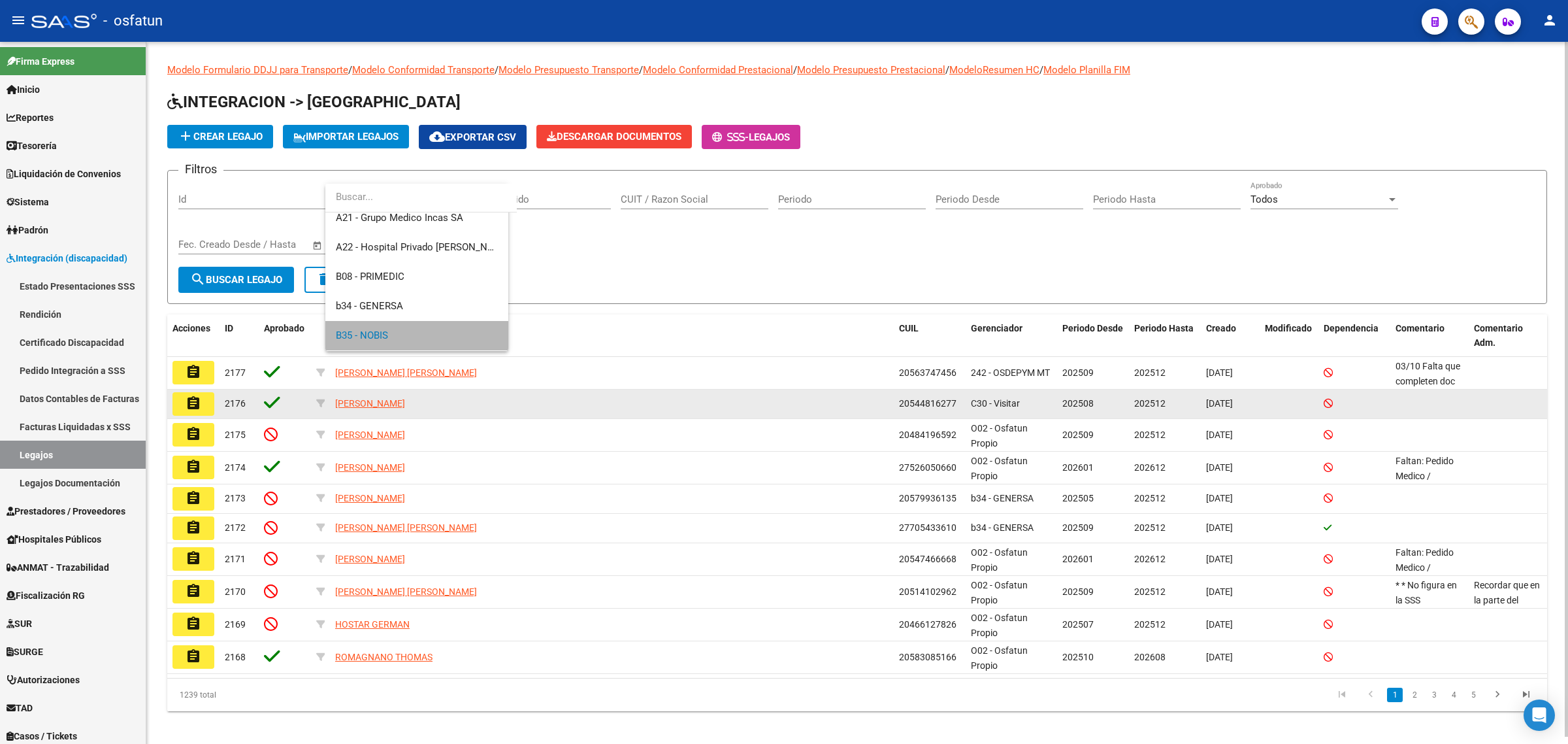
scroll to position [243, 0]
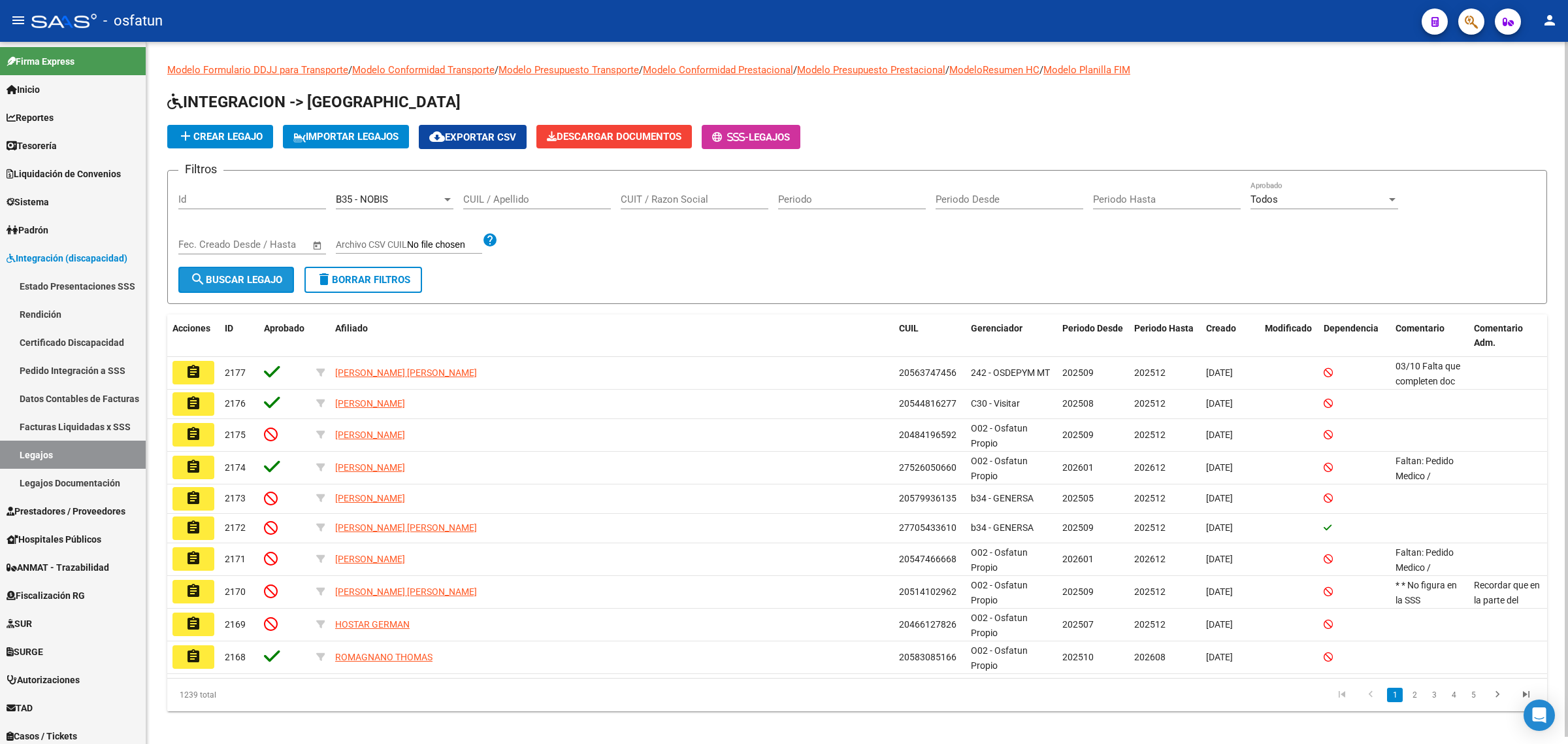
click at [242, 276] on span "search Buscar Legajo" at bounding box center [236, 279] width 92 height 11
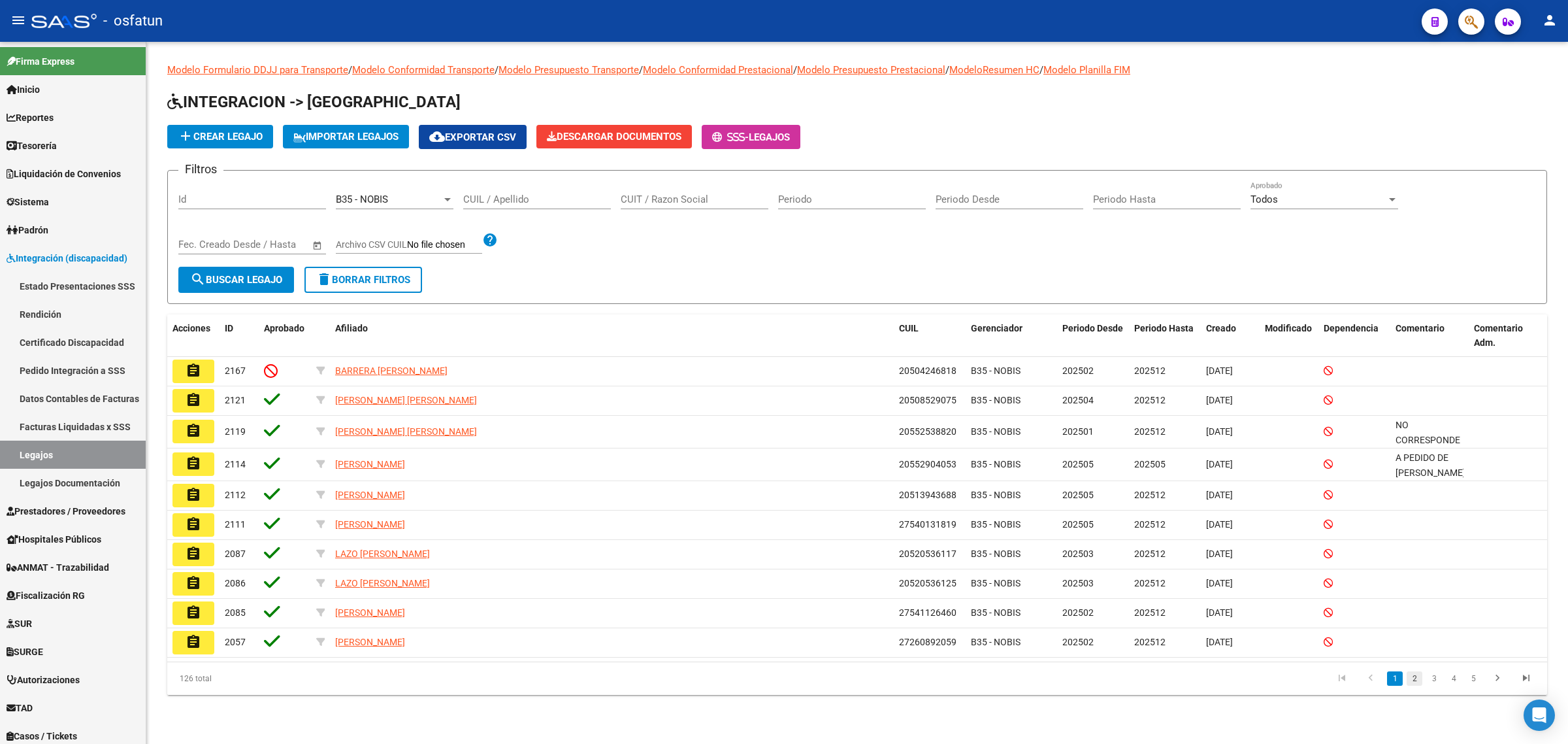
click at [1194, 677] on link "2" at bounding box center [1415, 679] width 16 height 14
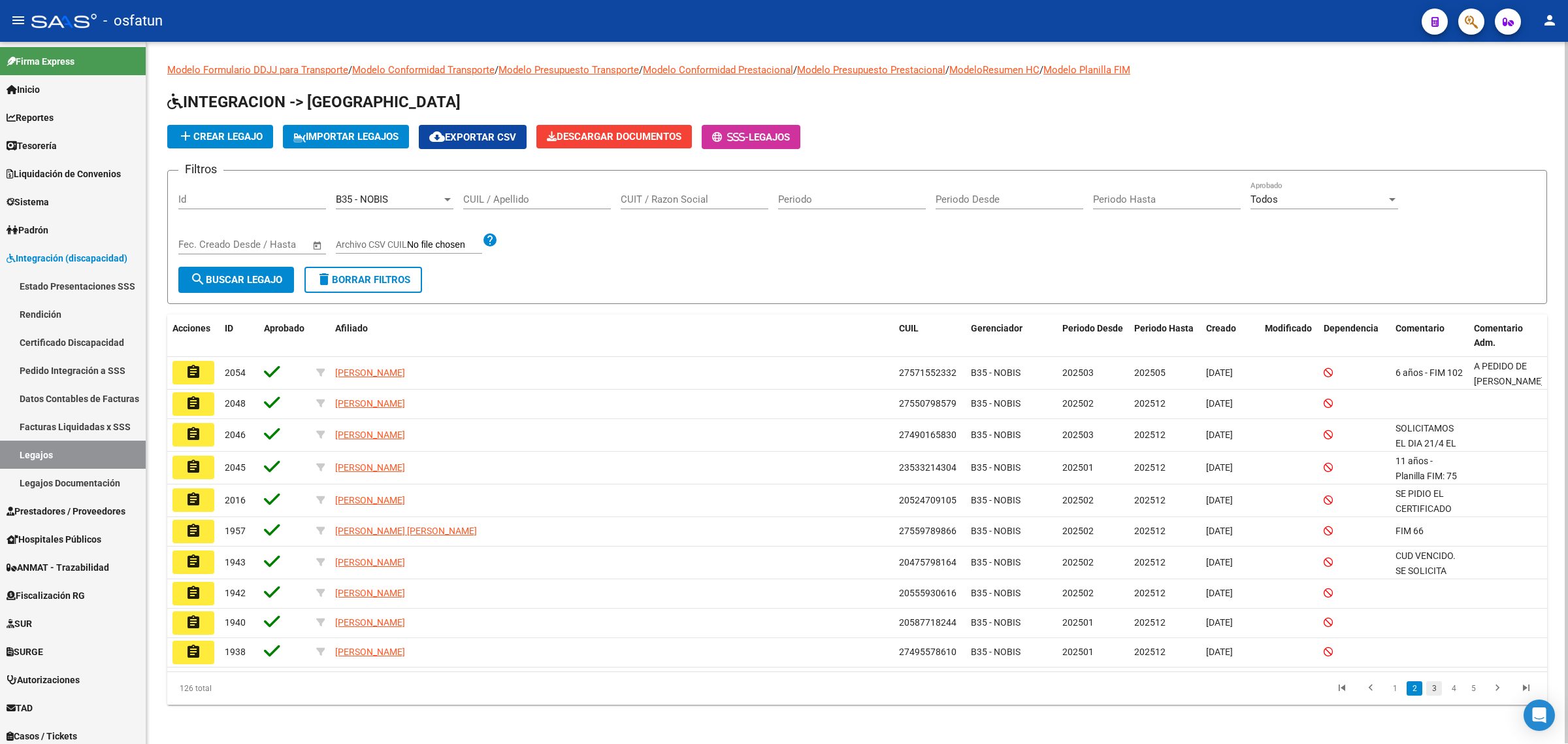
click at [1194, 692] on link "3" at bounding box center [1435, 688] width 16 height 14
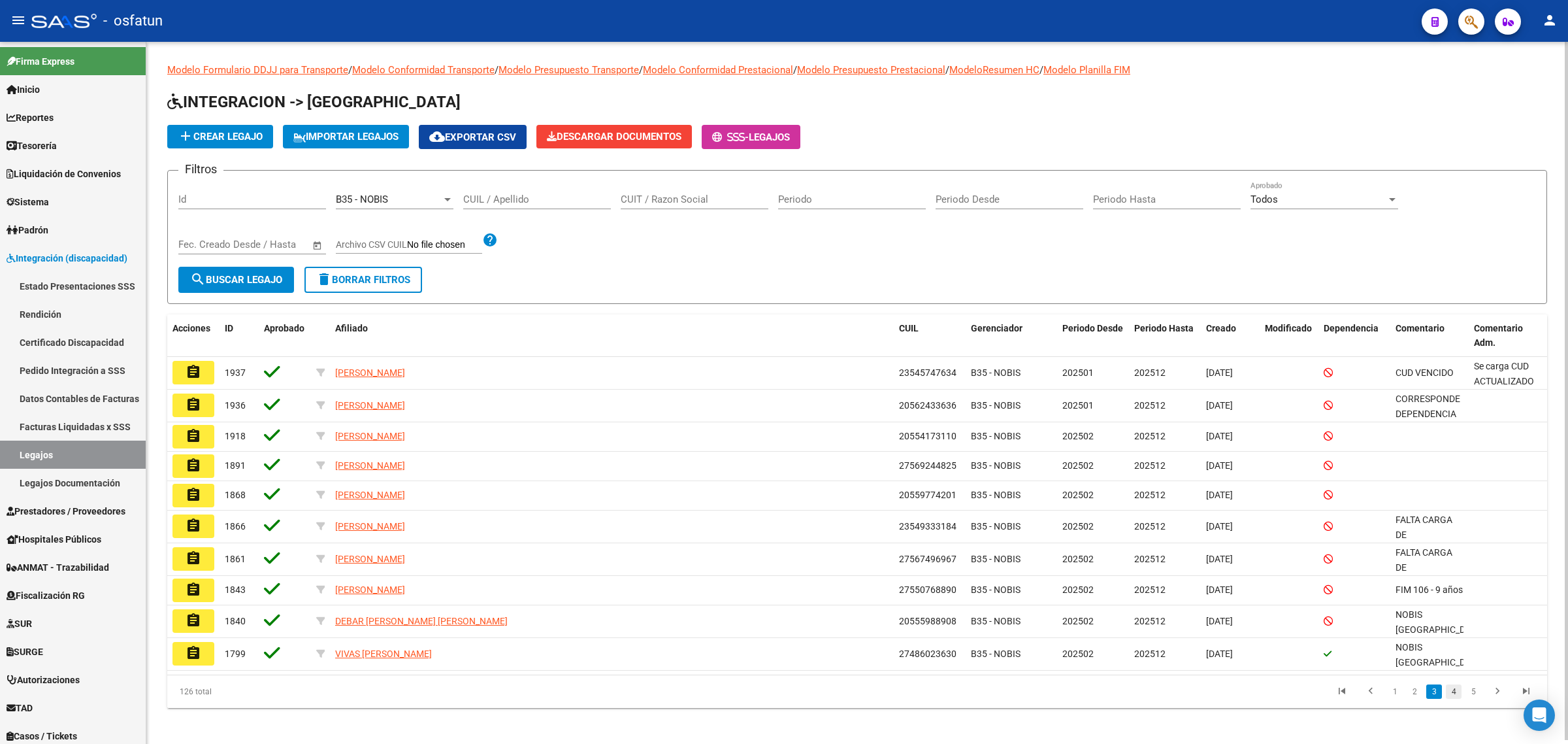
click at [1194, 692] on link "4" at bounding box center [1454, 691] width 16 height 14
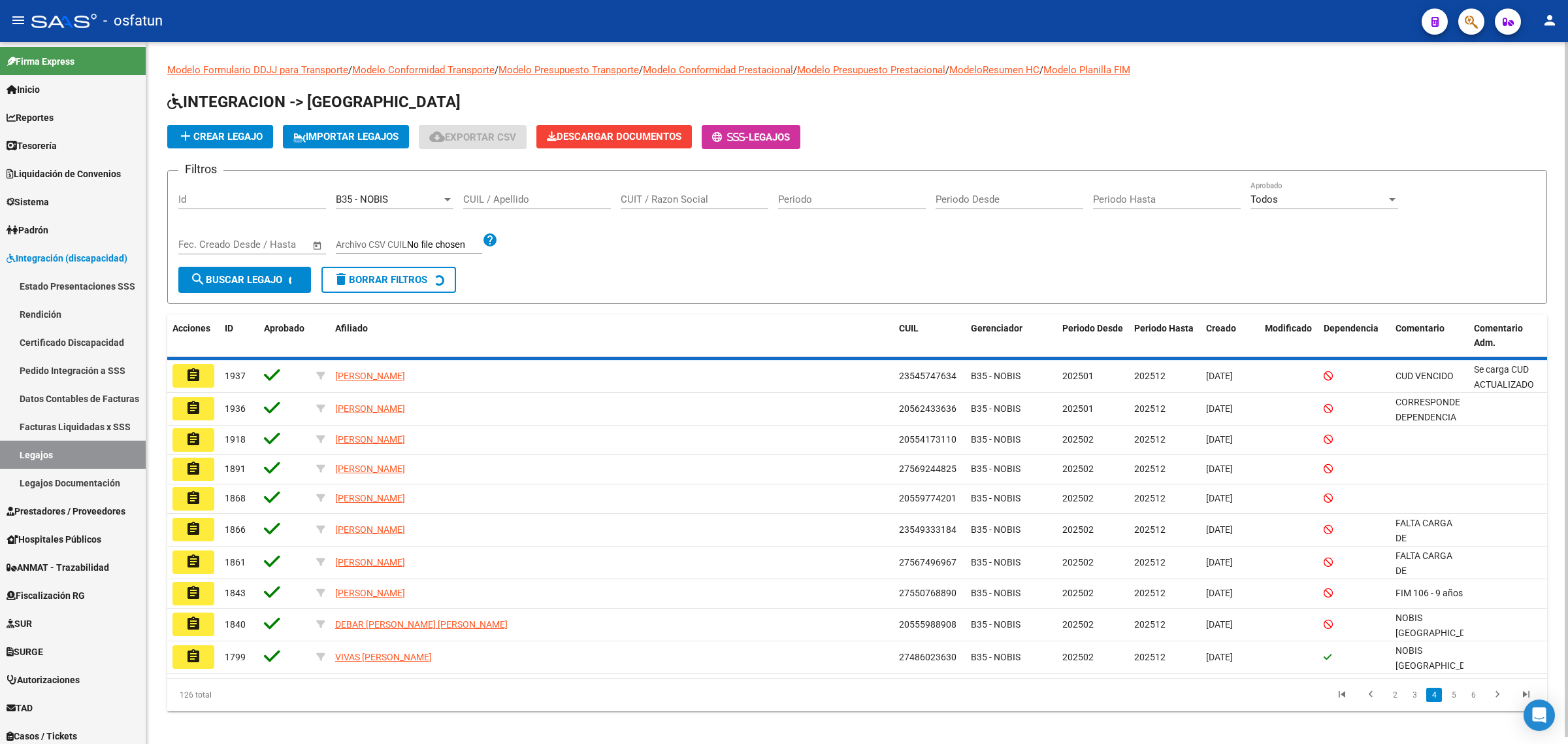
click at [1194, 692] on div "126 total 2 3 4 5 6" at bounding box center [857, 694] width 1380 height 32
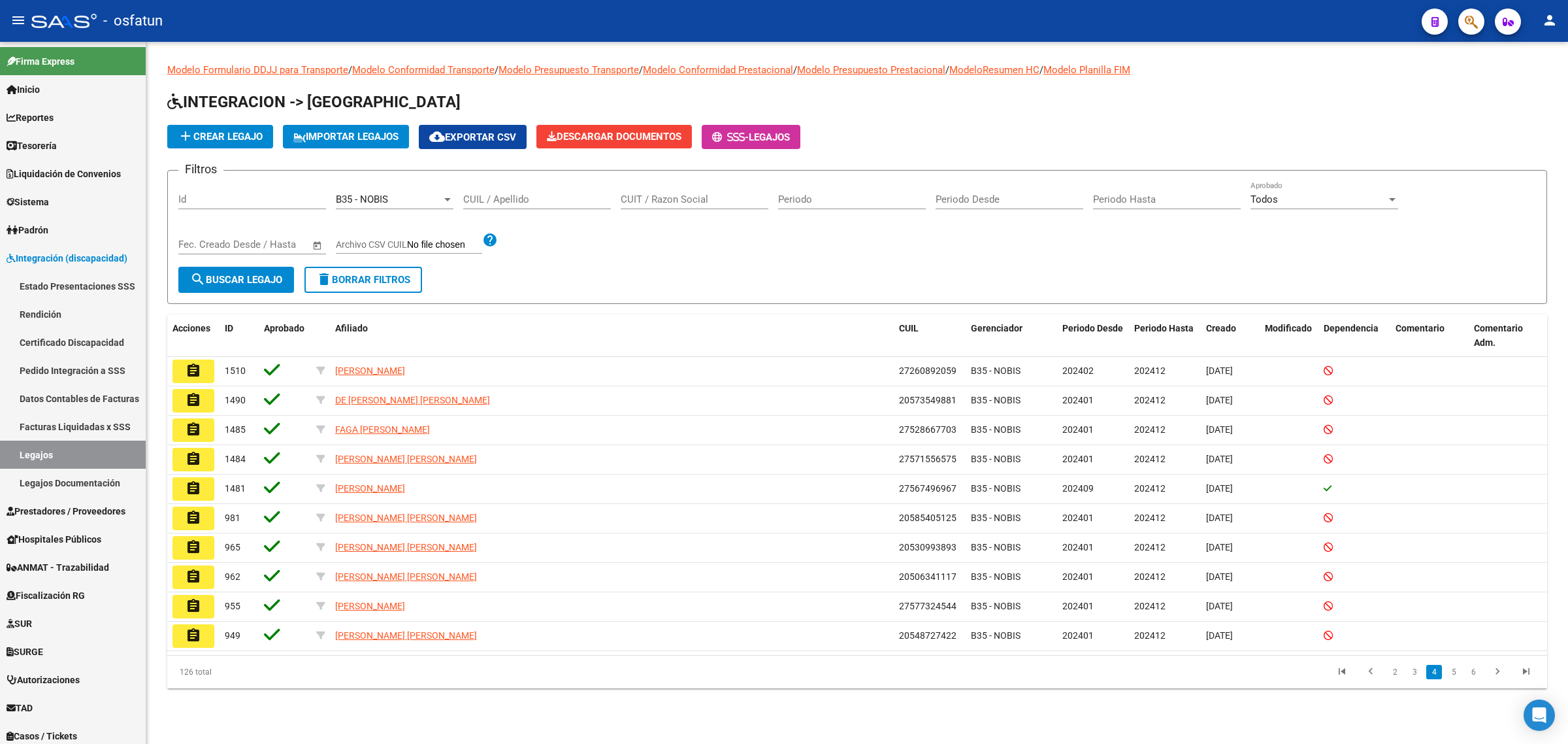
click at [1194, 675] on link "6" at bounding box center [1474, 672] width 16 height 14
click at [1194, 666] on link "7" at bounding box center [1454, 672] width 16 height 14
click at [1194, 677] on link "9" at bounding box center [1474, 672] width 16 height 14
click at [1093, 324] on span "Periodo Desde" at bounding box center [1093, 328] width 61 height 10
click at [1194, 679] on link "2" at bounding box center [1415, 672] width 16 height 14
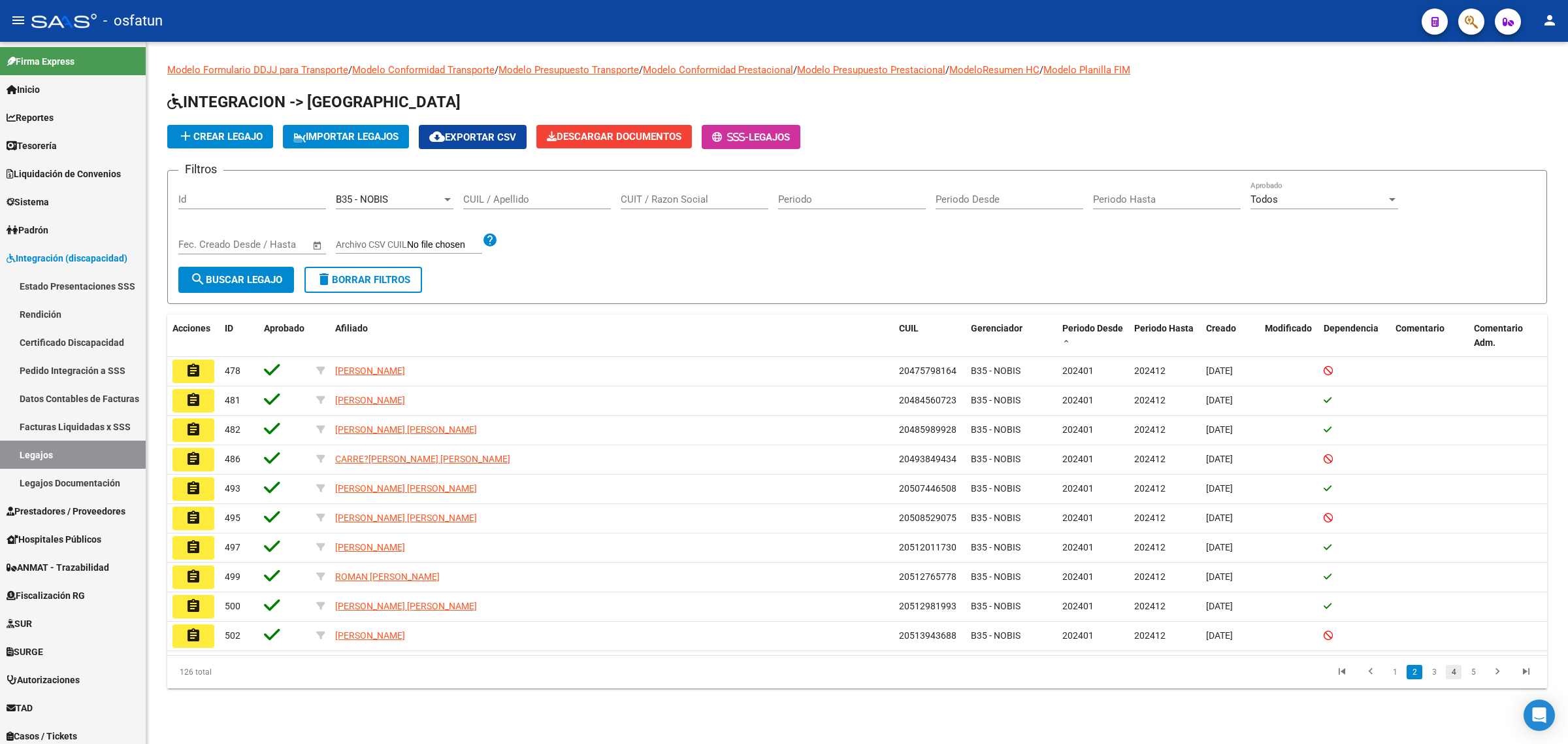
click at [1194, 665] on link "4" at bounding box center [1454, 672] width 16 height 14
click at [59, 451] on link "Legajos" at bounding box center [72, 454] width 146 height 28
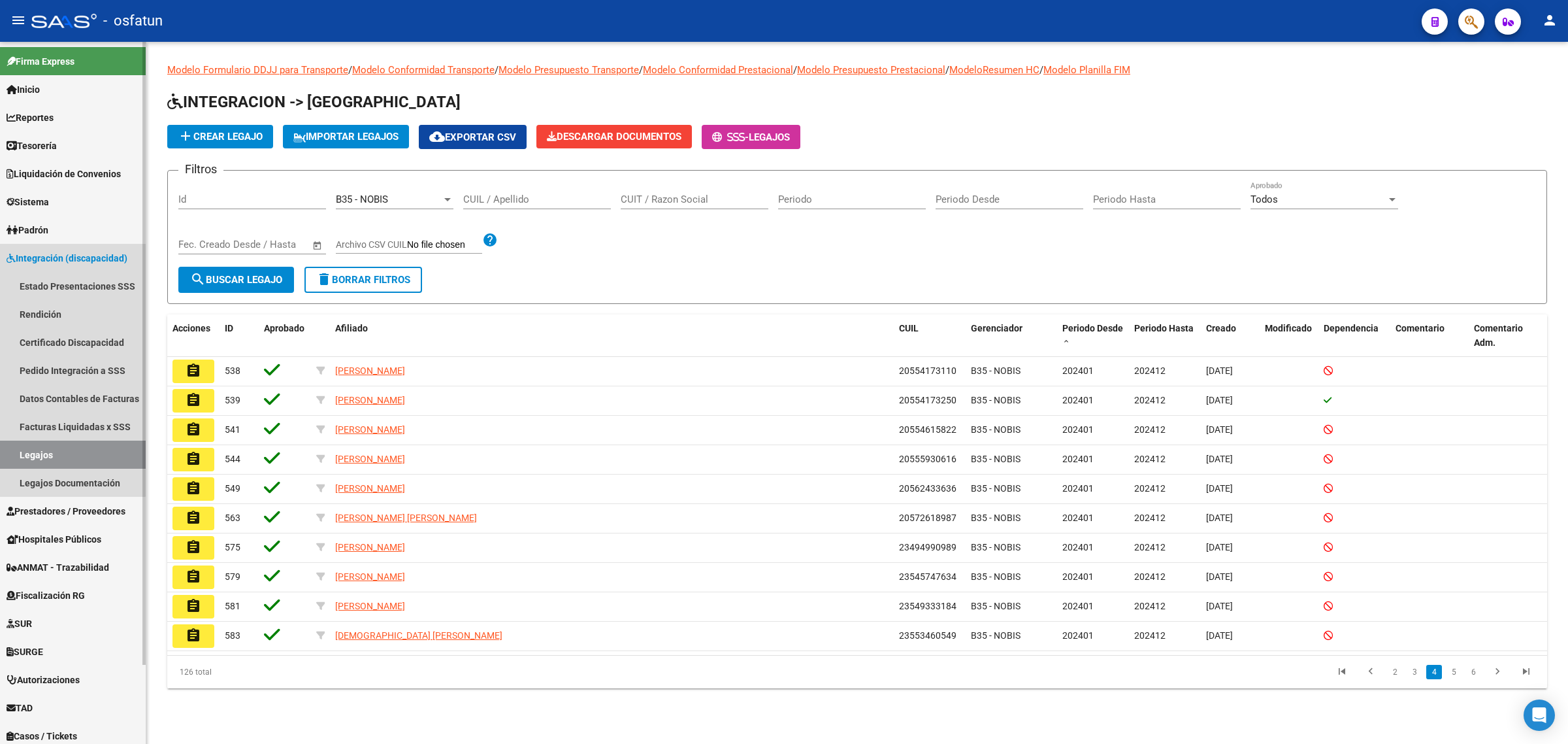
drag, startPoint x: 72, startPoint y: 255, endPoint x: 76, endPoint y: 269, distance: 14.6
click at [72, 256] on span "Integración (discapacidad)" at bounding box center [66, 258] width 121 height 14
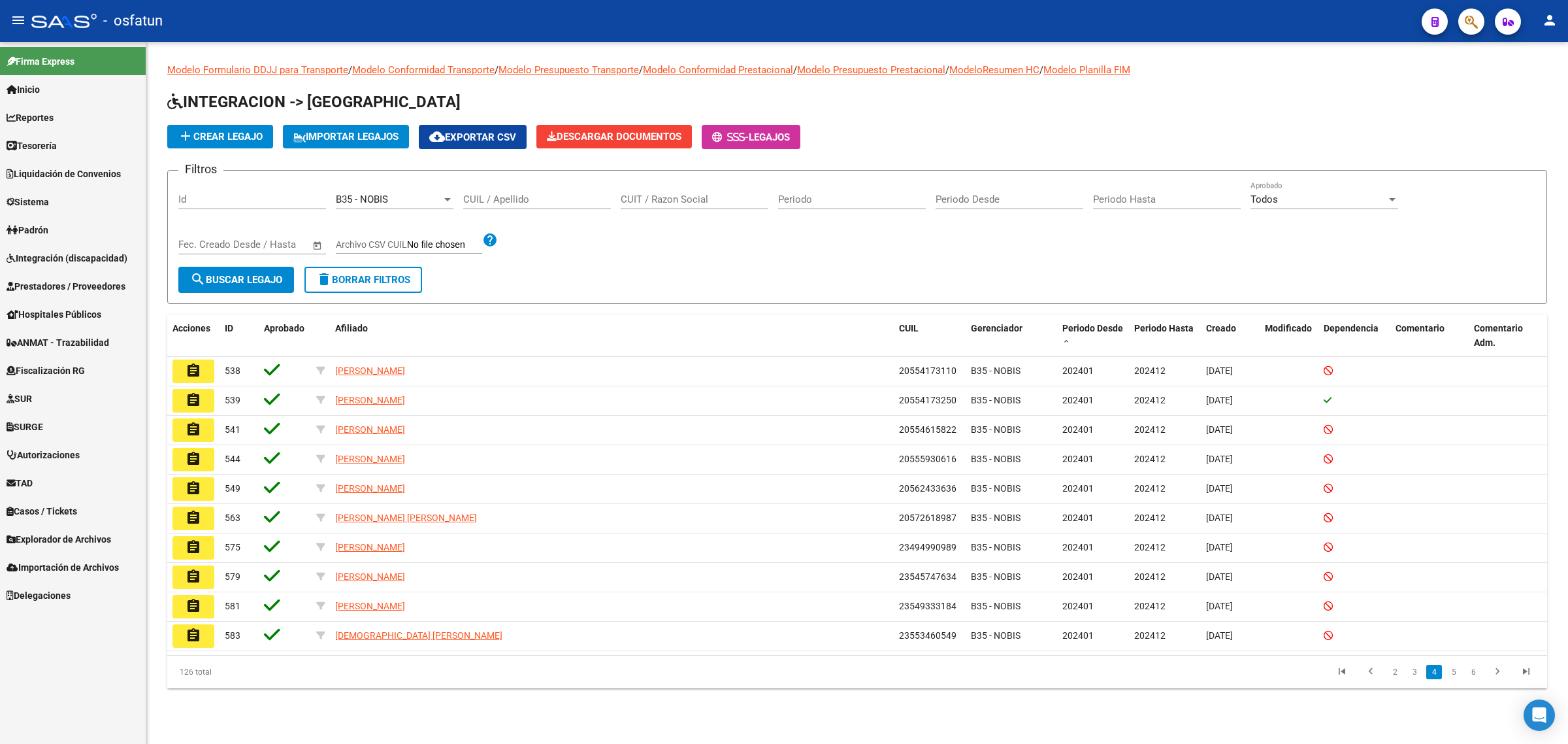
click at [82, 288] on span "Prestadores / Proveedores" at bounding box center [65, 286] width 119 height 14
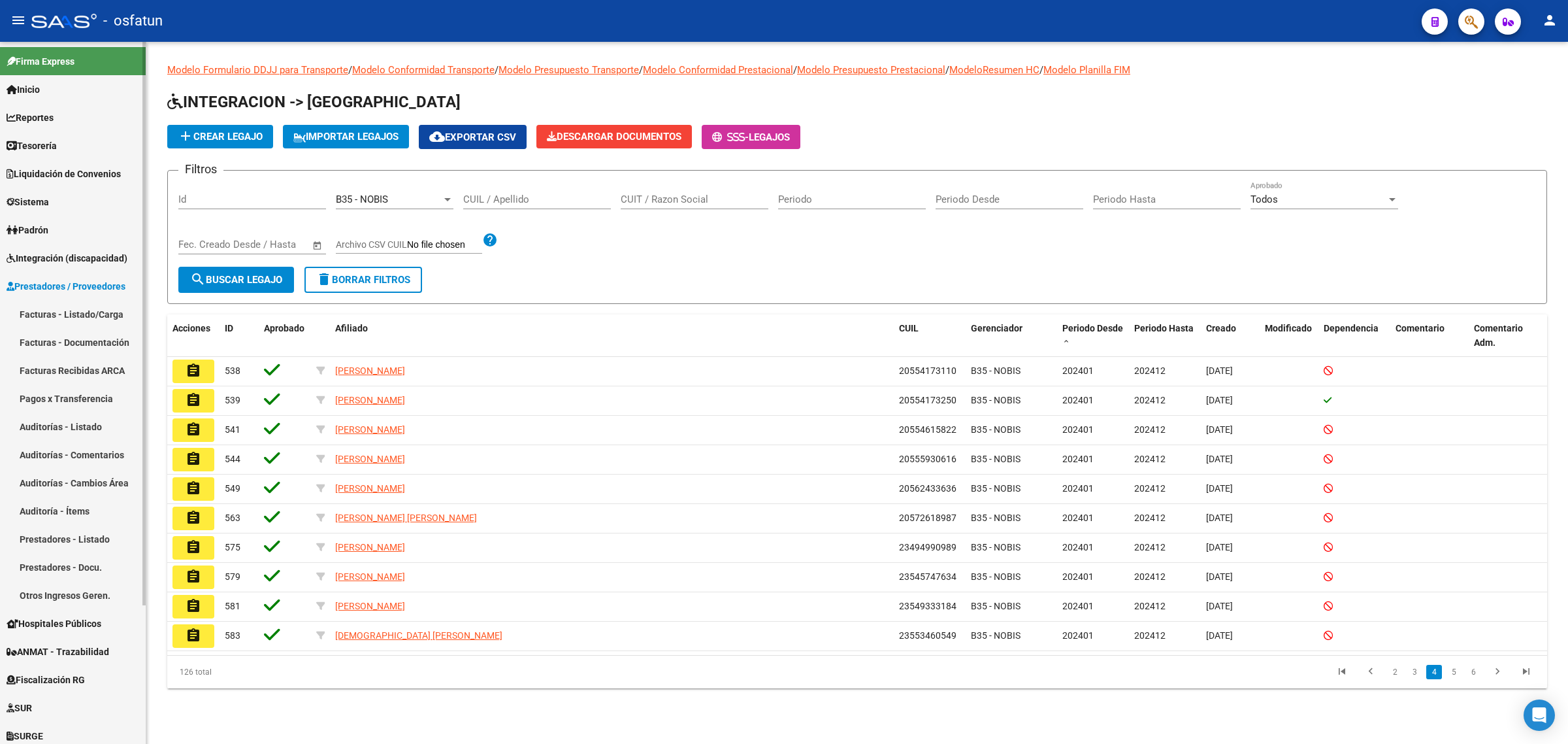
click at [80, 308] on link "Facturas - Listado/Carga" at bounding box center [72, 314] width 146 height 28
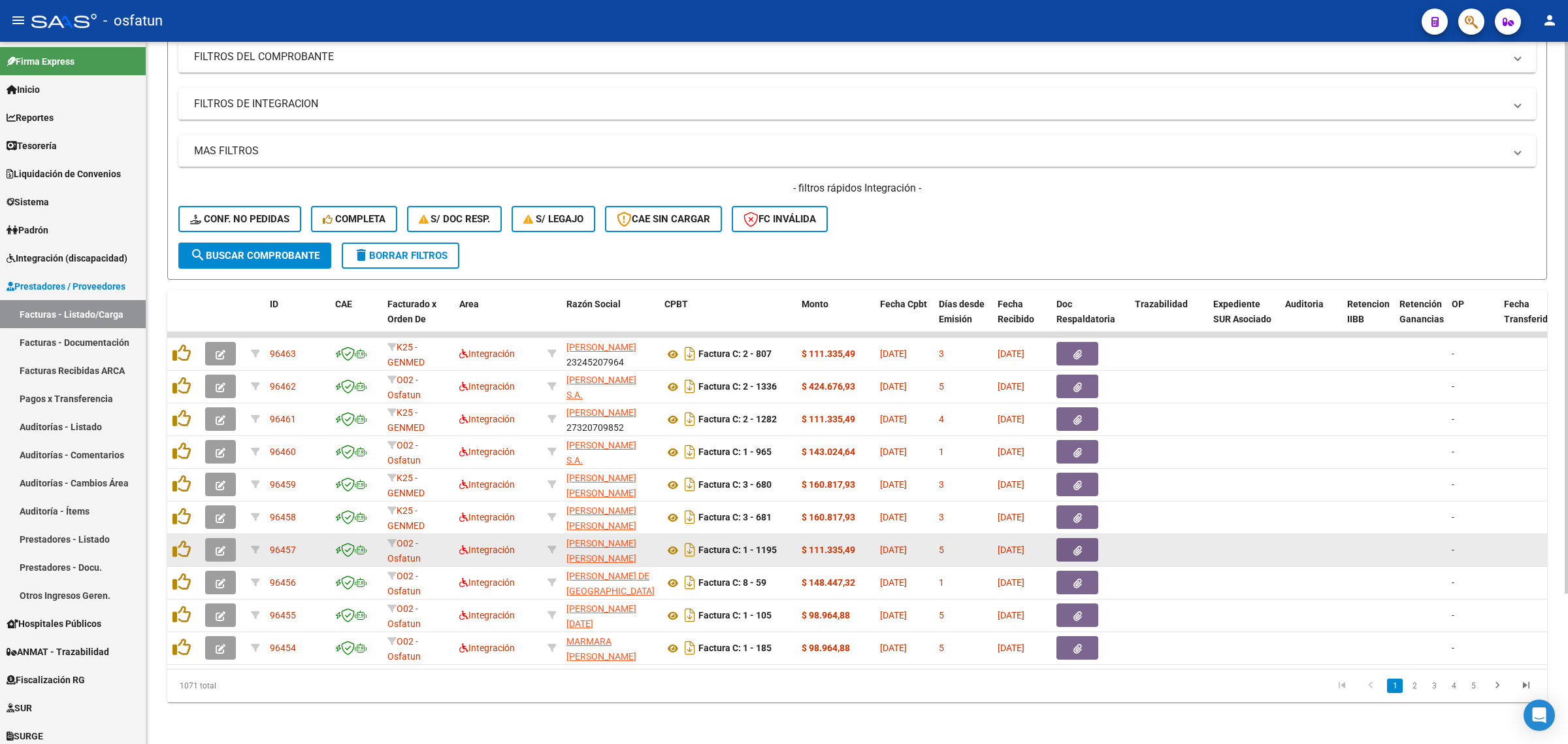
scroll to position [17, 0]
